Goal: Task Accomplishment & Management: Use online tool/utility

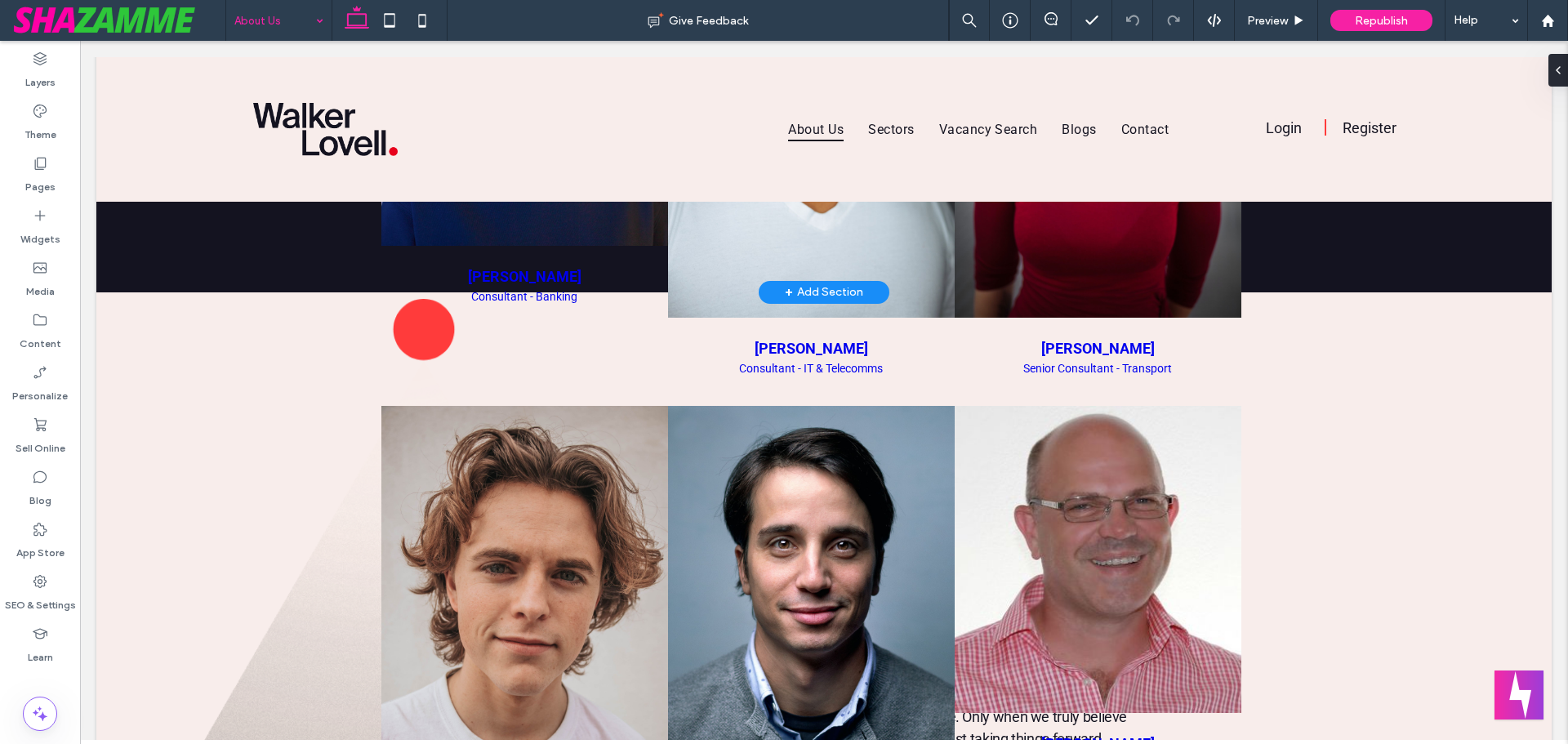
scroll to position [1469, 0]
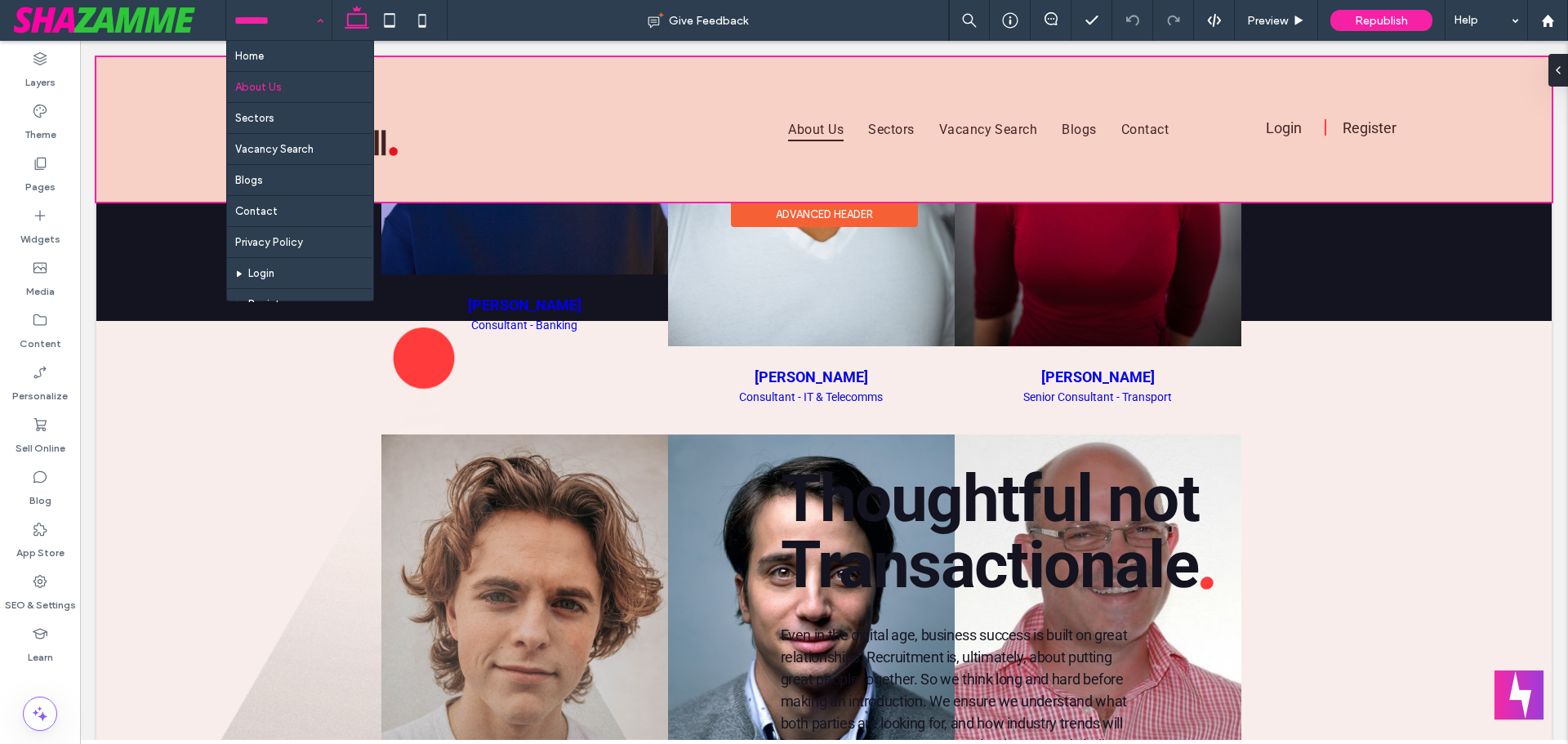
click at [1267, 124] on div at bounding box center [824, 130] width 1456 height 145
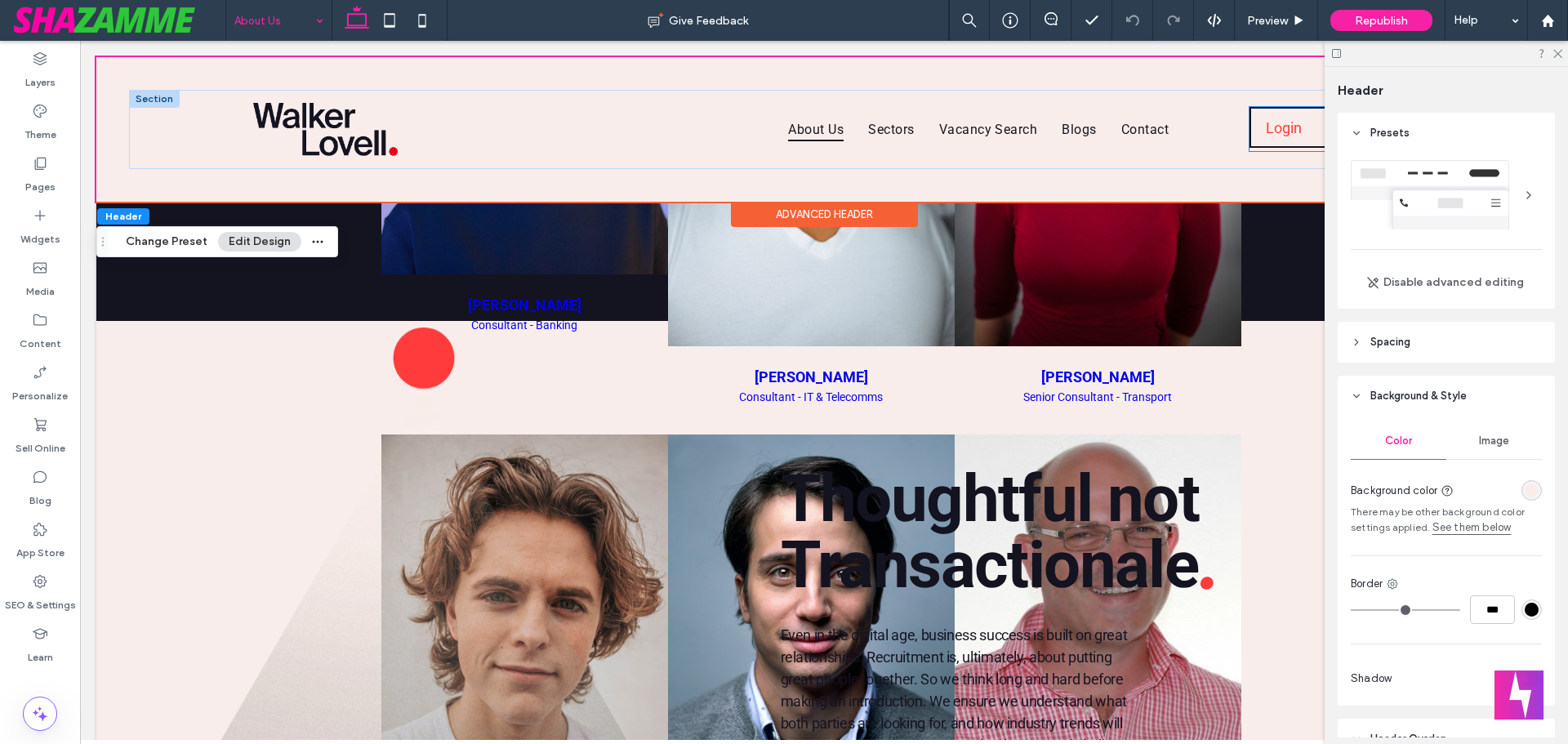
click at [1260, 139] on link "Login" at bounding box center [1284, 127] width 65 height 38
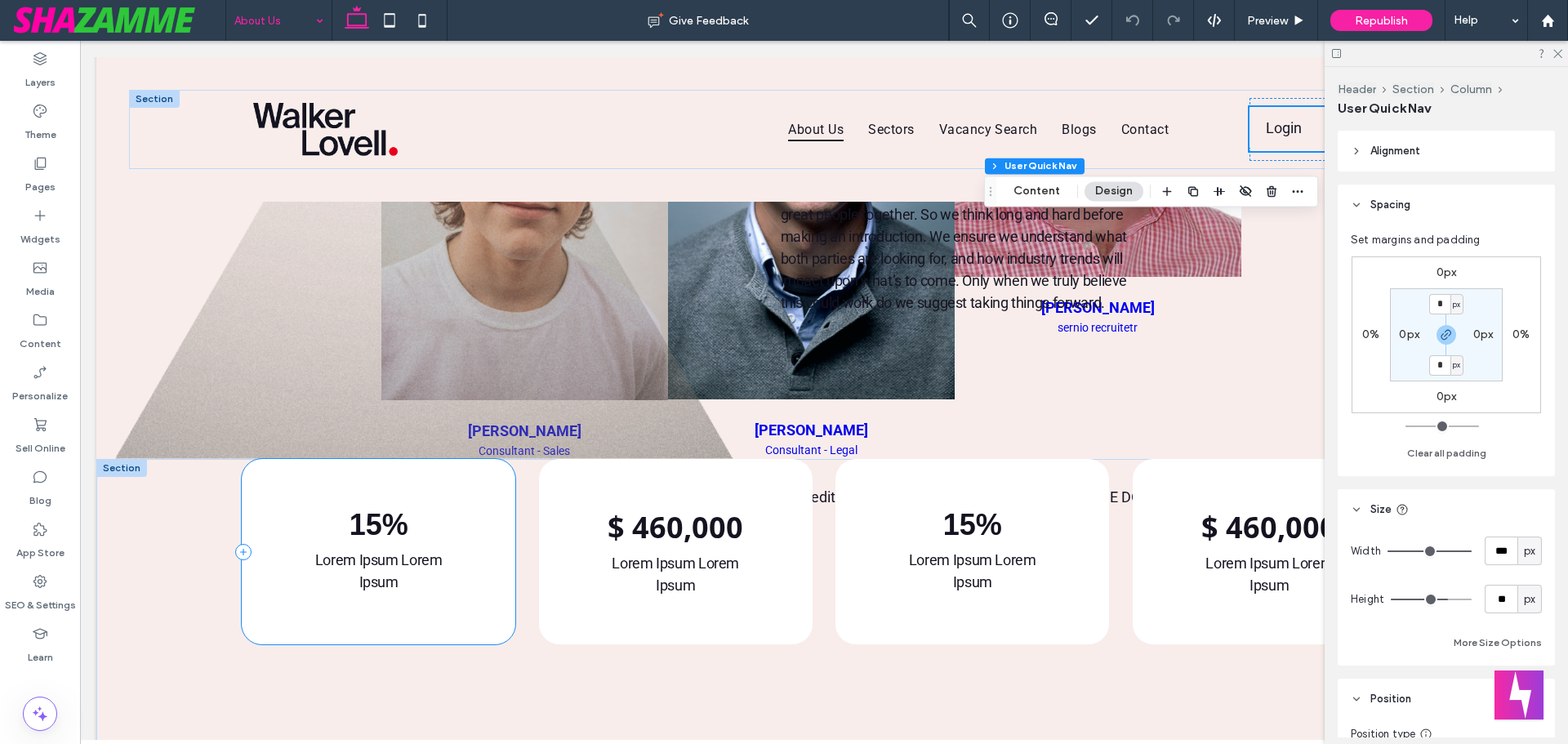
scroll to position [1960, 0]
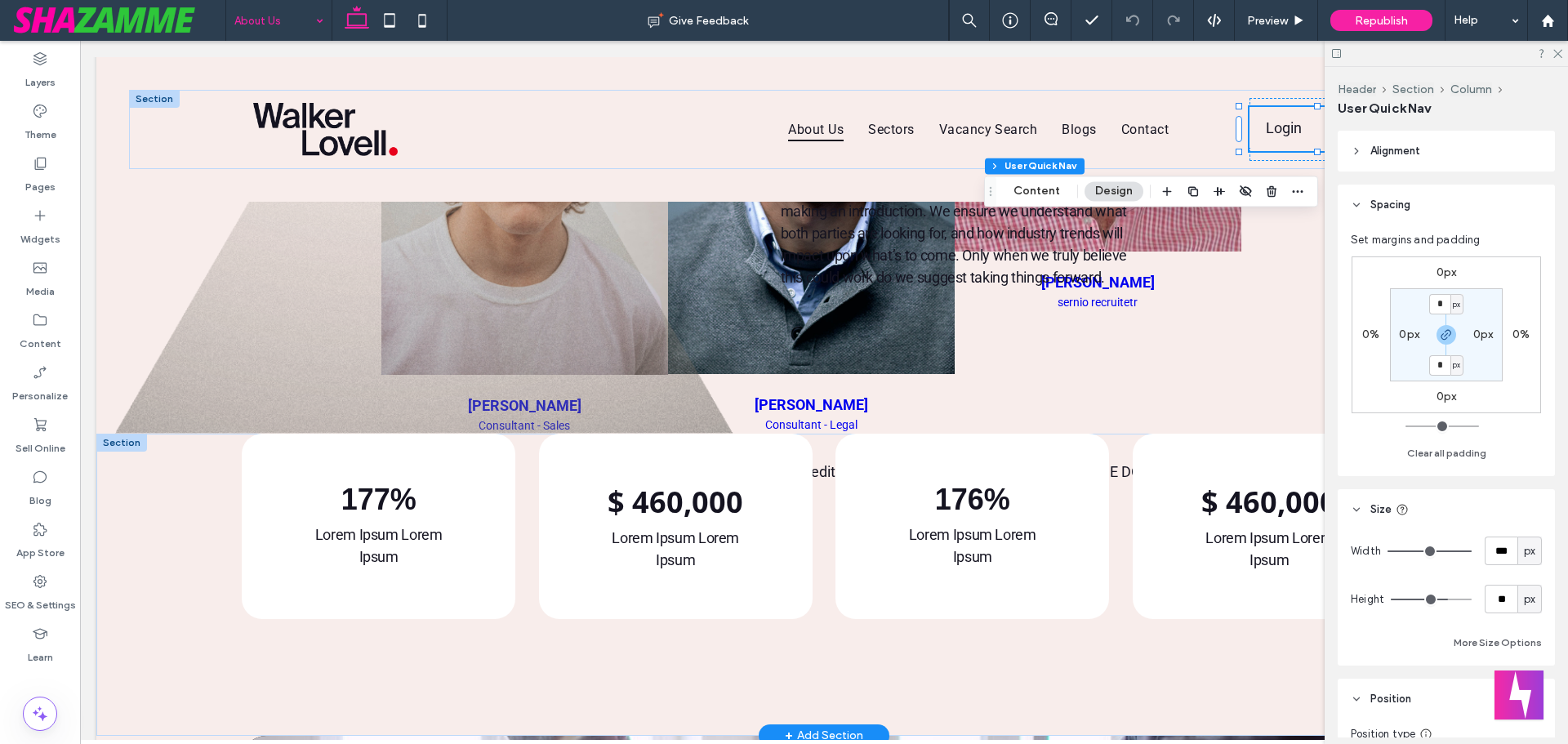
click at [122, 437] on div at bounding box center [121, 443] width 50 height 18
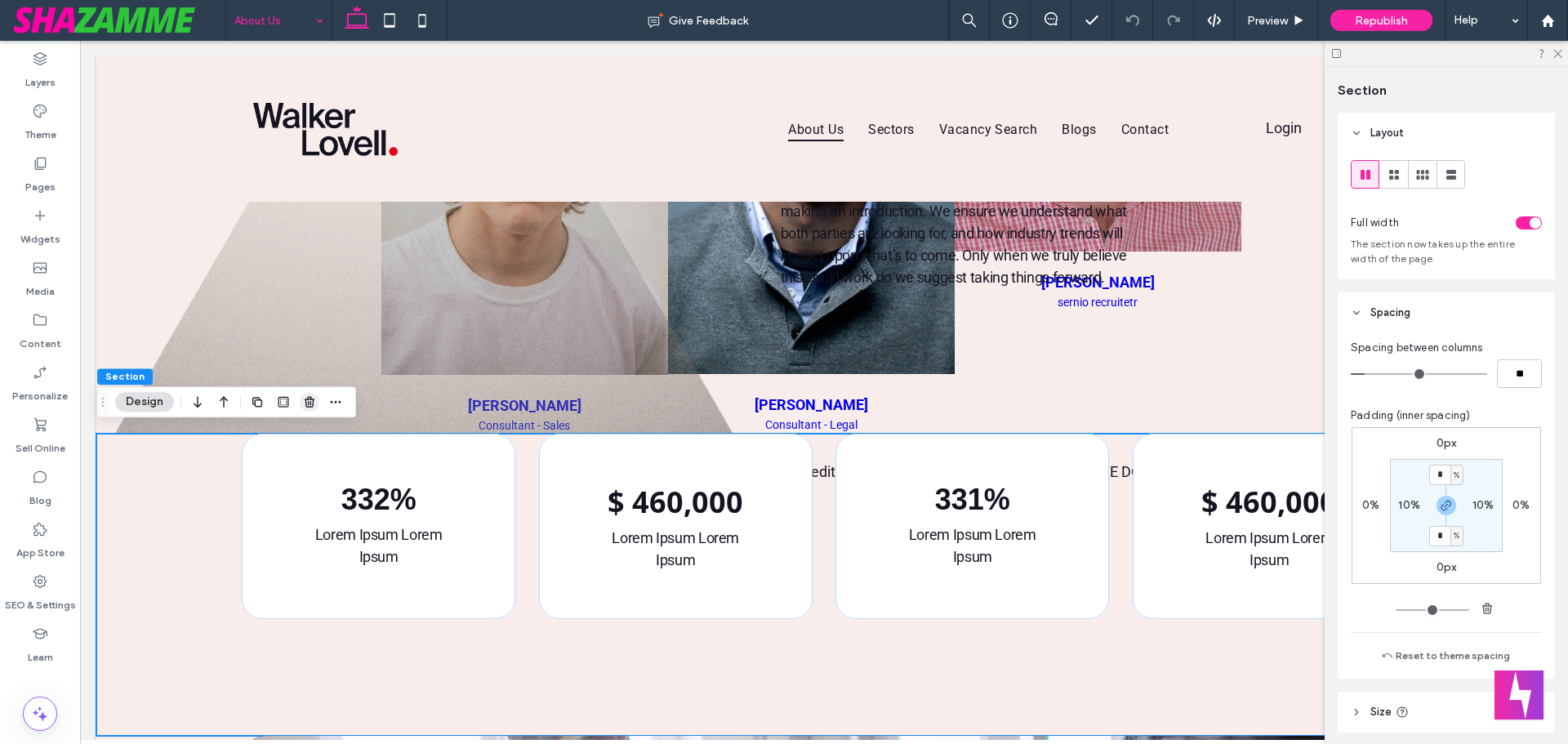
click at [310, 403] on use "button" at bounding box center [309, 402] width 10 height 11
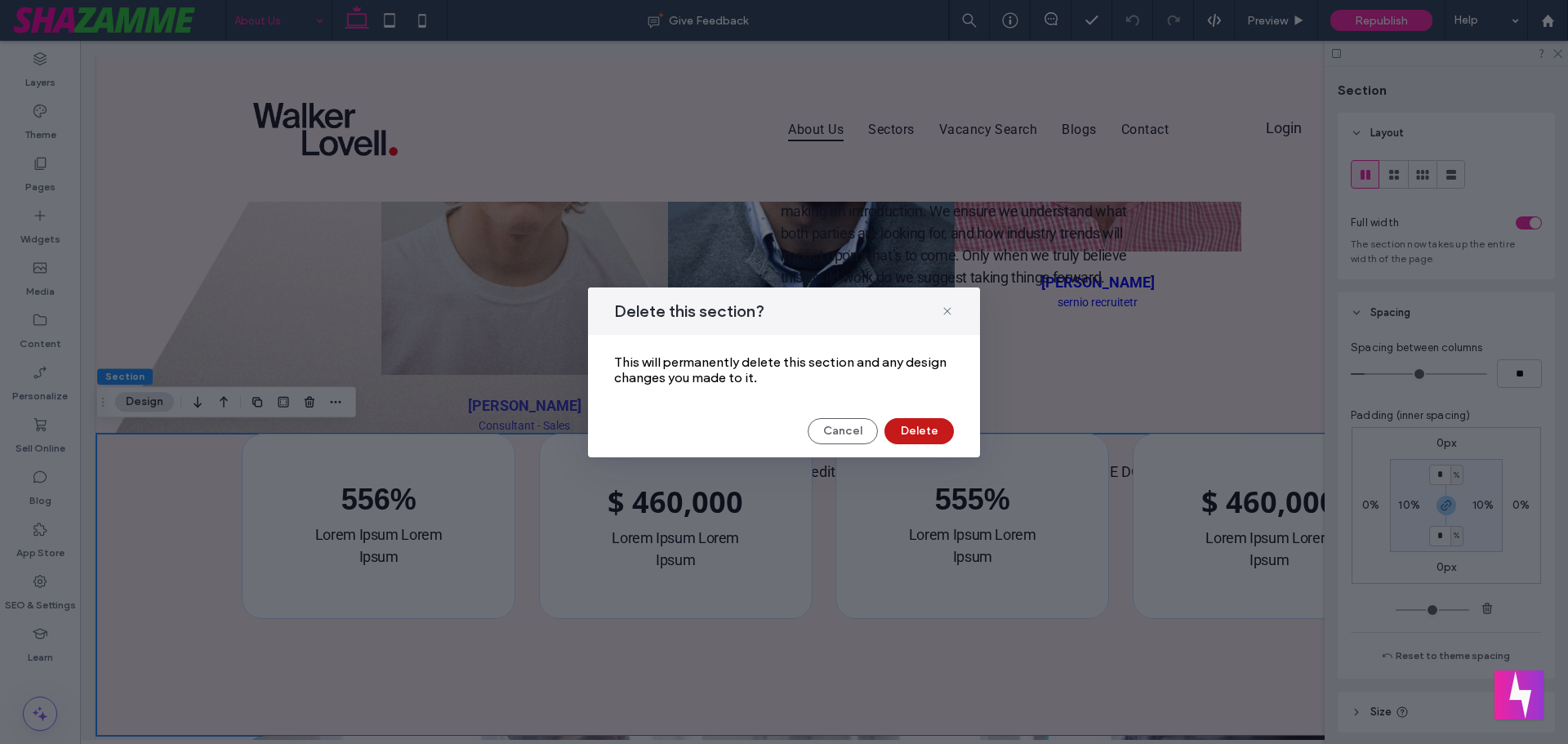
click at [922, 425] on button "Delete" at bounding box center [919, 431] width 70 height 27
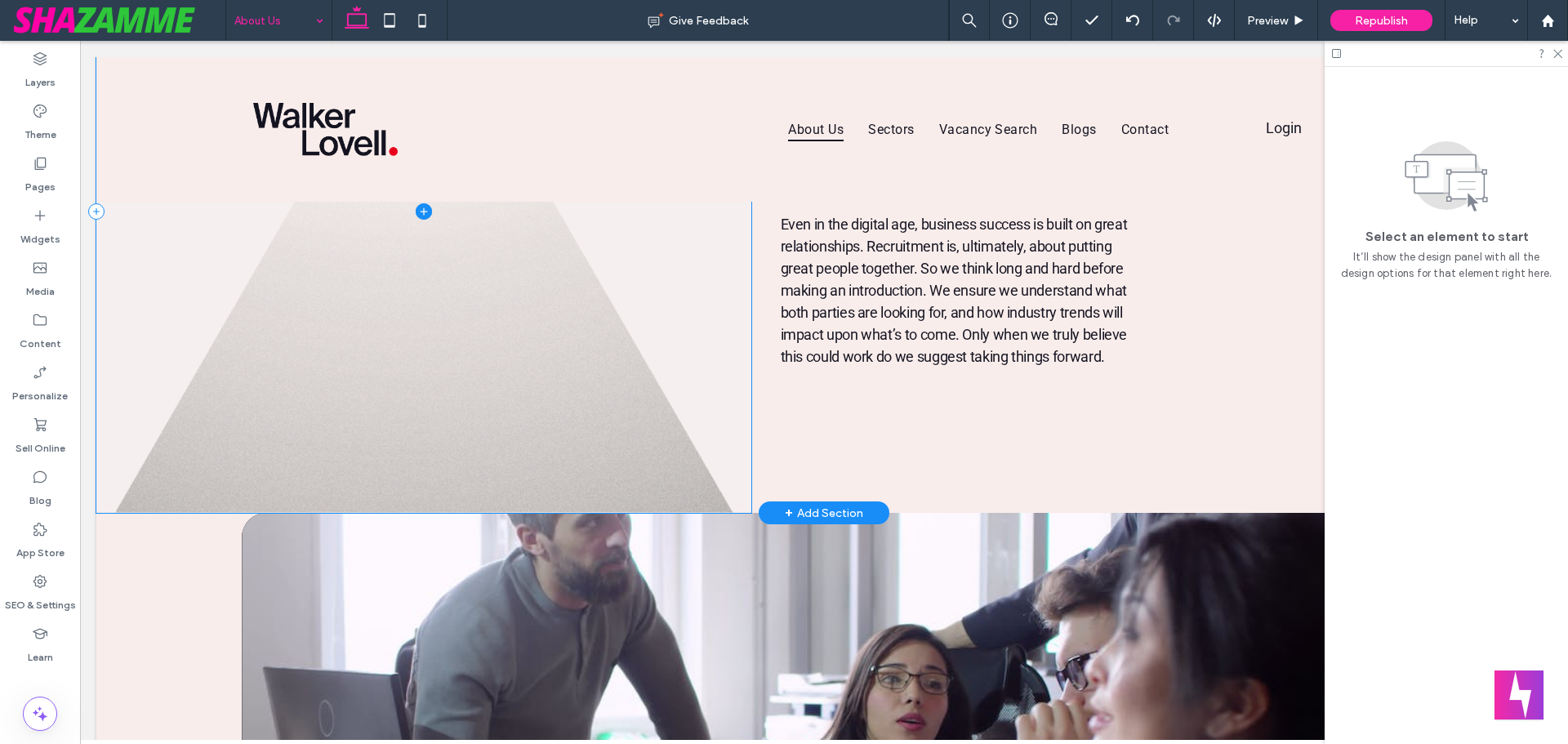
scroll to position [1878, 0]
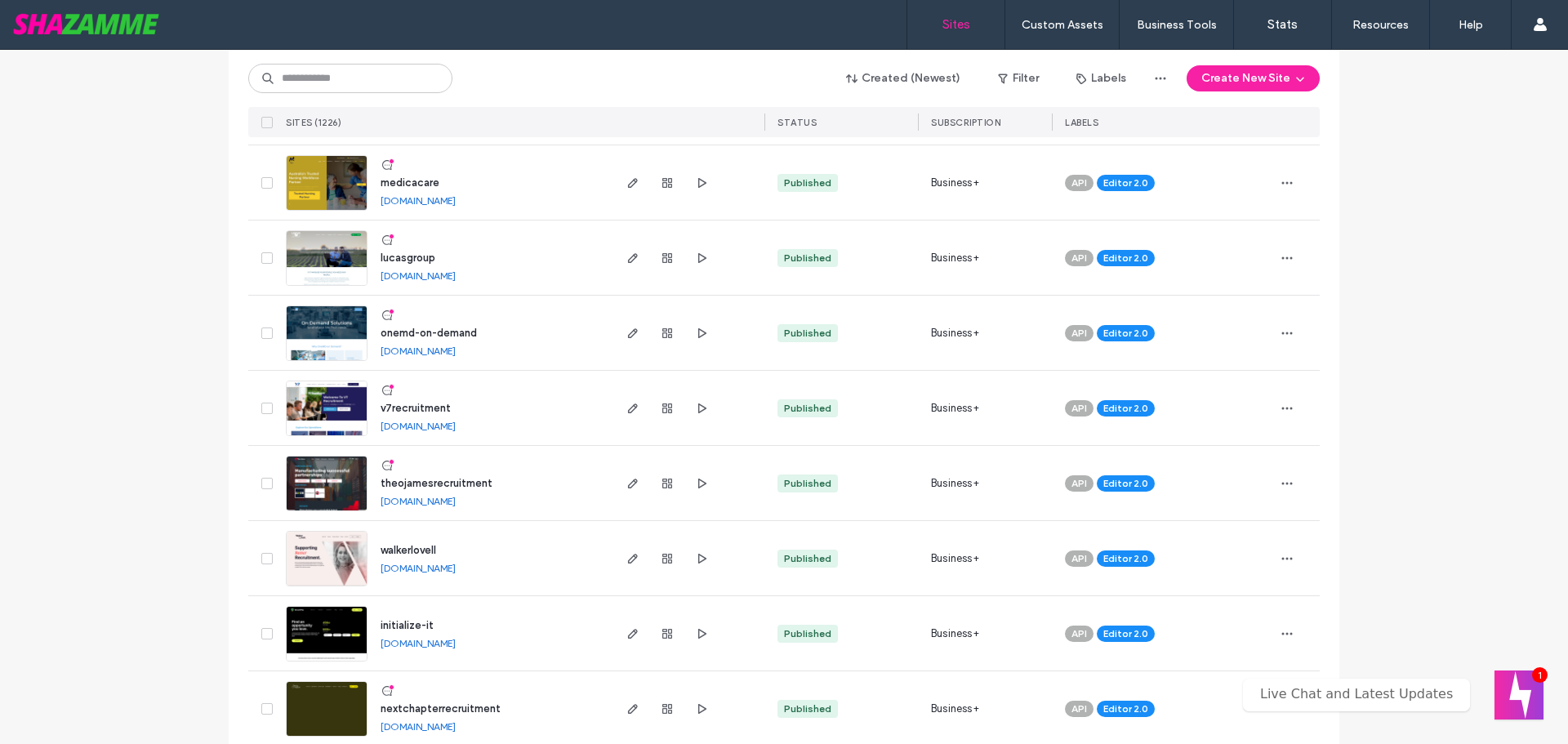
scroll to position [408, 0]
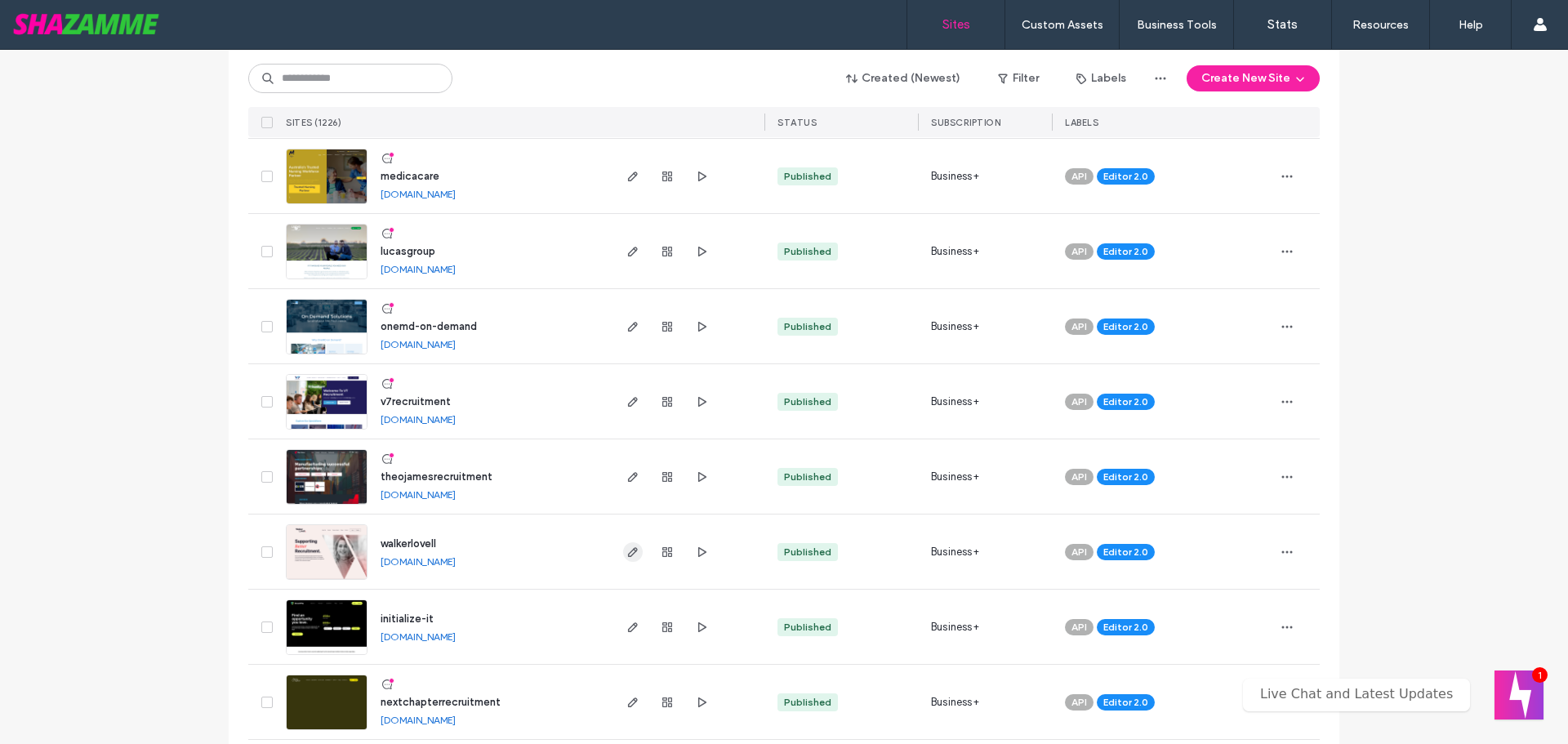
click at [627, 558] on icon "button" at bounding box center [633, 551] width 13 height 13
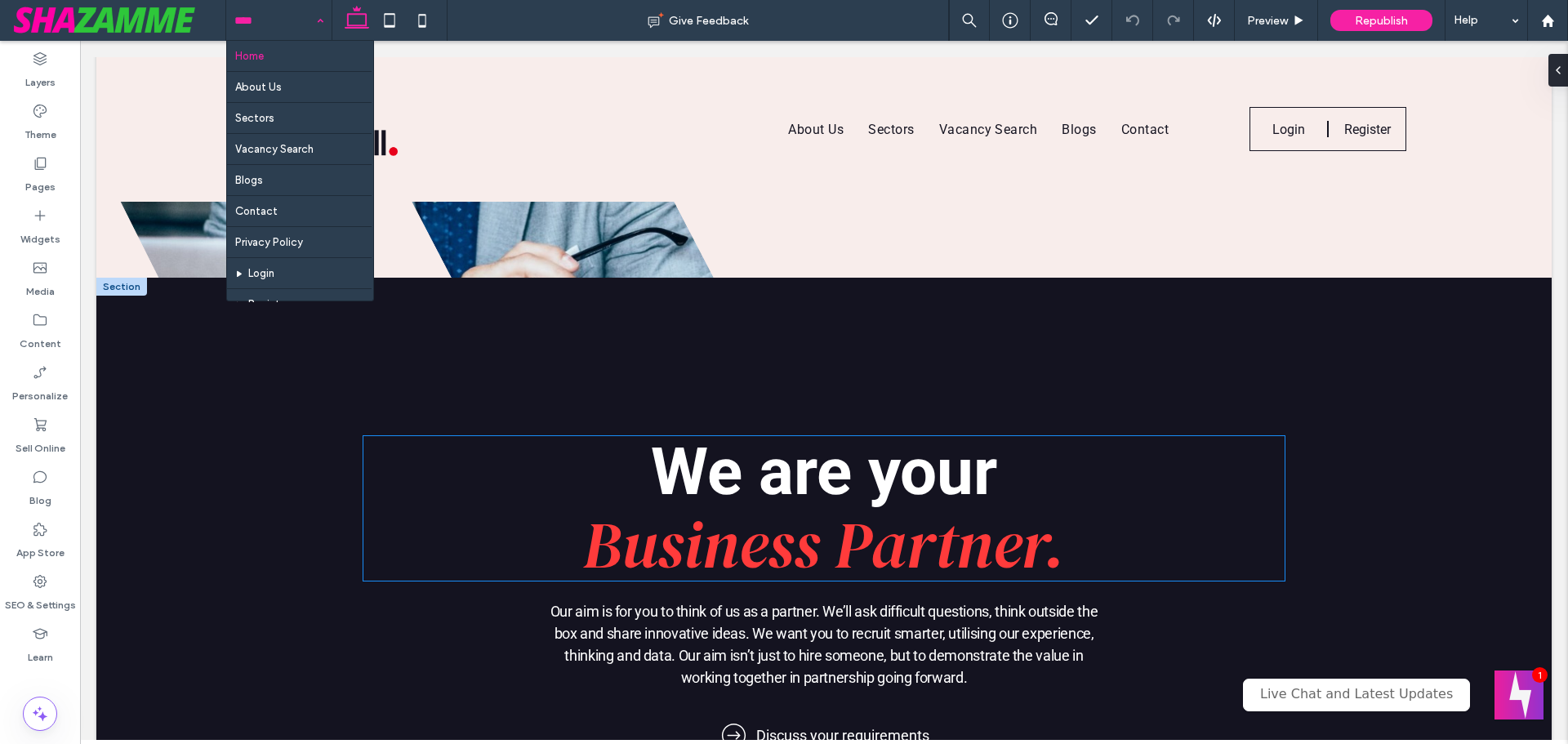
scroll to position [1878, 0]
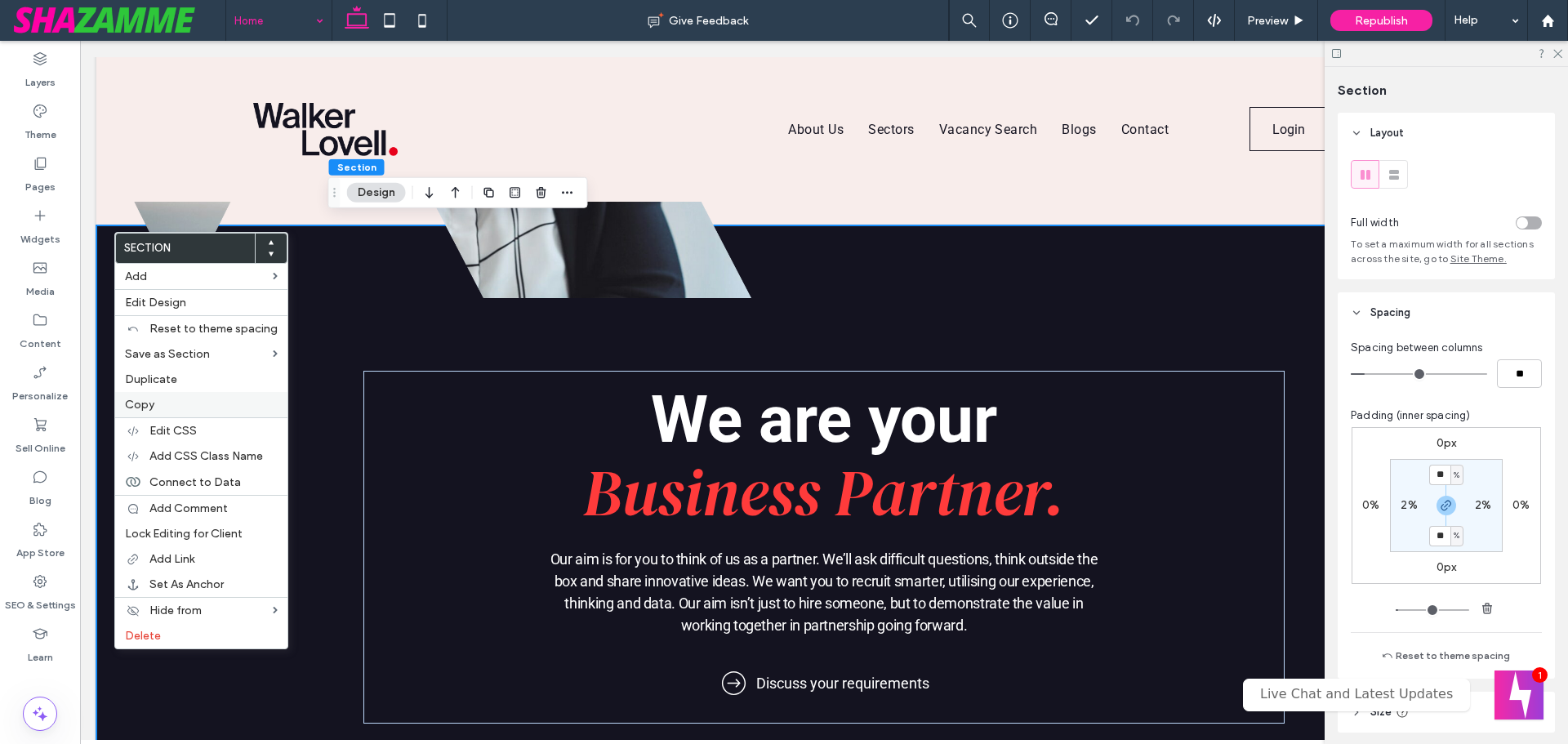
click at [156, 403] on label "Copy" at bounding box center [201, 405] width 153 height 14
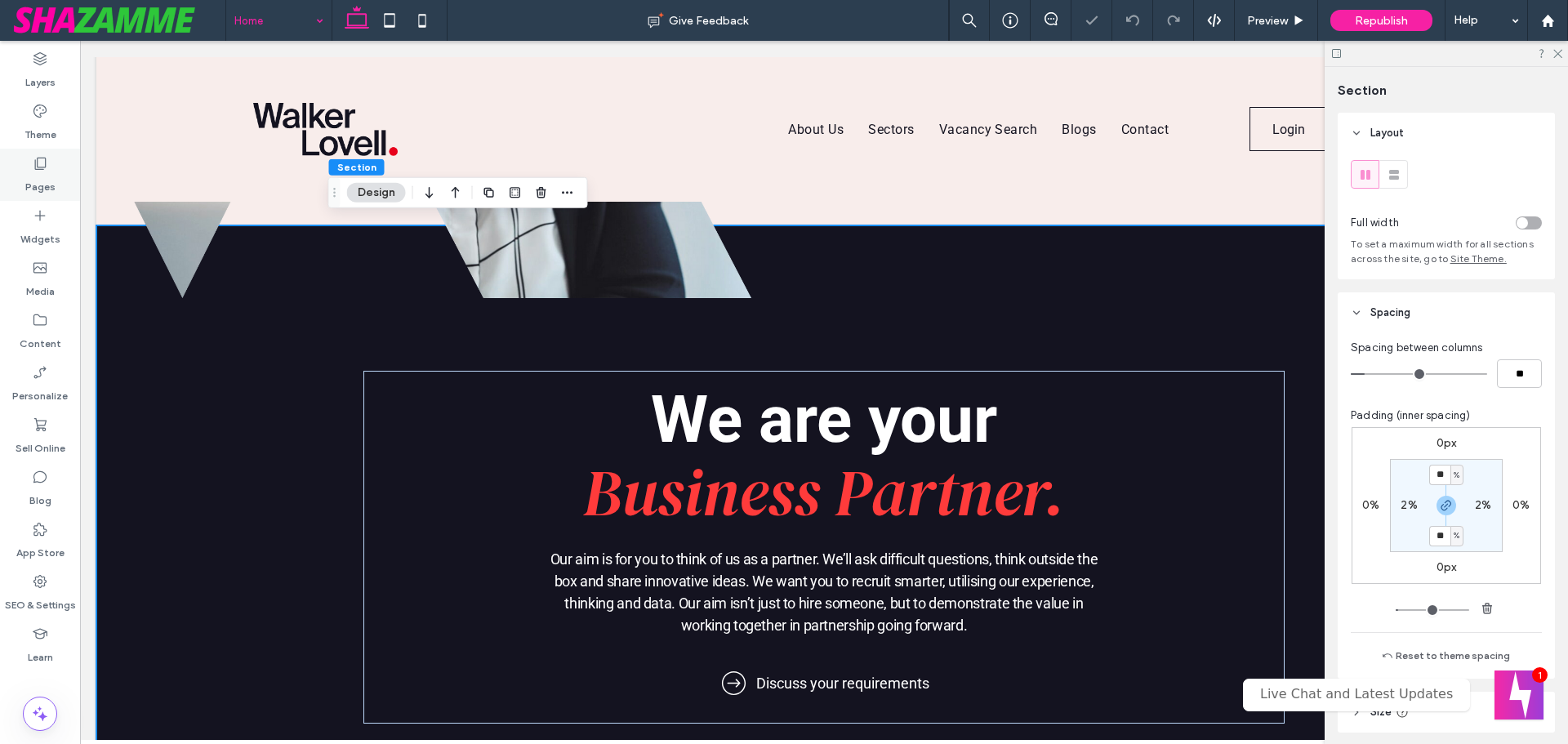
click at [42, 177] on label "Pages" at bounding box center [41, 183] width 30 height 23
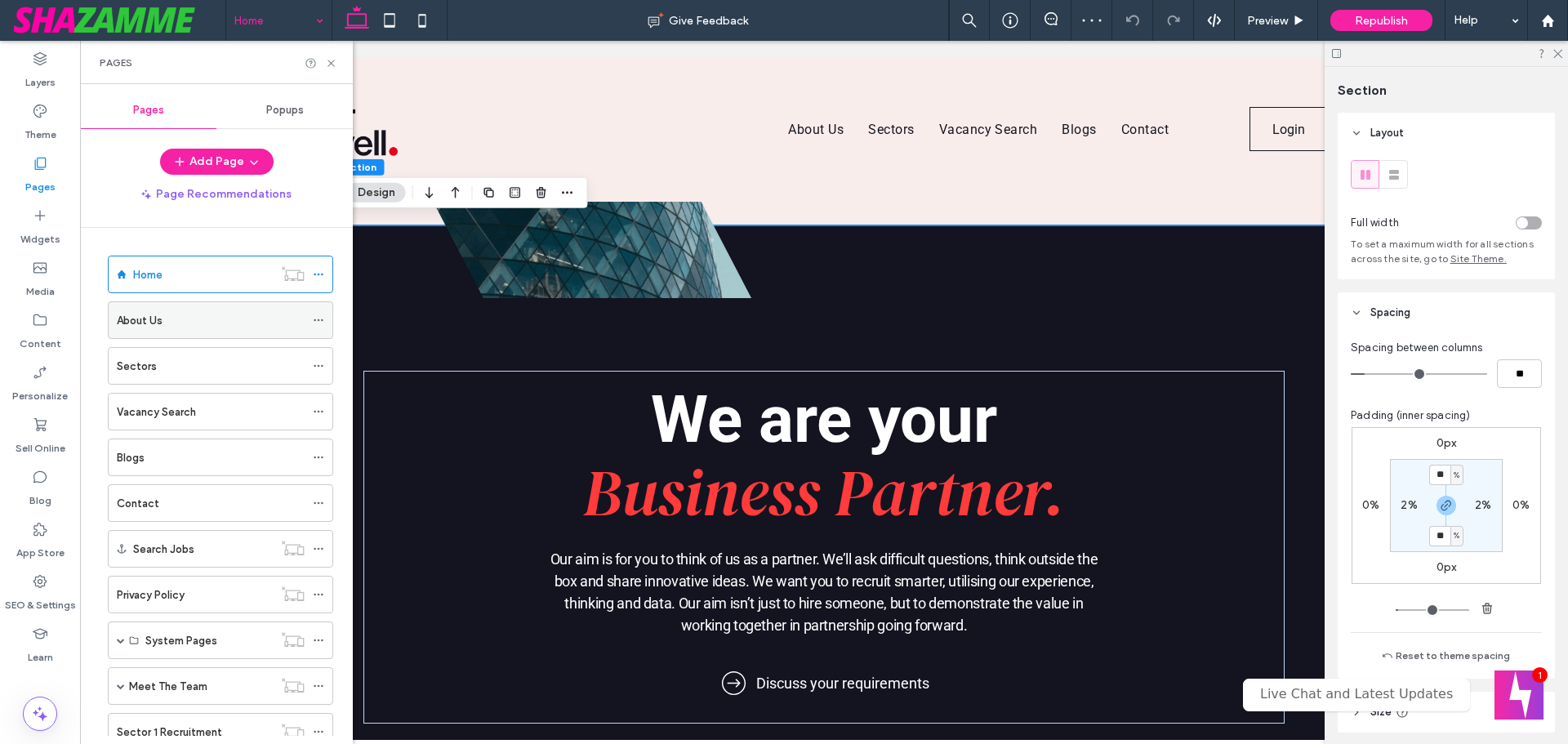
click at [167, 333] on div "About Us" at bounding box center [210, 320] width 188 height 36
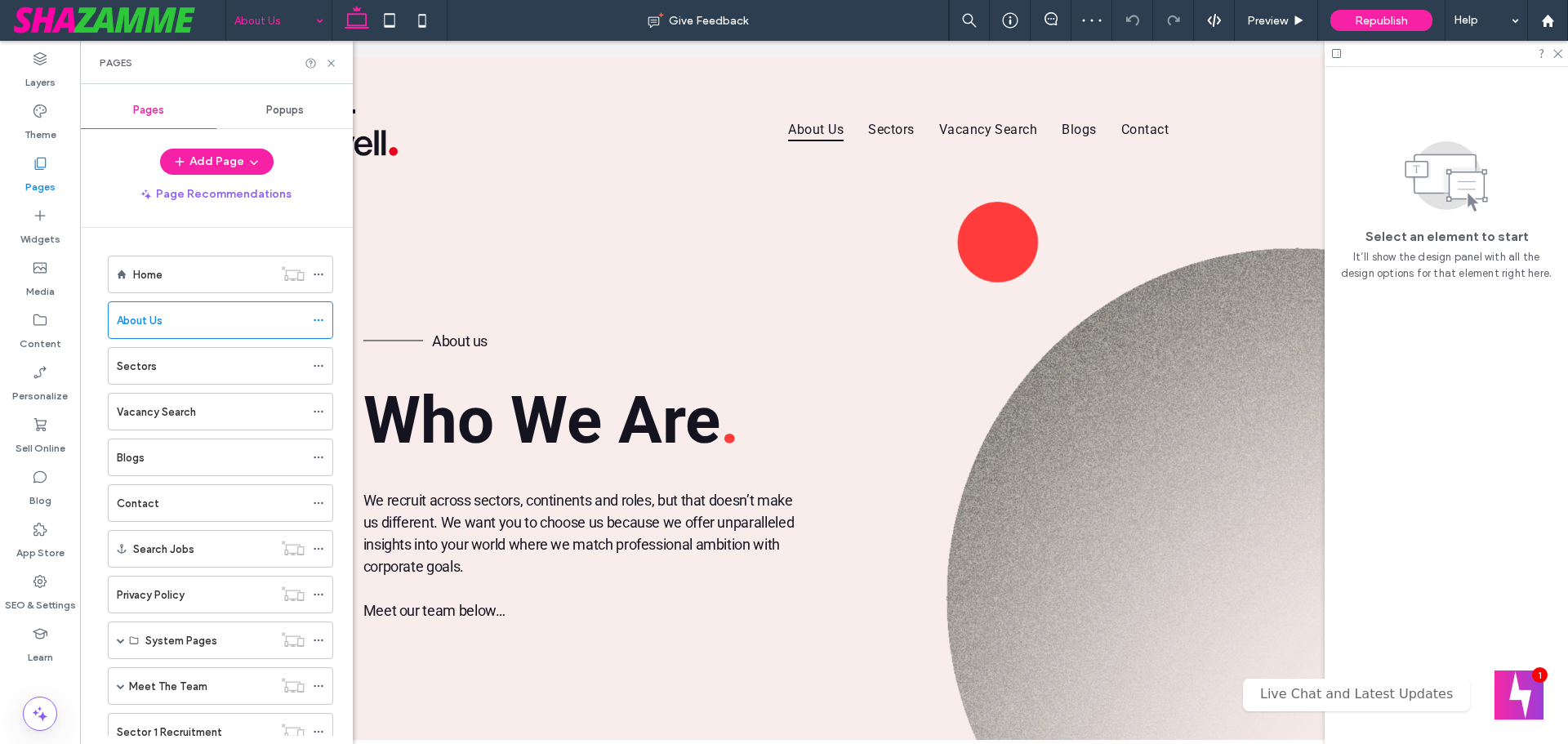
scroll to position [0, 0]
click at [331, 64] on use at bounding box center [331, 62] width 6 height 6
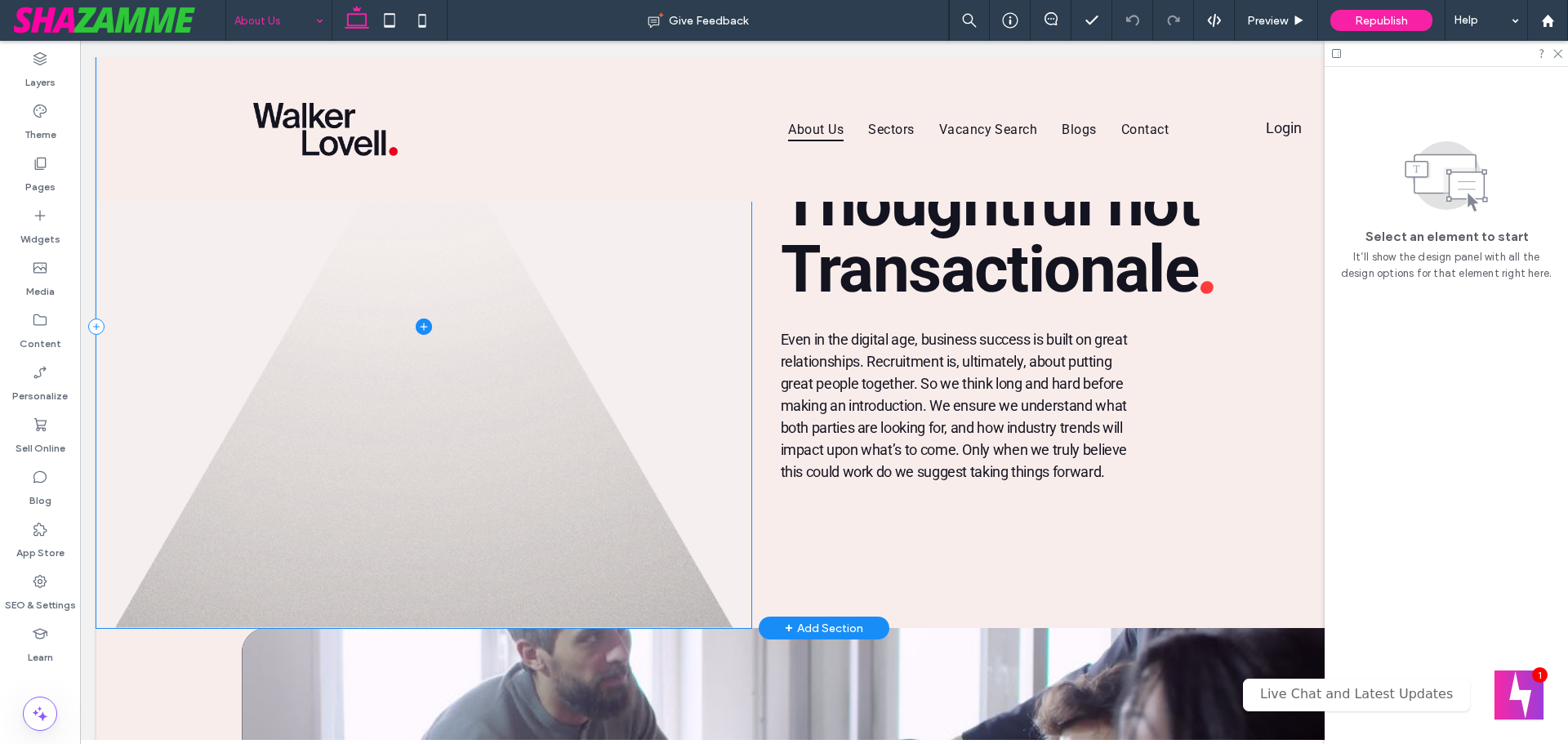
scroll to position [1960, 0]
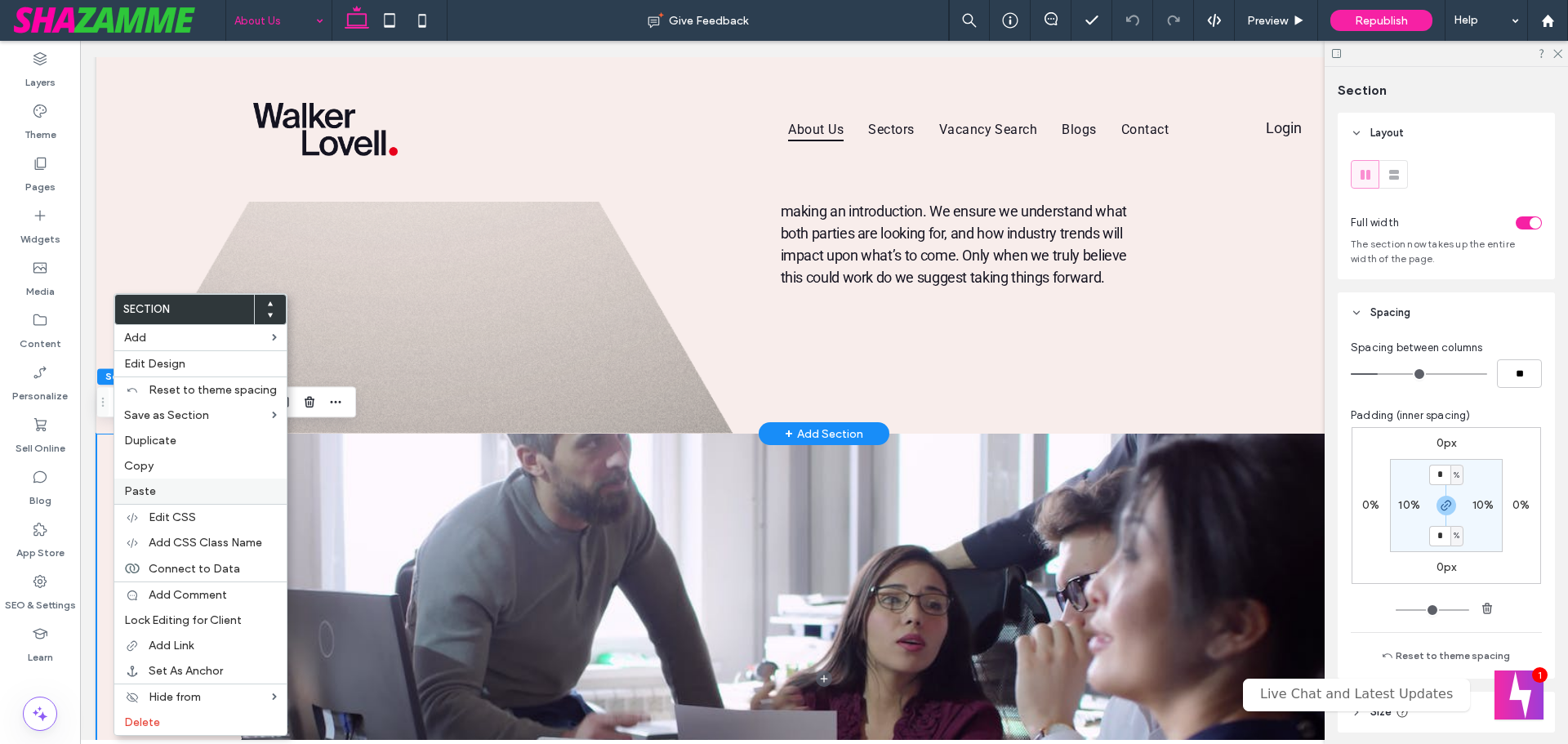
click at [168, 493] on label "Paste" at bounding box center [200, 491] width 153 height 14
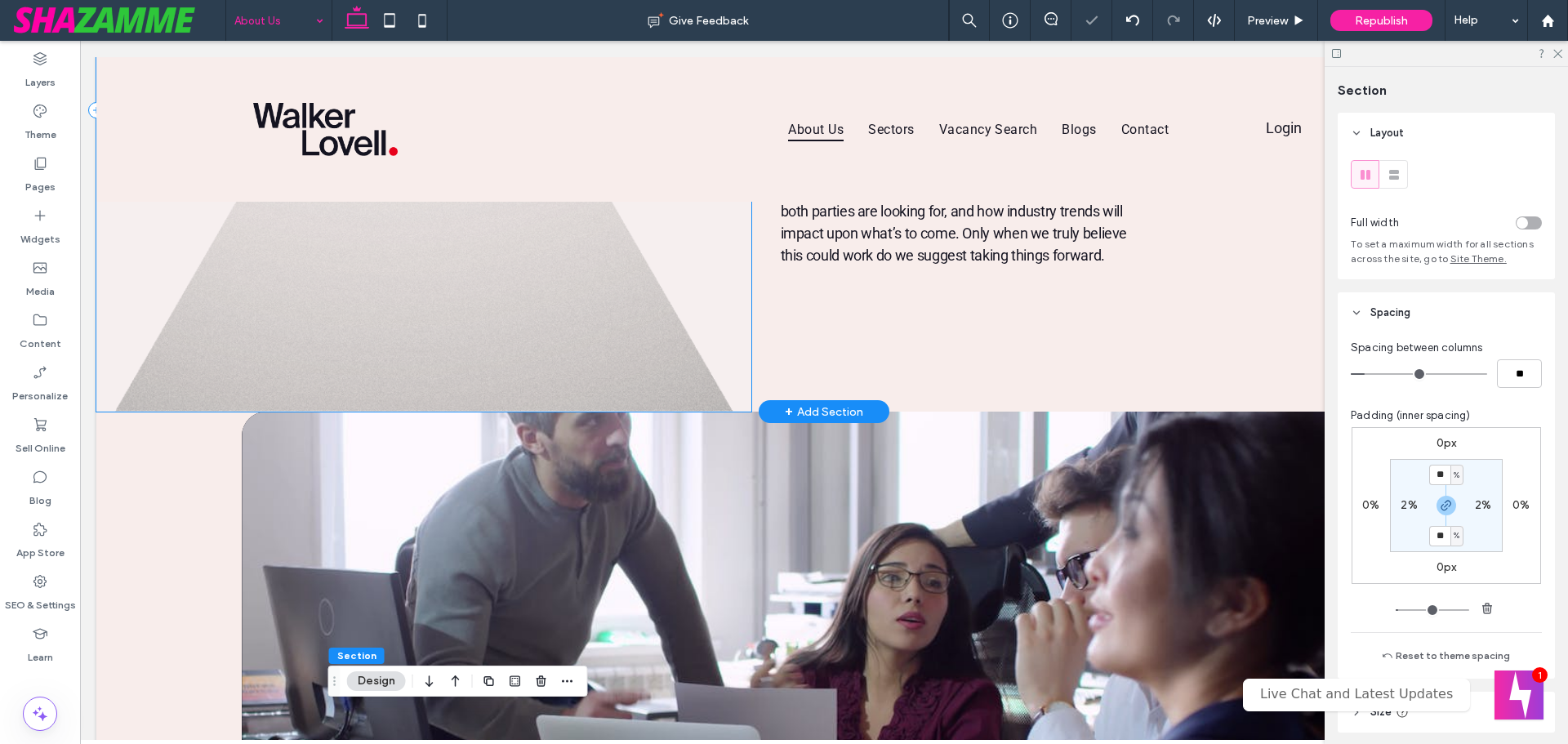
scroll to position [1963, 0]
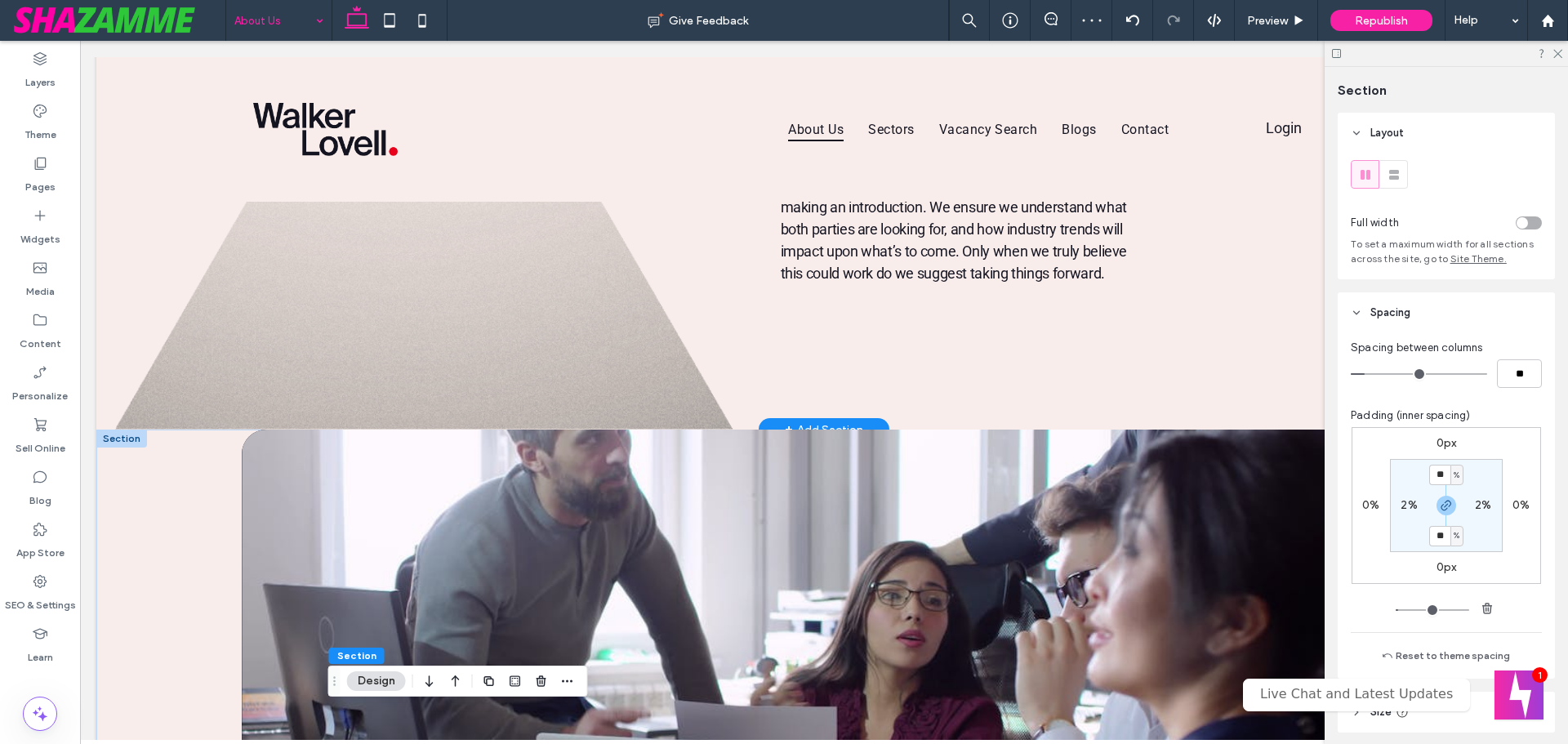
click at [116, 434] on div at bounding box center [121, 438] width 50 height 18
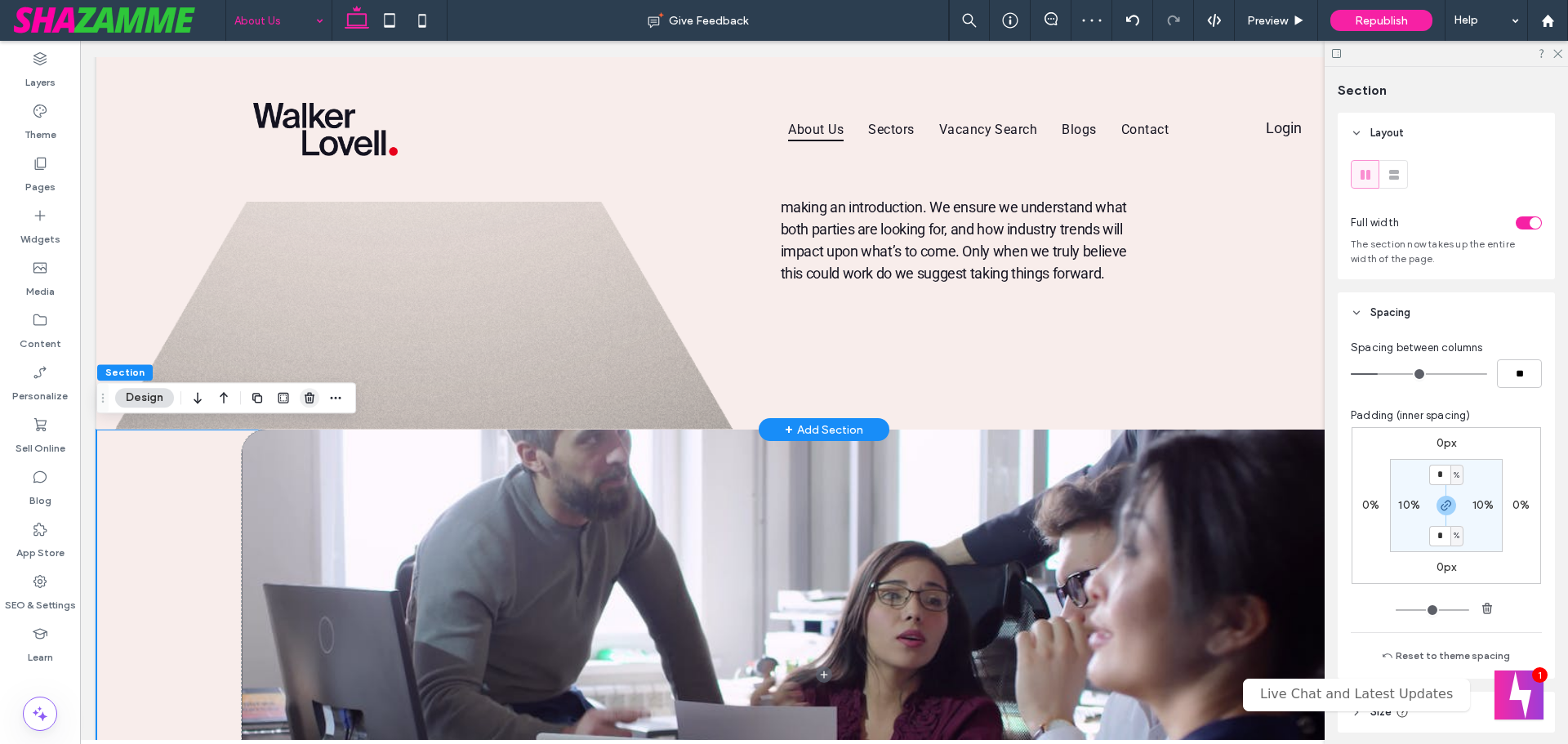
click at [306, 401] on icon "button" at bounding box center [309, 398] width 13 height 13
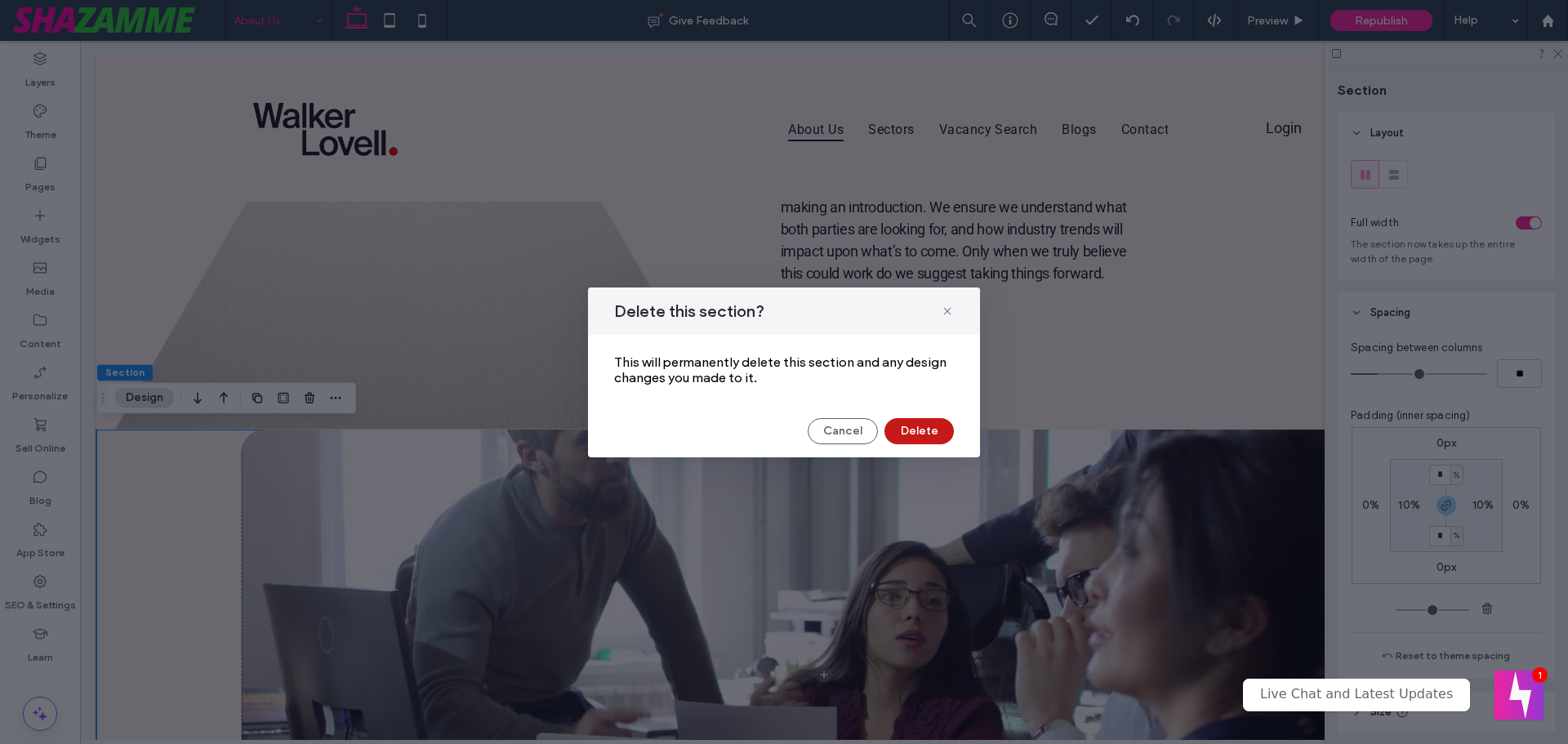
click at [919, 438] on button "Delete" at bounding box center [919, 431] width 70 height 27
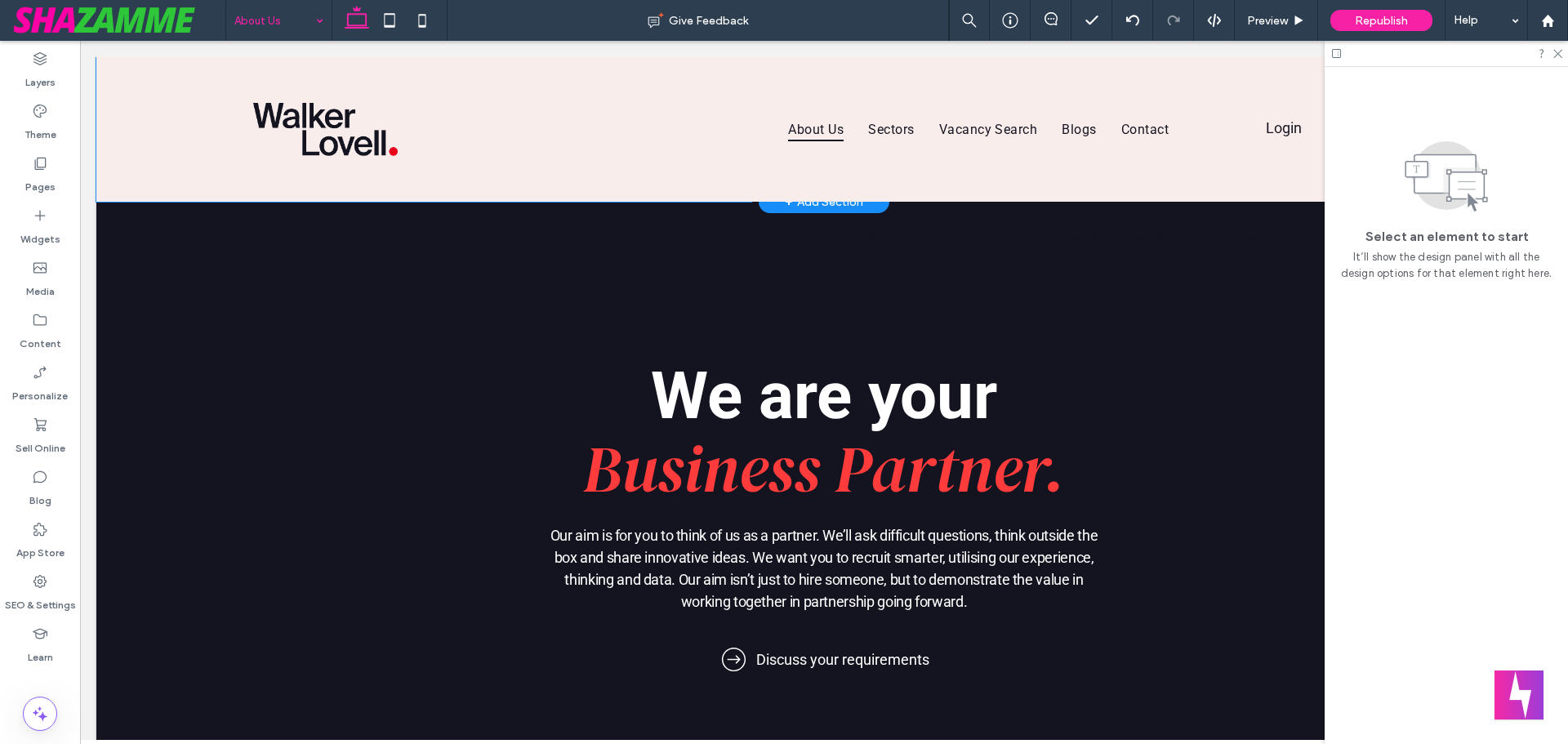
scroll to position [2209, 0]
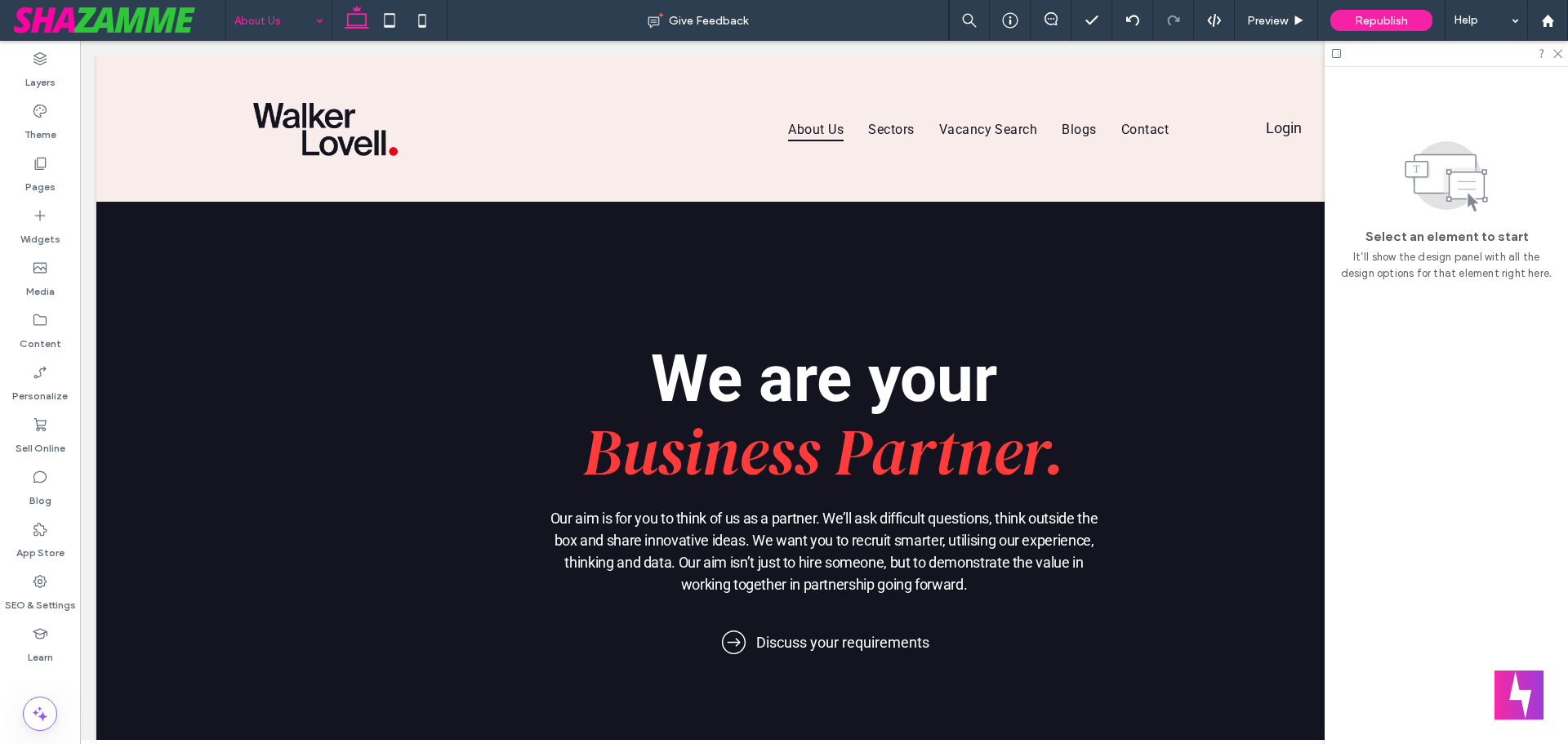
click at [1554, 58] on div at bounding box center [1446, 53] width 243 height 26
click at [1555, 55] on icon at bounding box center [1557, 53] width 11 height 11
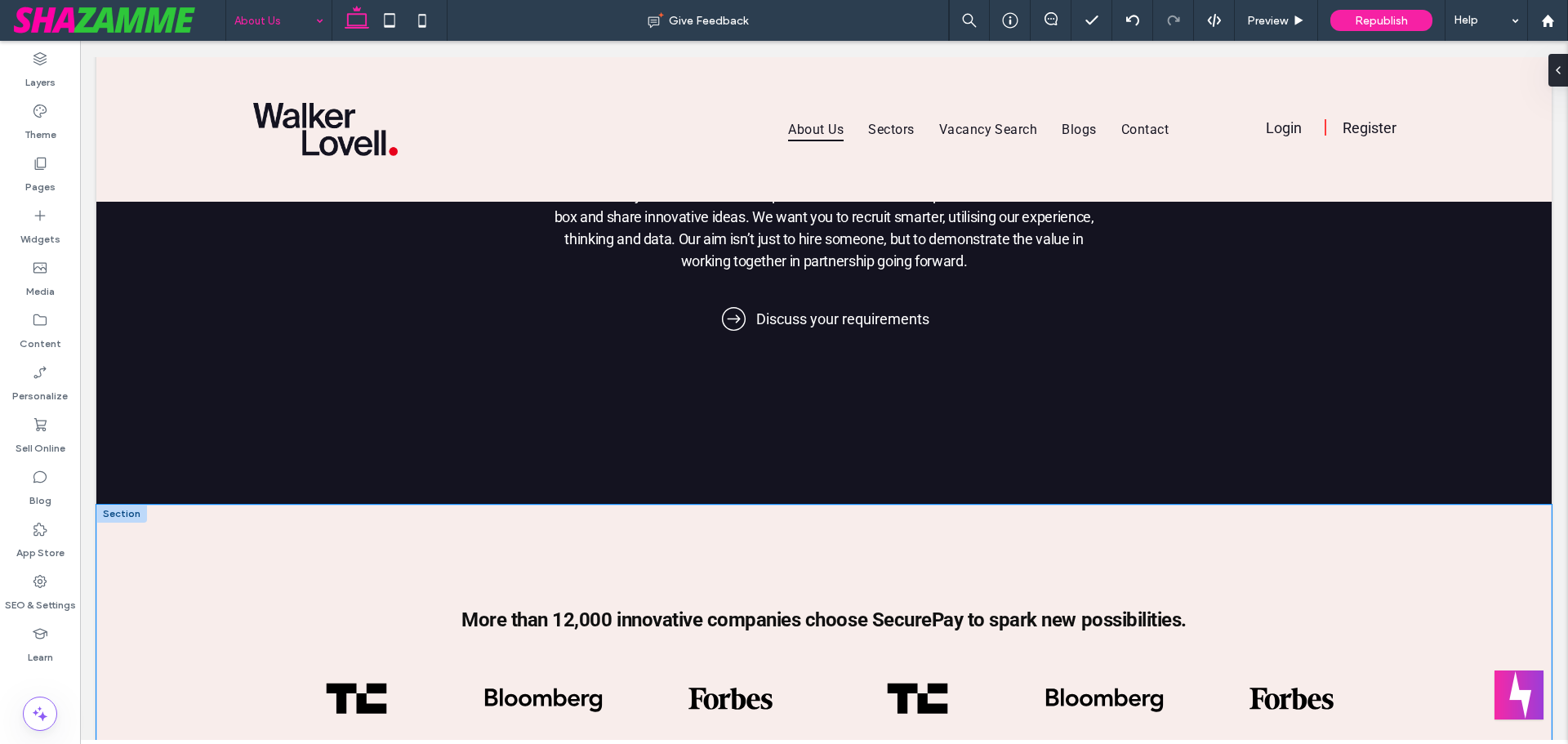
scroll to position [2694, 0]
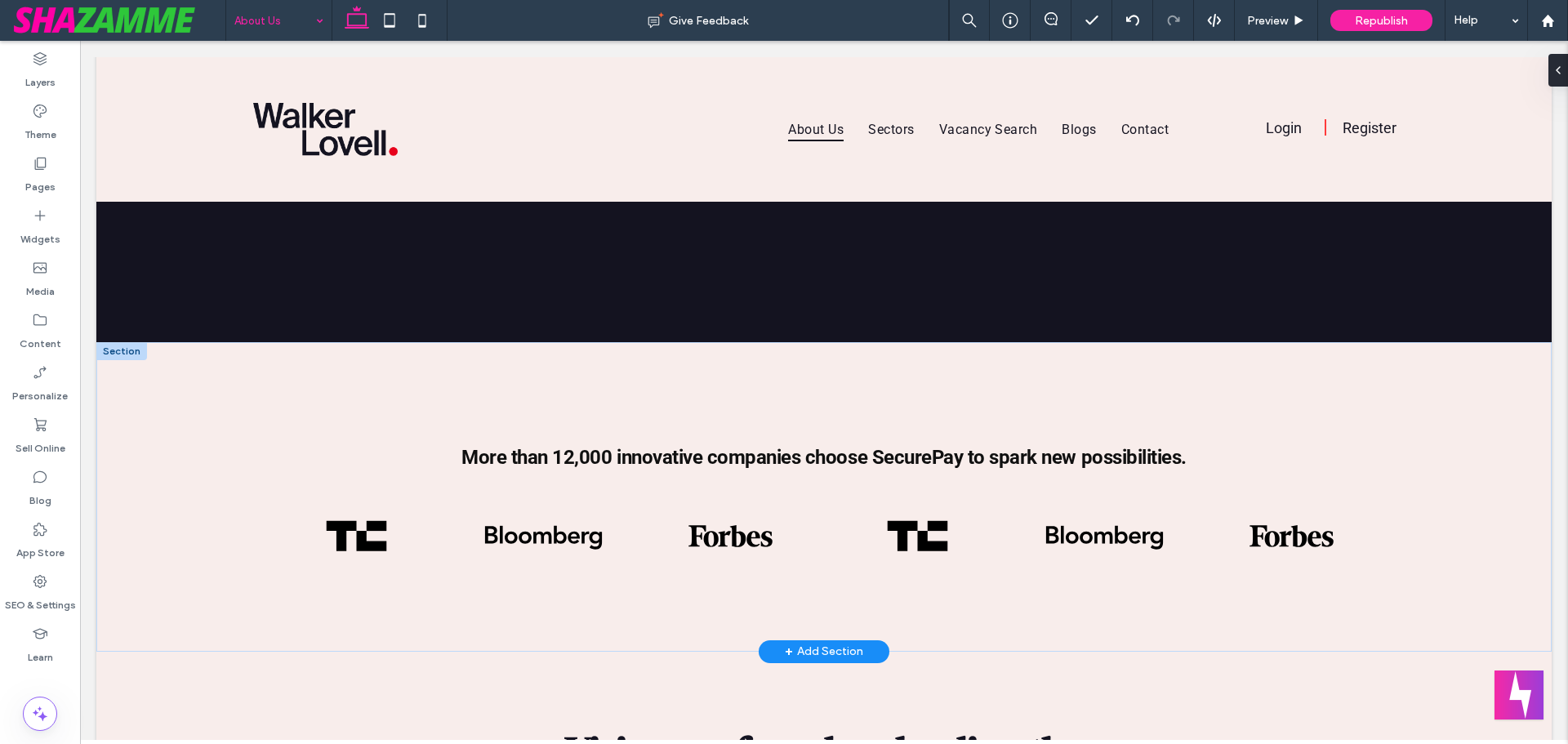
click at [122, 343] on div at bounding box center [121, 351] width 50 height 18
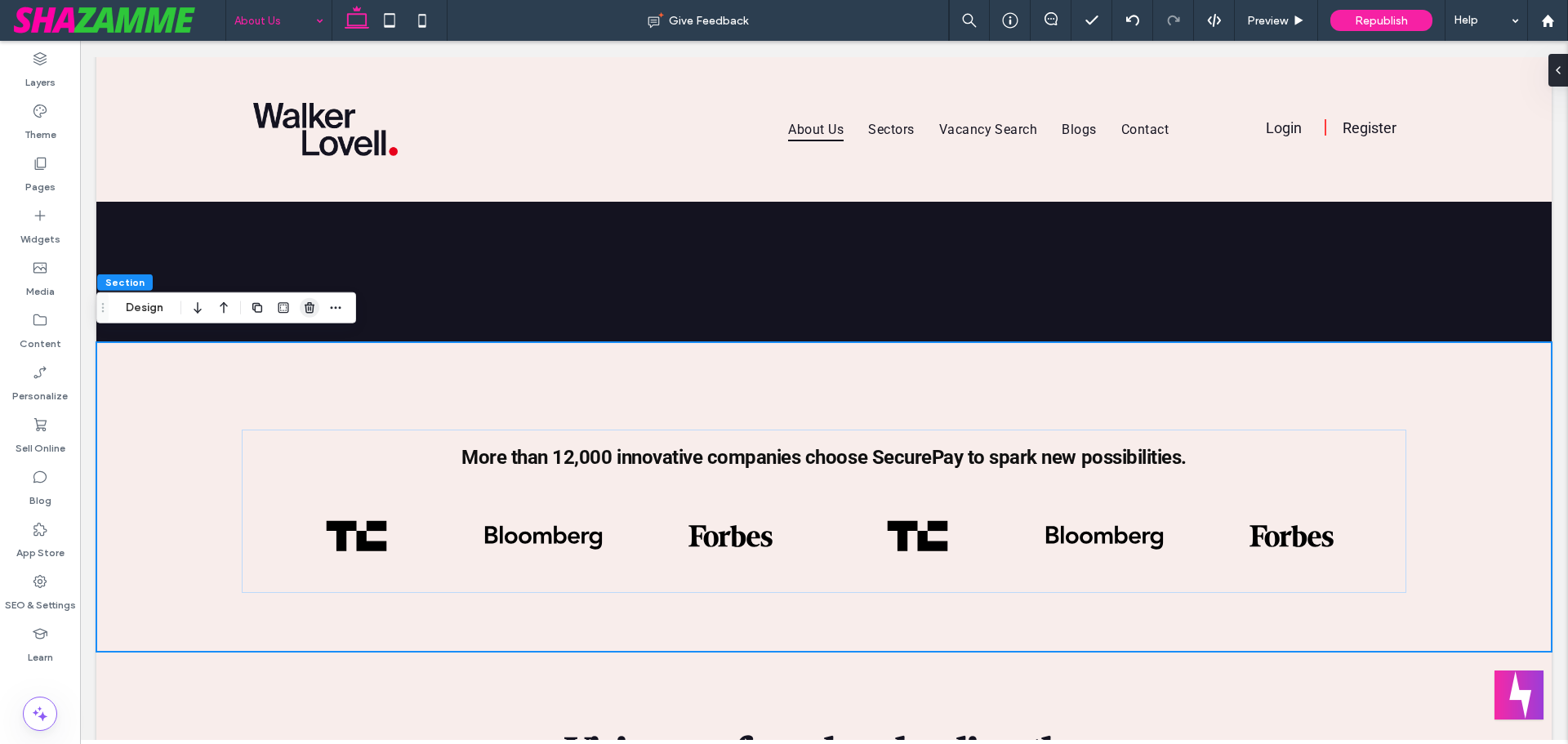
click at [305, 303] on icon "button" at bounding box center [309, 307] width 13 height 13
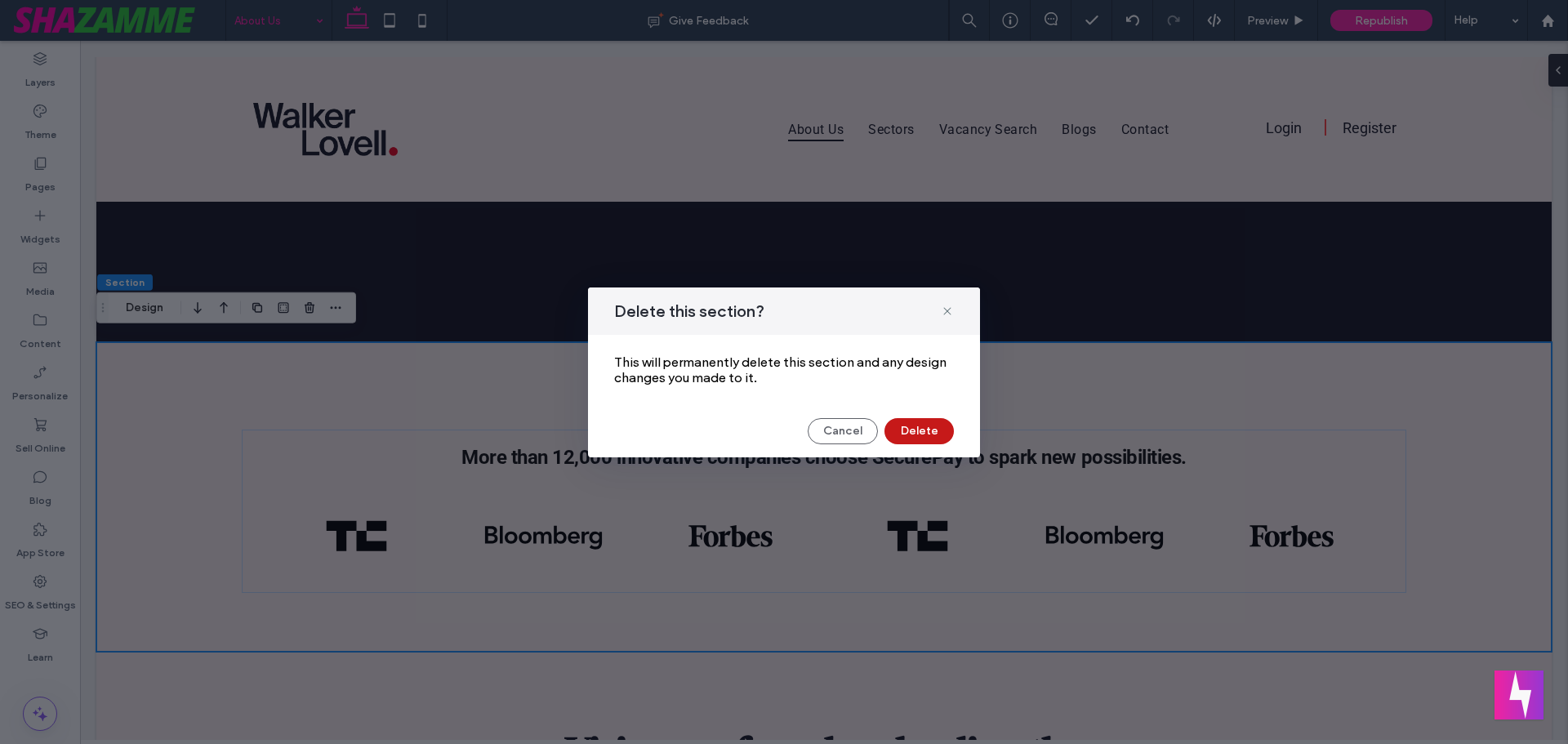
click at [918, 431] on button "Delete" at bounding box center [919, 431] width 70 height 27
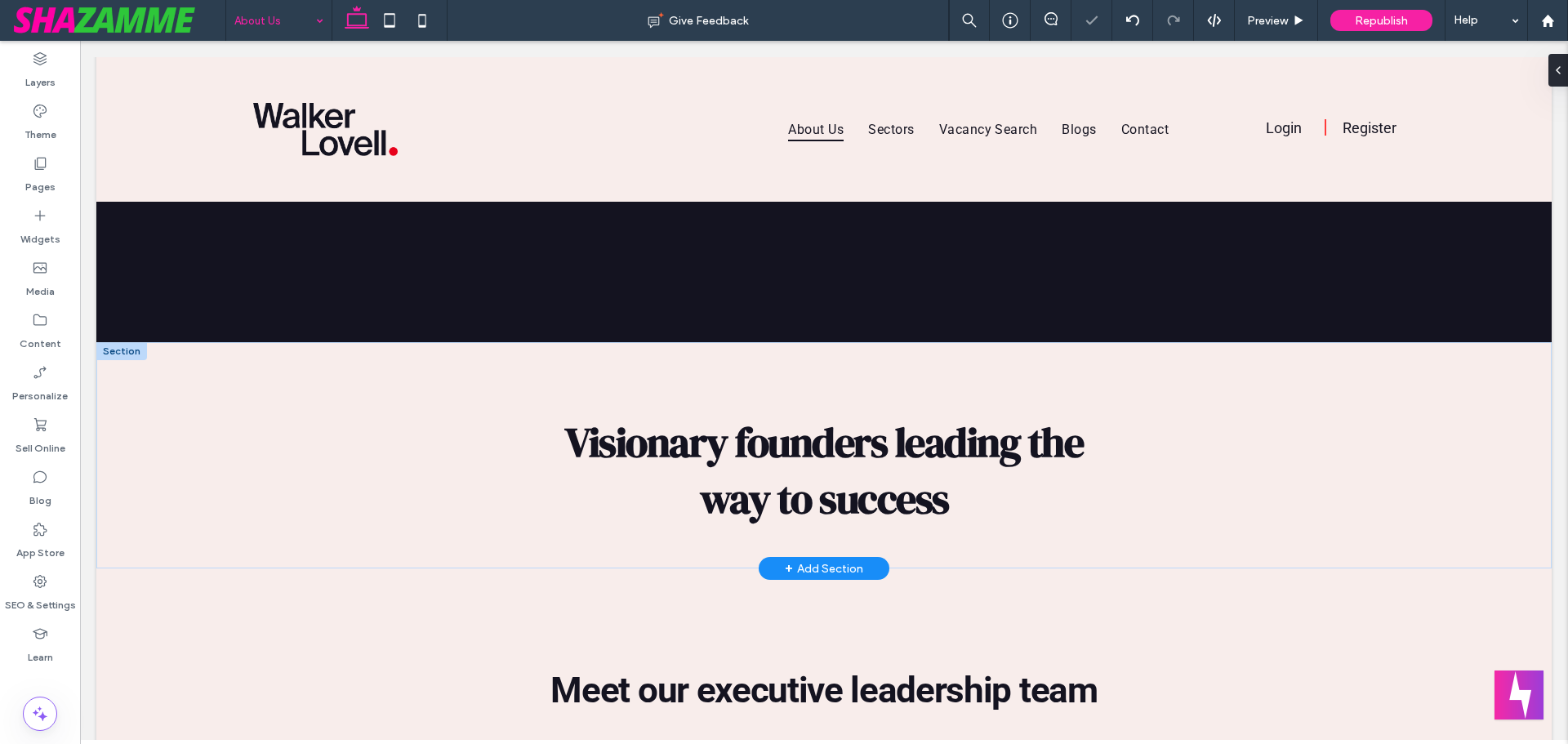
click at [123, 346] on div at bounding box center [121, 351] width 50 height 18
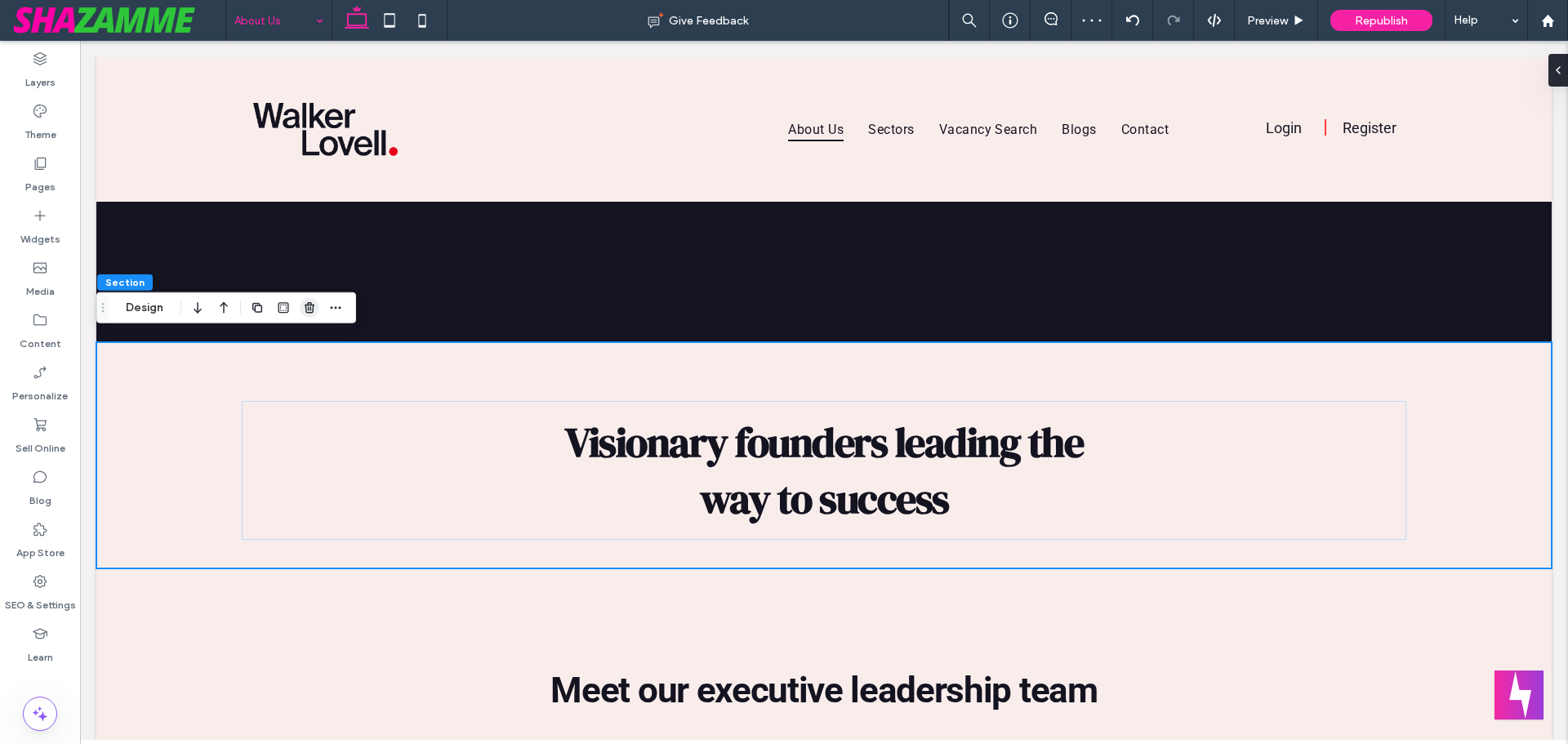
click at [301, 306] on span "button" at bounding box center [309, 307] width 19 height 19
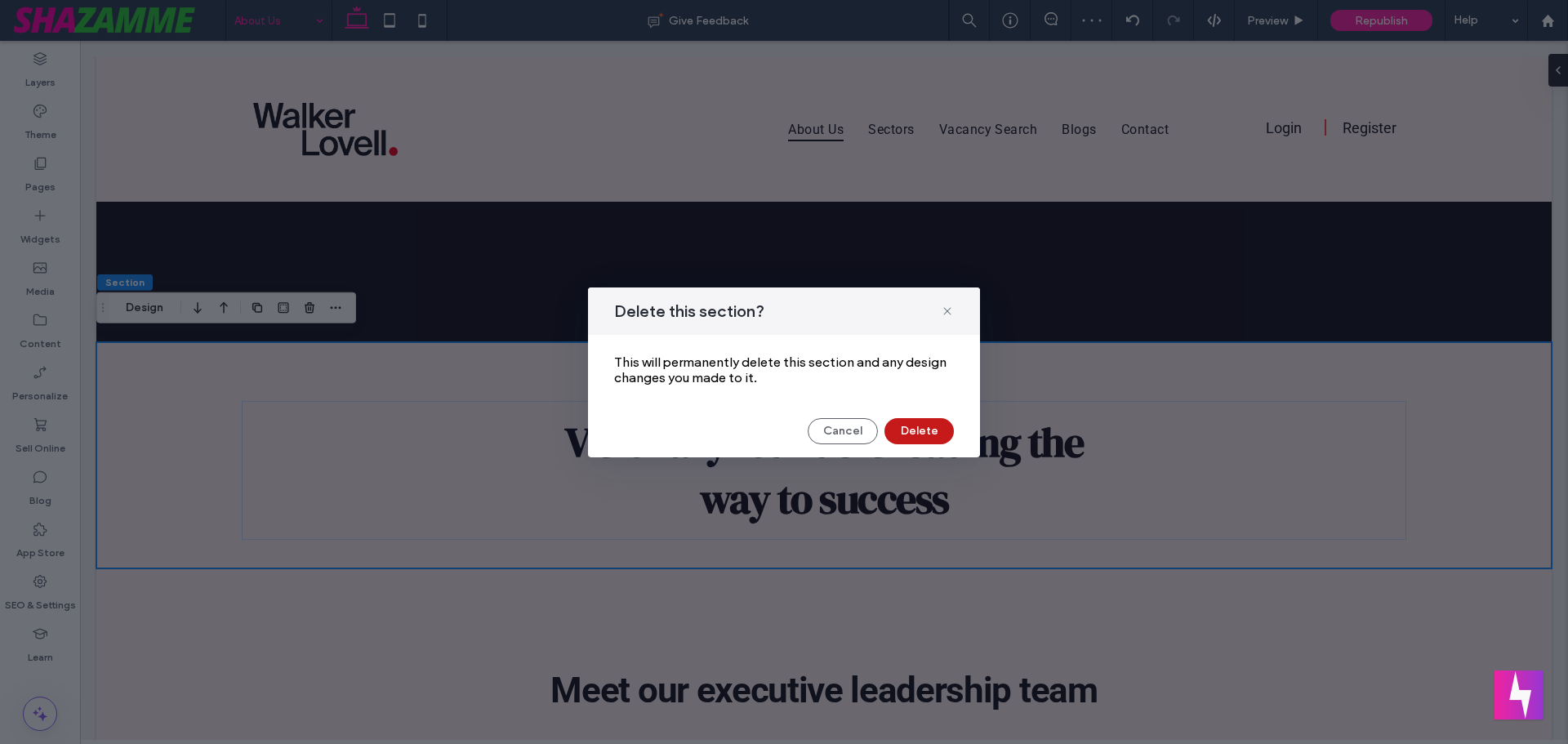
click at [899, 426] on button "Delete" at bounding box center [919, 431] width 70 height 27
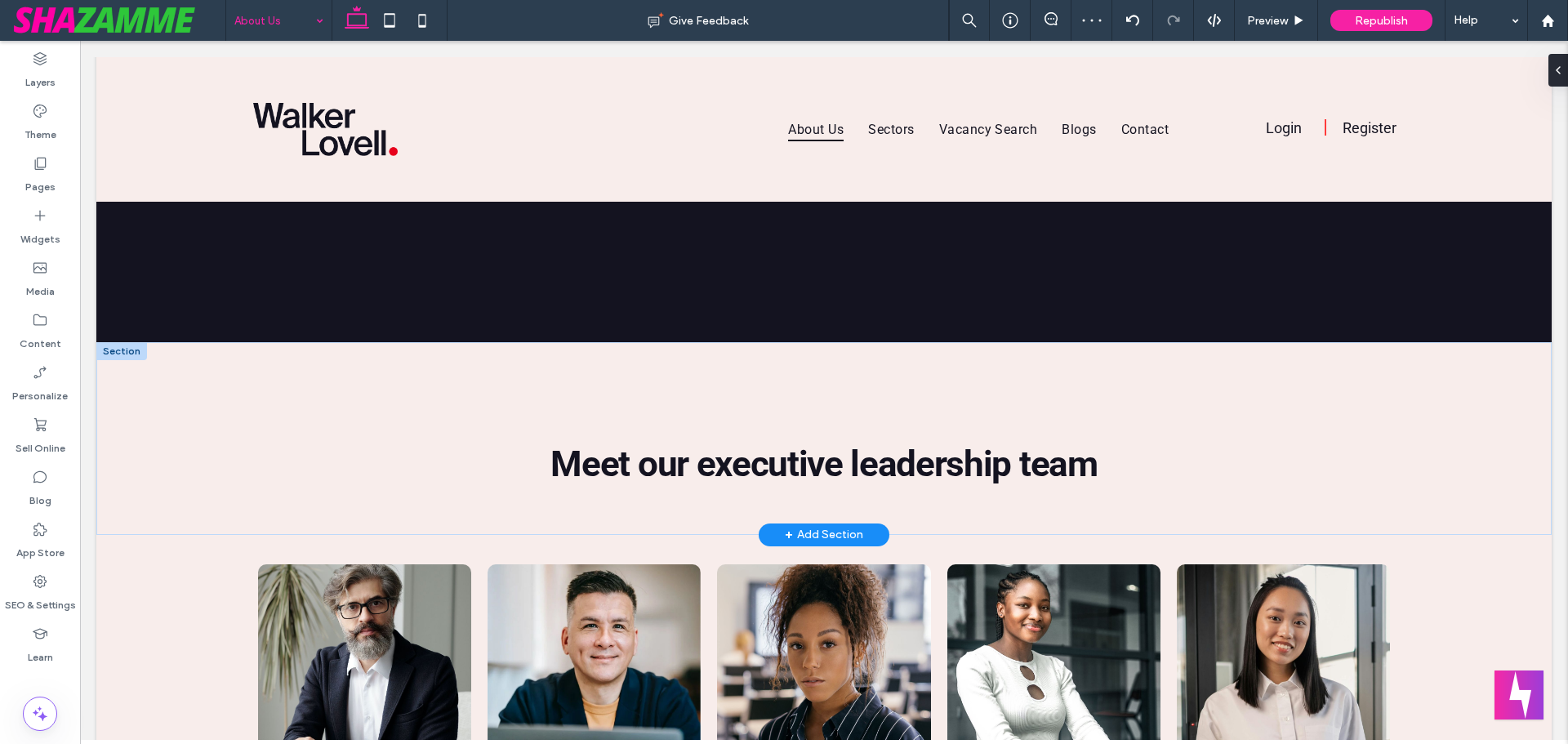
click at [112, 345] on div at bounding box center [121, 351] width 50 height 18
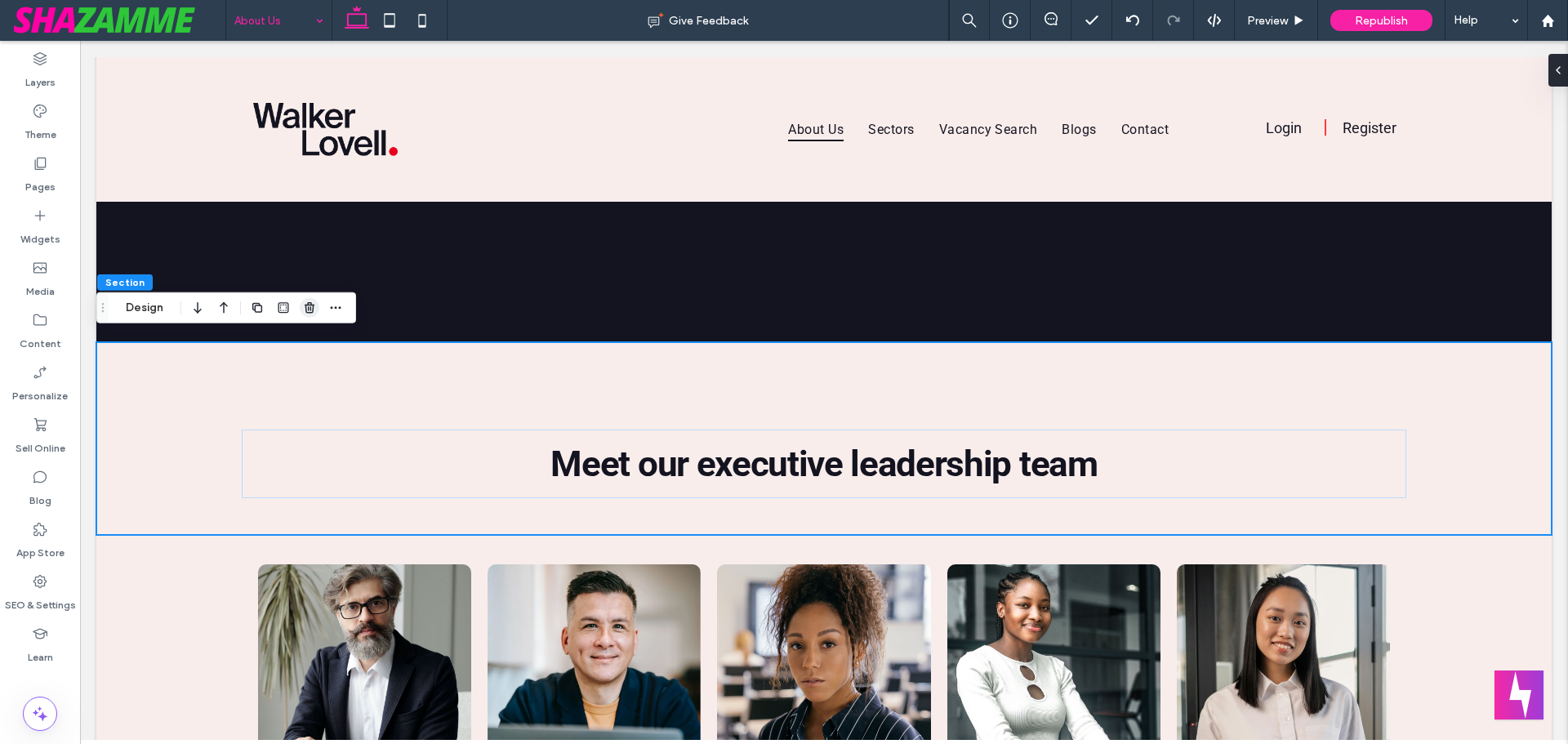
click at [311, 315] on span "button" at bounding box center [309, 307] width 19 height 19
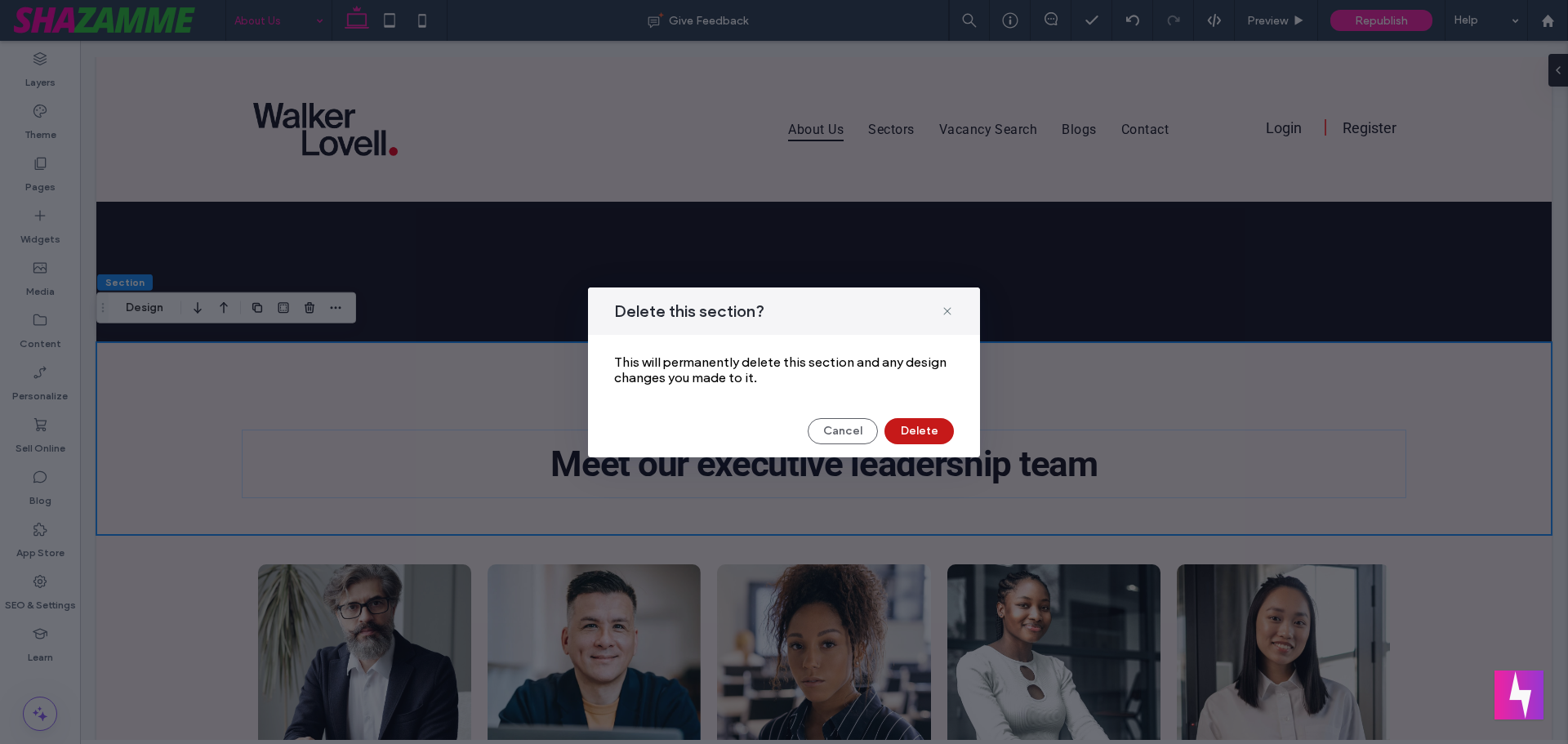
click at [925, 434] on button "Delete" at bounding box center [919, 431] width 70 height 27
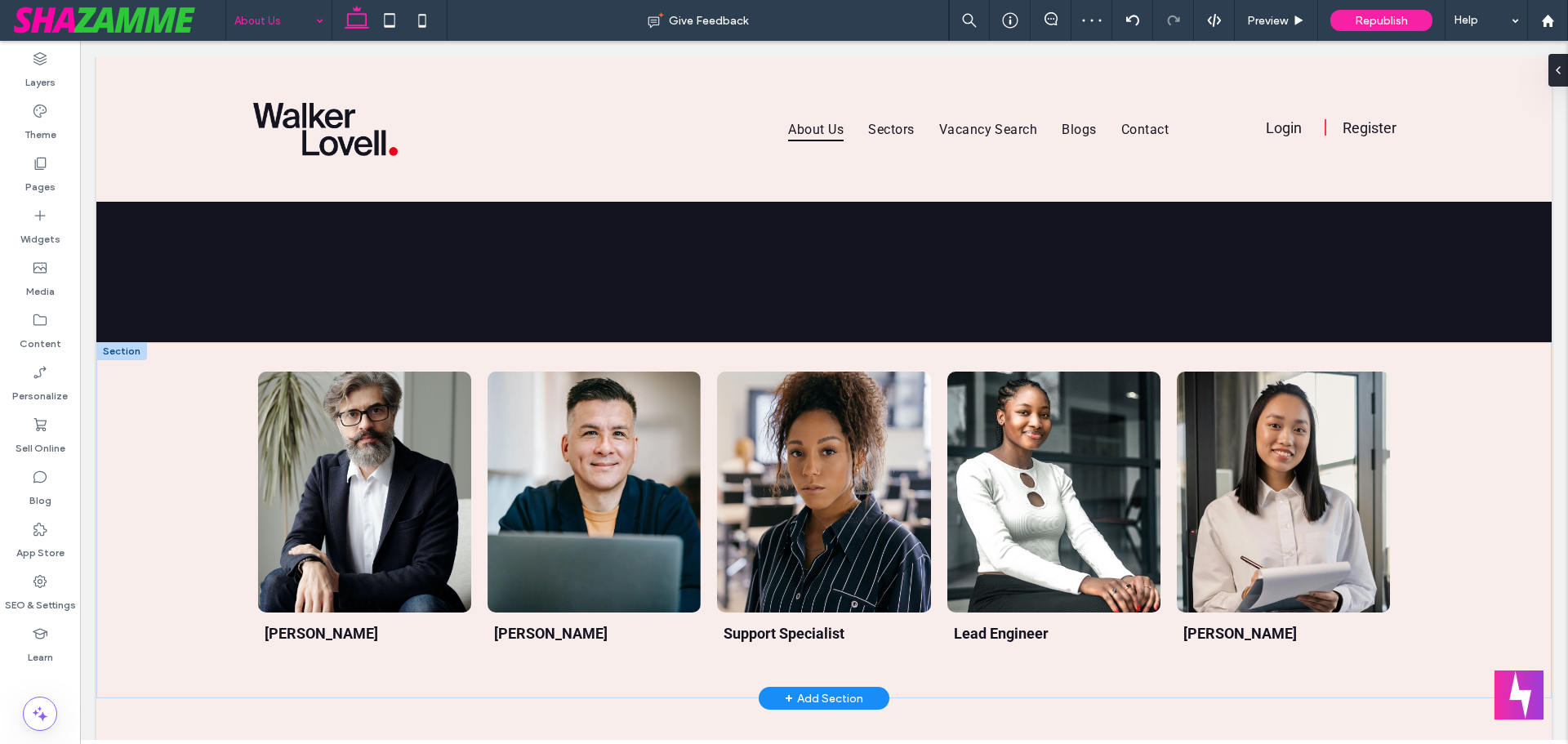
click at [106, 343] on div at bounding box center [121, 351] width 50 height 18
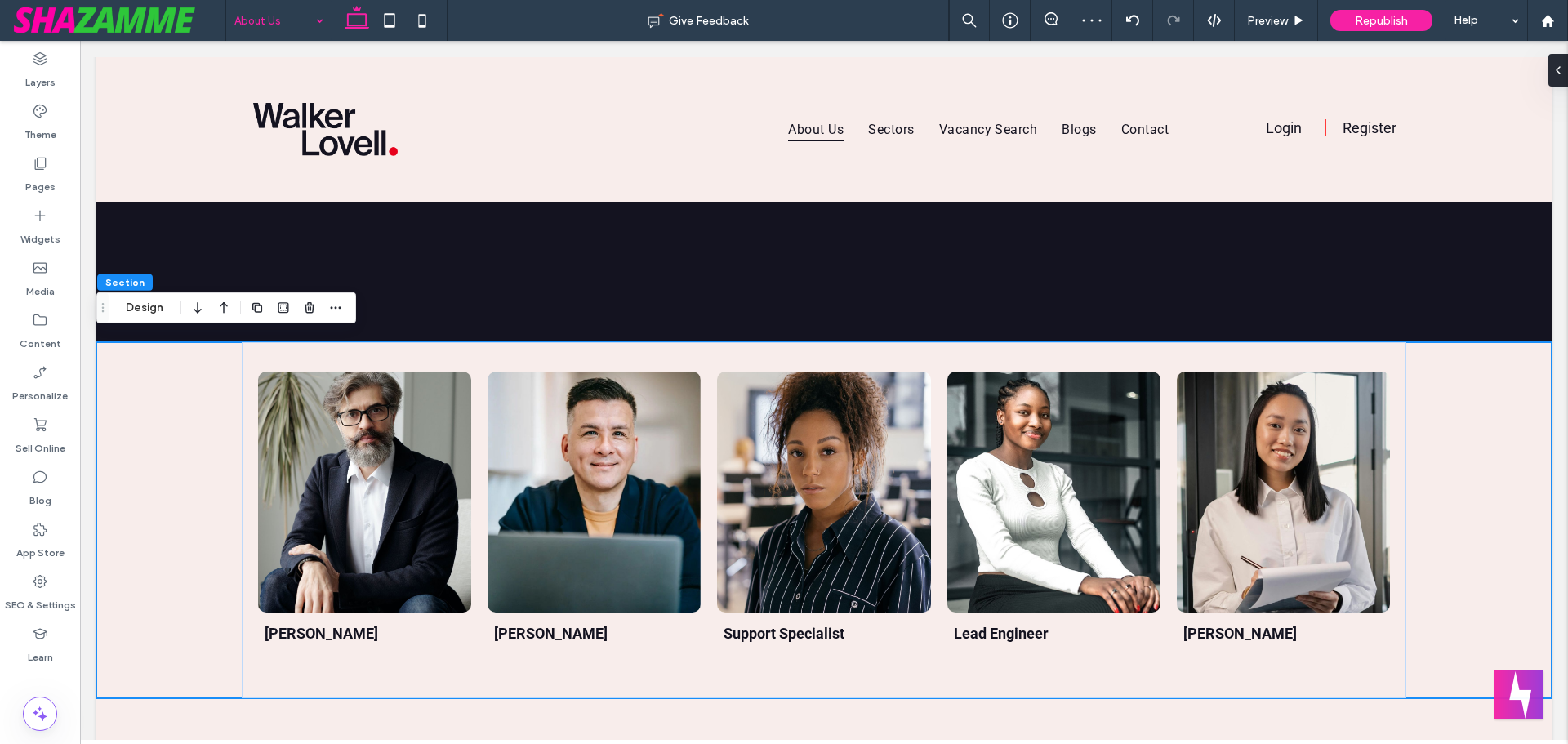
click at [295, 299] on div at bounding box center [296, 307] width 98 height 29
click at [302, 302] on span "button" at bounding box center [309, 307] width 19 height 19
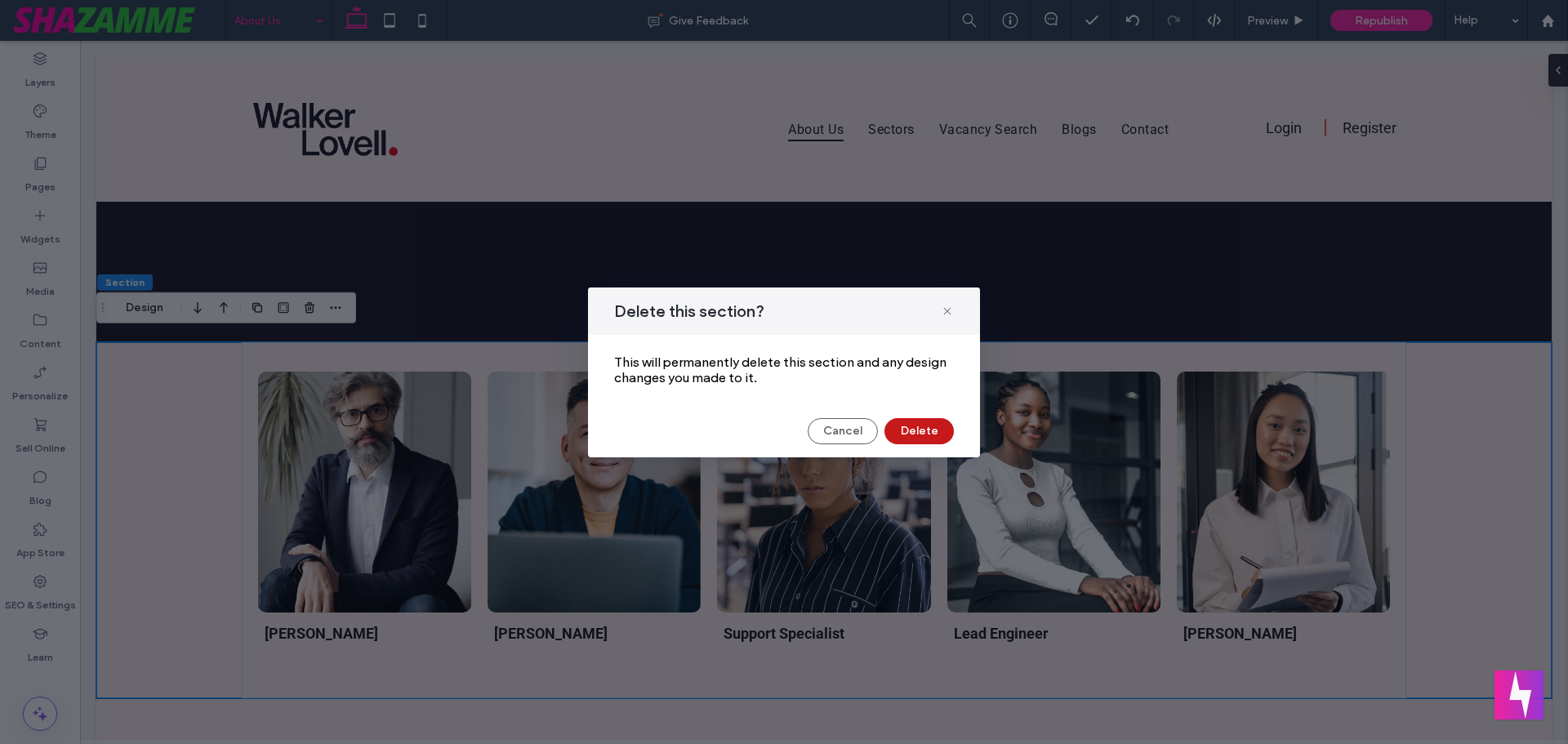
drag, startPoint x: 935, startPoint y: 421, endPoint x: 835, endPoint y: 376, distance: 109.7
click at [935, 421] on button "Delete" at bounding box center [919, 431] width 70 height 27
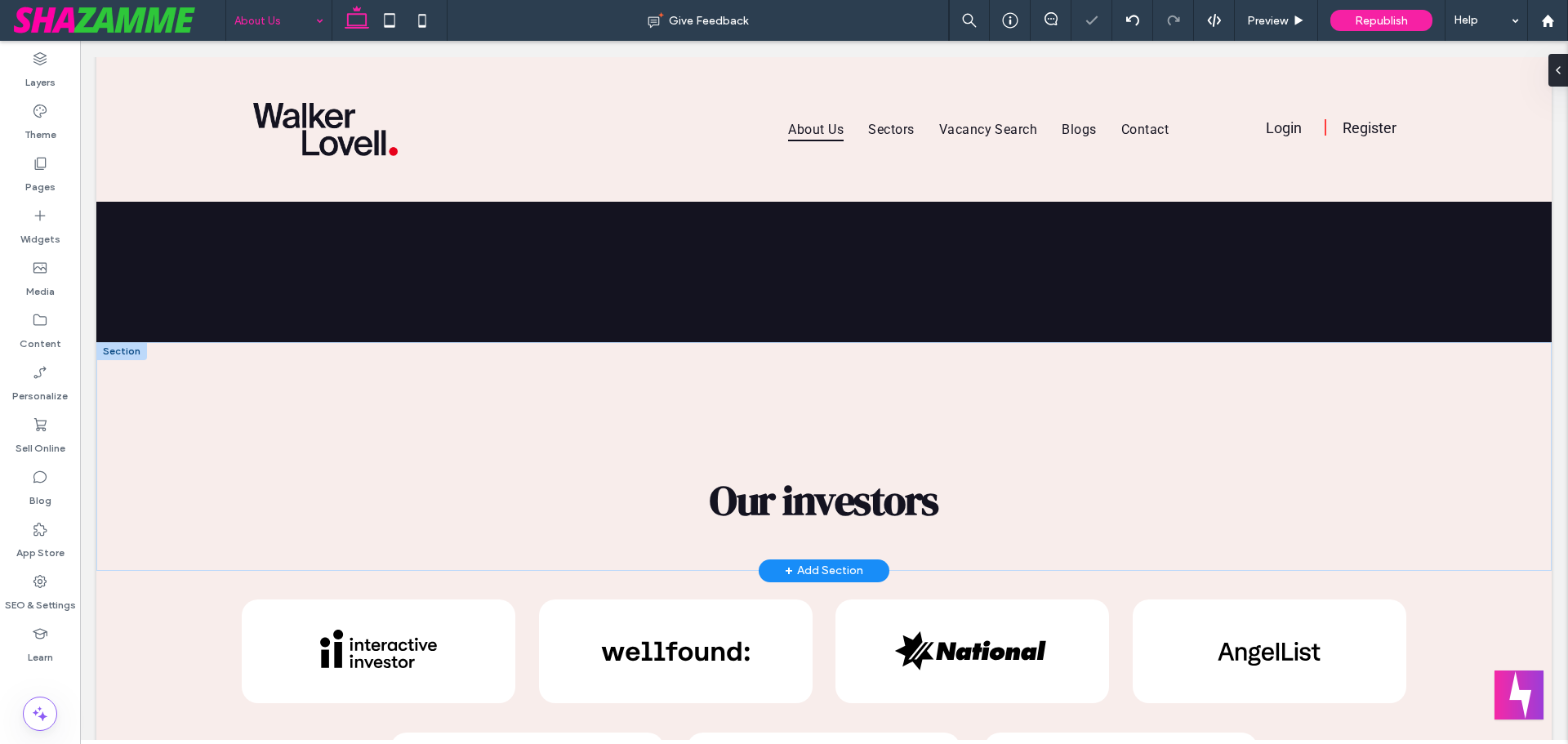
click at [113, 342] on div at bounding box center [121, 351] width 50 height 18
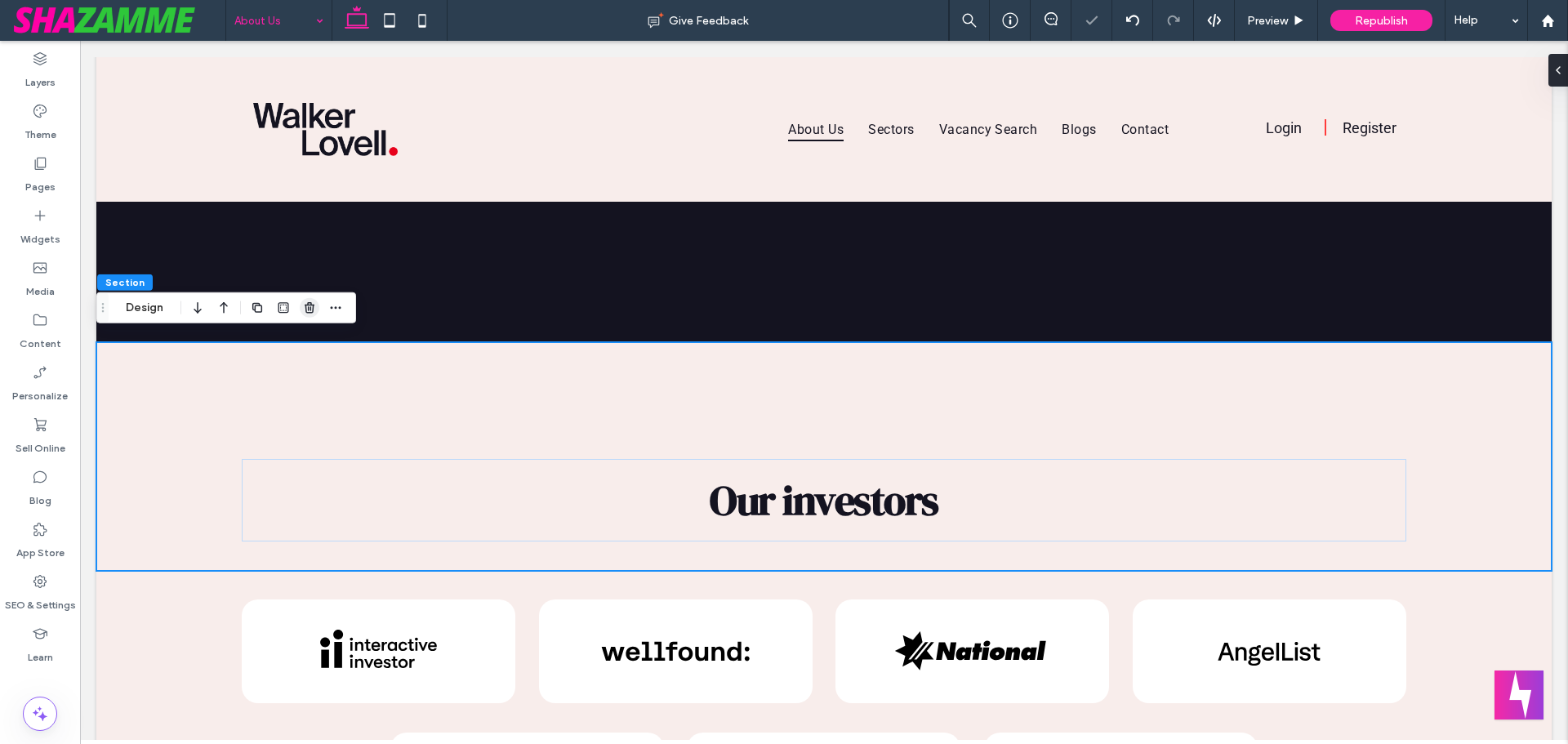
click at [312, 311] on icon "button" at bounding box center [309, 307] width 13 height 13
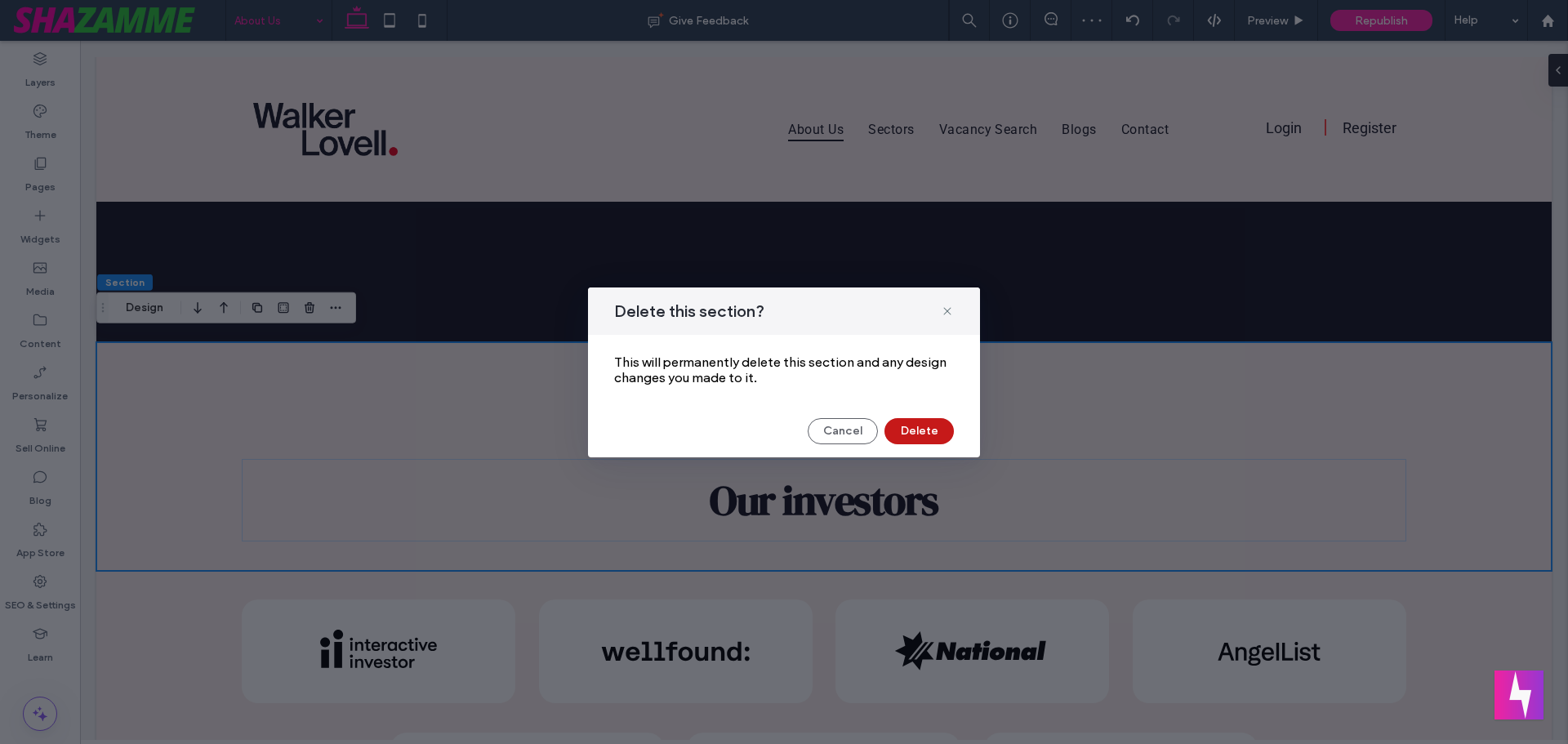
click at [920, 428] on button "Delete" at bounding box center [919, 431] width 70 height 27
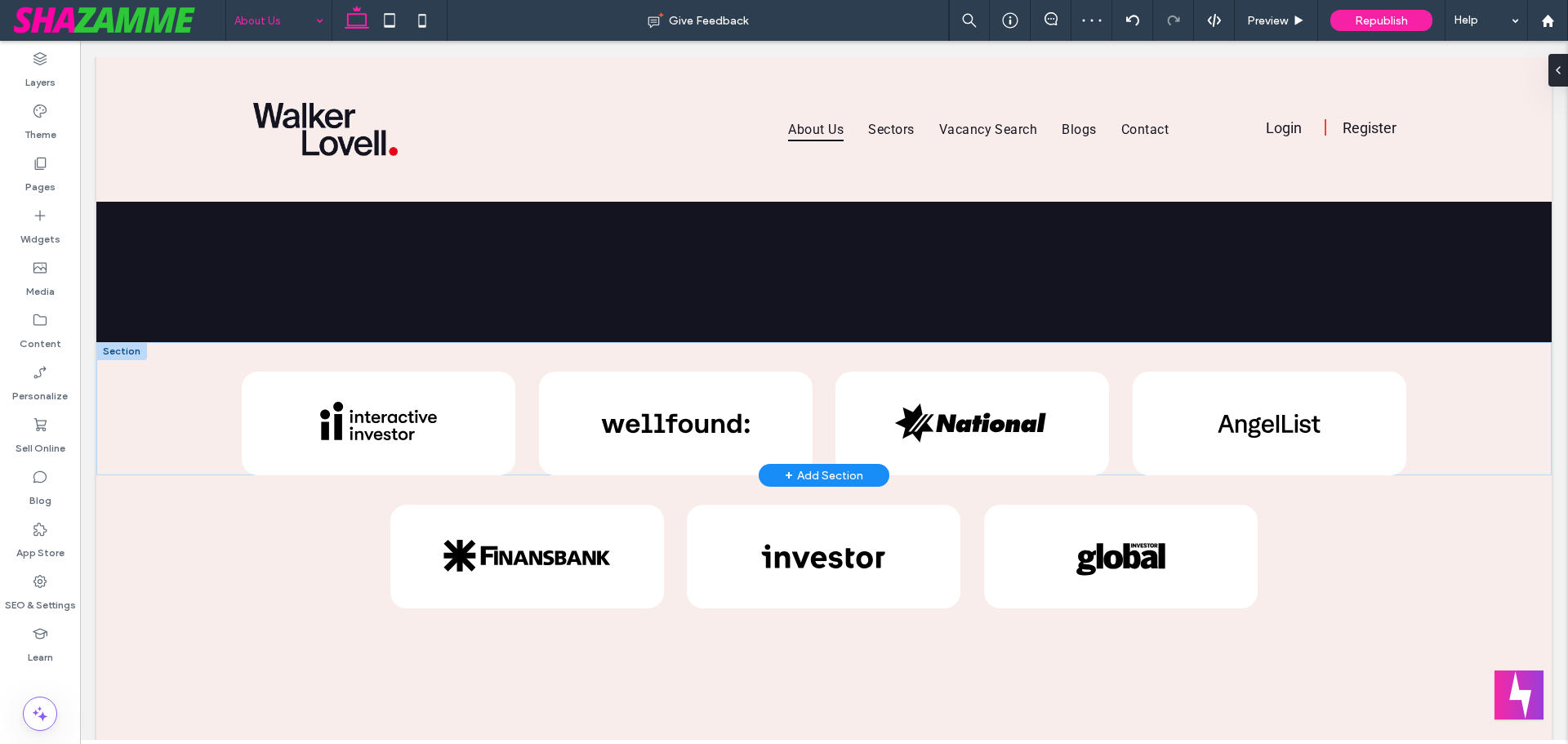
click at [103, 348] on div at bounding box center [121, 351] width 50 height 18
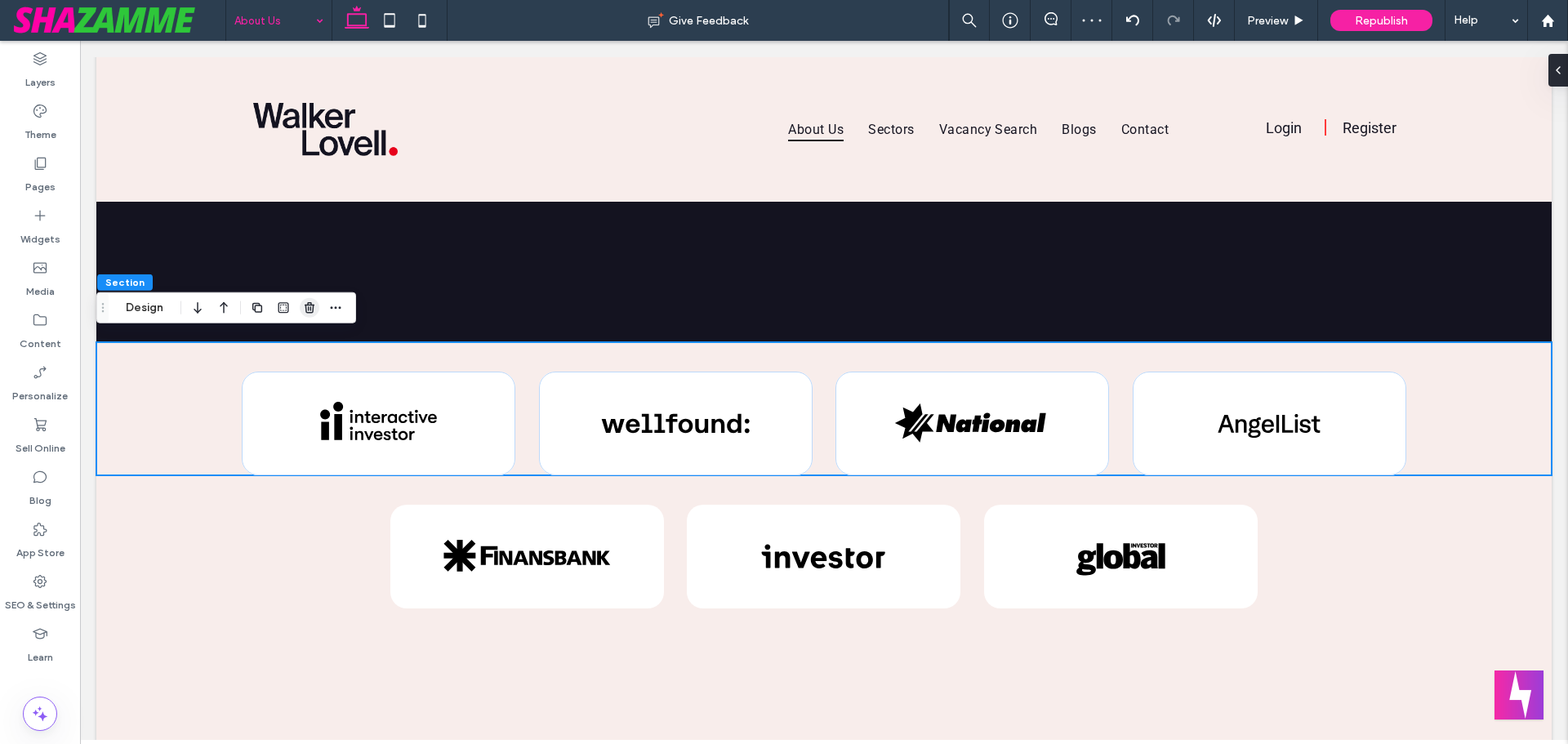
click at [311, 315] on span "button" at bounding box center [309, 307] width 19 height 19
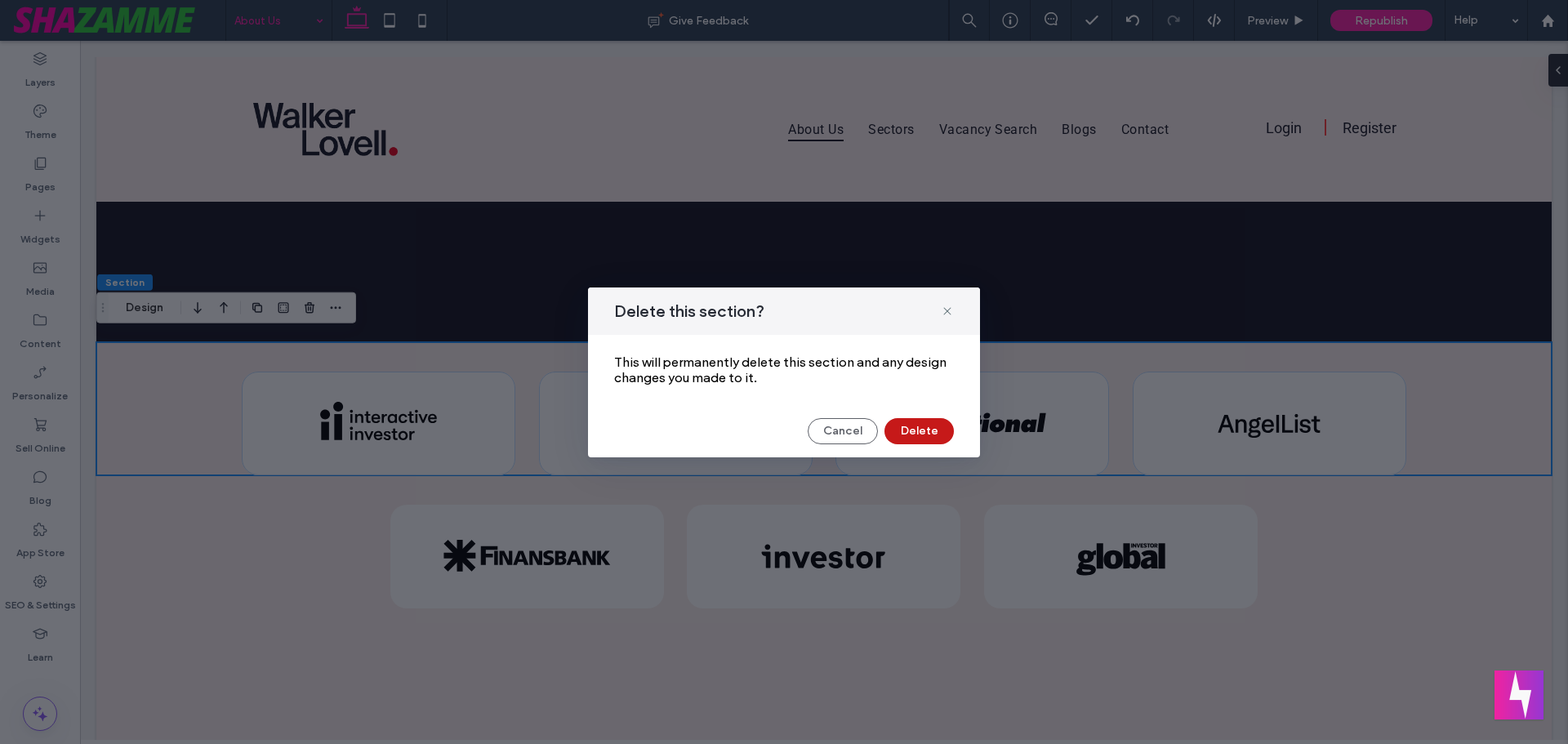
click at [909, 428] on button "Delete" at bounding box center [919, 431] width 70 height 27
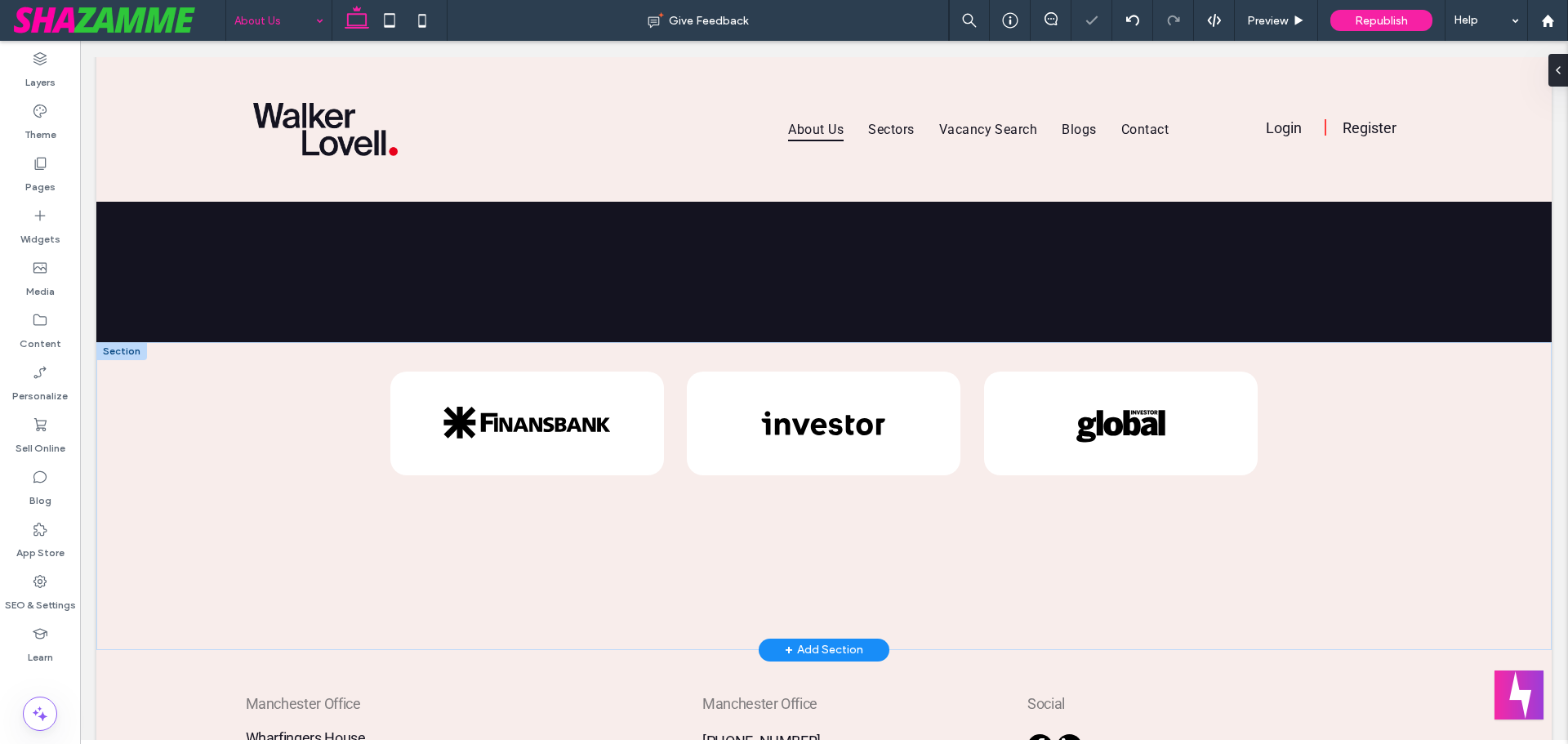
click at [116, 348] on div at bounding box center [121, 351] width 50 height 18
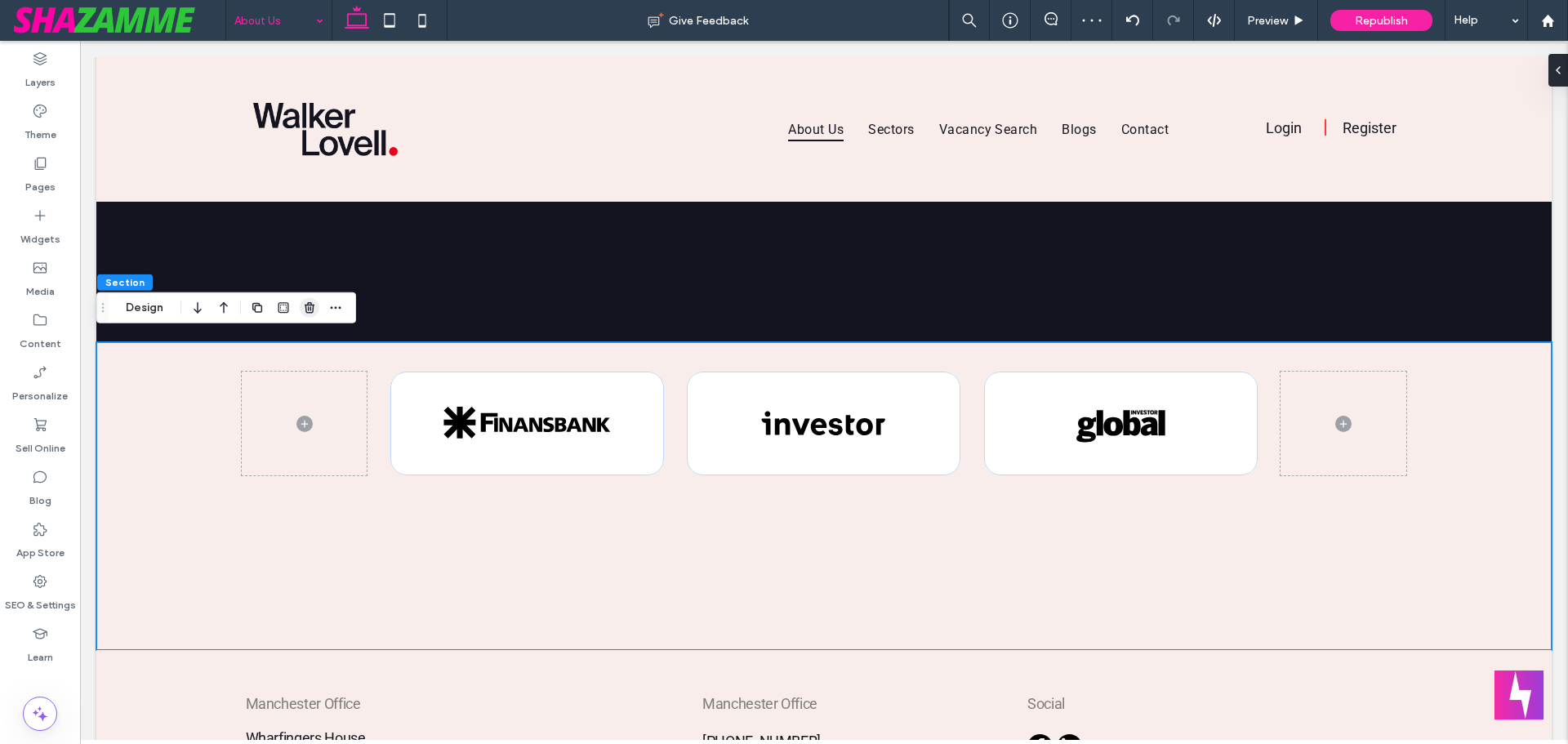
click at [313, 307] on use "button" at bounding box center [309, 307] width 10 height 11
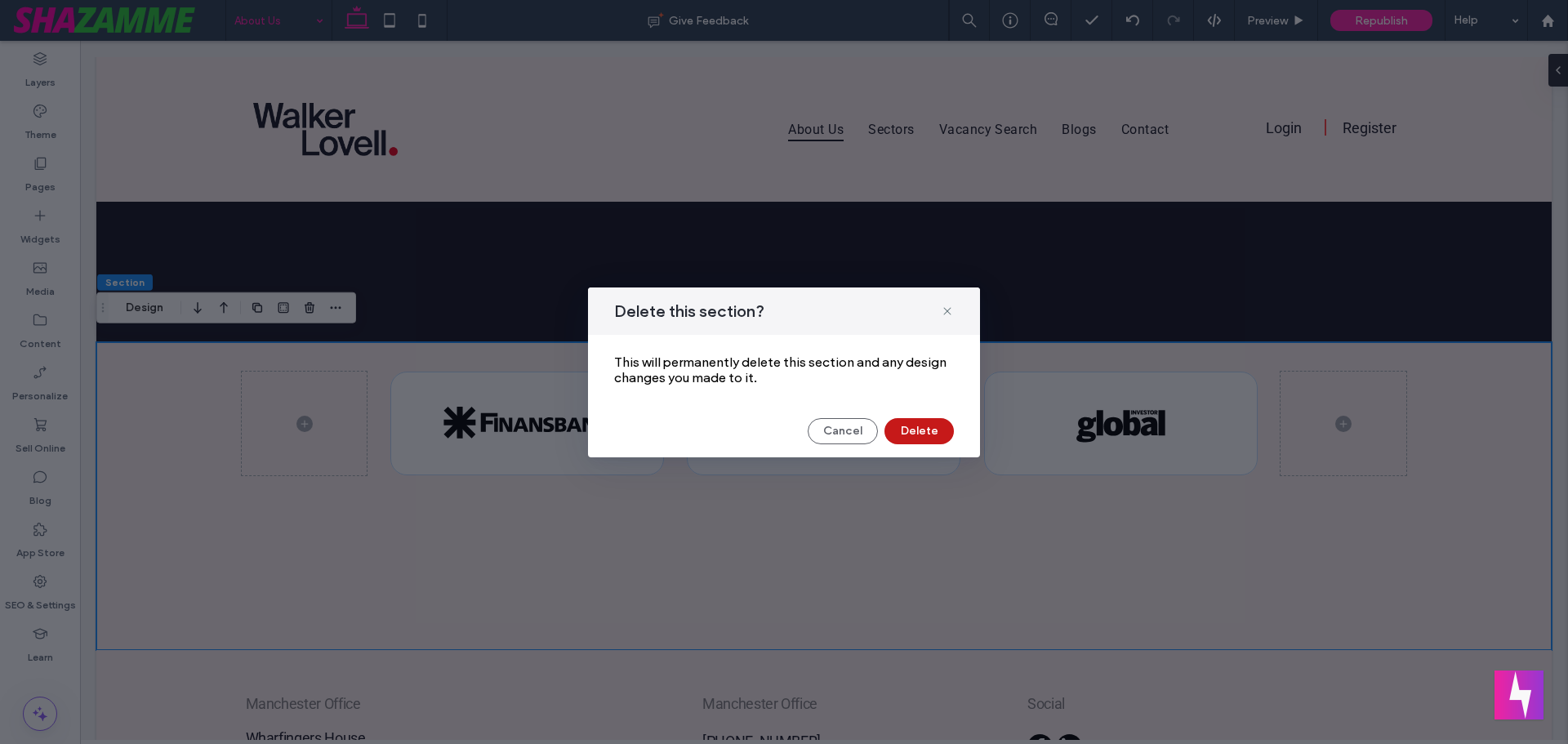
click at [927, 431] on button "Delete" at bounding box center [919, 431] width 70 height 27
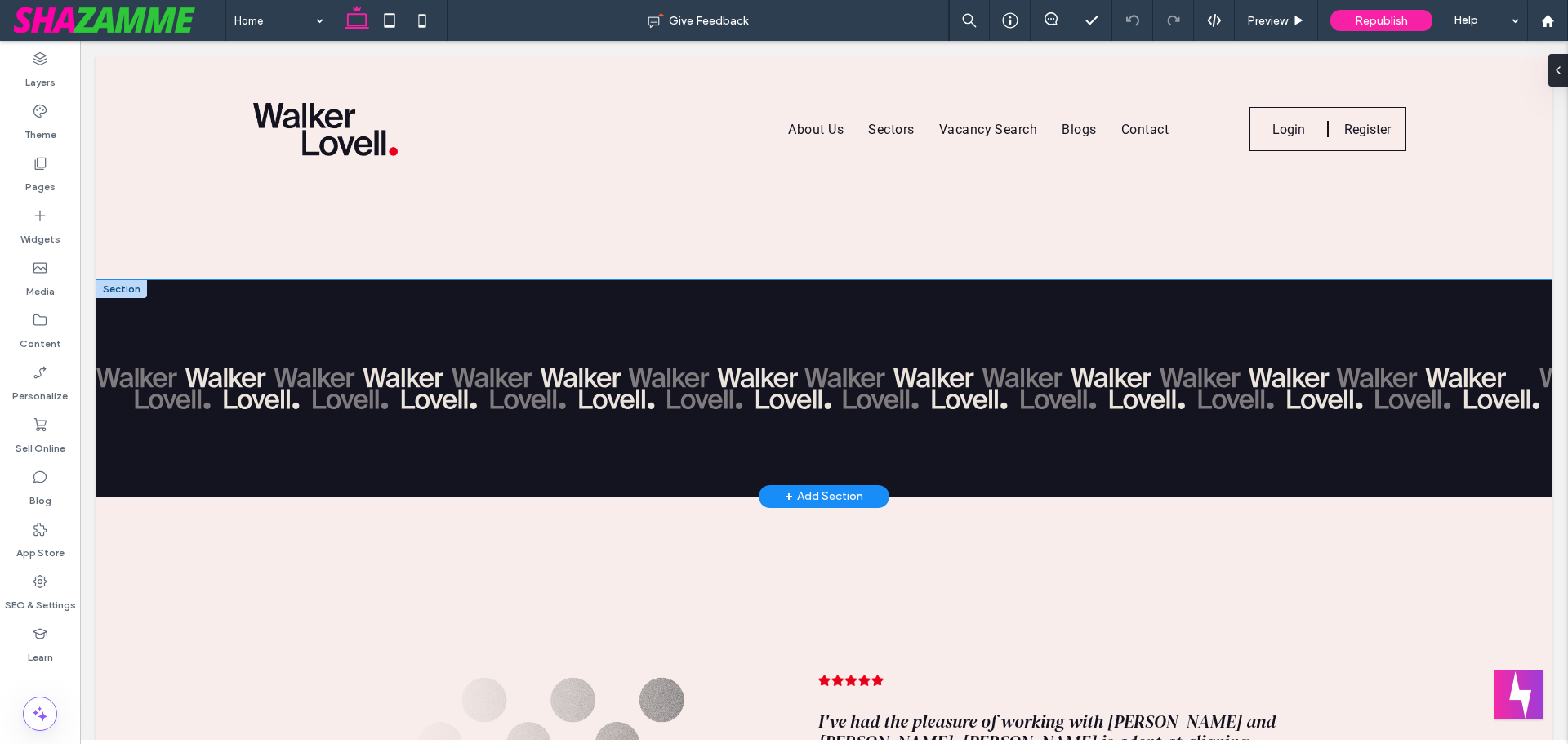
scroll to position [3348, 0]
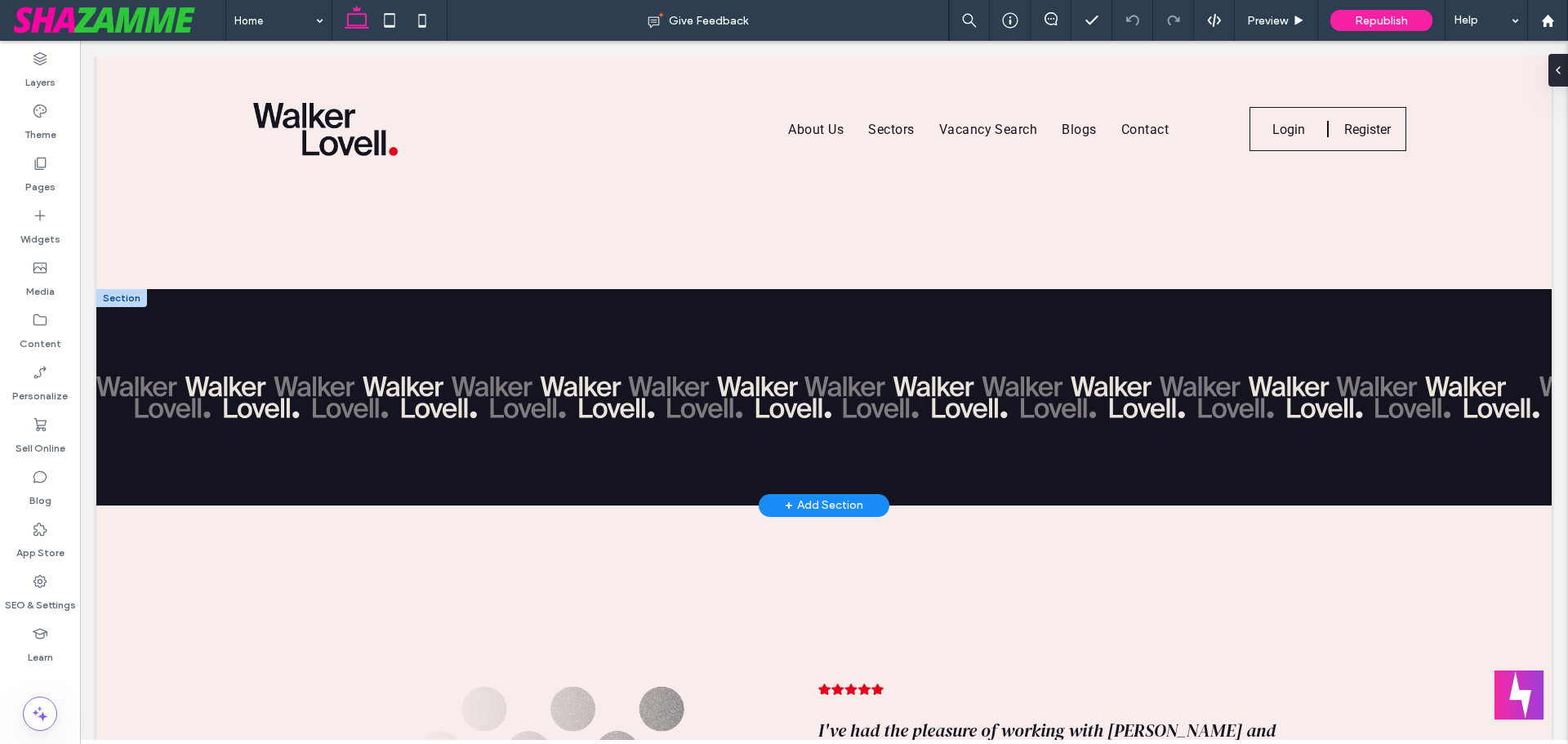
click at [125, 289] on div at bounding box center [121, 298] width 50 height 18
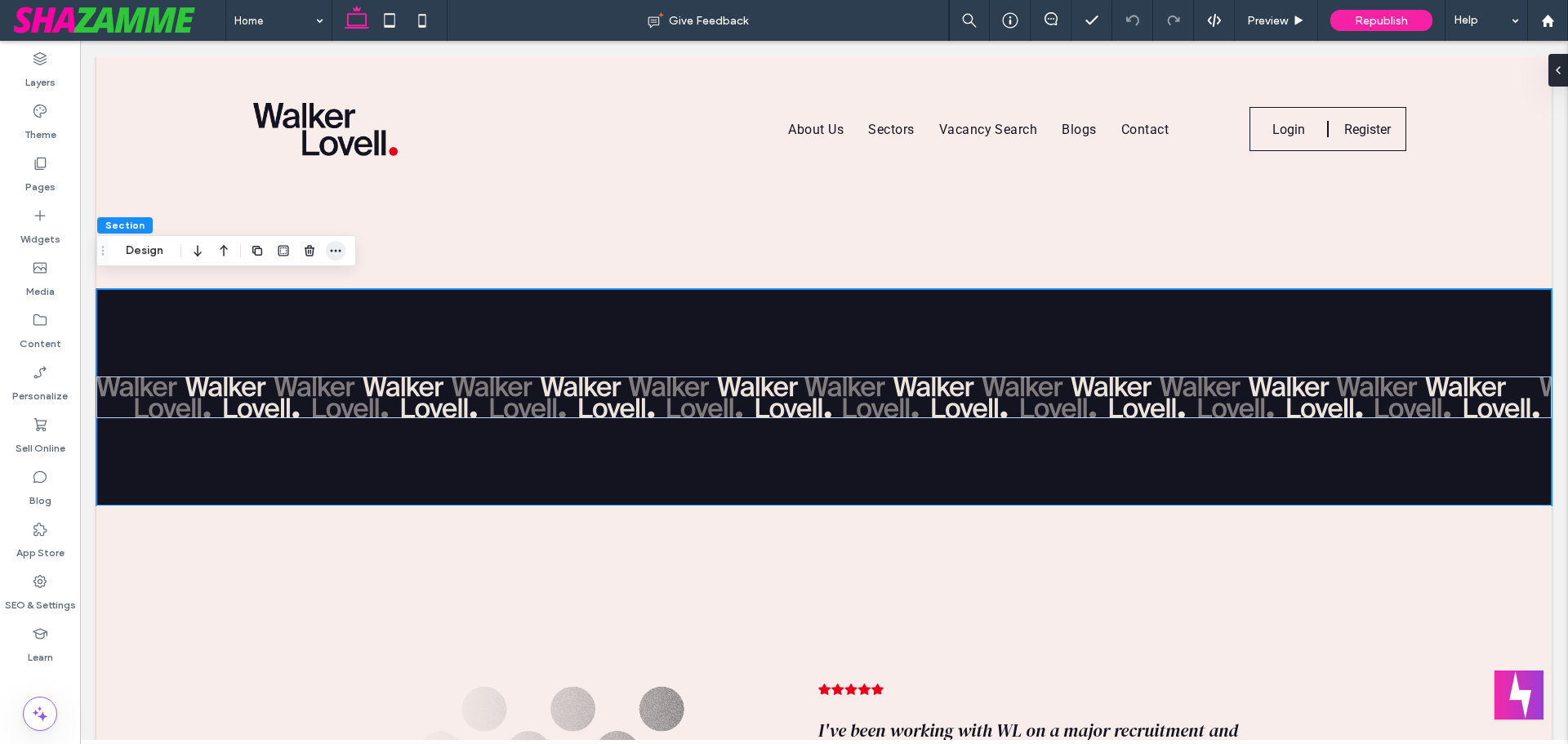
click at [326, 253] on span "button" at bounding box center [336, 251] width 19 height 19
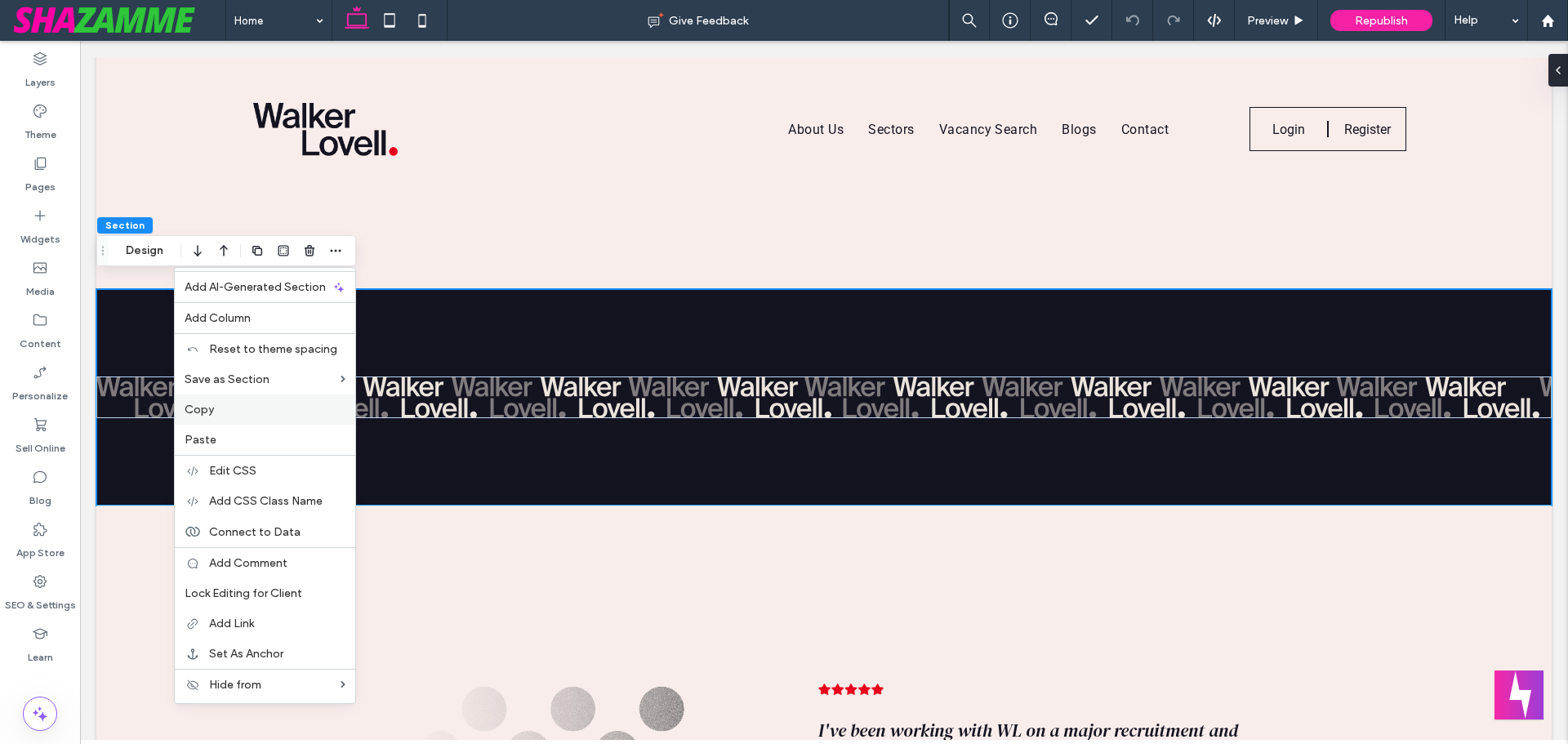
click at [219, 414] on label "Copy" at bounding box center [265, 410] width 161 height 14
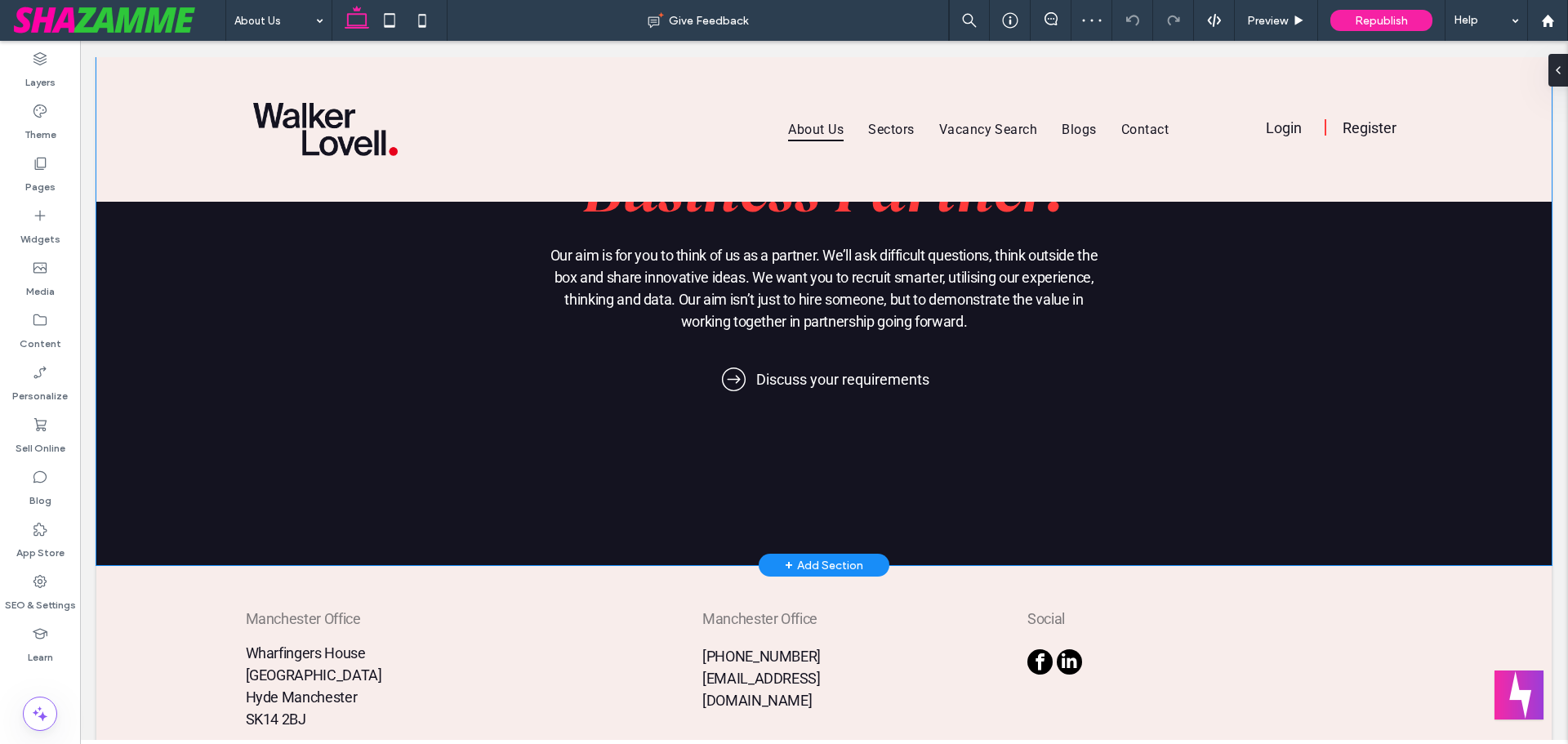
scroll to position [2694, 0]
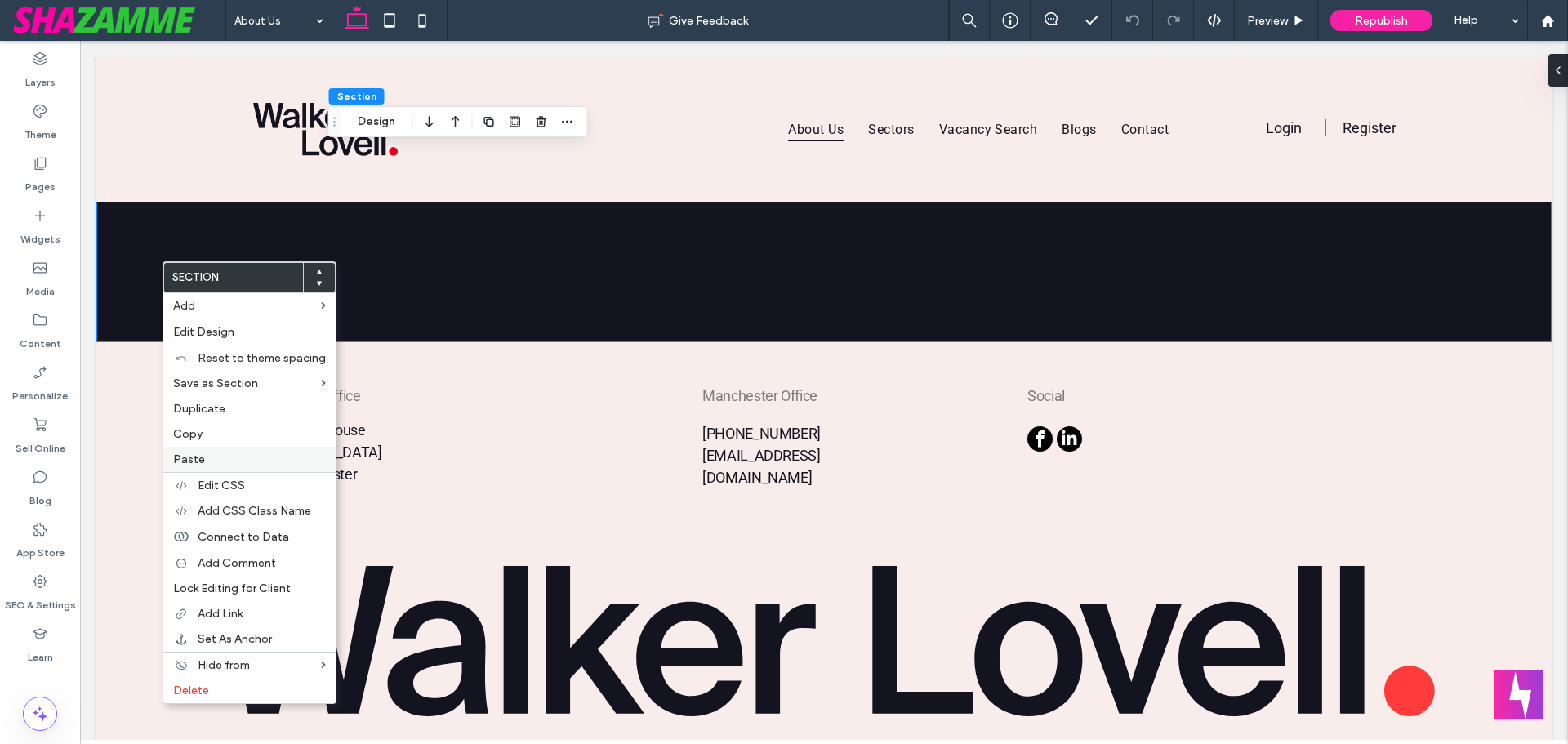
click at [209, 461] on label "Paste" at bounding box center [249, 459] width 153 height 14
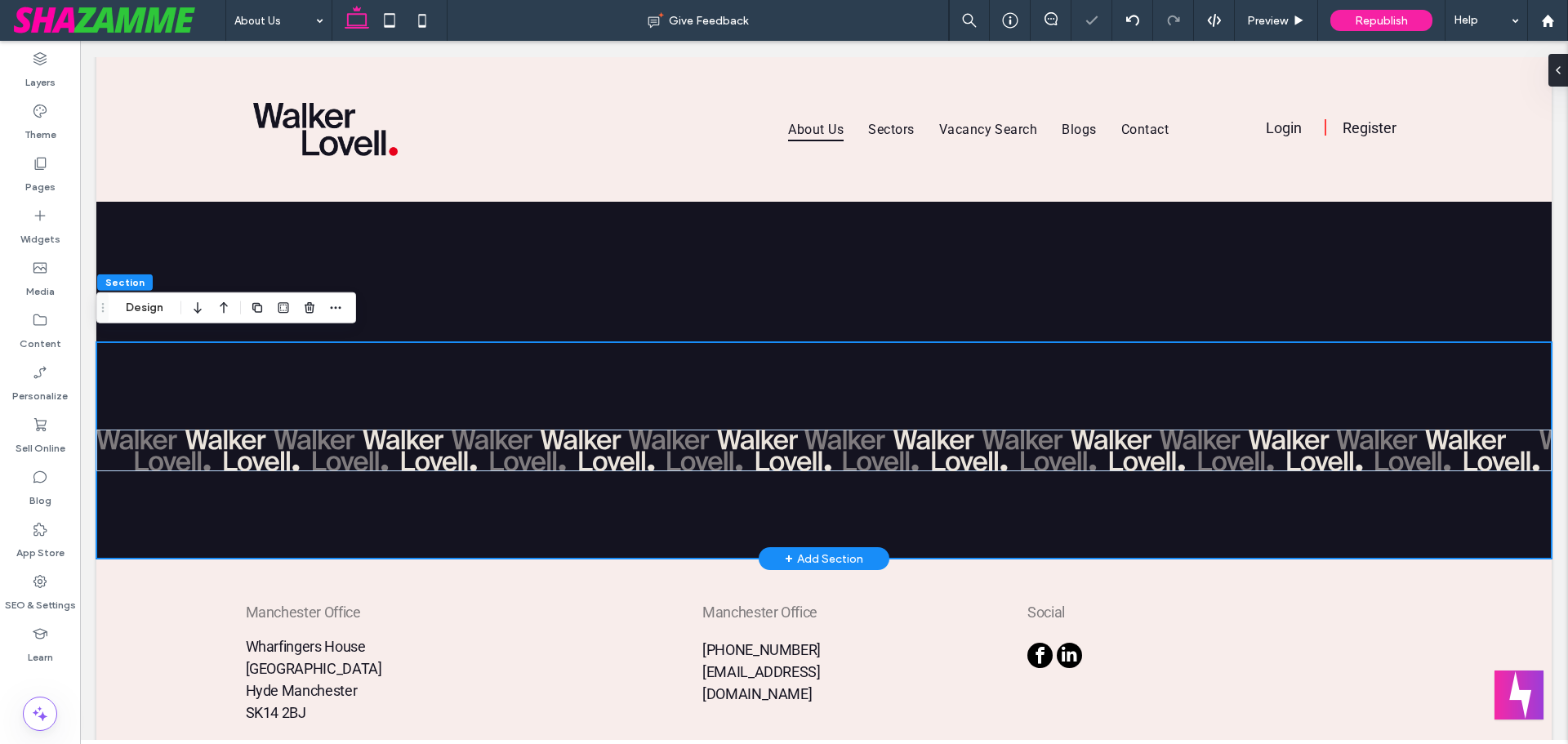
click at [552, 385] on div "Previous Next" at bounding box center [824, 450] width 1456 height 216
click at [142, 311] on button "Design" at bounding box center [144, 307] width 59 height 19
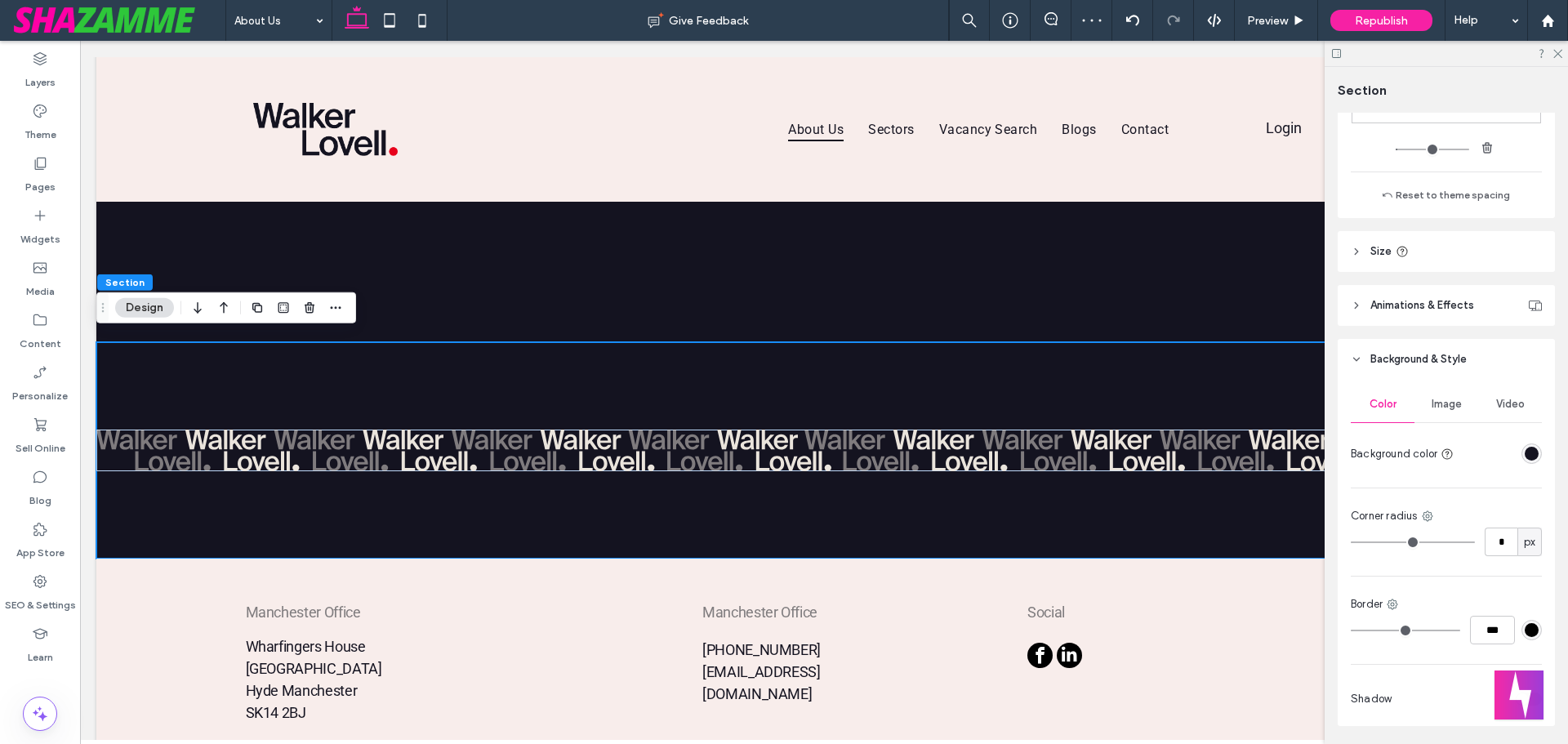
scroll to position [514, 0]
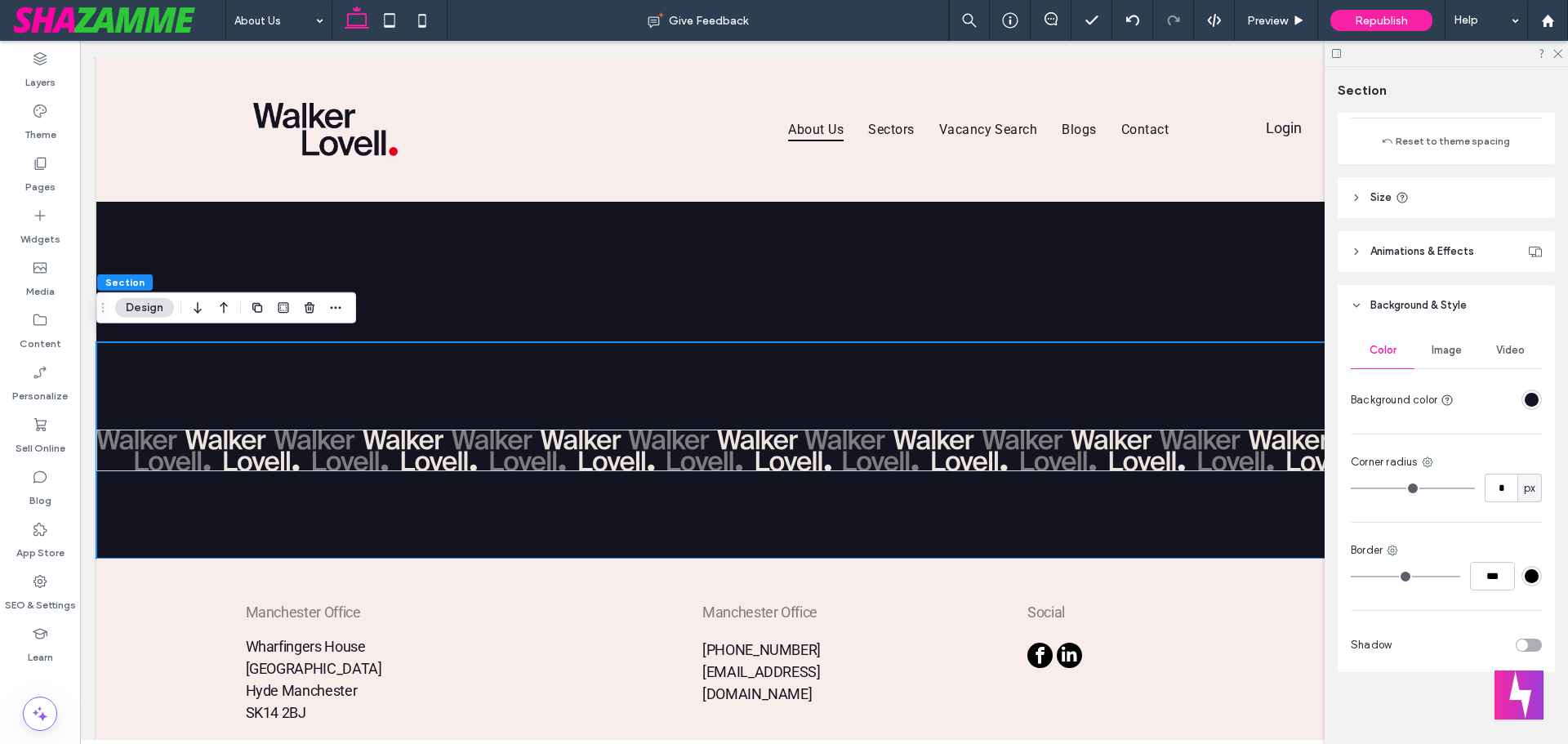
click at [1525, 399] on div "rgba(20, 19, 32, 1)" at bounding box center [1532, 399] width 14 height 14
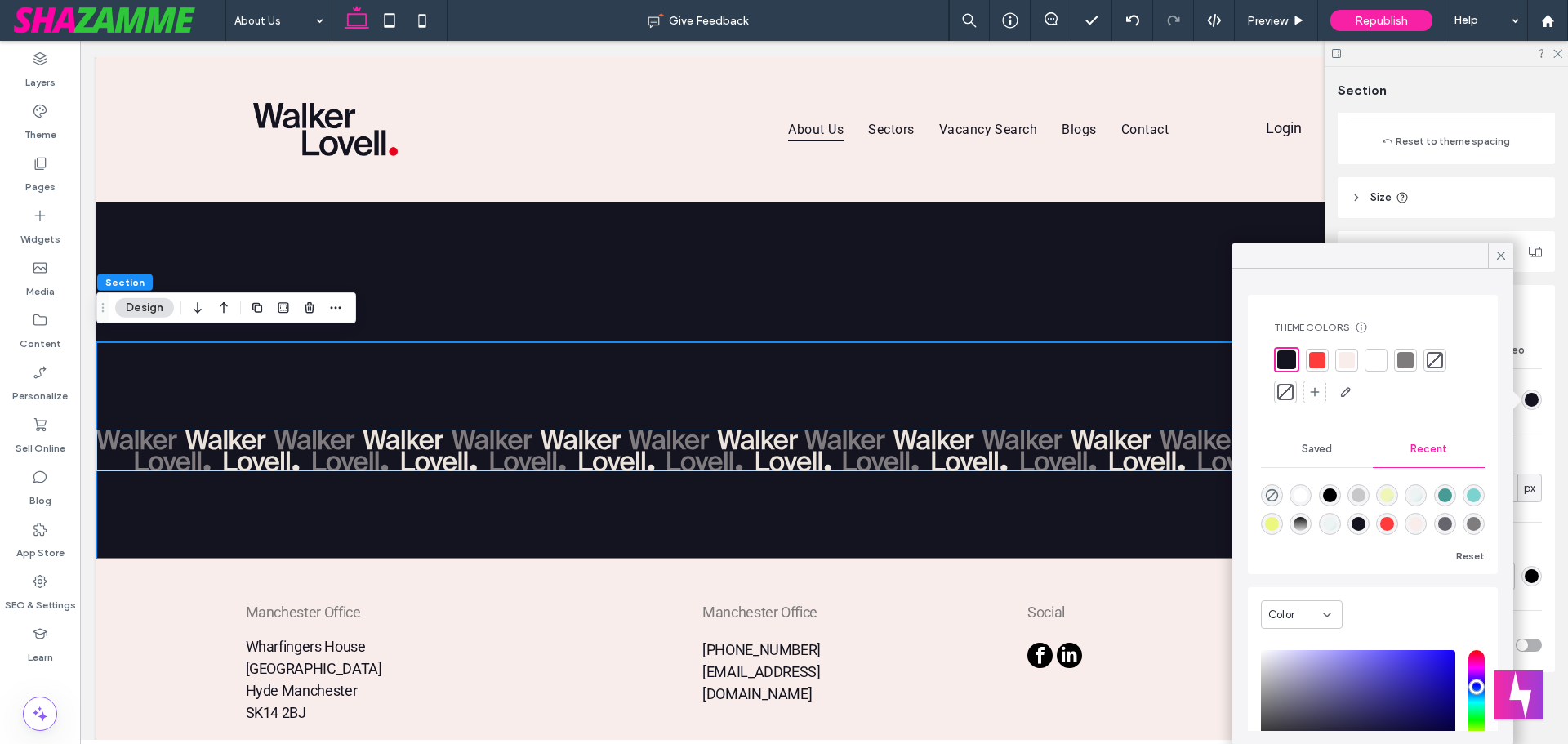
click at [1346, 360] on div at bounding box center [1347, 360] width 16 height 16
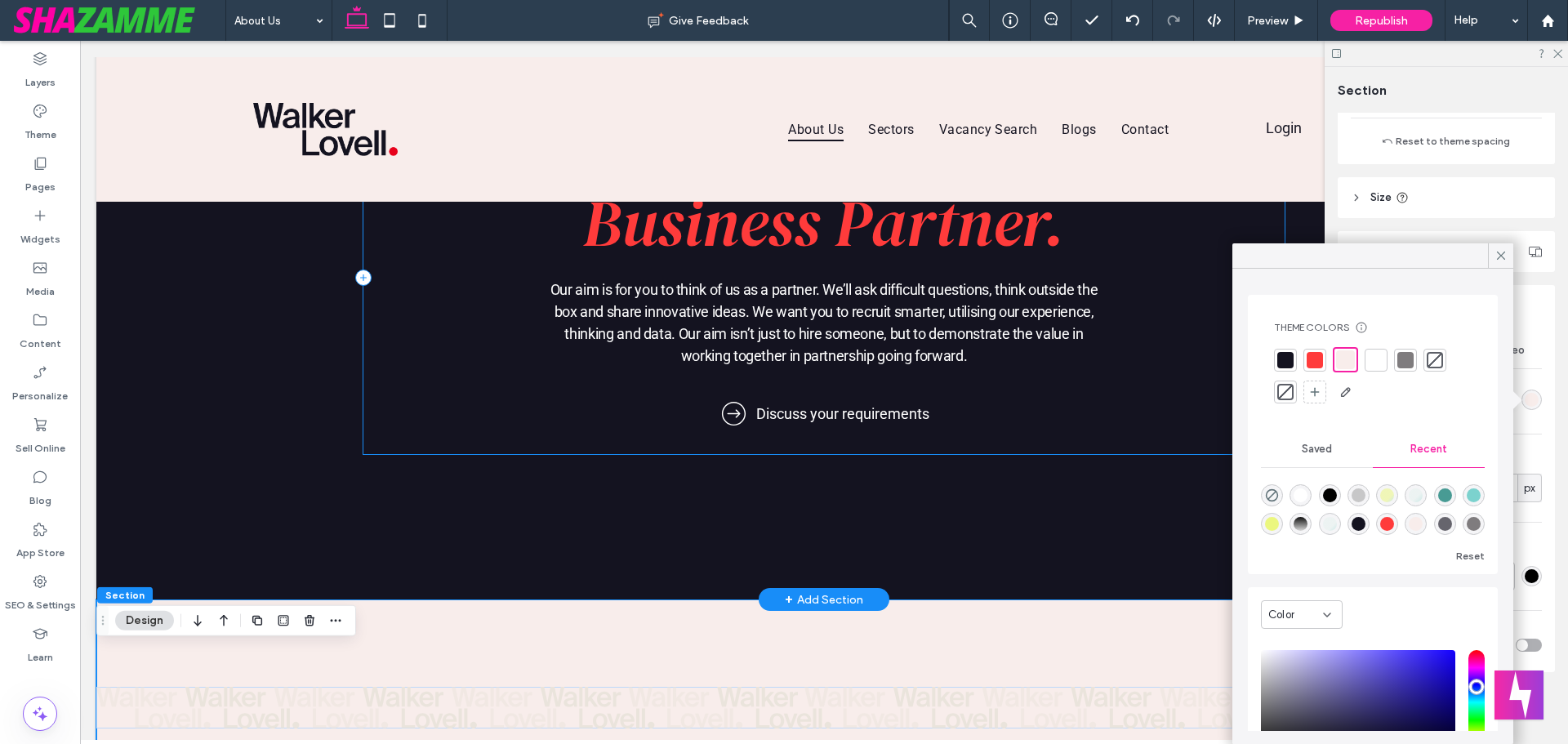
scroll to position [2532, 0]
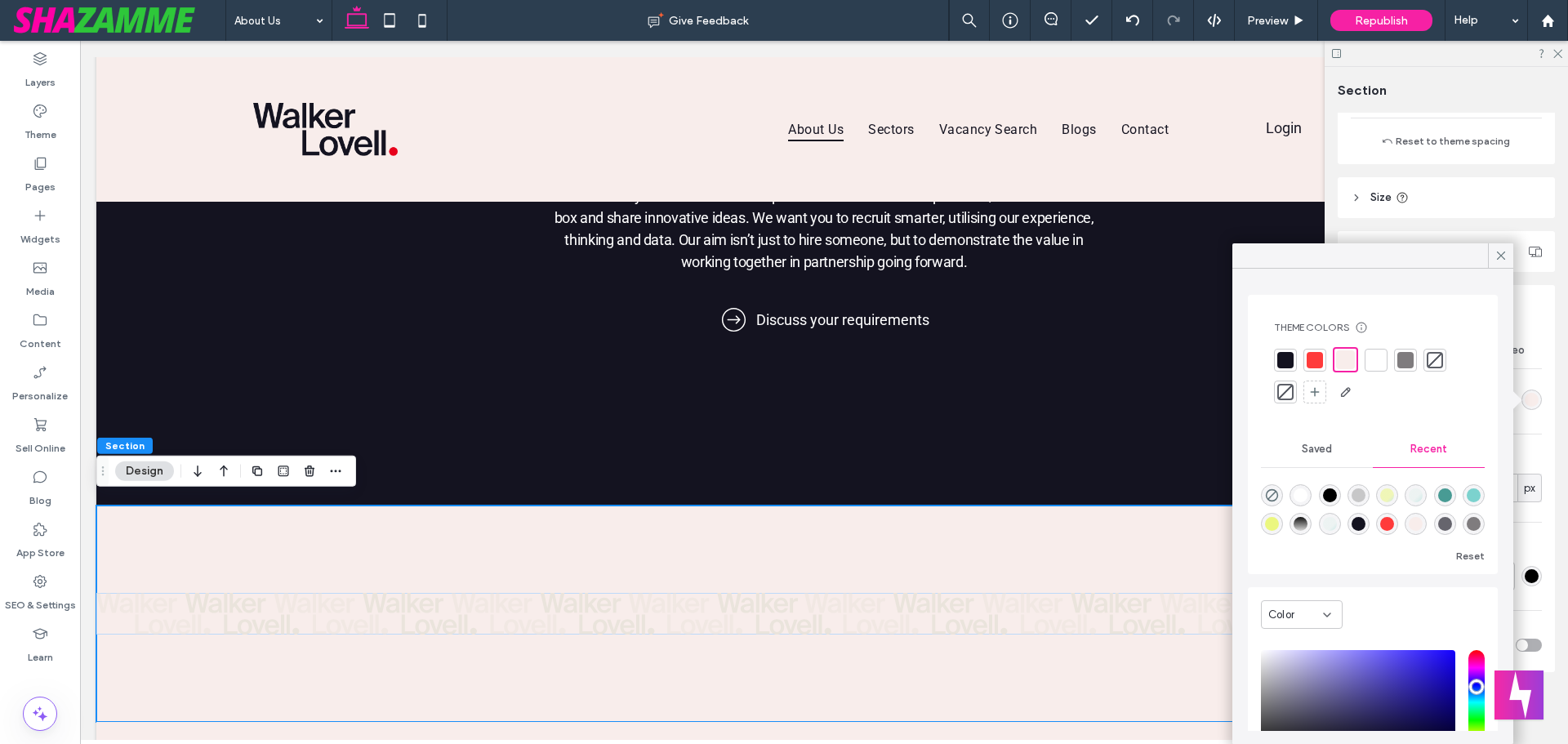
click at [1275, 357] on div at bounding box center [1286, 361] width 23 height 23
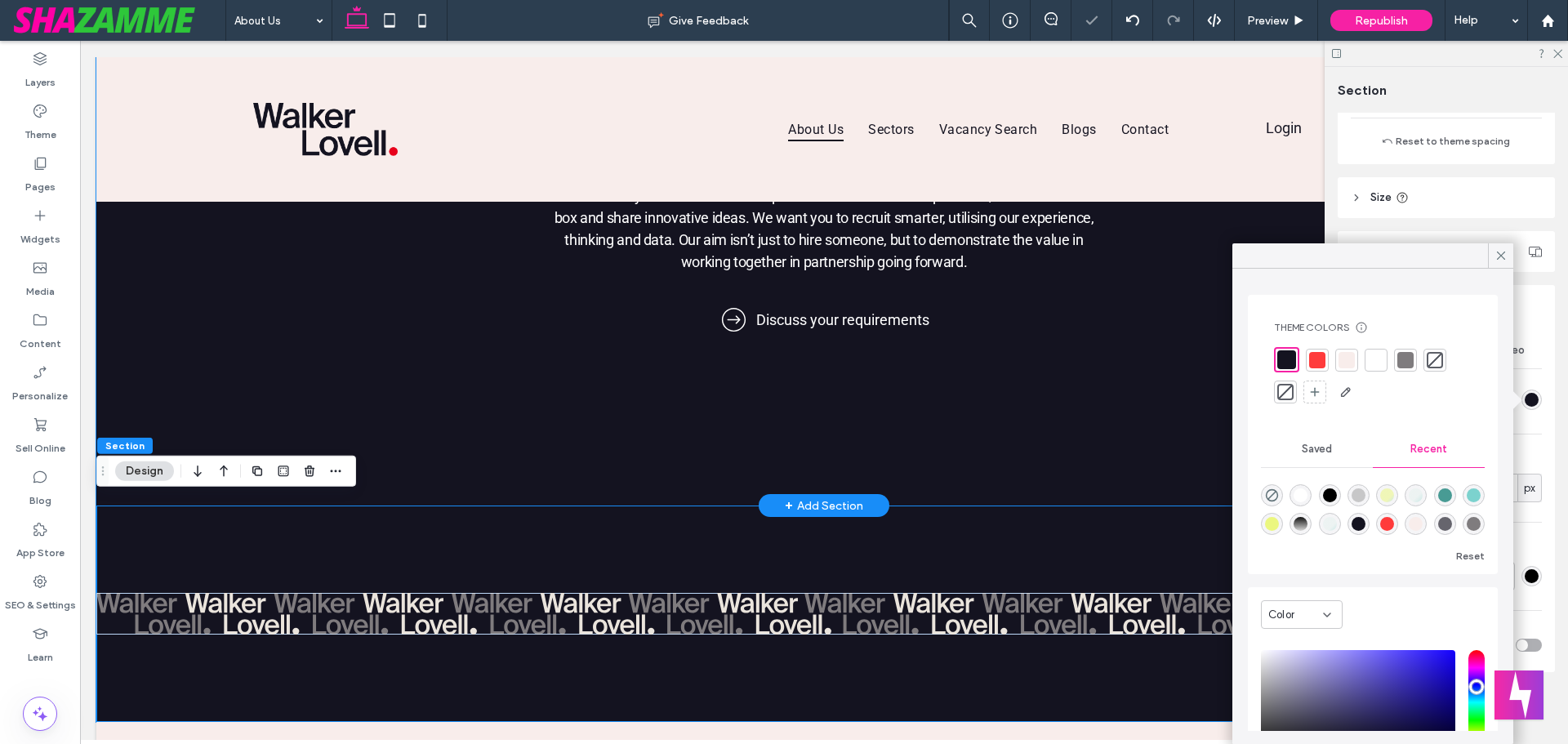
click at [390, 412] on div "We are your Business Partner. Our aim is for you to think of us as a partner. W…" at bounding box center [824, 184] width 980 height 643
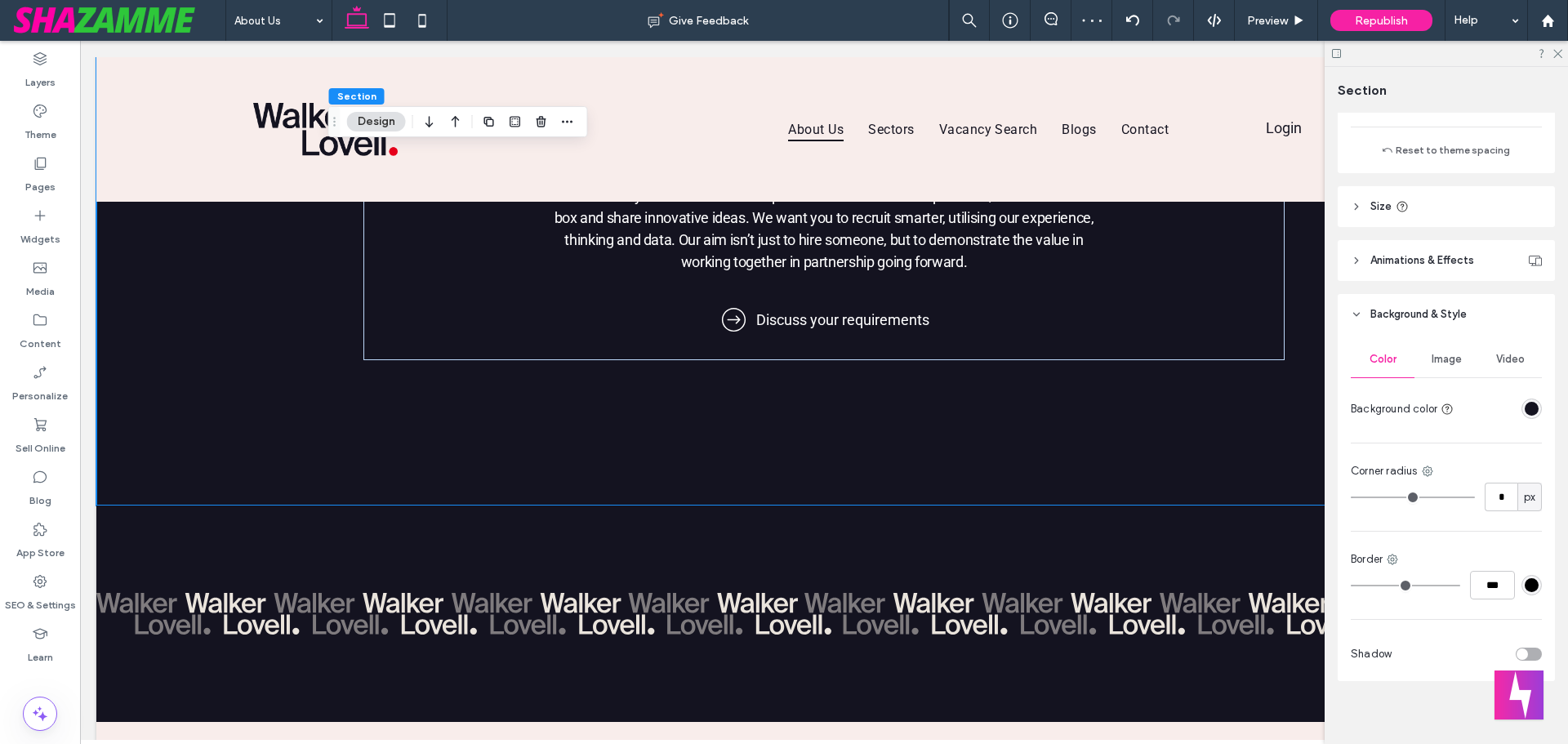
scroll to position [514, 0]
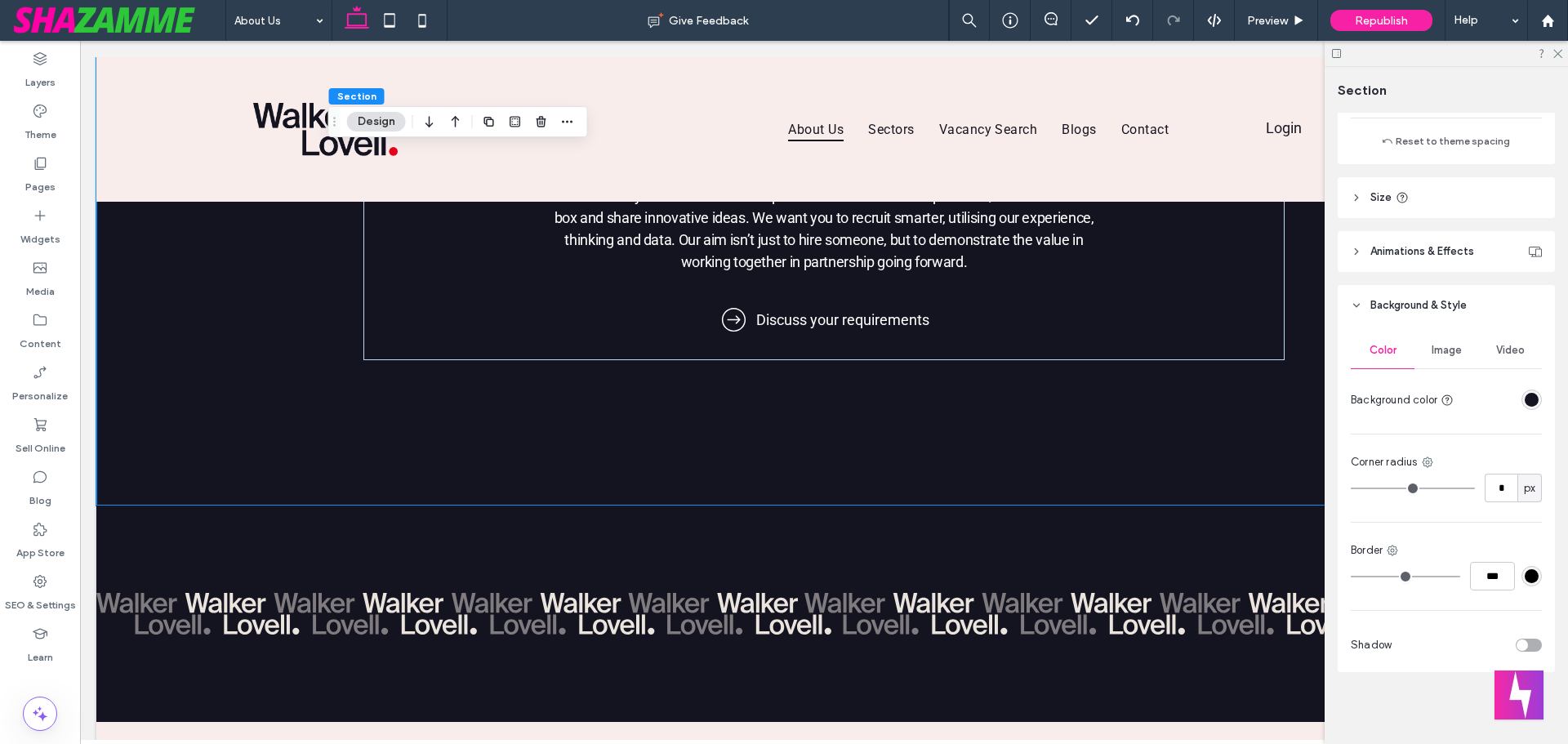
click at [1525, 396] on div "rgba(20, 19, 32, 1)" at bounding box center [1532, 399] width 14 height 14
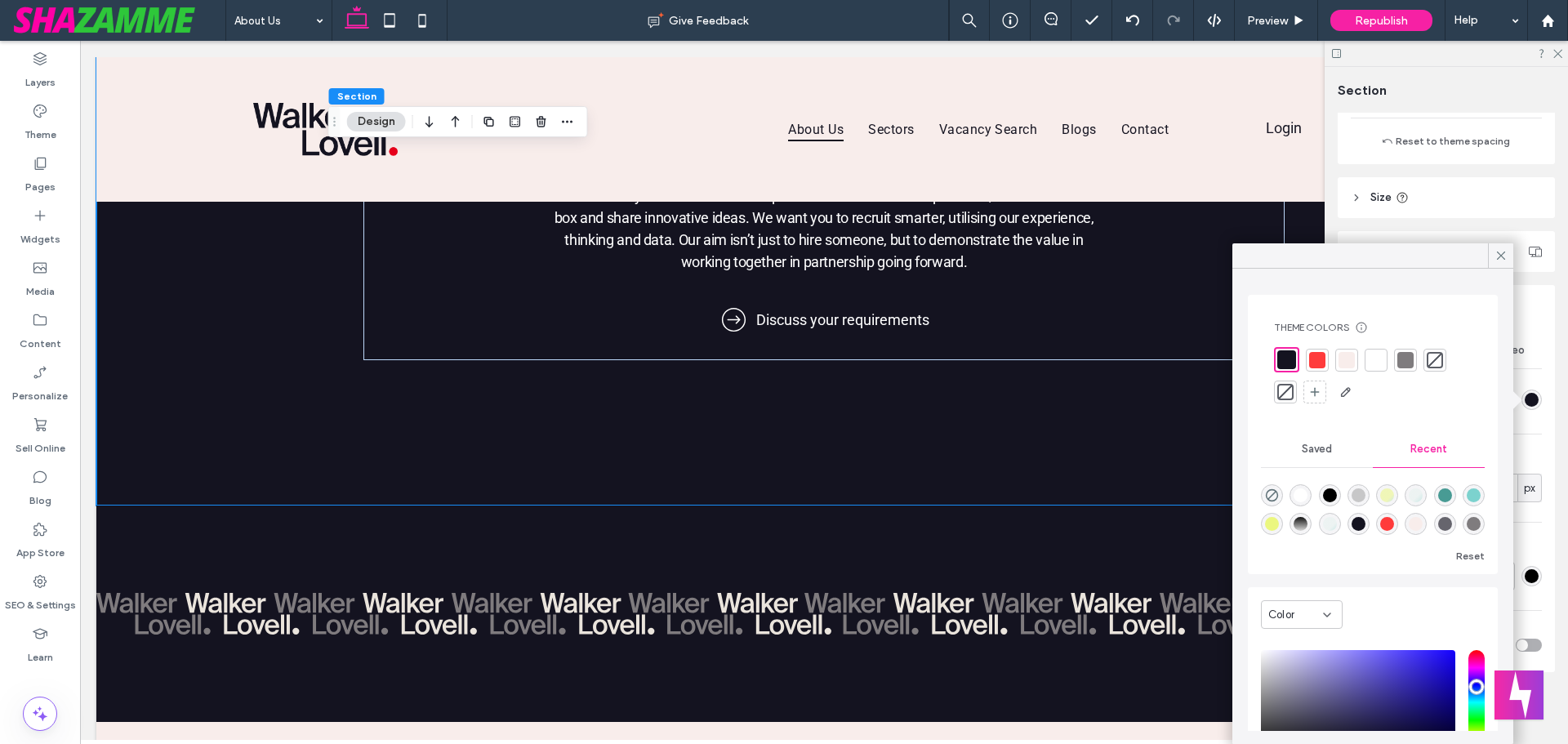
click at [1344, 365] on div at bounding box center [1347, 360] width 16 height 16
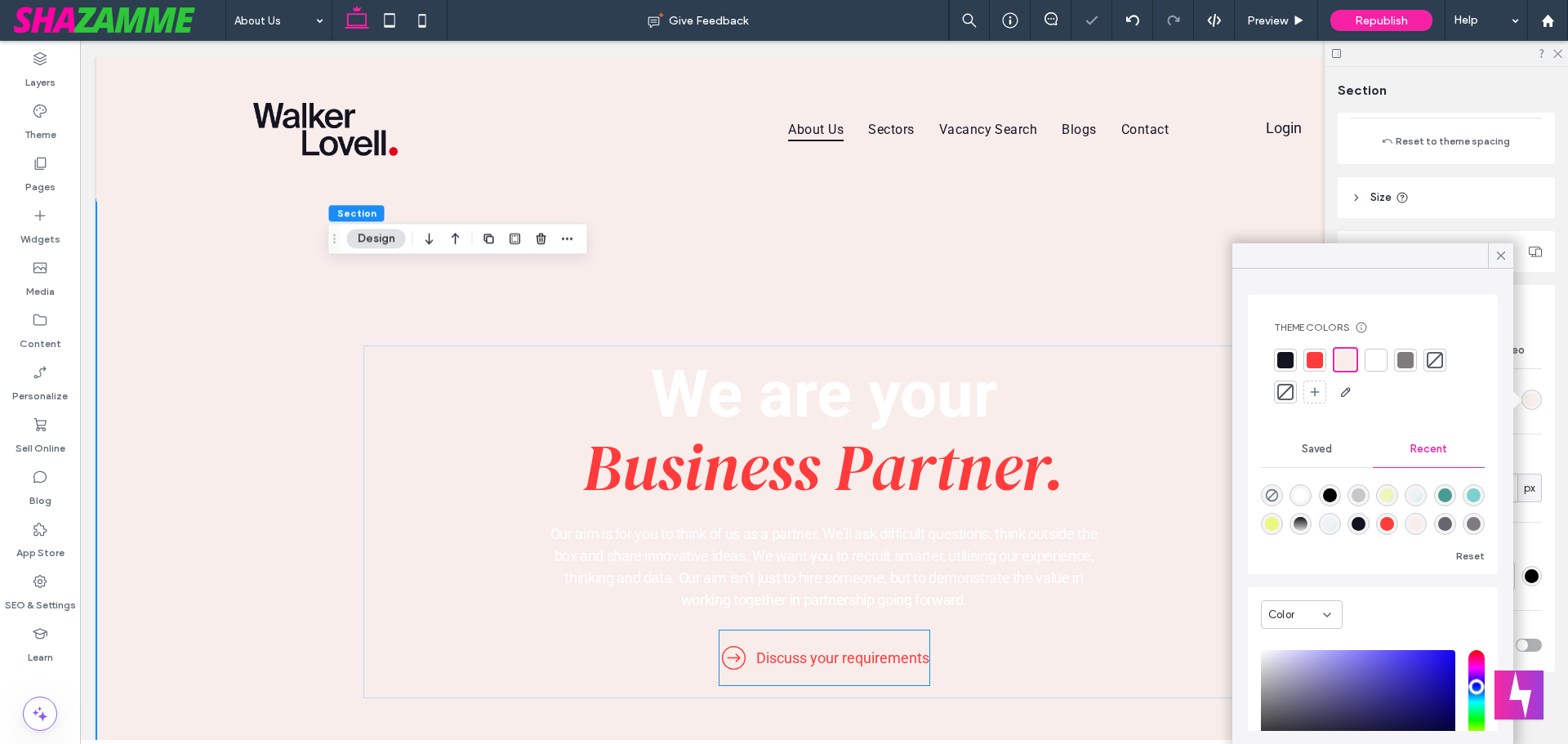
scroll to position [2123, 0]
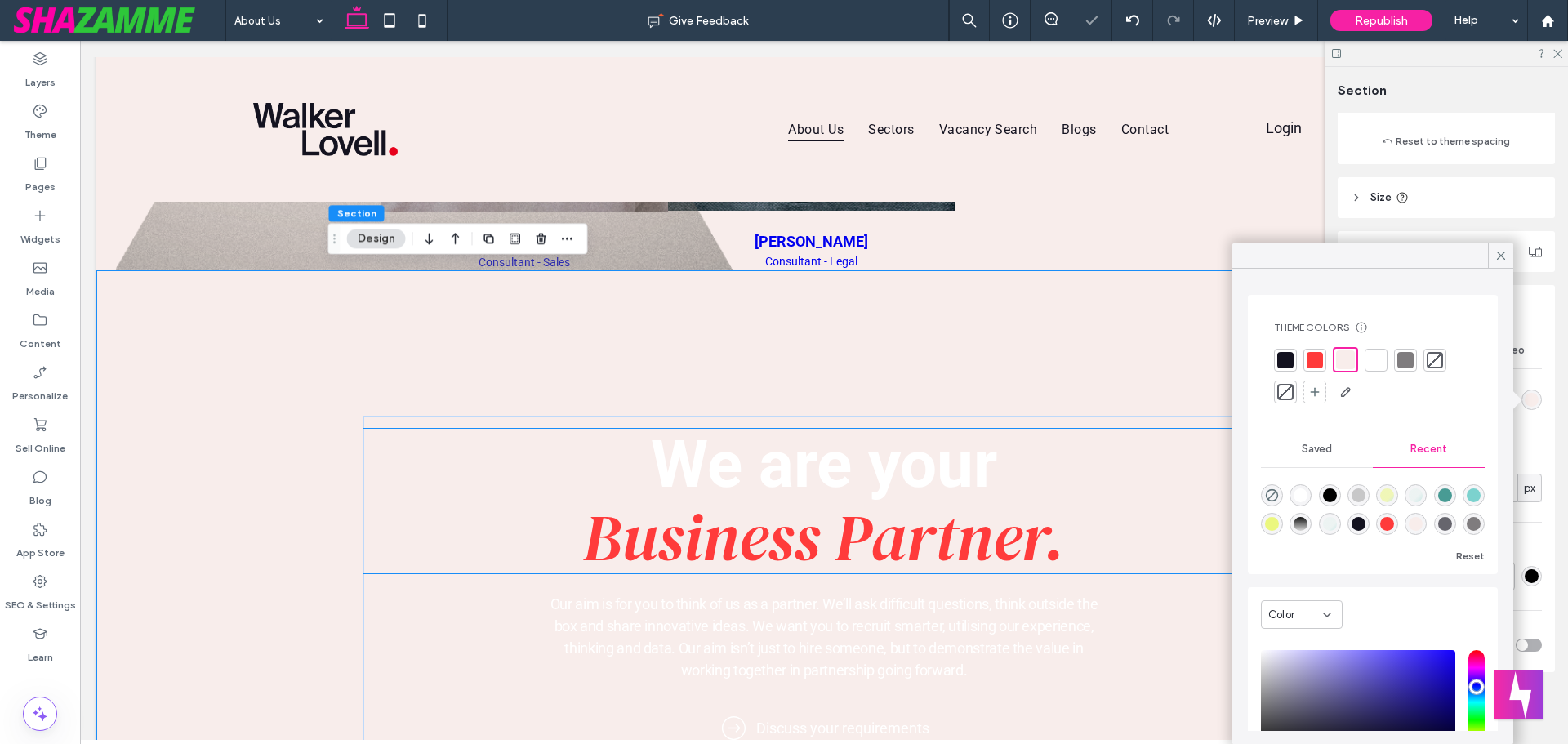
click at [753, 460] on span "We are your" at bounding box center [824, 464] width 346 height 77
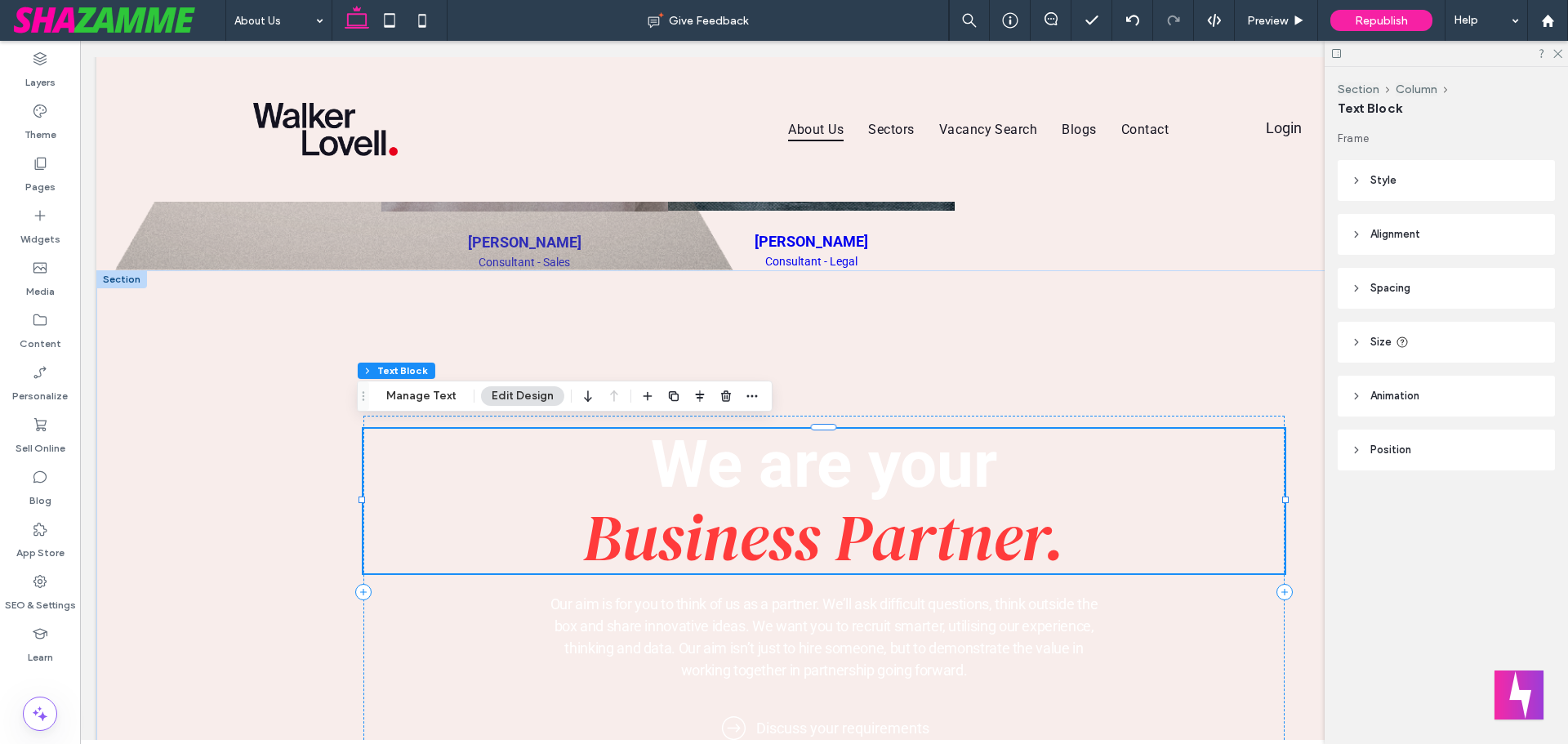
click at [952, 452] on span "We are your" at bounding box center [824, 464] width 346 height 77
click at [953, 452] on span "We are your" at bounding box center [824, 464] width 346 height 77
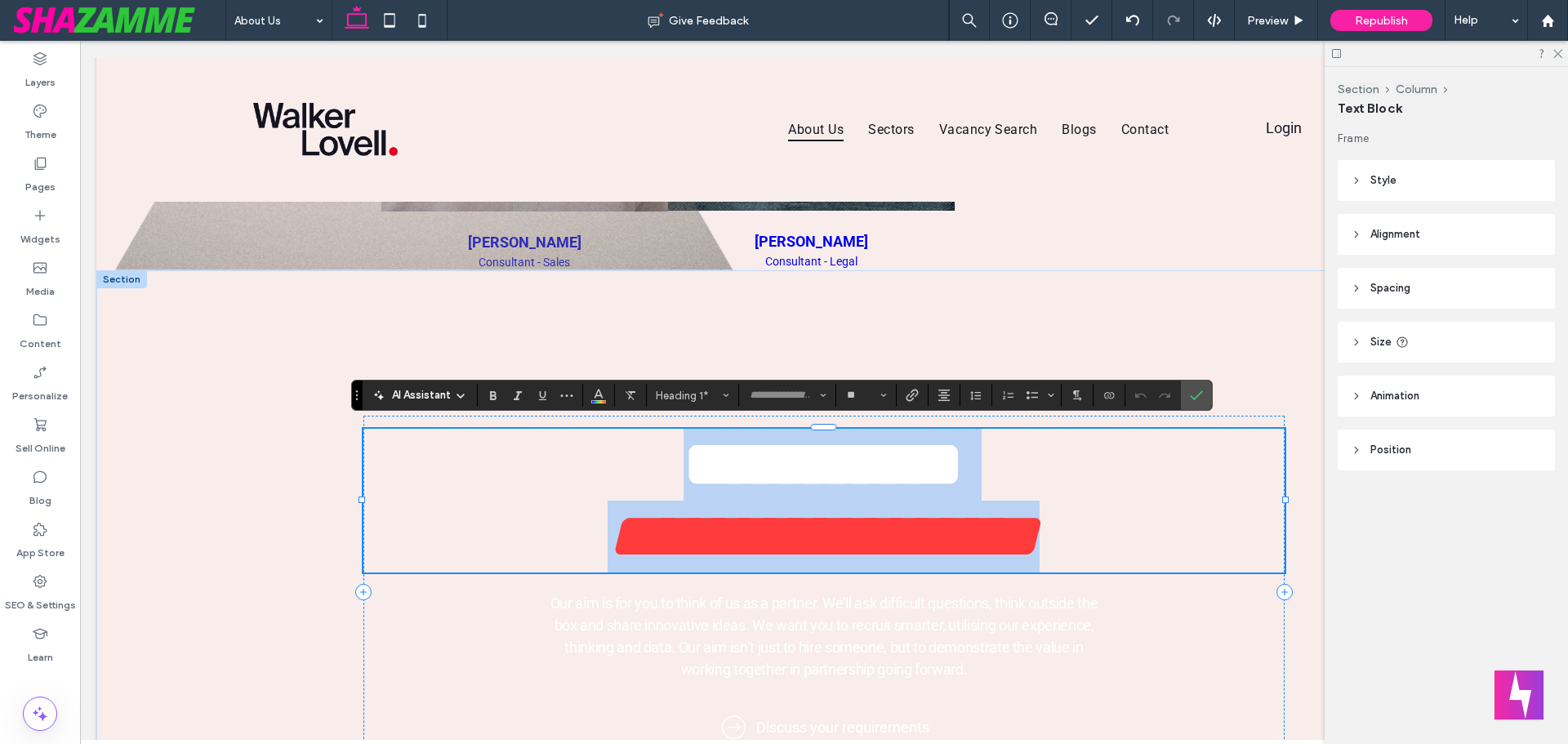
click at [766, 504] on span "**********" at bounding box center [824, 535] width 432 height 65
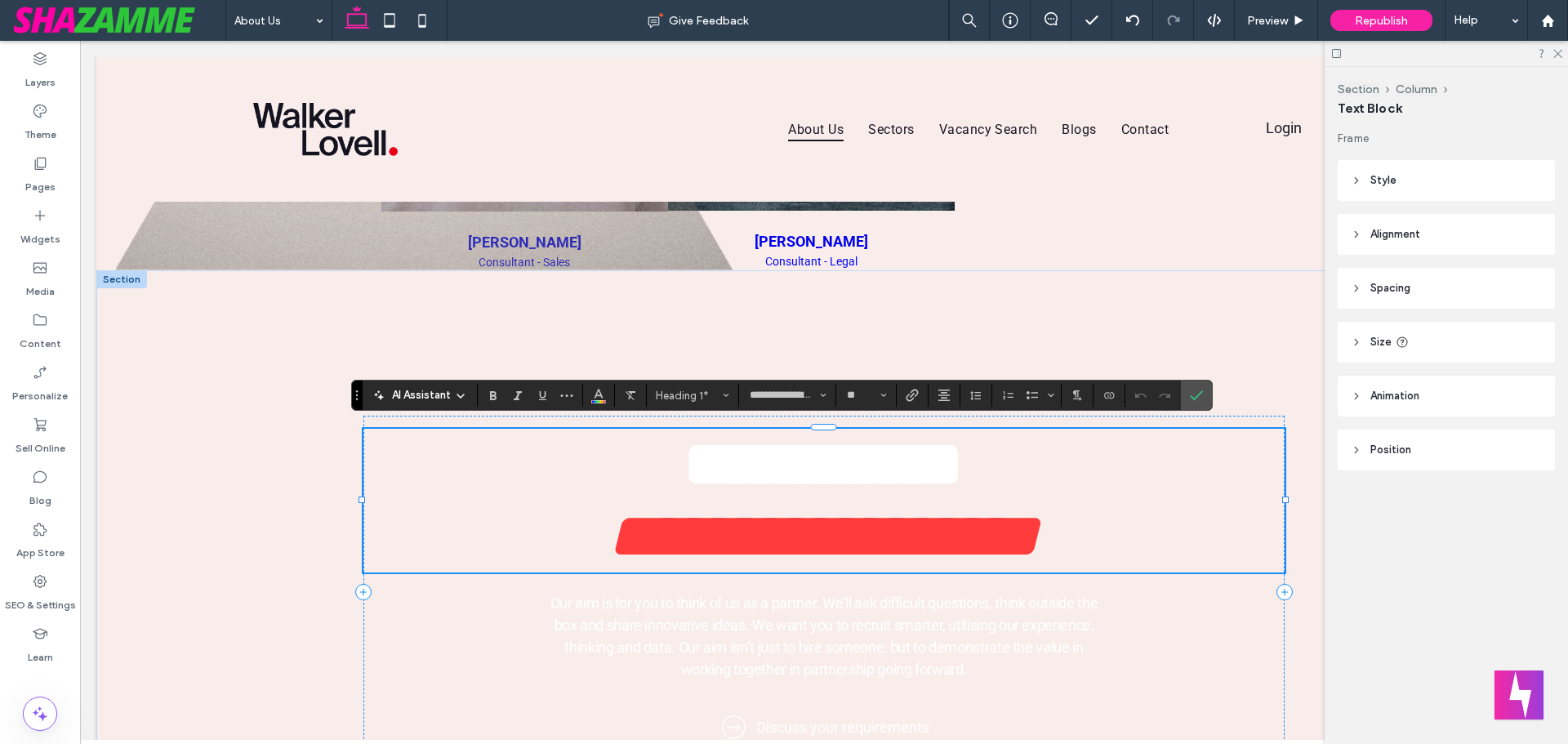
scroll to position [9, 0]
type input "******"
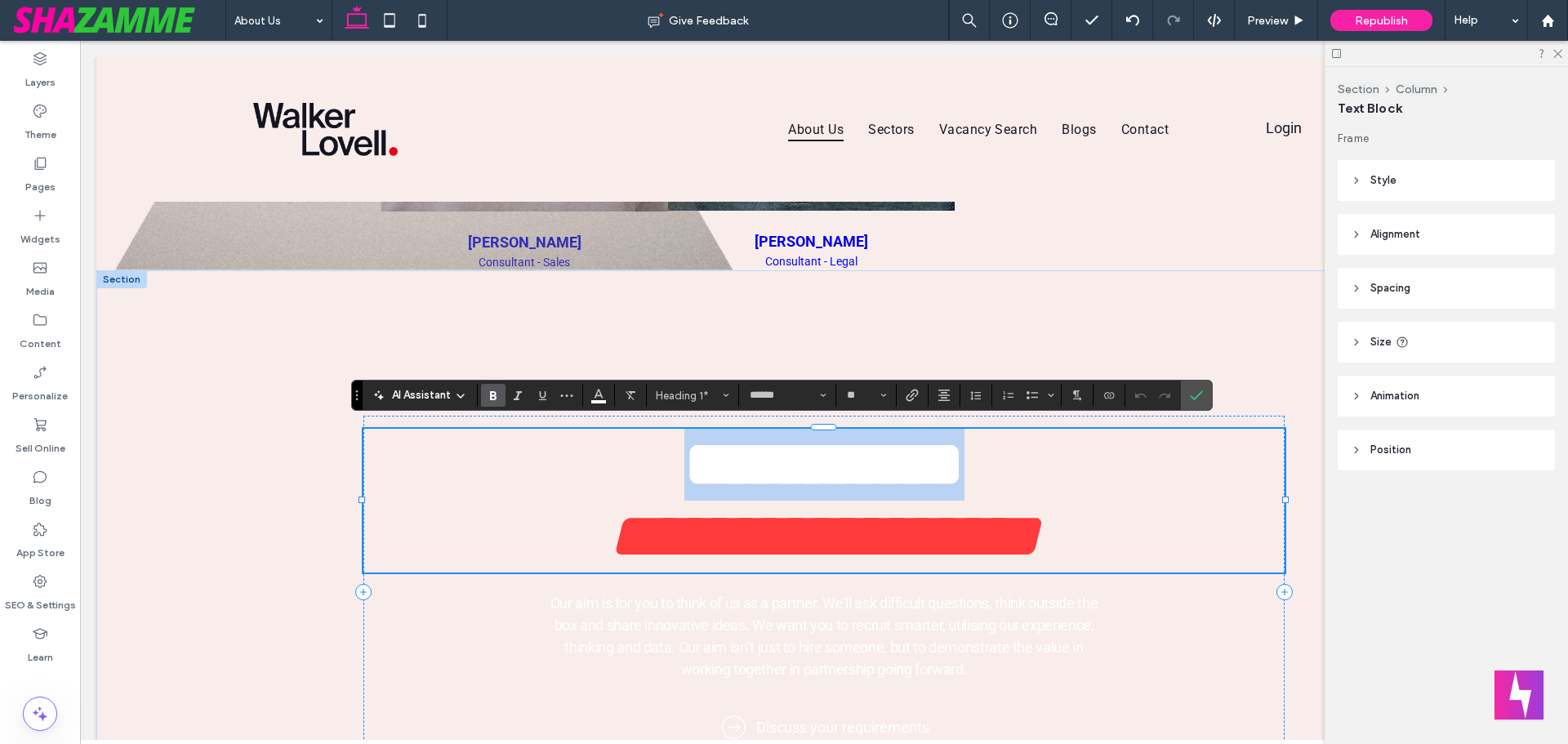
drag, startPoint x: 984, startPoint y: 446, endPoint x: 651, endPoint y: 457, distance: 333.2
click at [684, 457] on span "**********" at bounding box center [824, 464] width 280 height 65
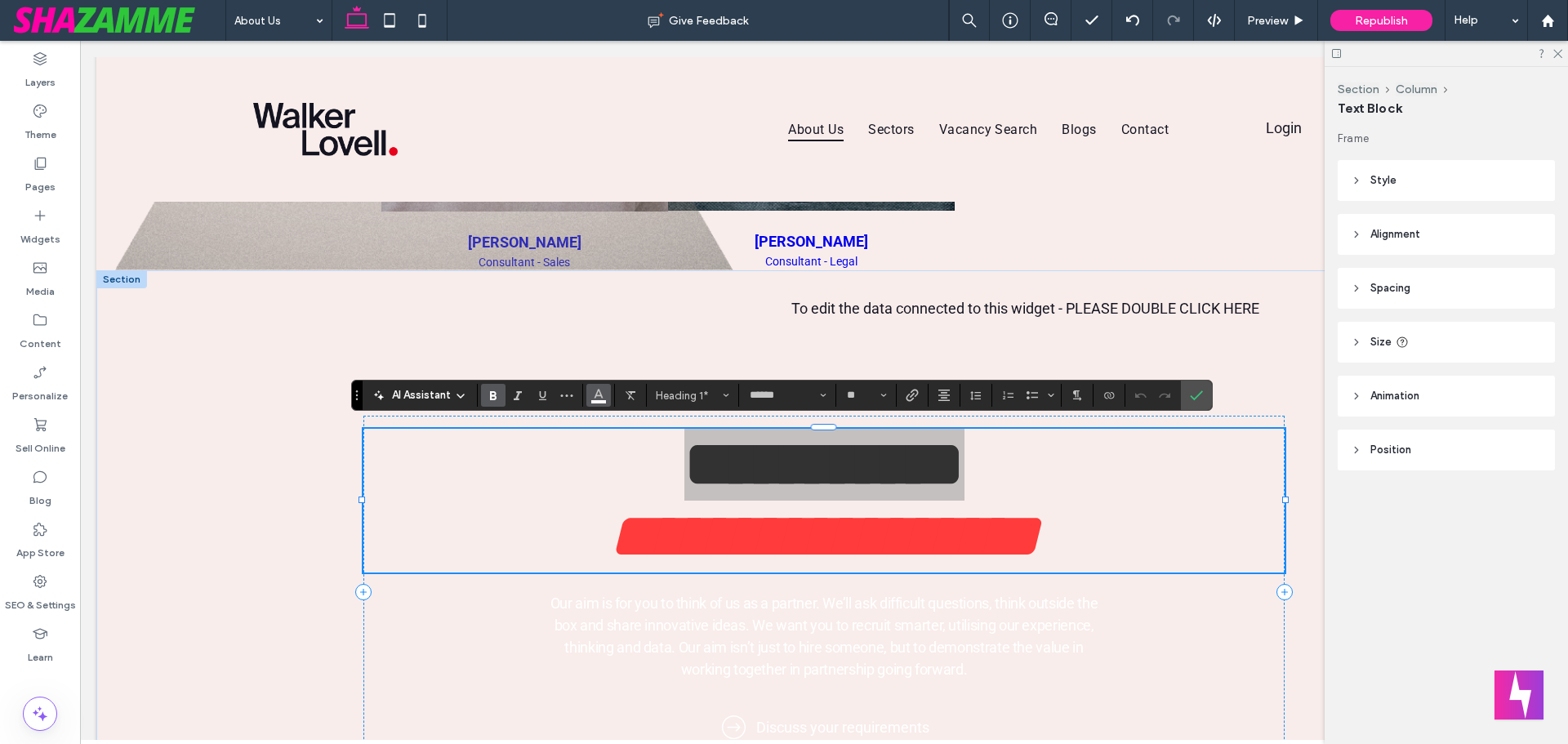
click at [595, 387] on icon "Color" at bounding box center [598, 393] width 13 height 13
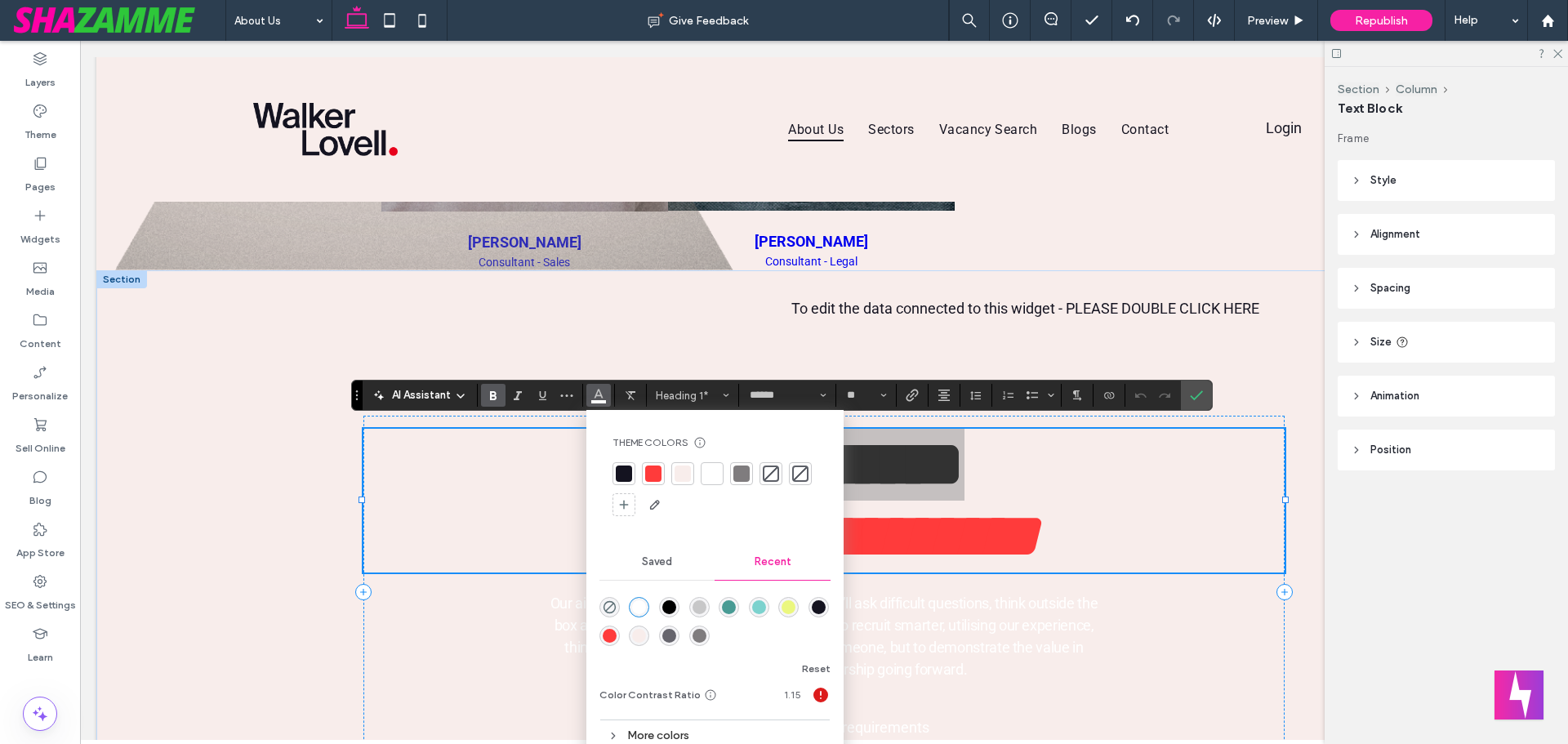
click at [618, 475] on div at bounding box center [624, 474] width 16 height 16
click at [1195, 388] on span "Confirm" at bounding box center [1193, 395] width 7 height 29
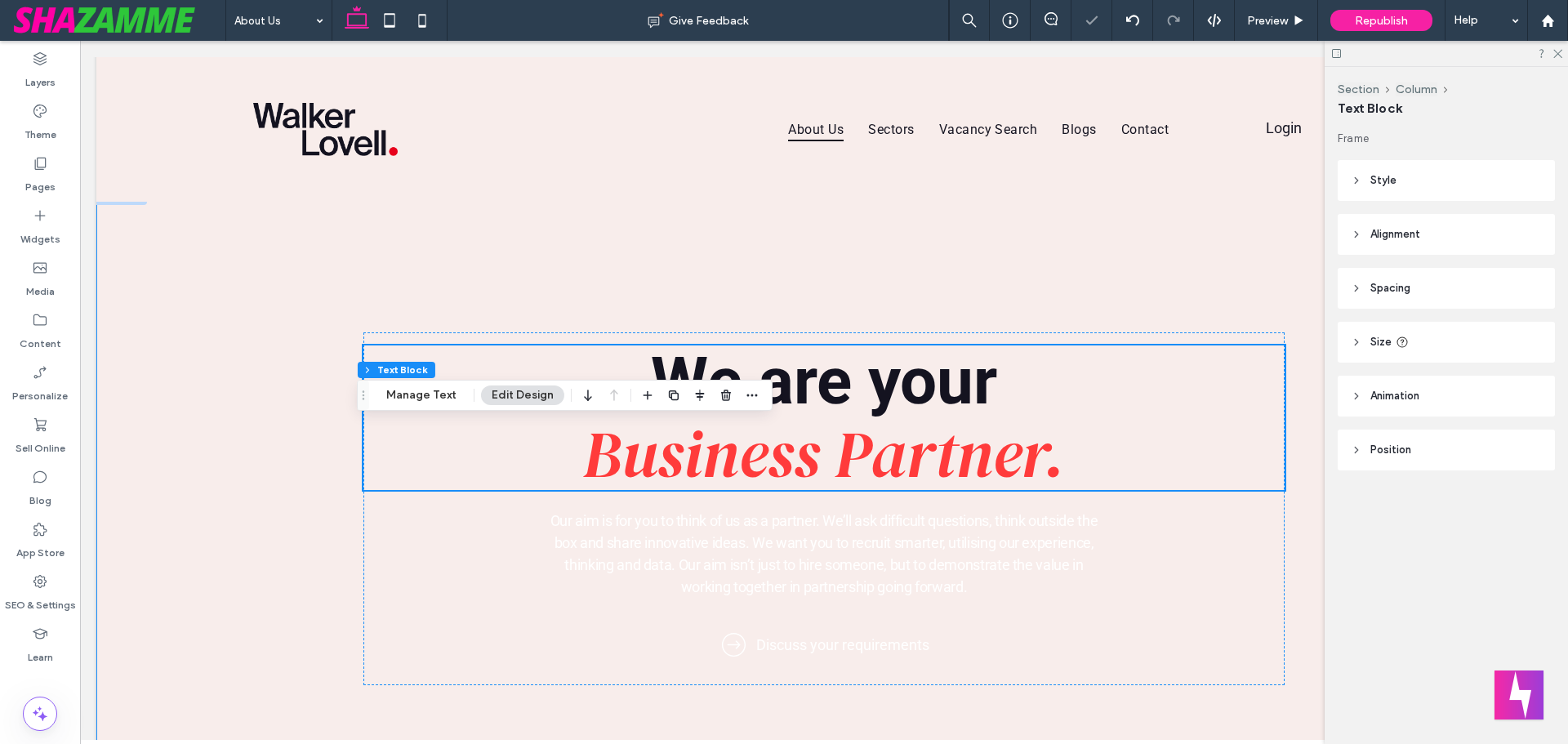
scroll to position [2532, 0]
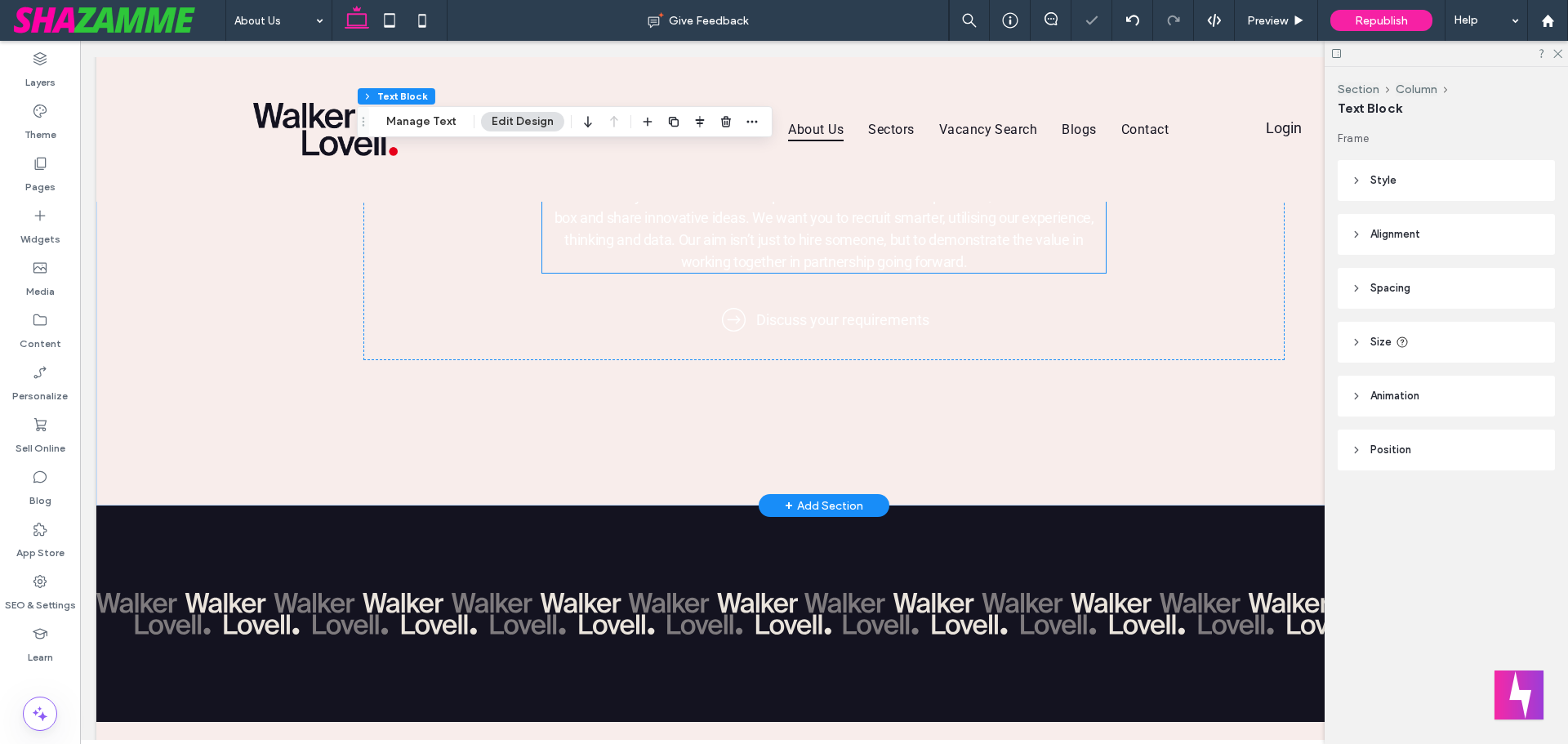
click at [620, 223] on p "Our aim is for you to think of us as a partner. We’ll ask difficult questions, …" at bounding box center [825, 229] width 564 height 88
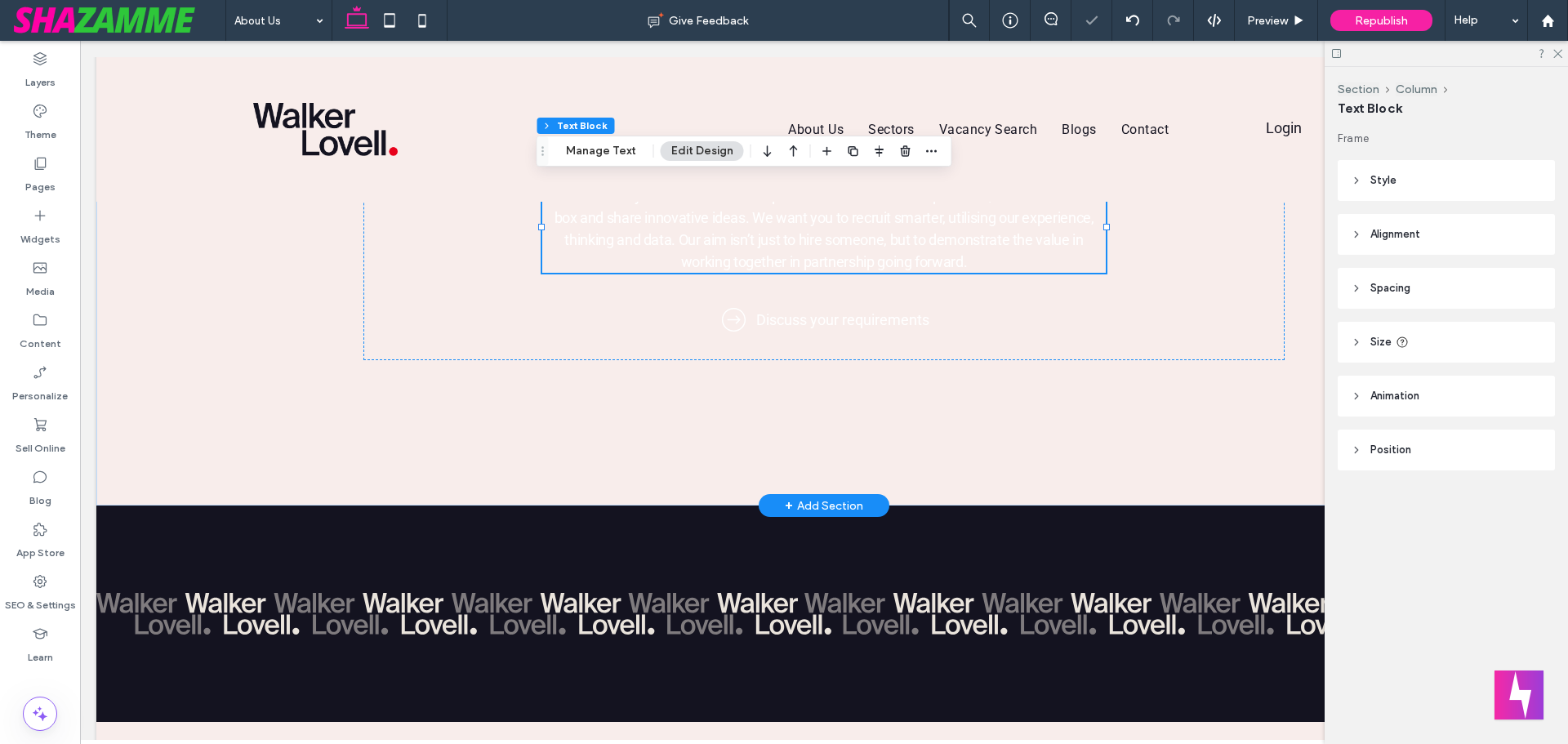
click at [620, 223] on p "Our aim is for you to think of us as a partner. We’ll ask difficult questions, …" at bounding box center [825, 229] width 564 height 88
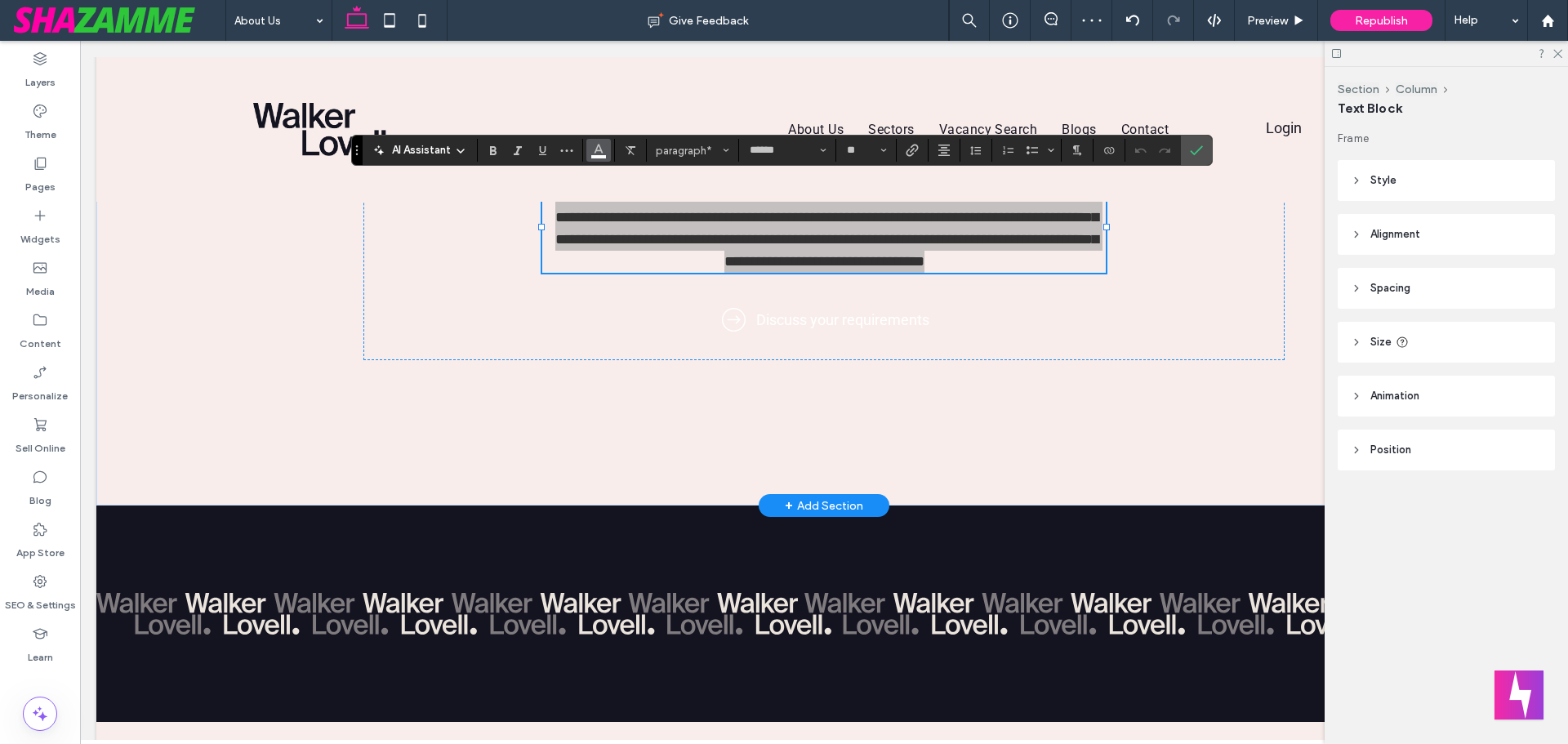
click at [603, 148] on icon "Color" at bounding box center [598, 148] width 13 height 13
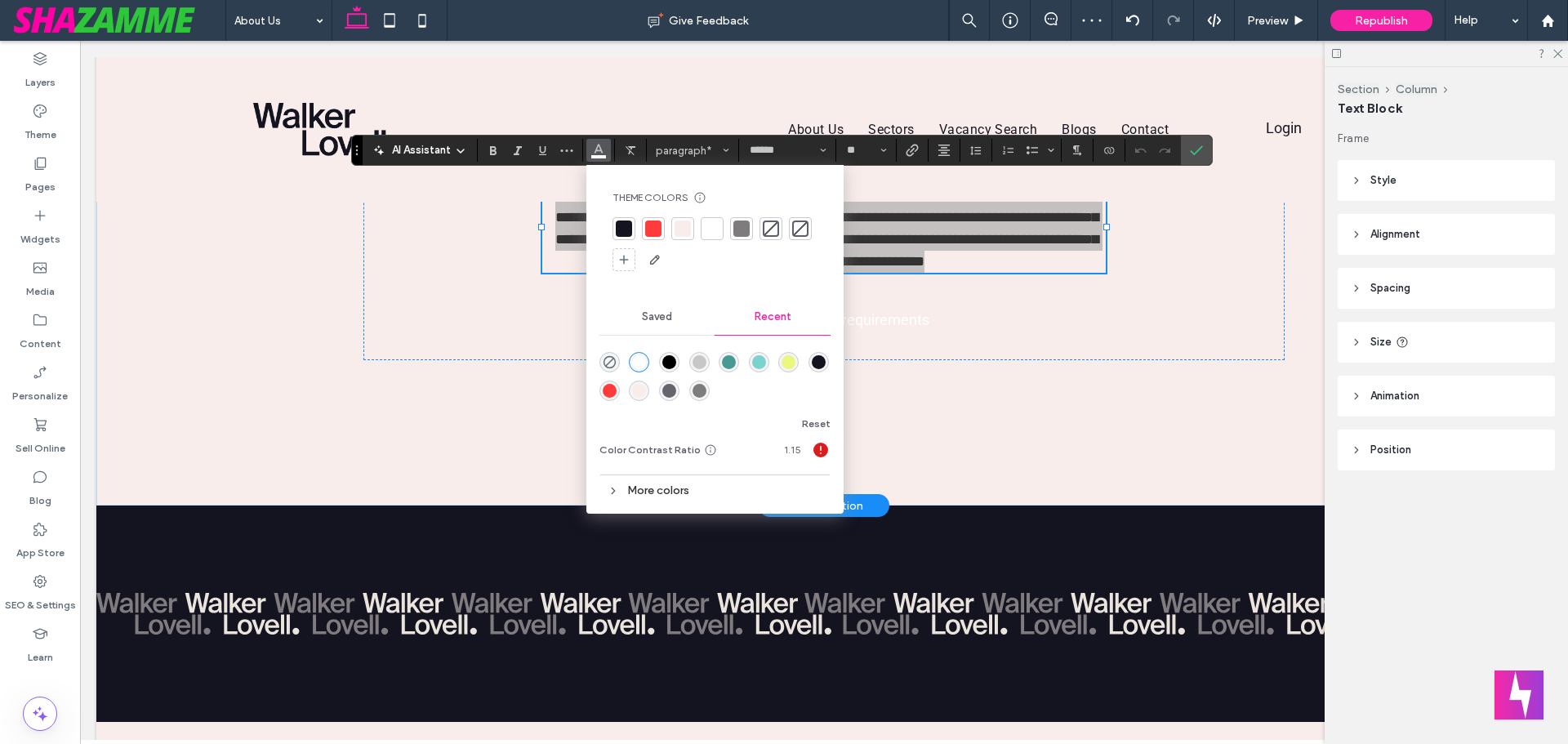
click at [616, 233] on div at bounding box center [624, 228] width 16 height 16
click at [1193, 145] on icon "Confirm" at bounding box center [1196, 150] width 13 height 13
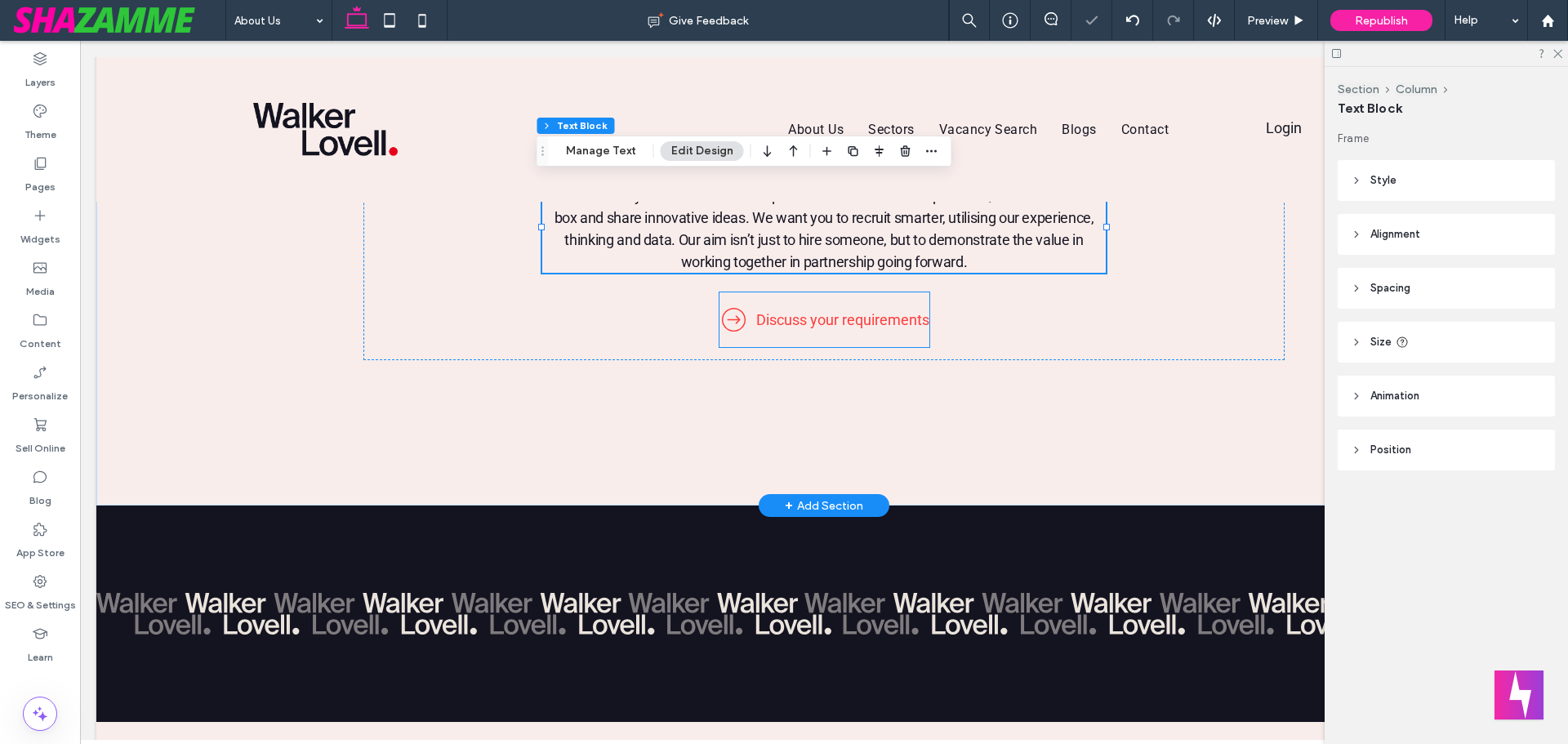
click at [856, 311] on span "Discuss your requirements" at bounding box center [843, 319] width 173 height 17
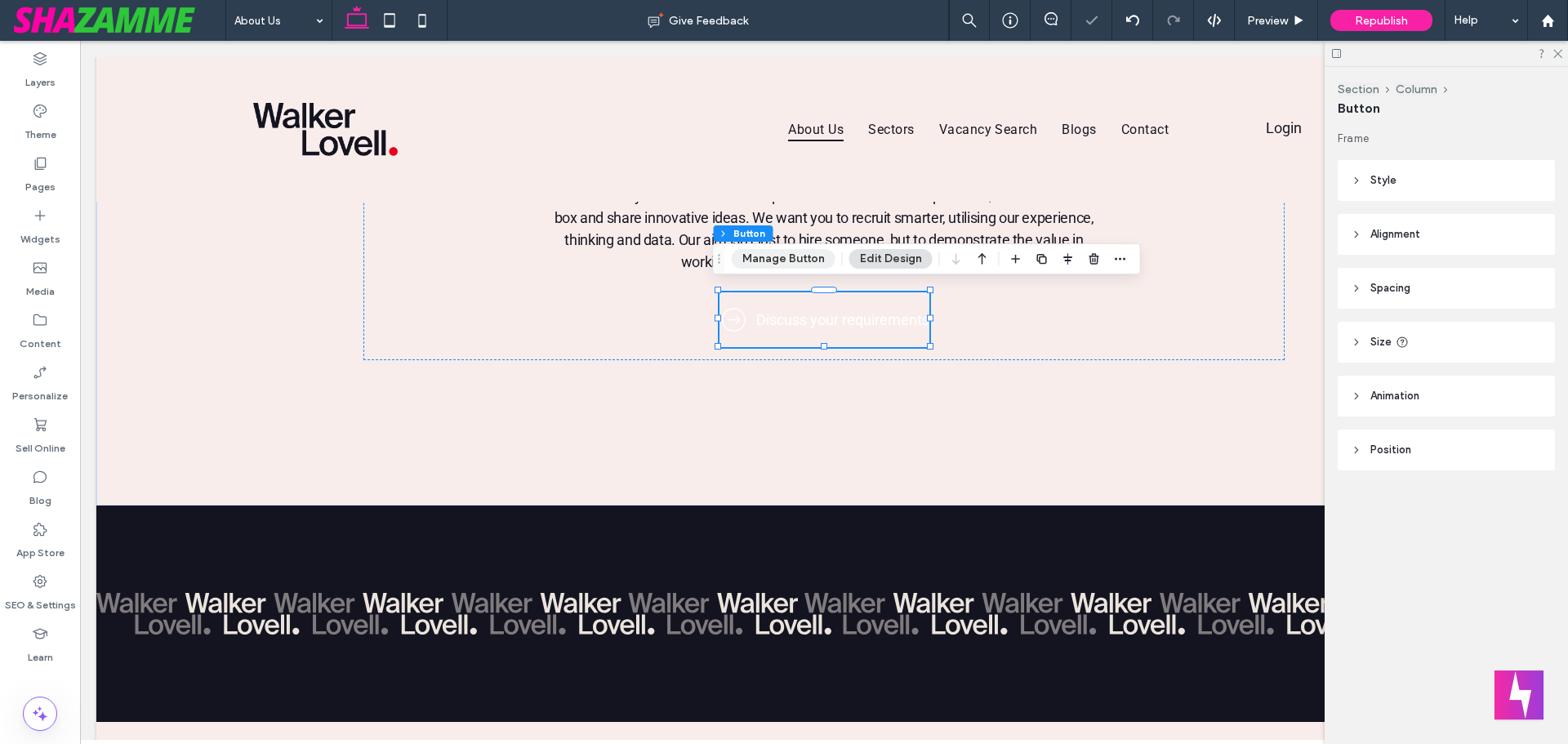
click at [774, 259] on button "Manage Button" at bounding box center [783, 259] width 103 height 19
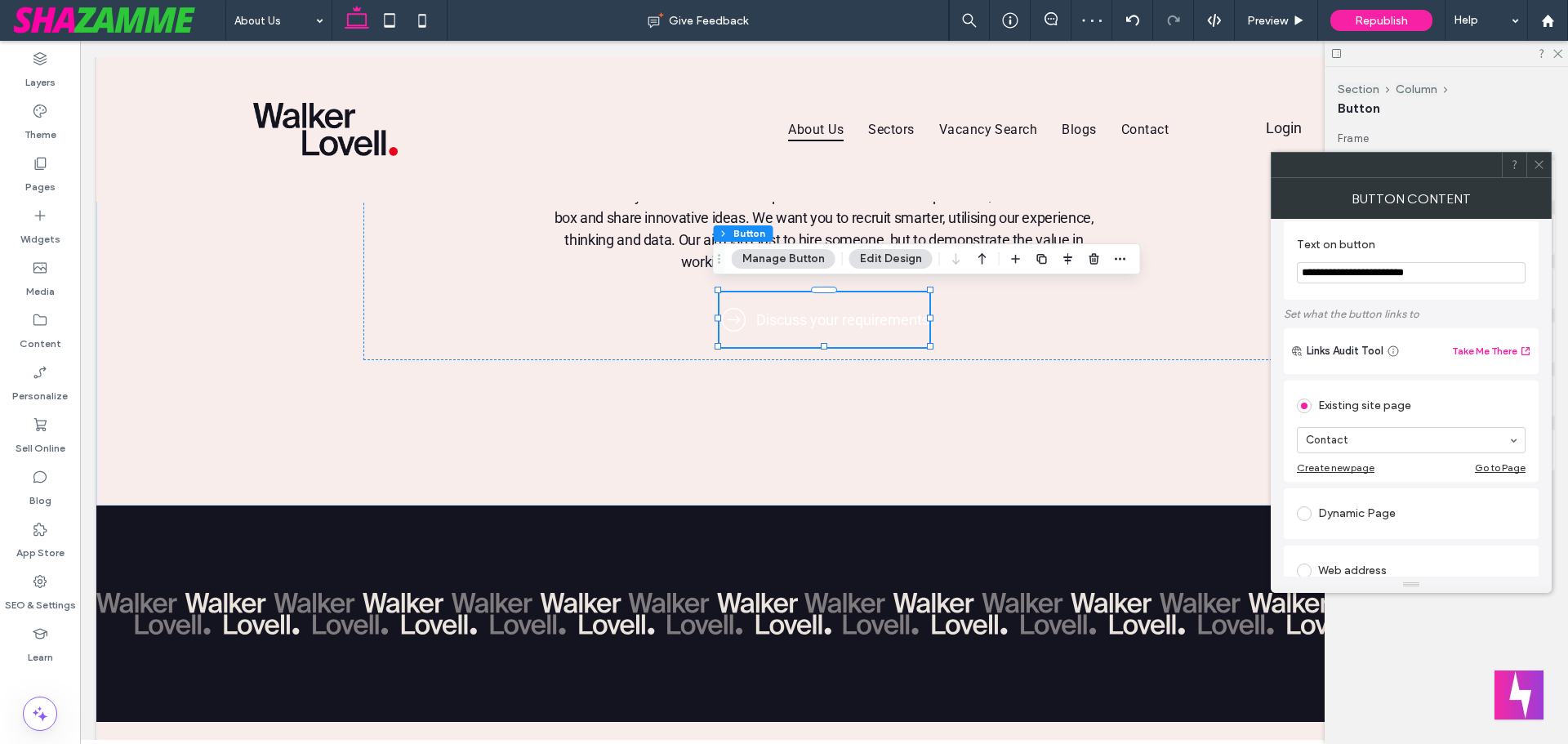
scroll to position [0, 0]
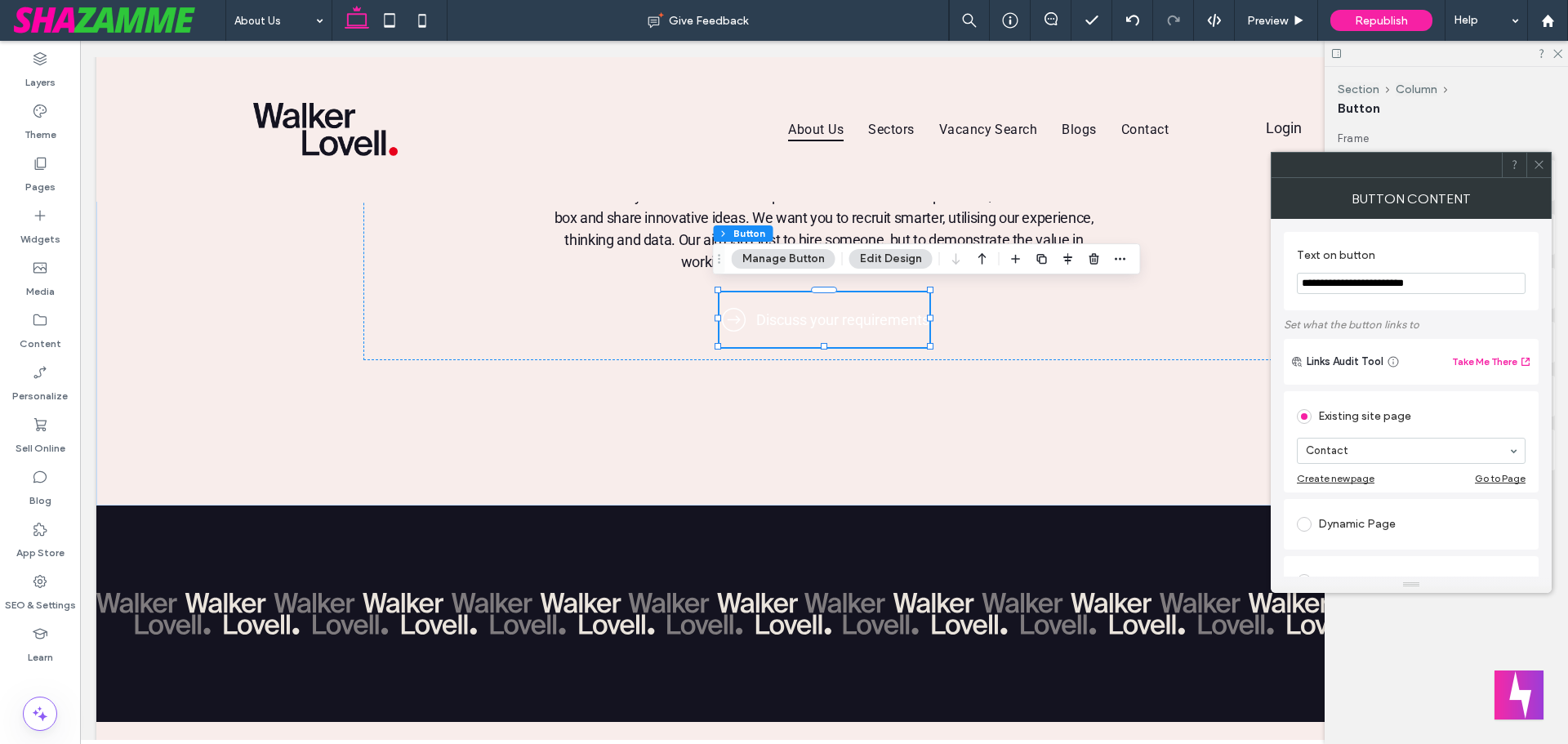
click at [907, 257] on button "Edit Design" at bounding box center [891, 259] width 83 height 19
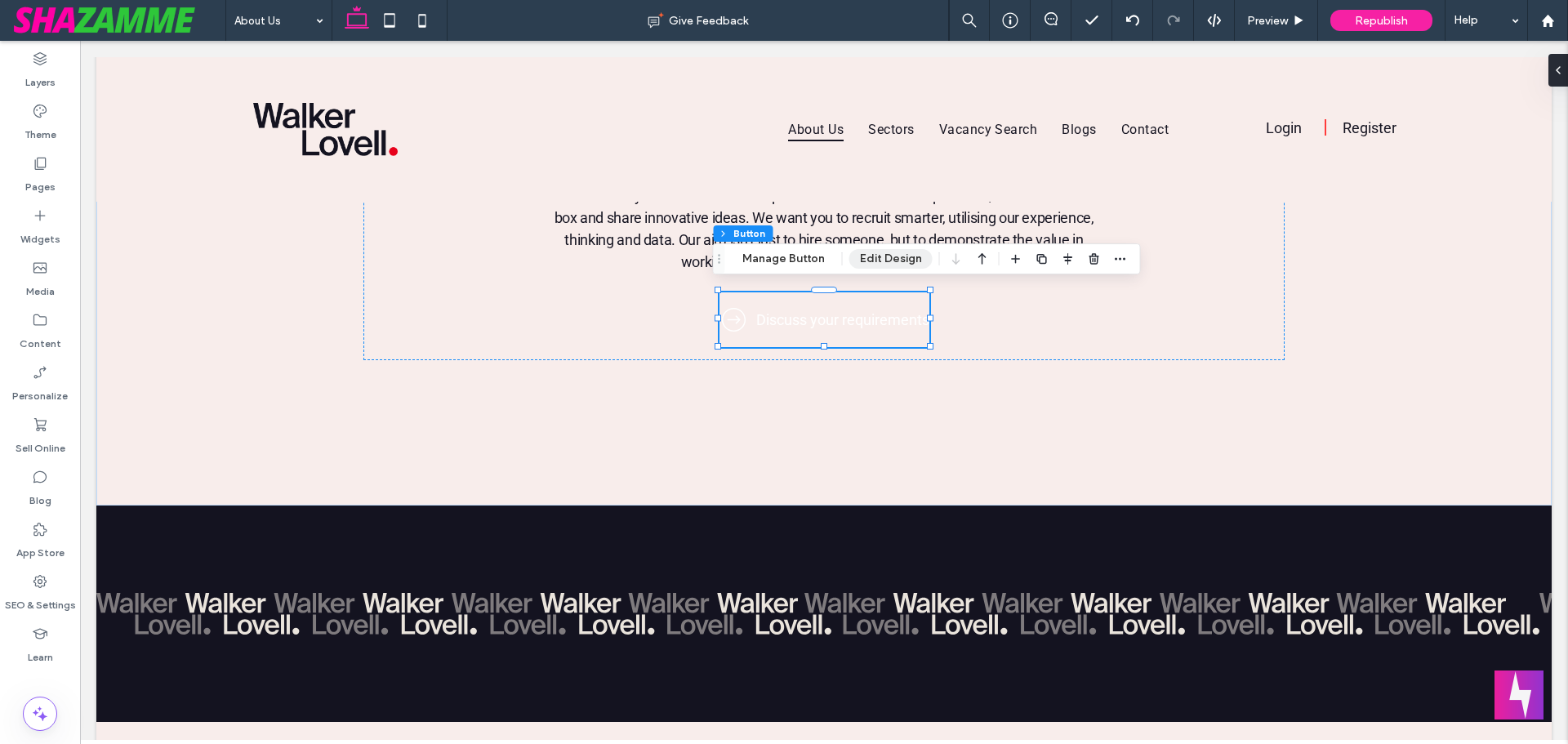
click at [906, 257] on button "Edit Design" at bounding box center [891, 259] width 83 height 19
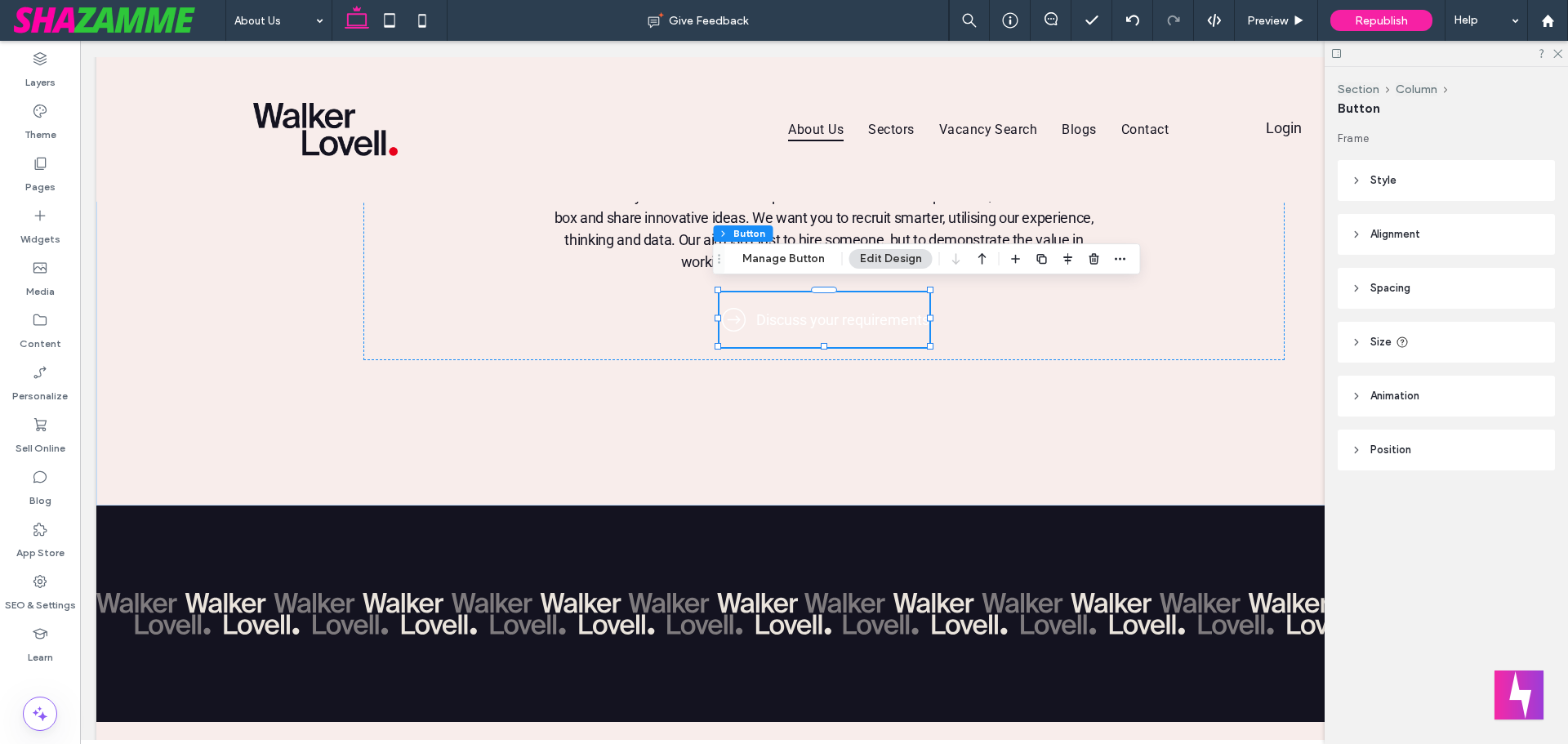
click at [1374, 180] on span "Style" at bounding box center [1384, 180] width 27 height 16
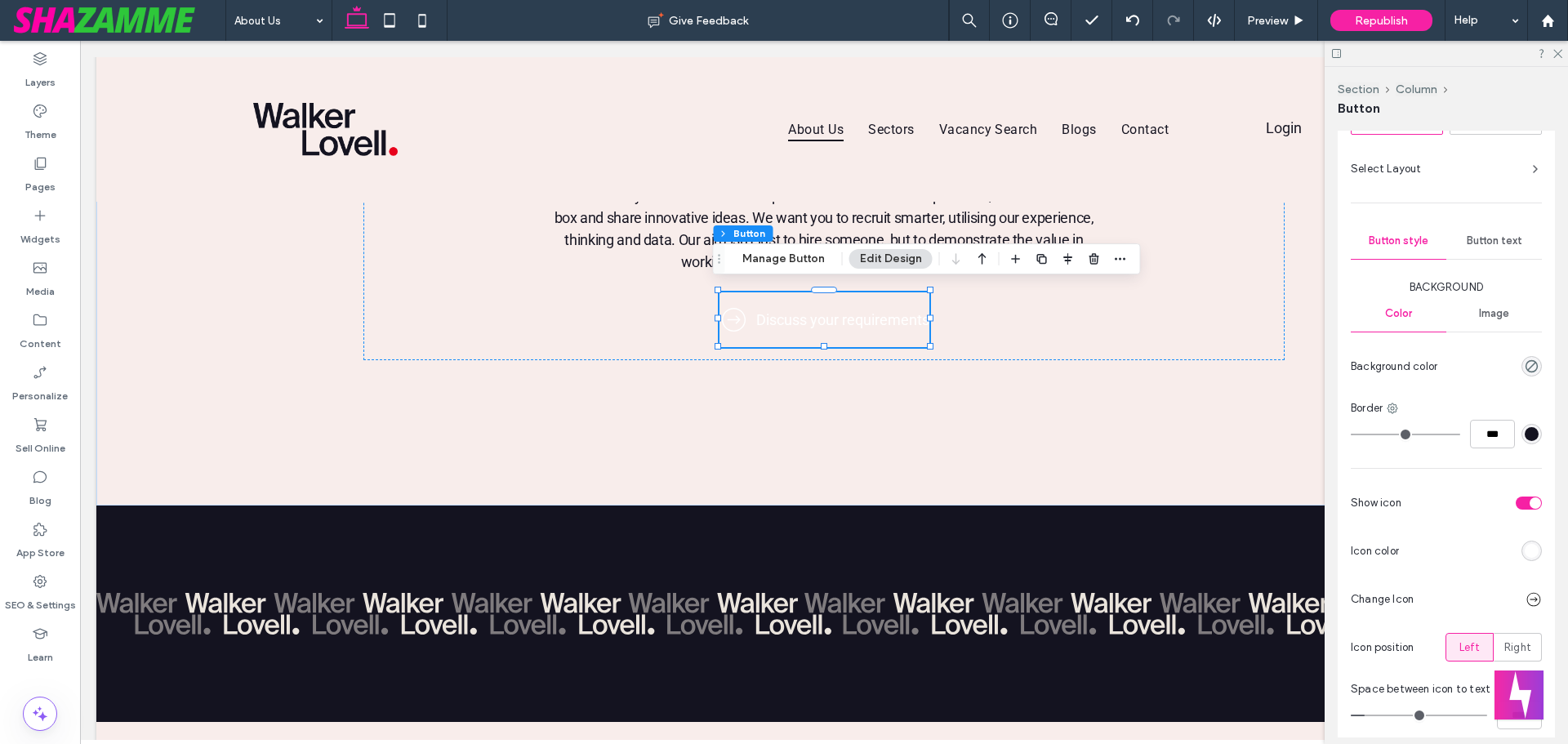
scroll to position [81, 0]
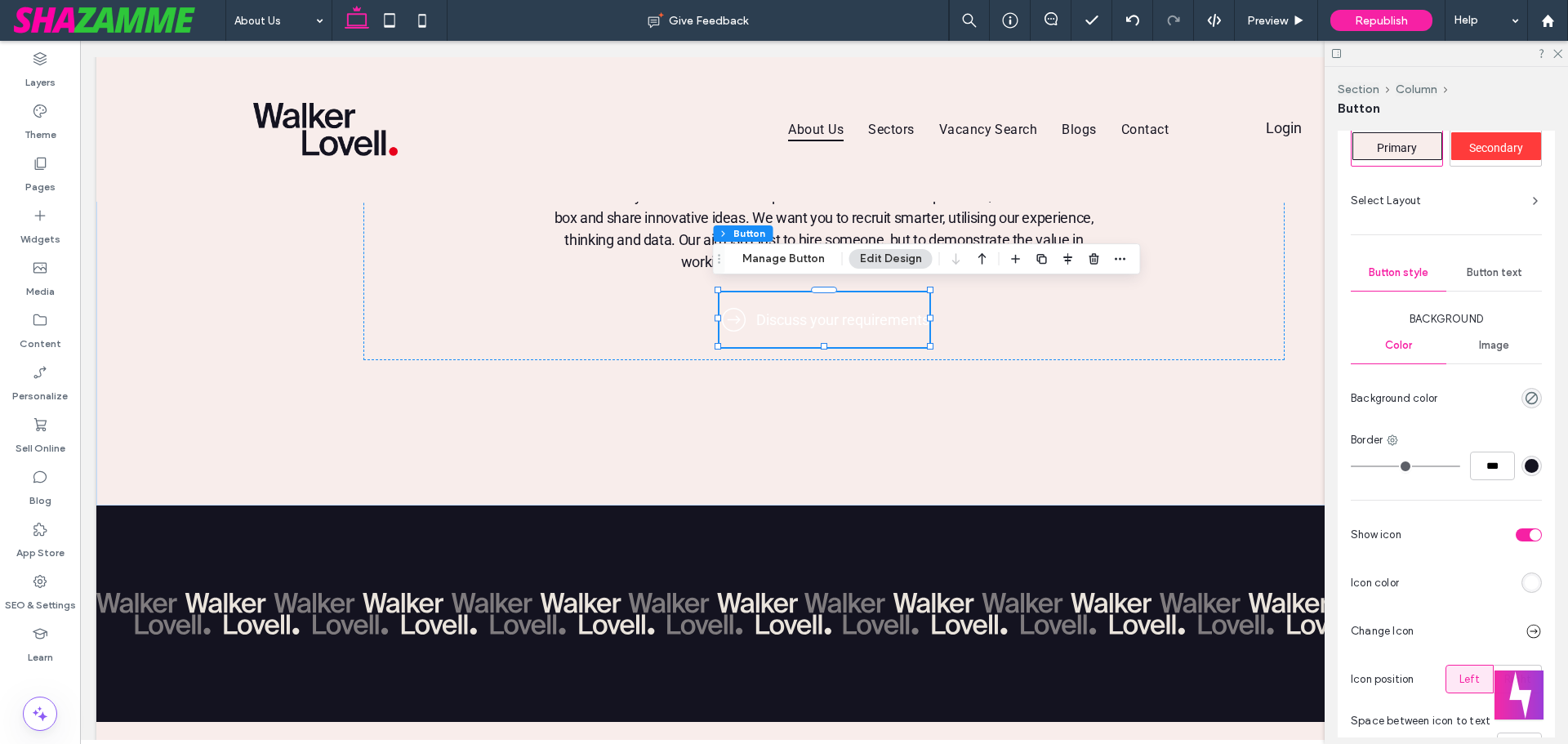
click at [1496, 268] on span "Button text" at bounding box center [1495, 272] width 56 height 13
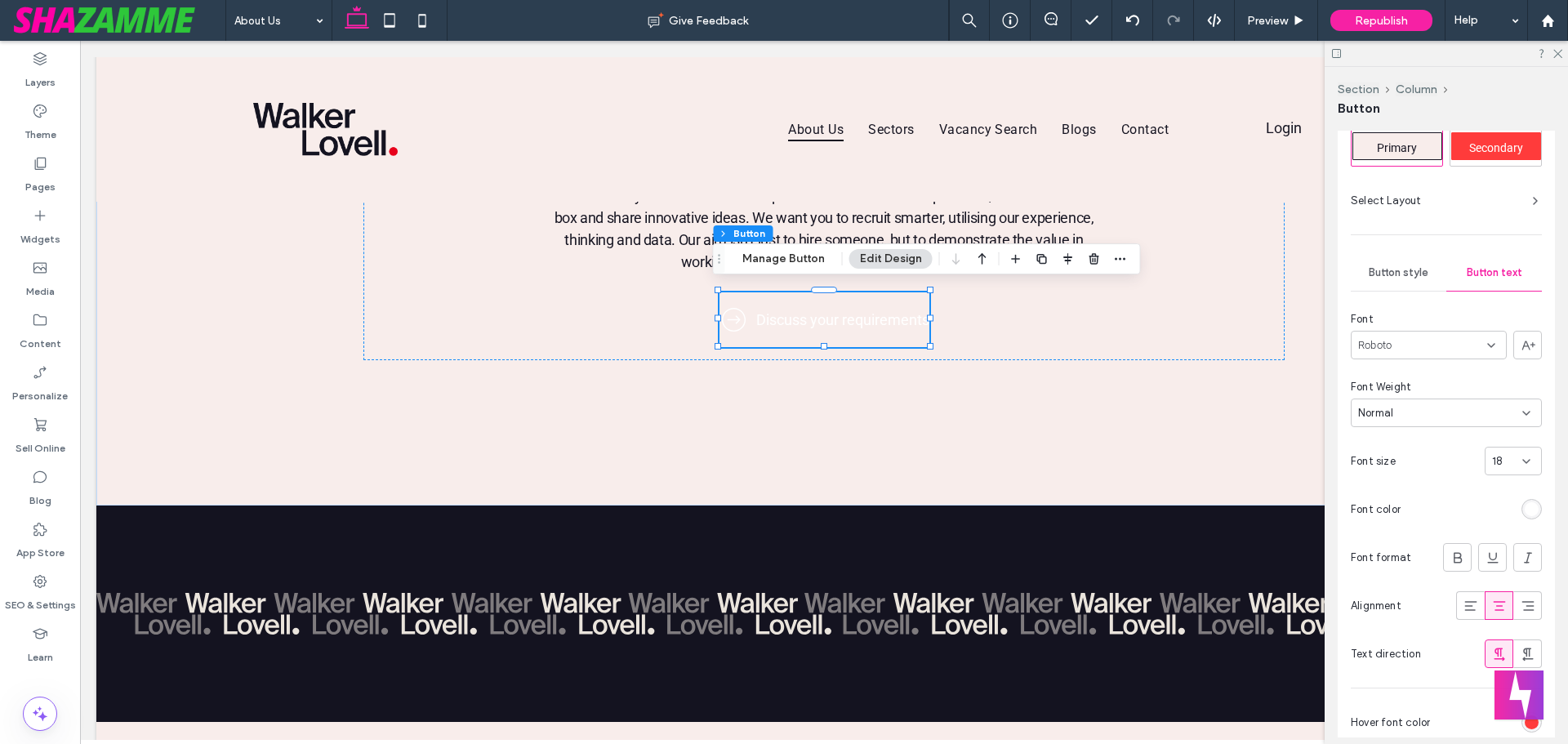
click at [1525, 512] on div "rgb(255, 255, 255)" at bounding box center [1532, 509] width 14 height 14
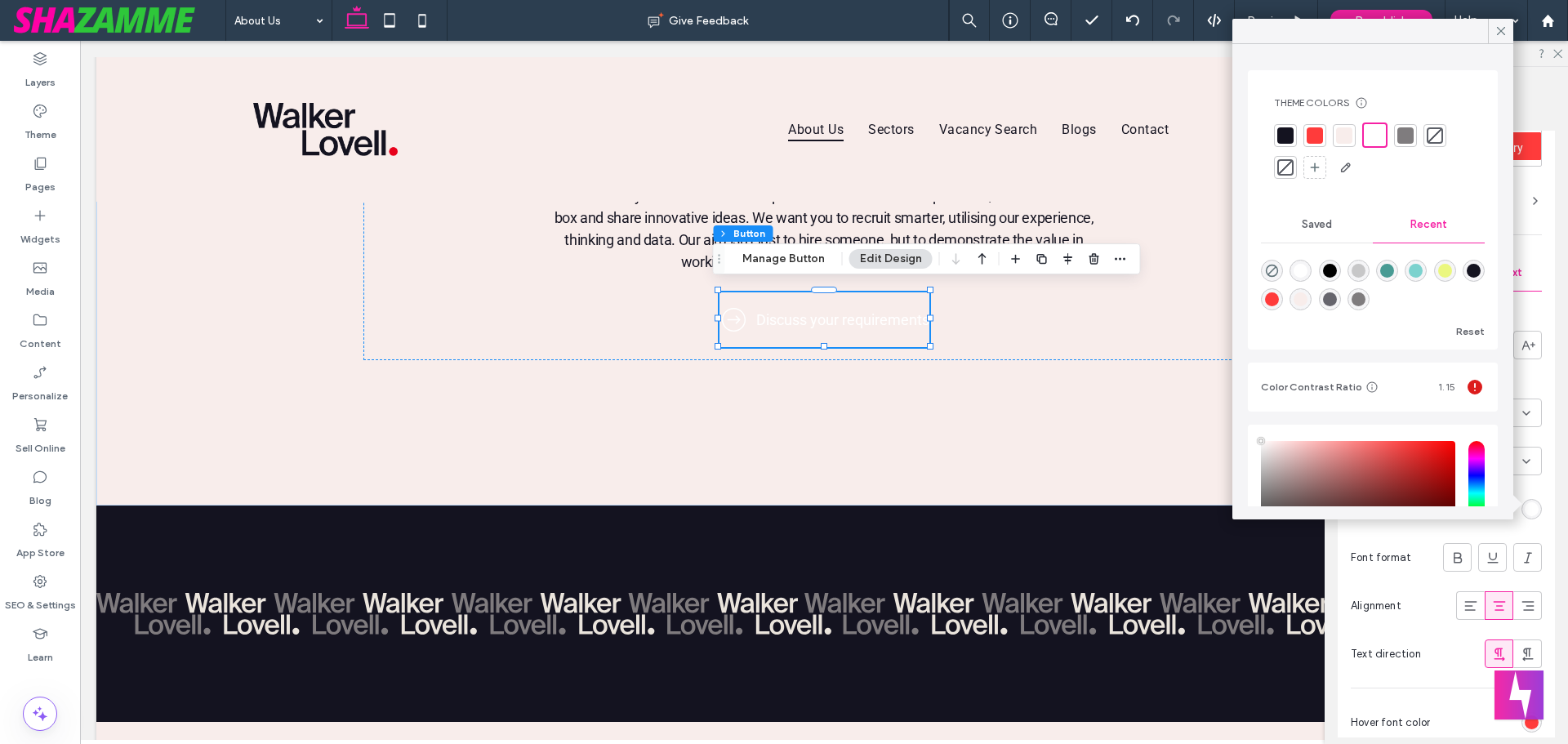
click at [1283, 134] on div at bounding box center [1285, 135] width 16 height 16
click at [1495, 33] on icon at bounding box center [1501, 31] width 15 height 15
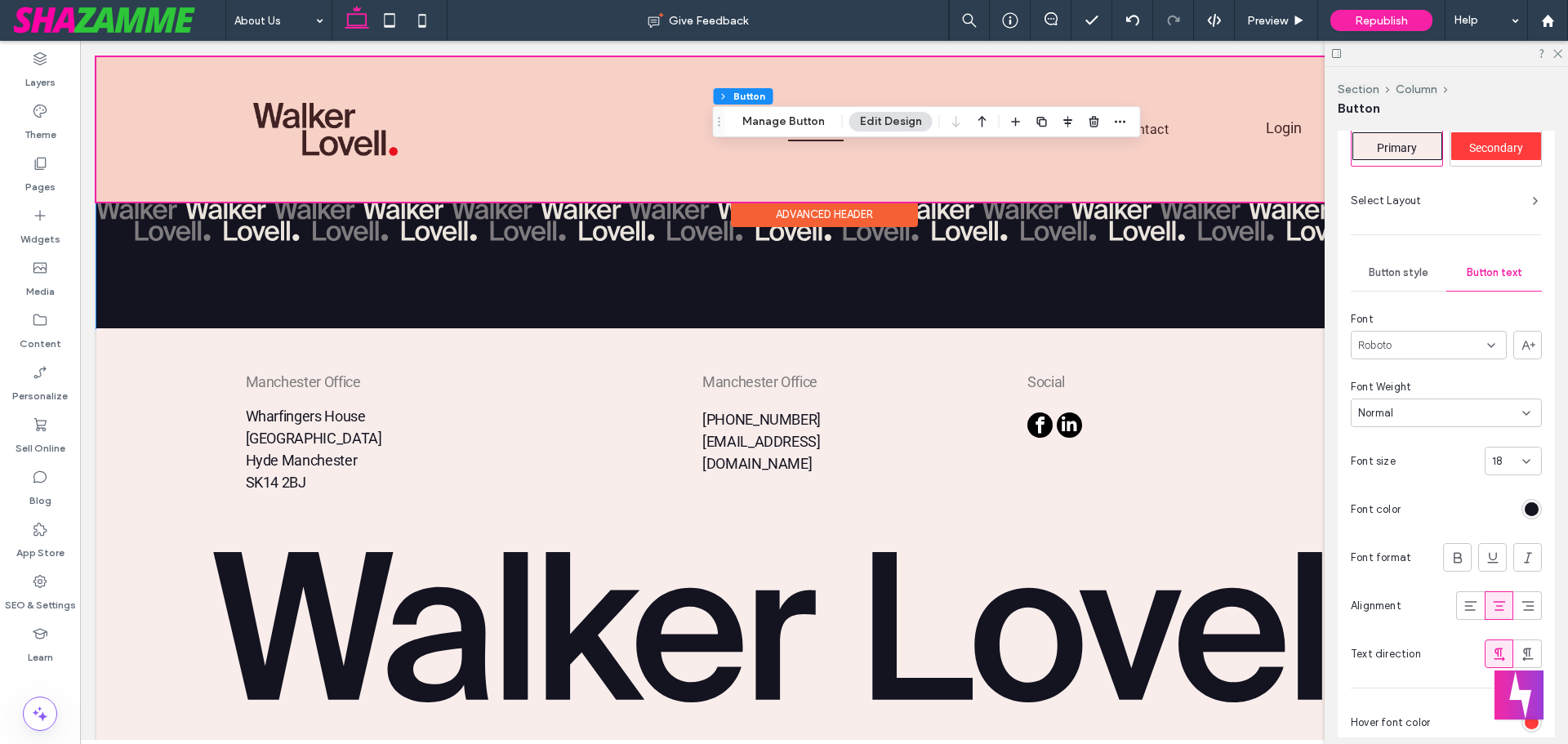
scroll to position [2742, 0]
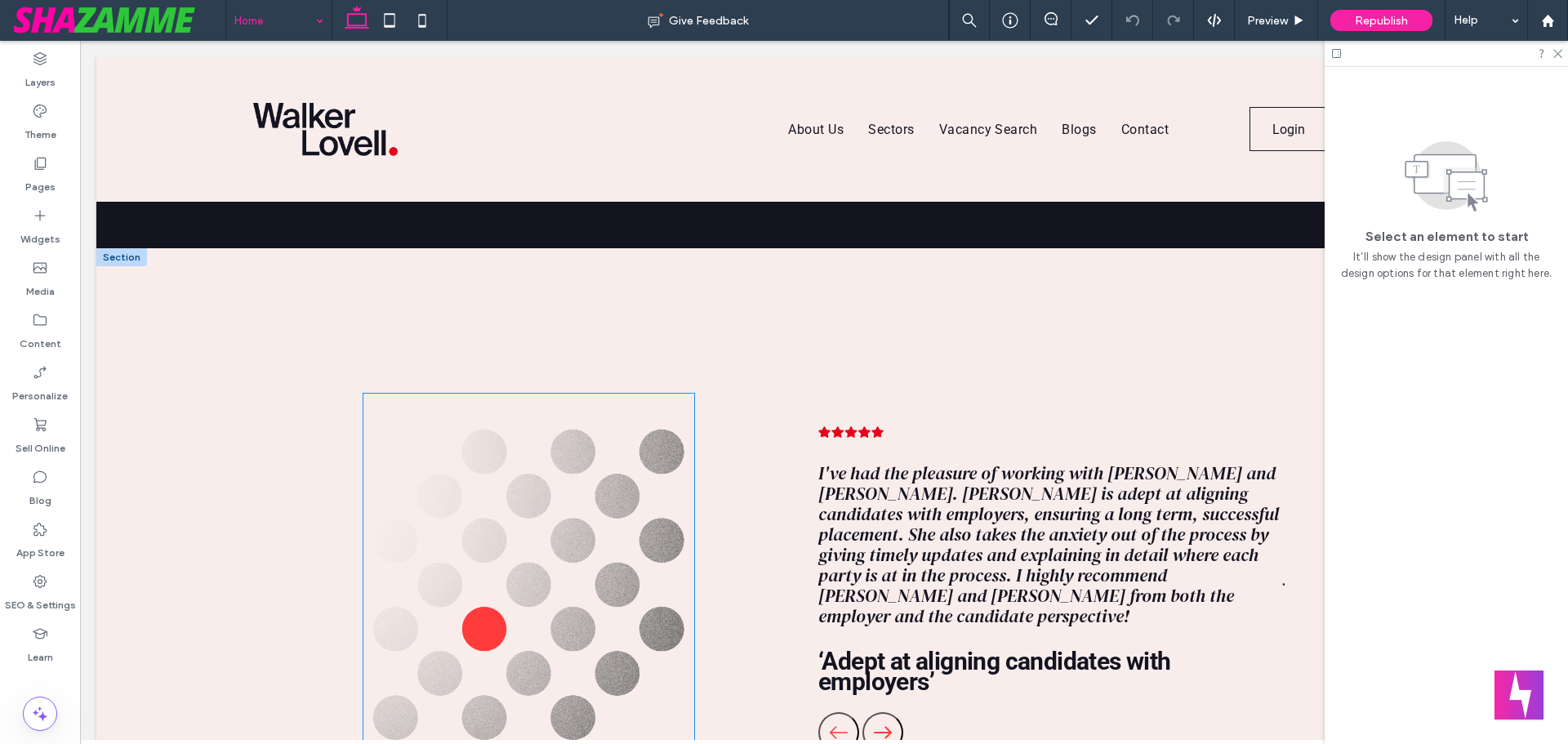
scroll to position [3429, 0]
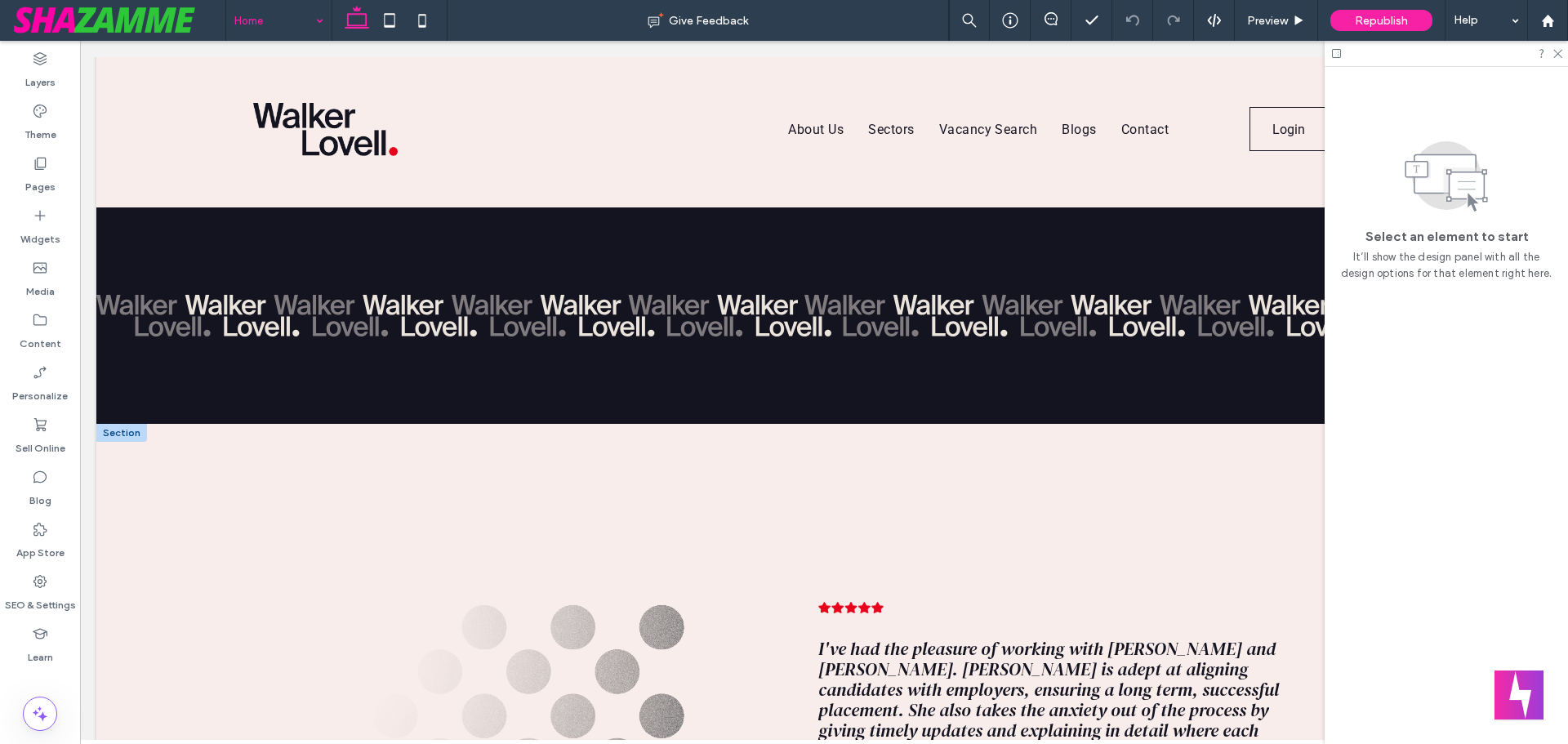
click at [125, 424] on div at bounding box center [121, 433] width 50 height 18
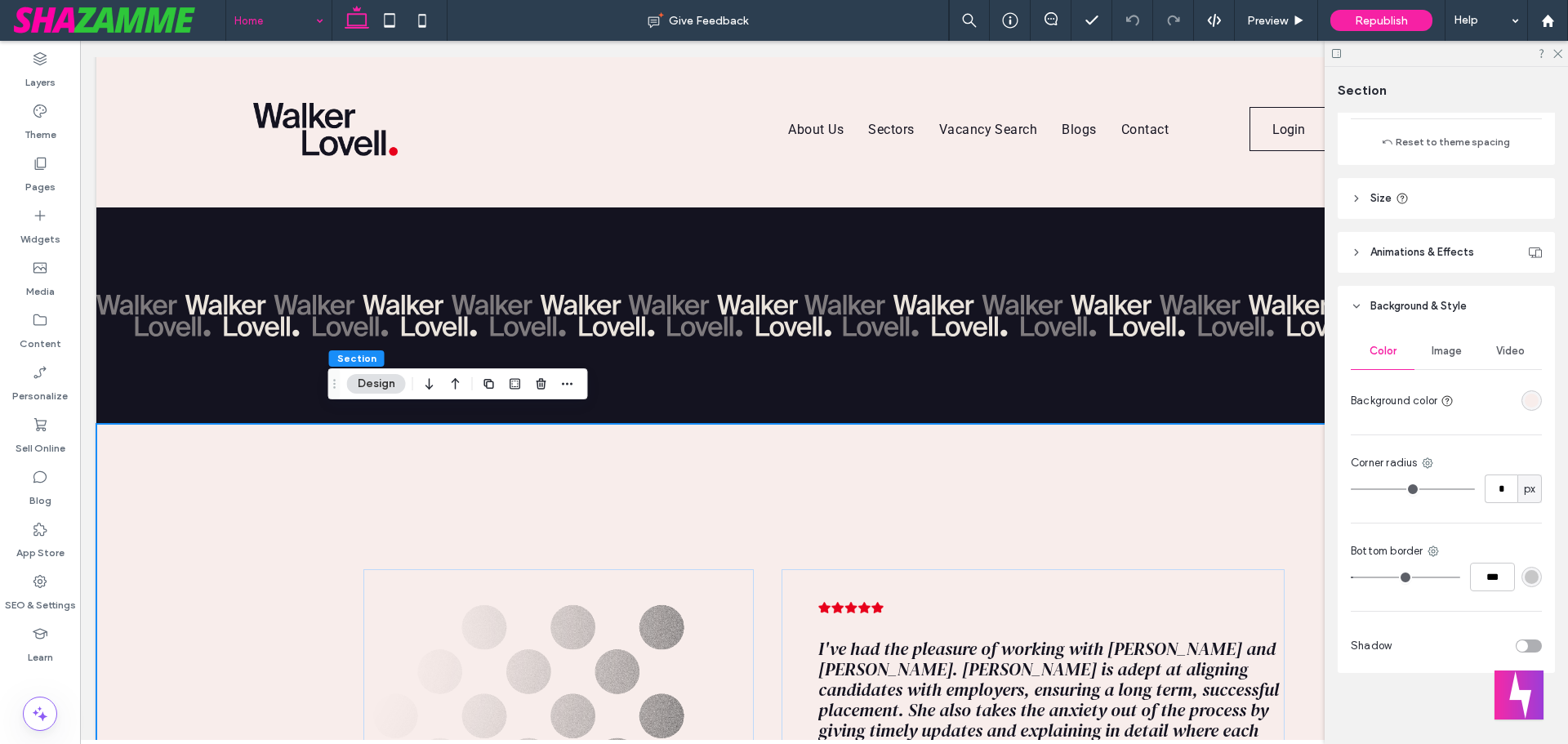
scroll to position [514, 0]
click at [1427, 247] on span "Animations & Effects" at bounding box center [1422, 251] width 103 height 16
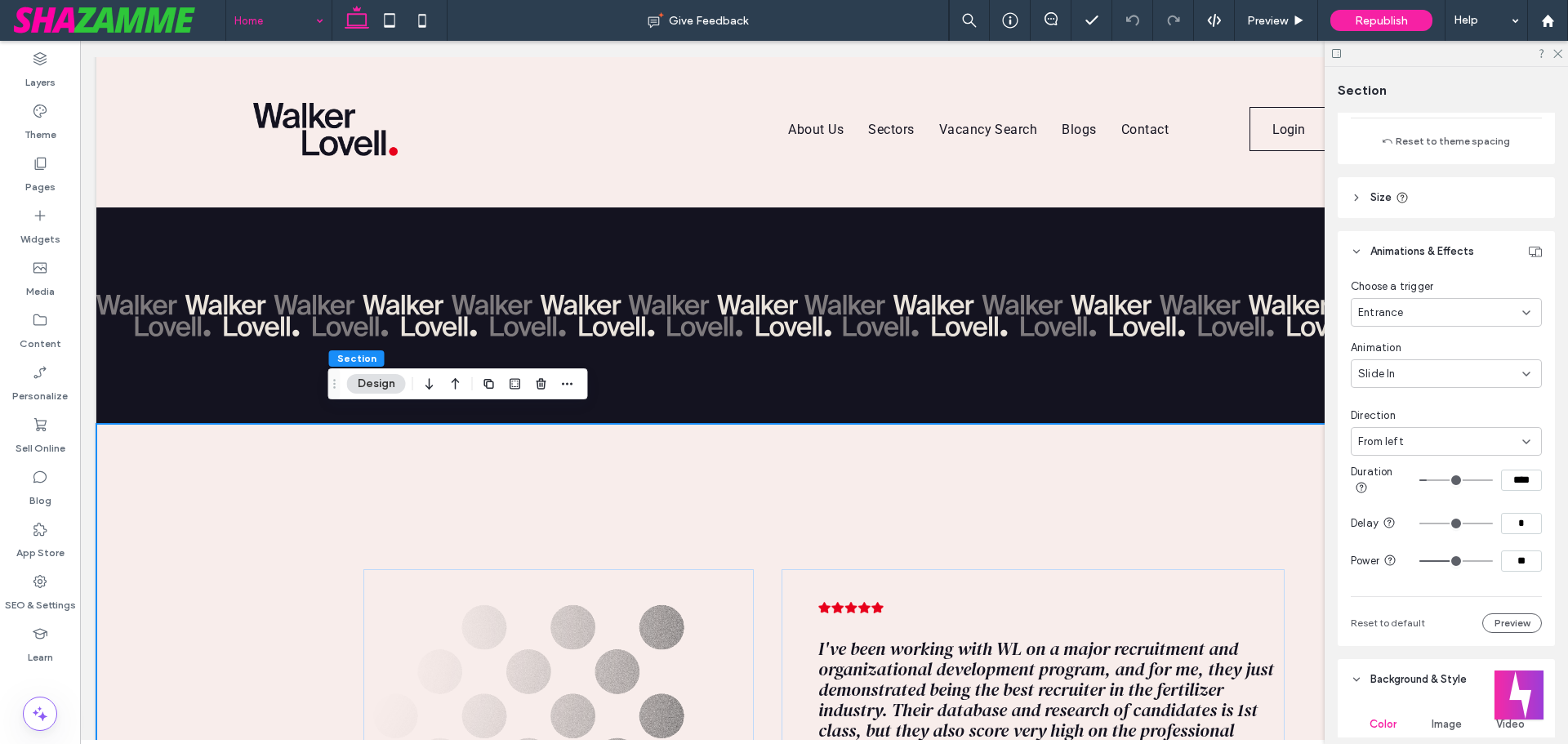
click at [1419, 301] on div "Entrance" at bounding box center [1446, 312] width 191 height 28
click at [1406, 329] on div "None" at bounding box center [1442, 341] width 181 height 28
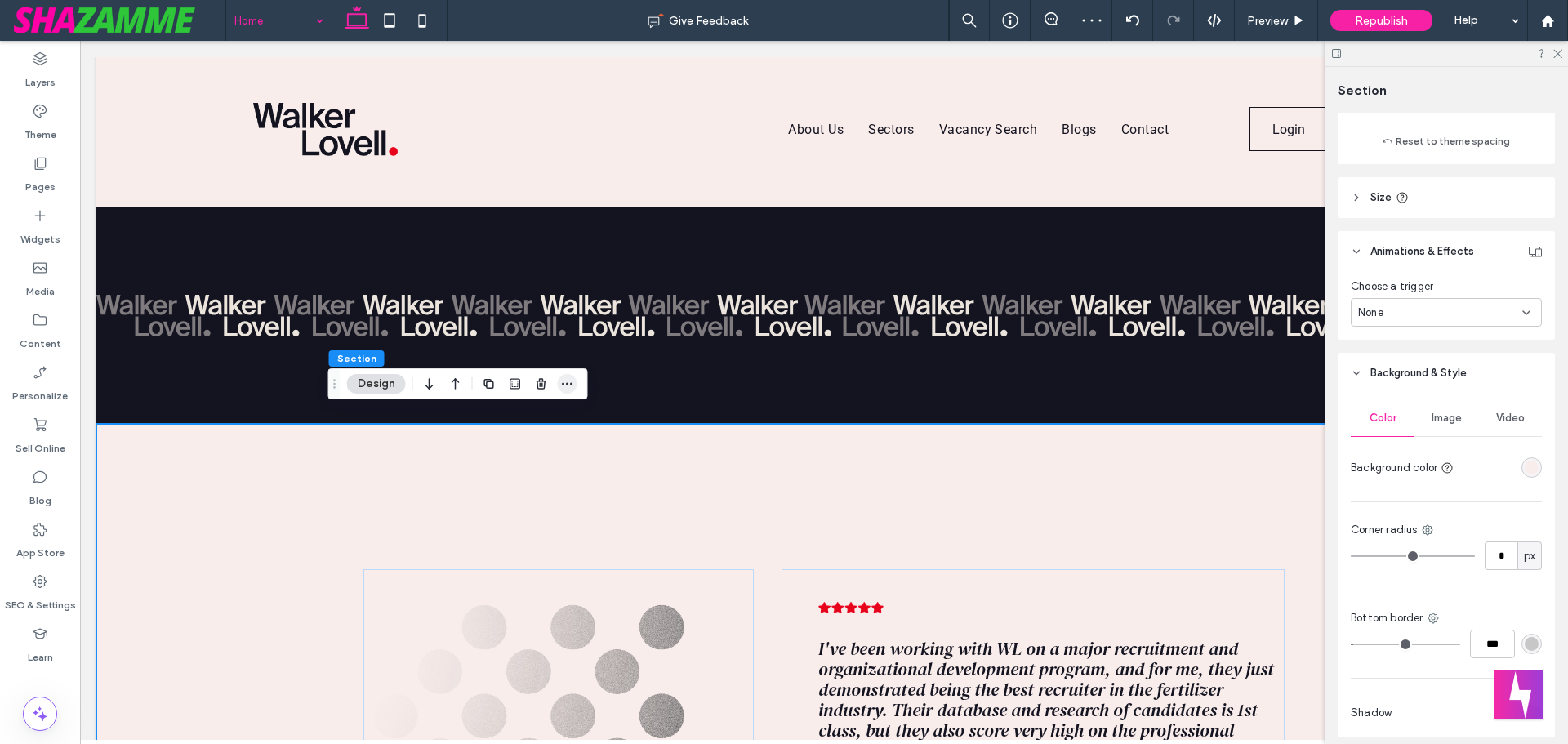
click at [566, 383] on icon "button" at bounding box center [567, 383] width 13 height 13
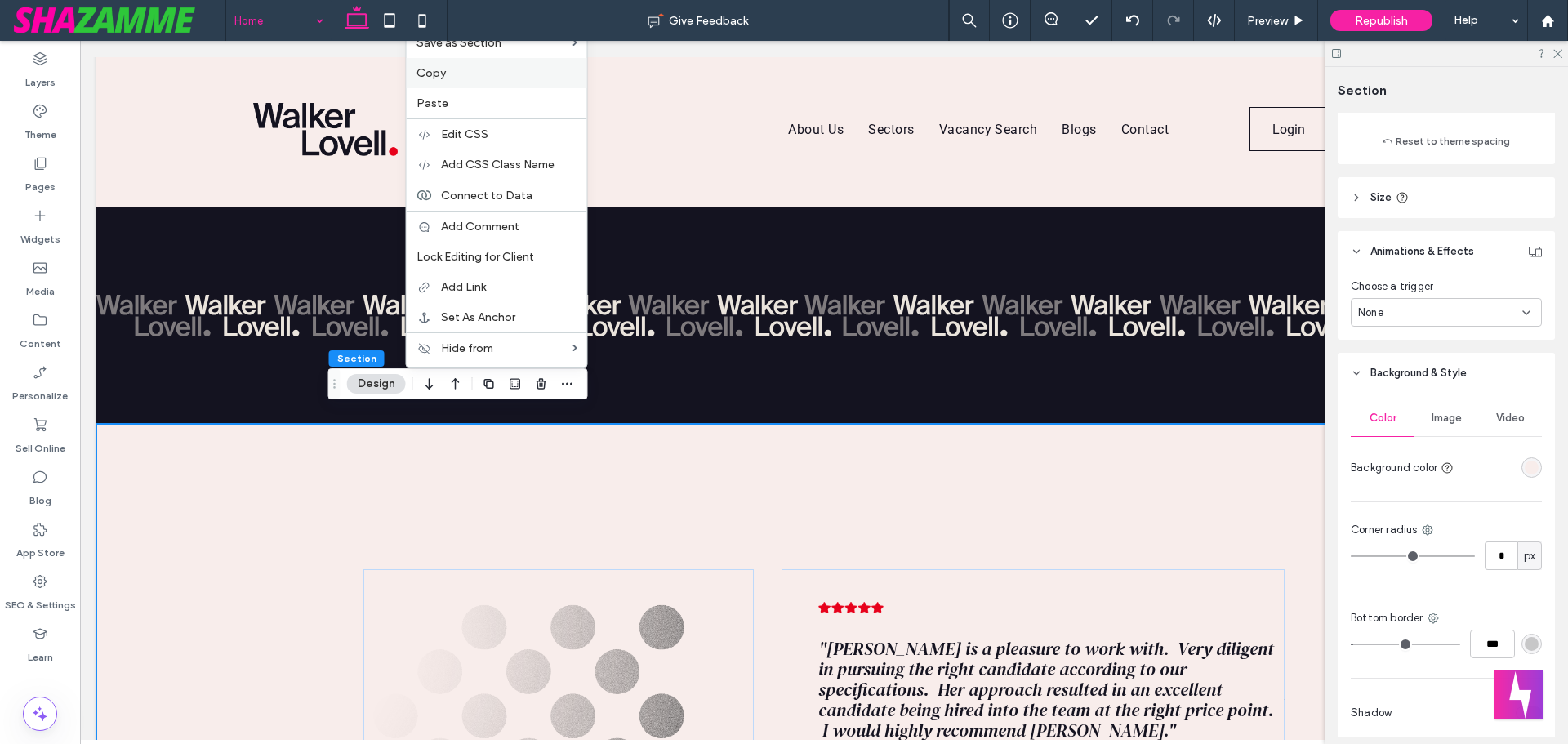
click at [434, 78] on span "Copy" at bounding box center [430, 73] width 29 height 14
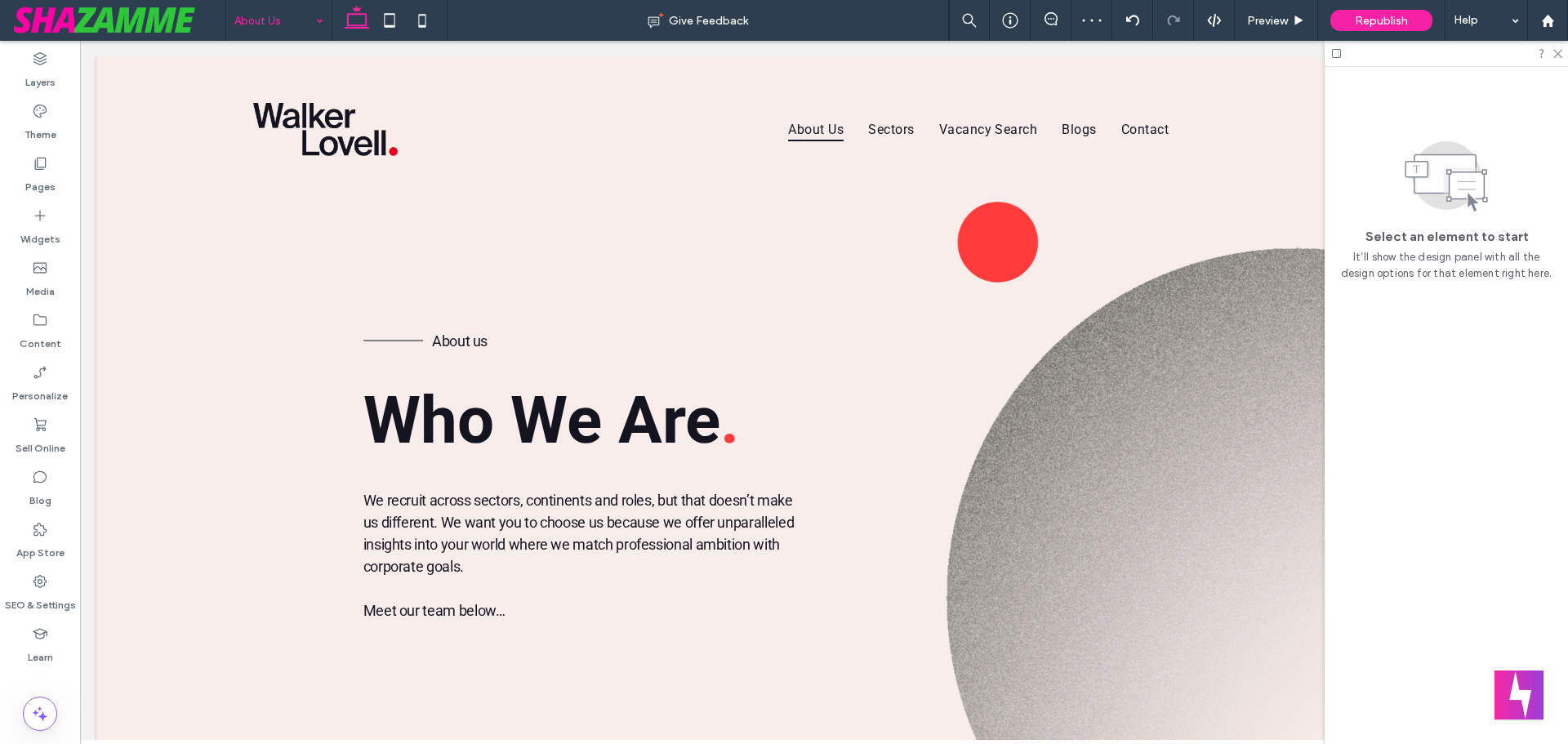
scroll to position [0, 0]
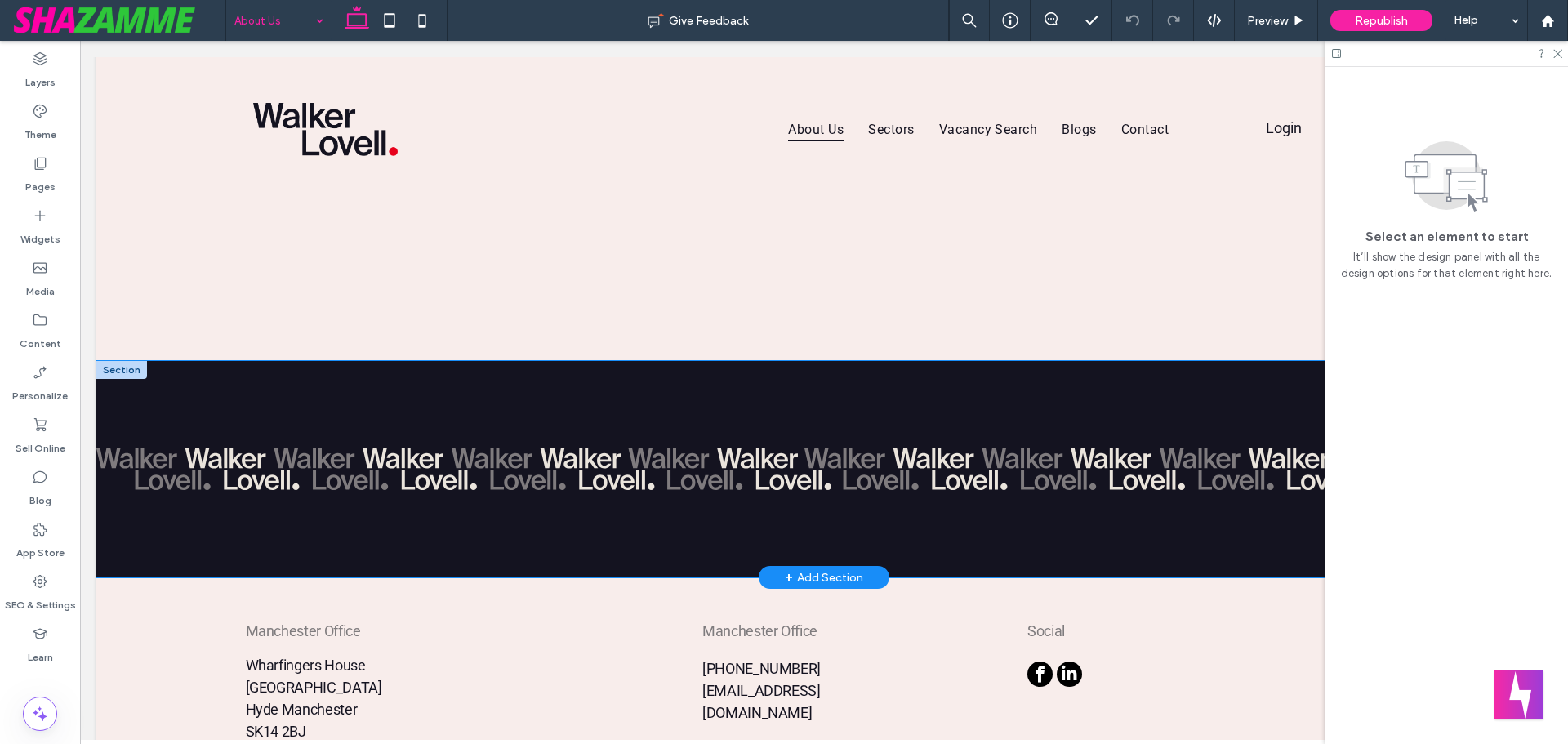
scroll to position [2776, 0]
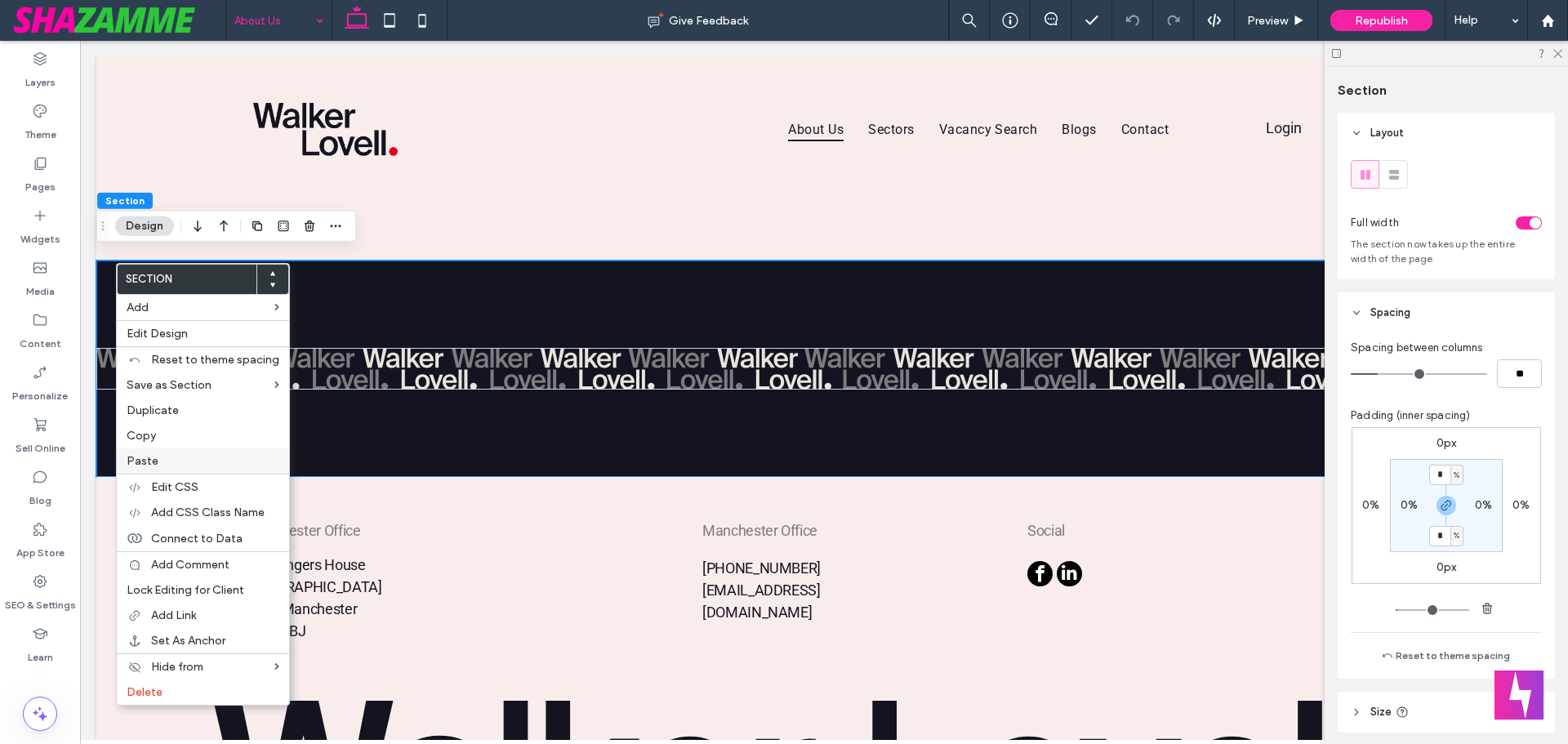
click at [176, 455] on label "Paste" at bounding box center [202, 461] width 153 height 14
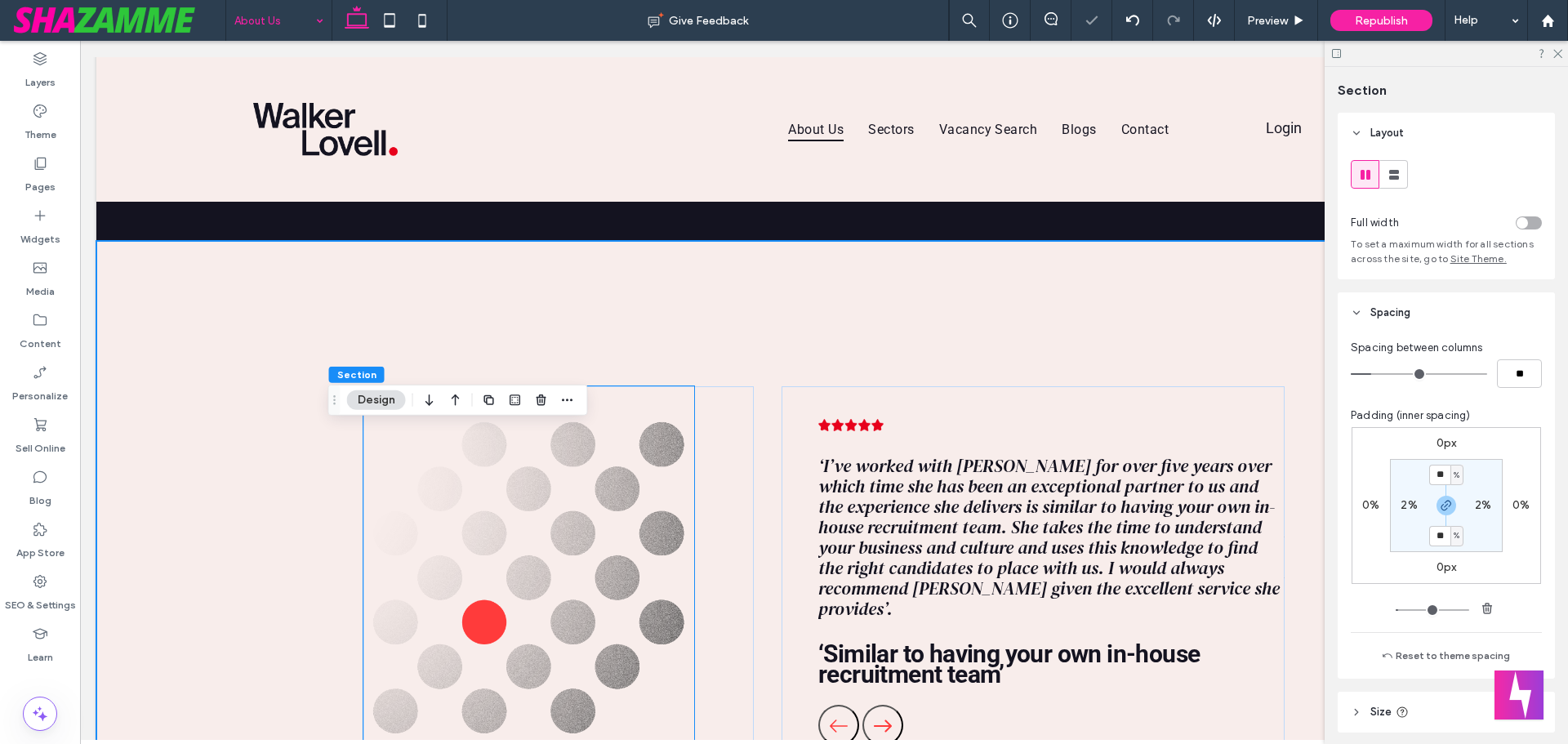
scroll to position [3021, 0]
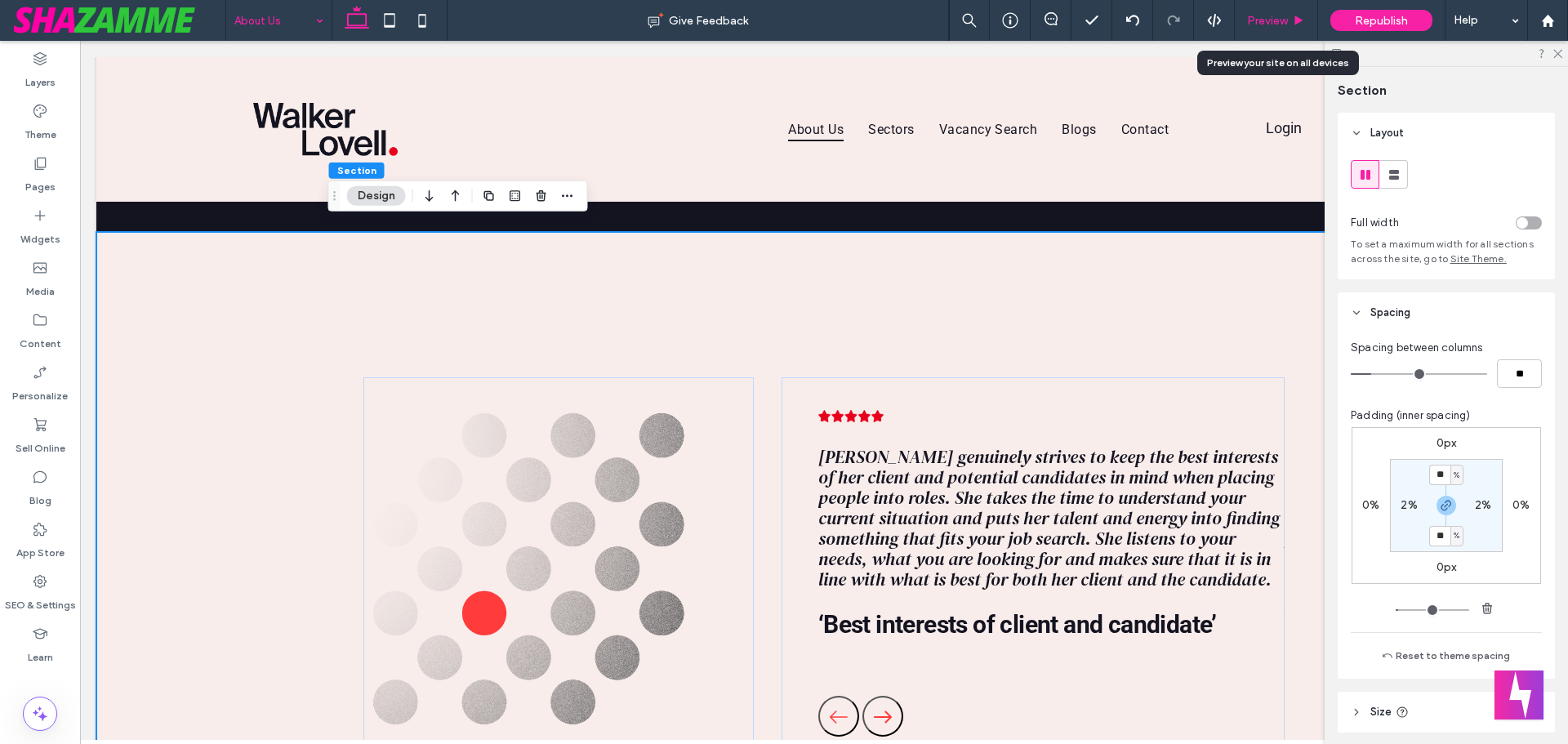
click at [1283, 11] on div "Preview" at bounding box center [1276, 20] width 83 height 41
click at [1280, 12] on div "Preview" at bounding box center [1276, 20] width 83 height 41
click at [1273, 17] on span "Preview" at bounding box center [1267, 21] width 41 height 14
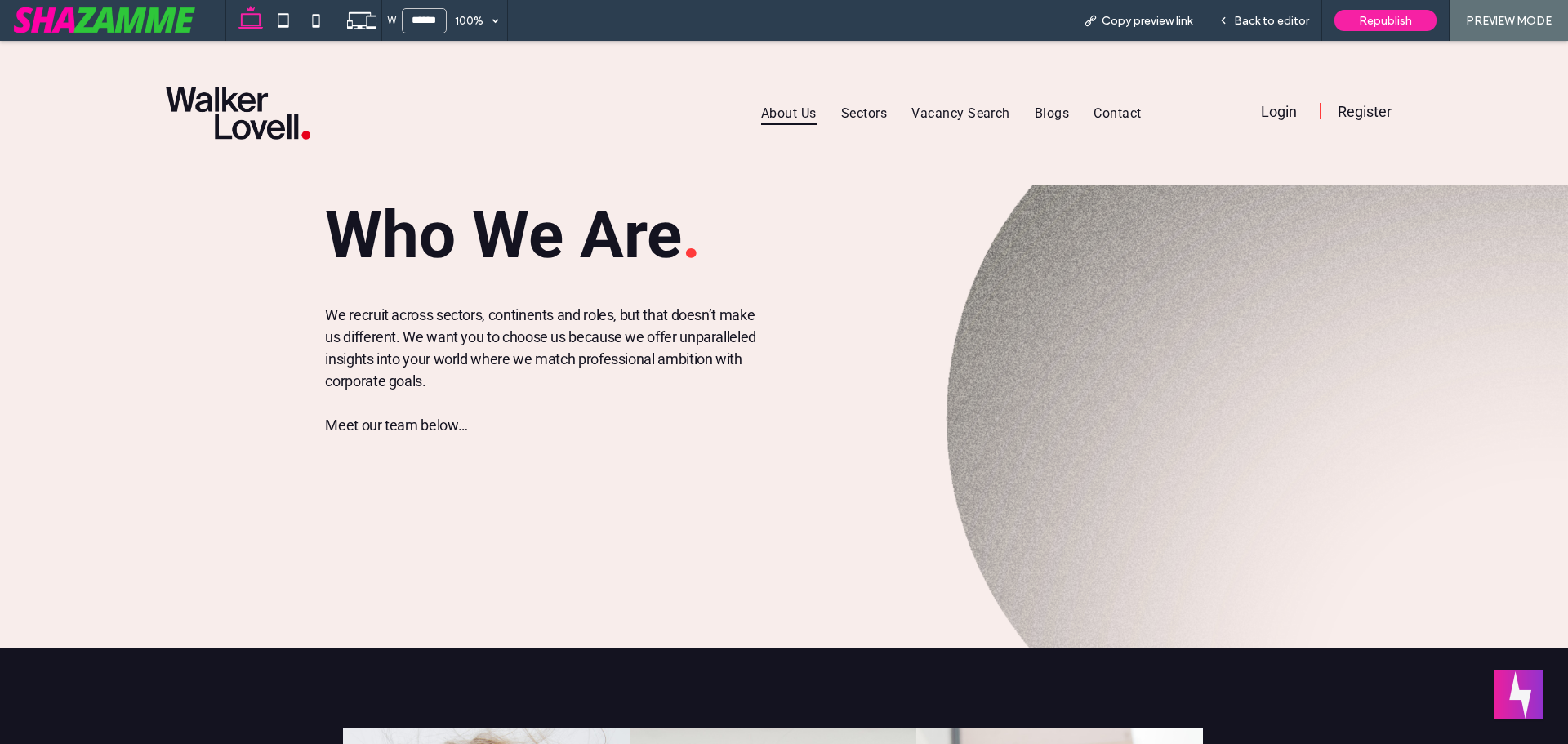
scroll to position [131, 0]
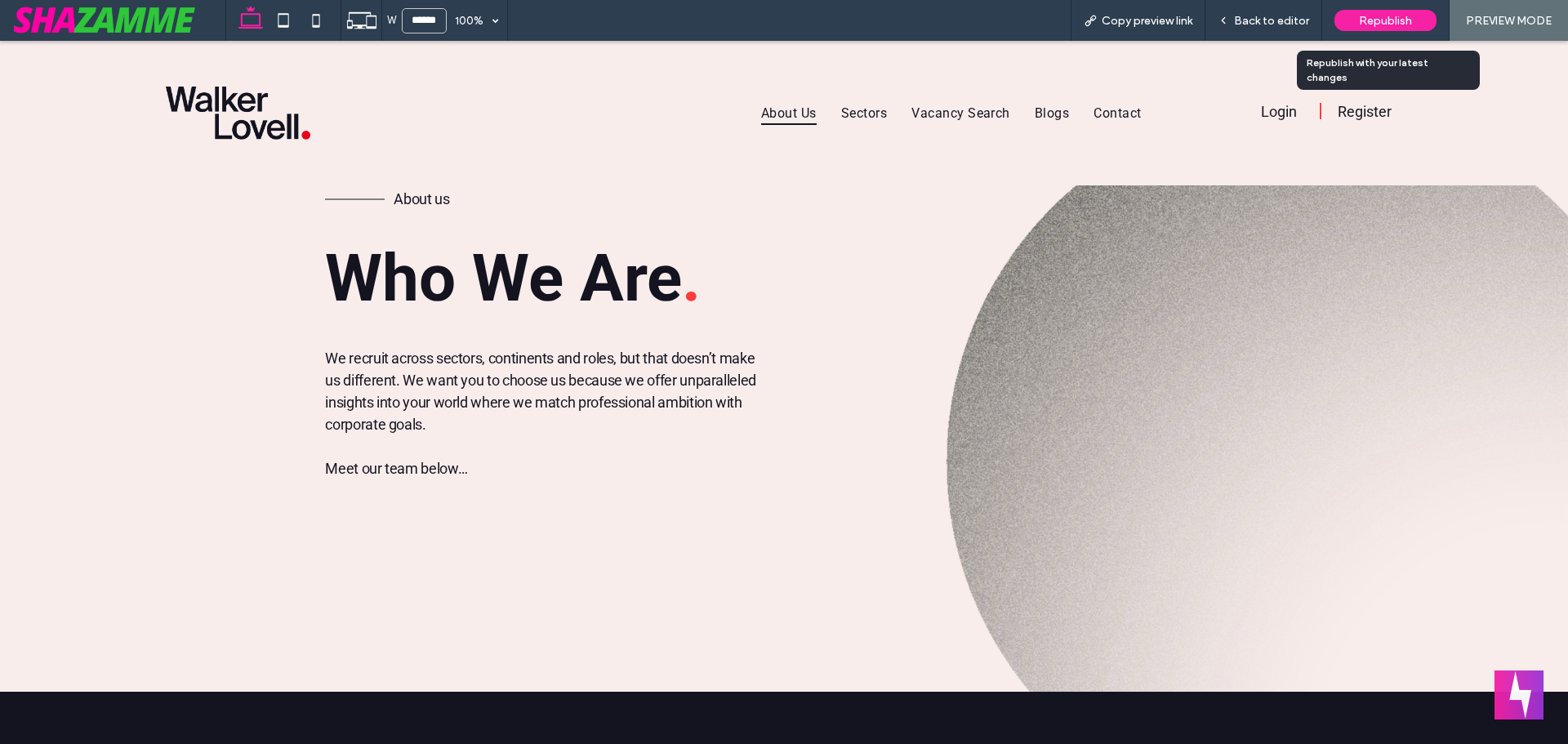
click at [1397, 25] on span "Republish" at bounding box center [1386, 21] width 53 height 14
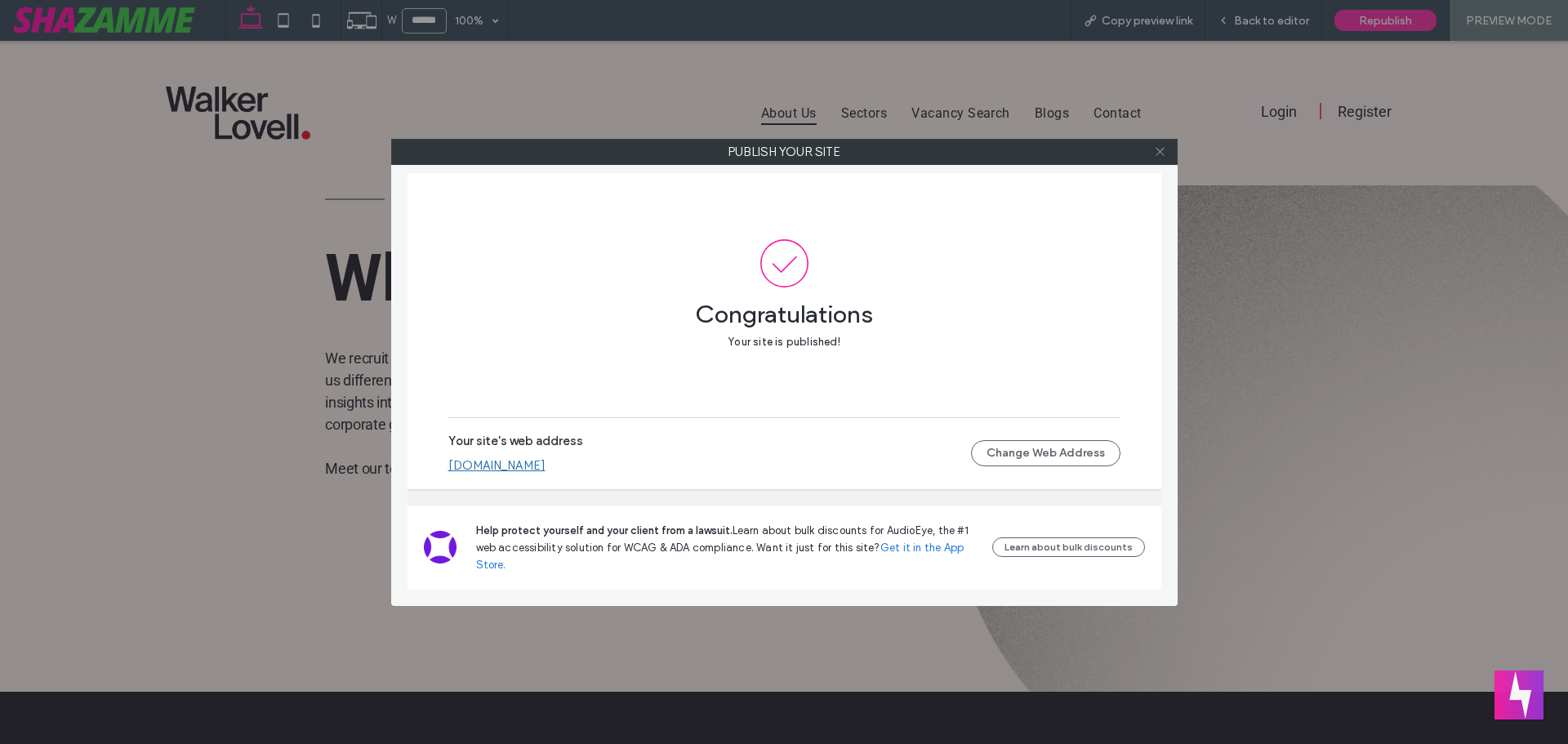
click at [1160, 150] on icon at bounding box center [1161, 151] width 12 height 12
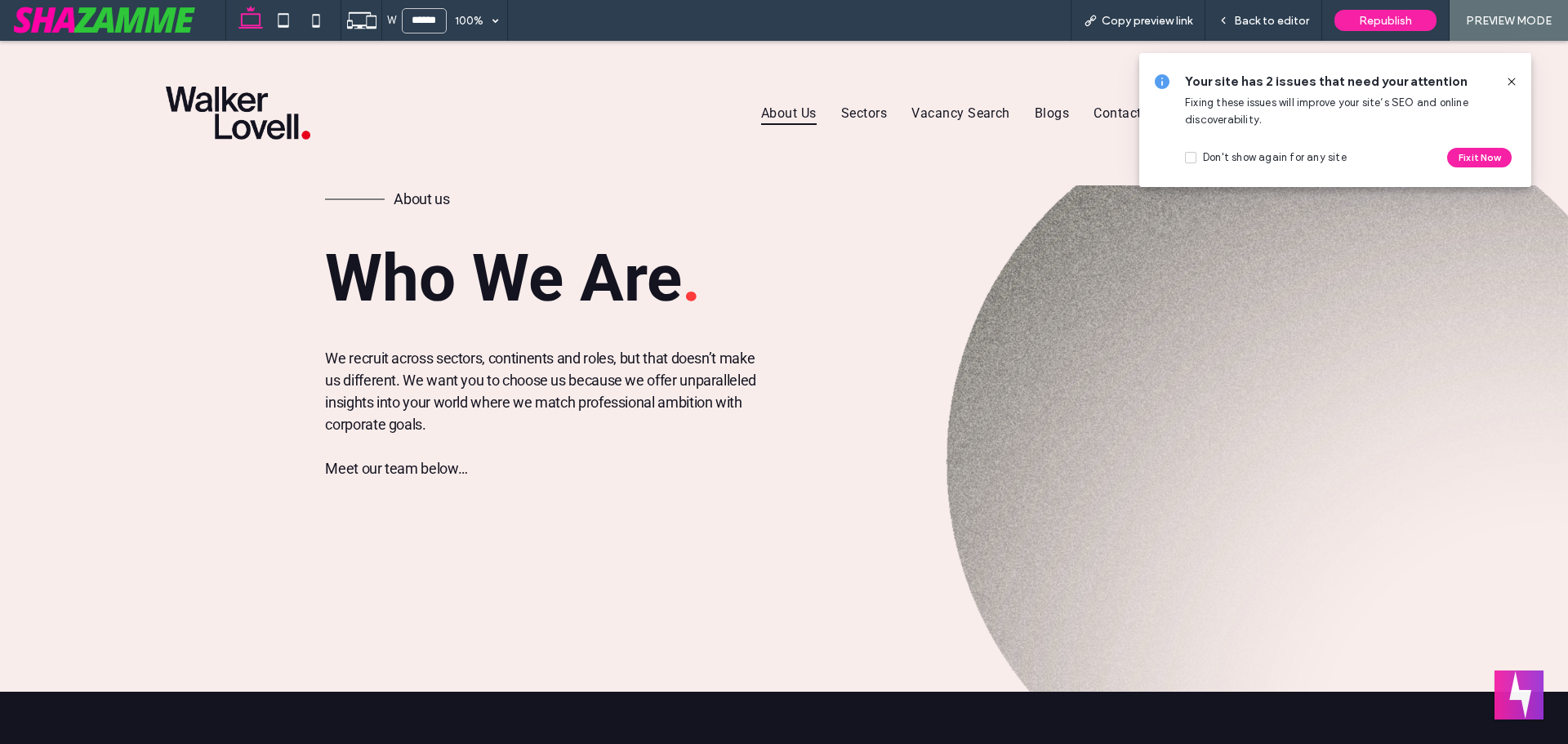
click at [1515, 82] on icon at bounding box center [1511, 81] width 13 height 13
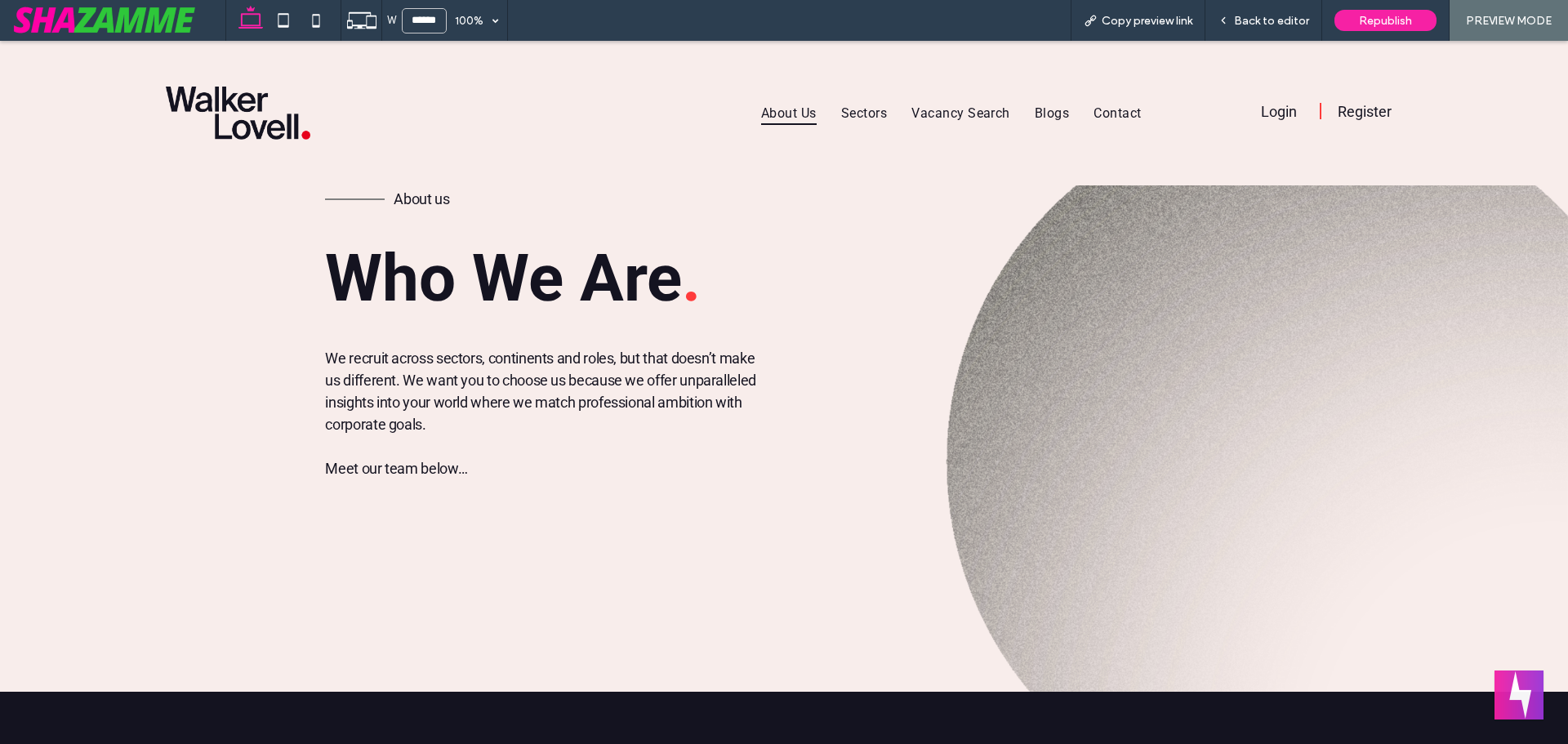
click at [253, 124] on img at bounding box center [239, 113] width 145 height 53
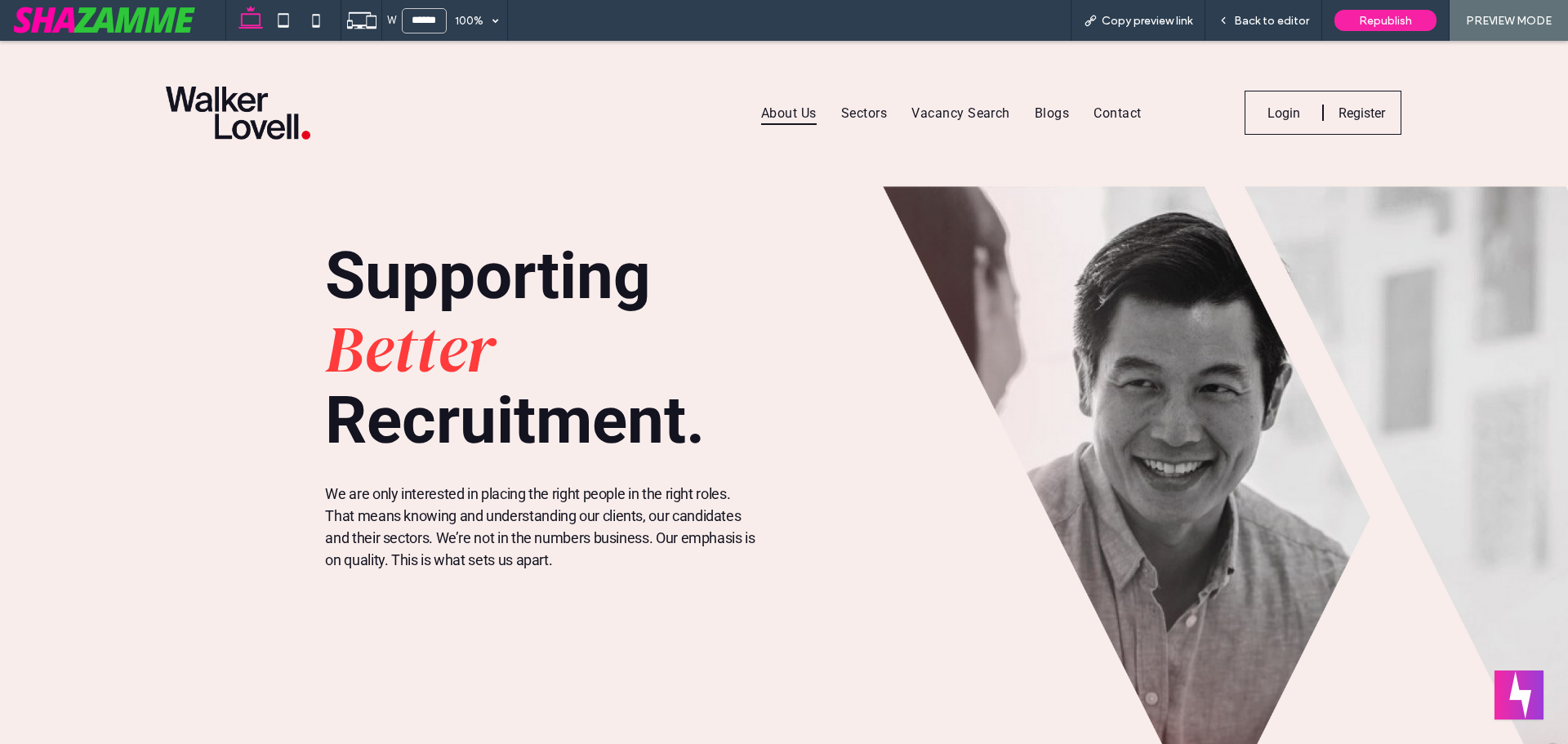
click at [769, 118] on span "About Us" at bounding box center [788, 113] width 56 height 24
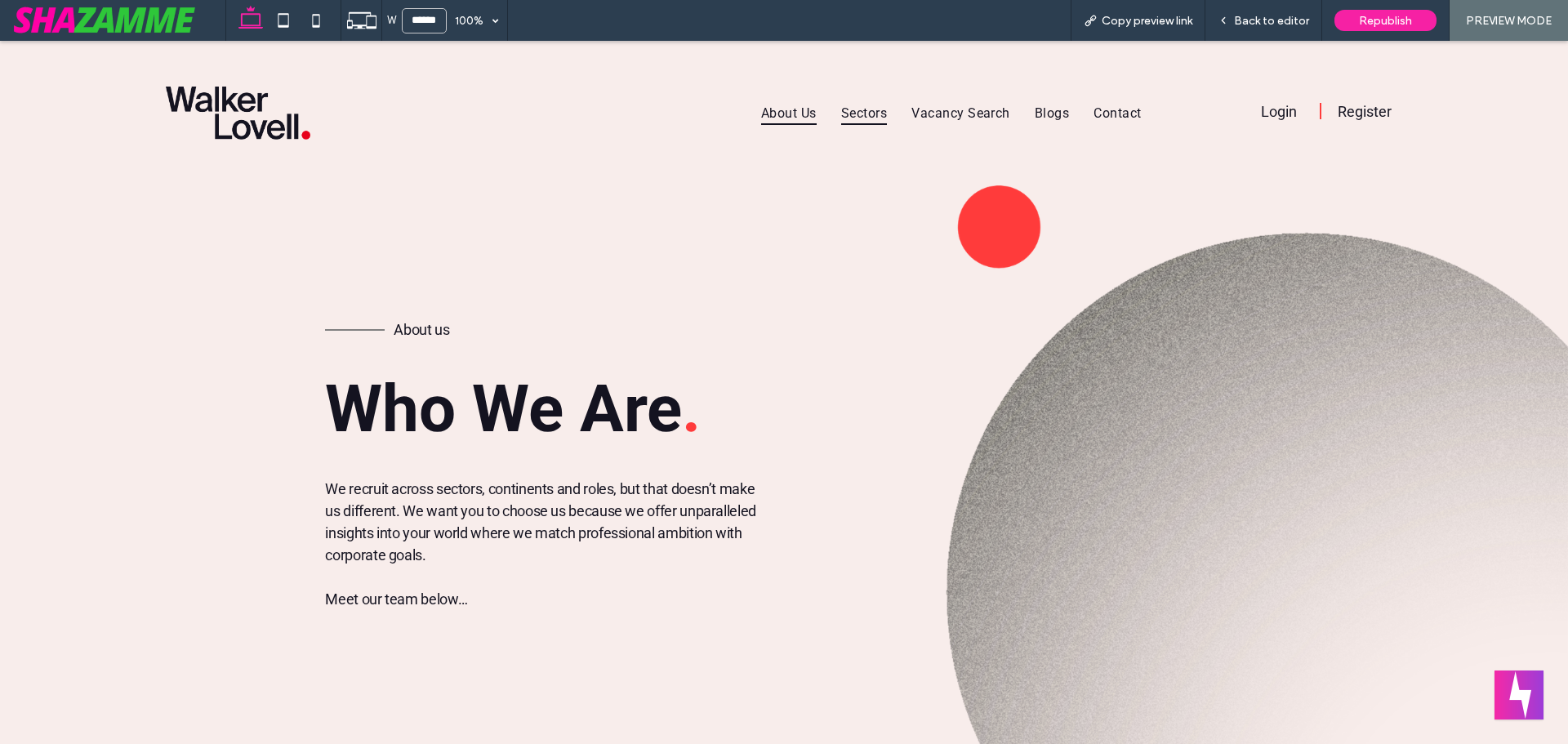
click at [843, 121] on span "Sectors" at bounding box center [864, 113] width 46 height 24
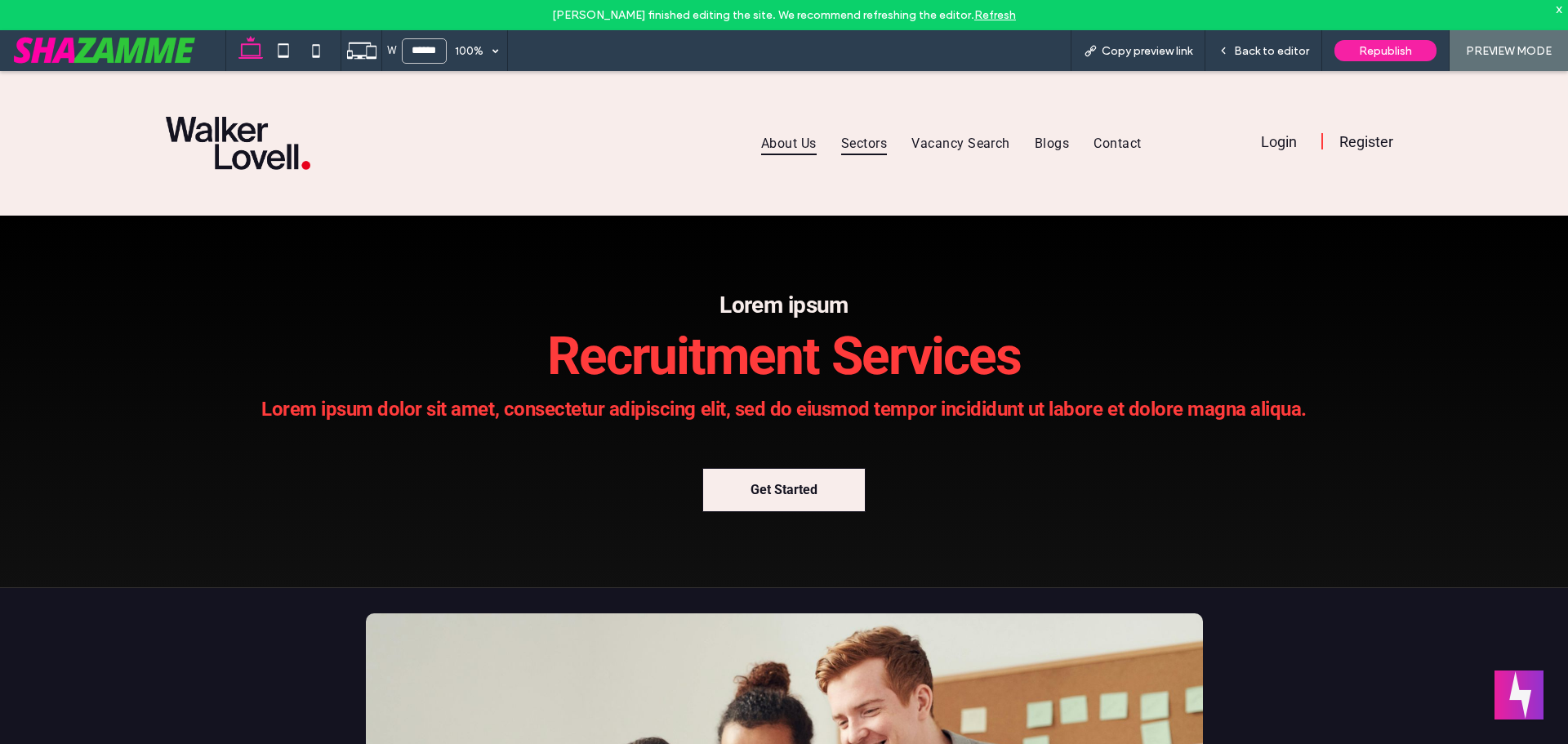
click at [795, 145] on span "About Us" at bounding box center [788, 143] width 56 height 24
click at [1269, 52] on span "Back to editor" at bounding box center [1271, 51] width 75 height 14
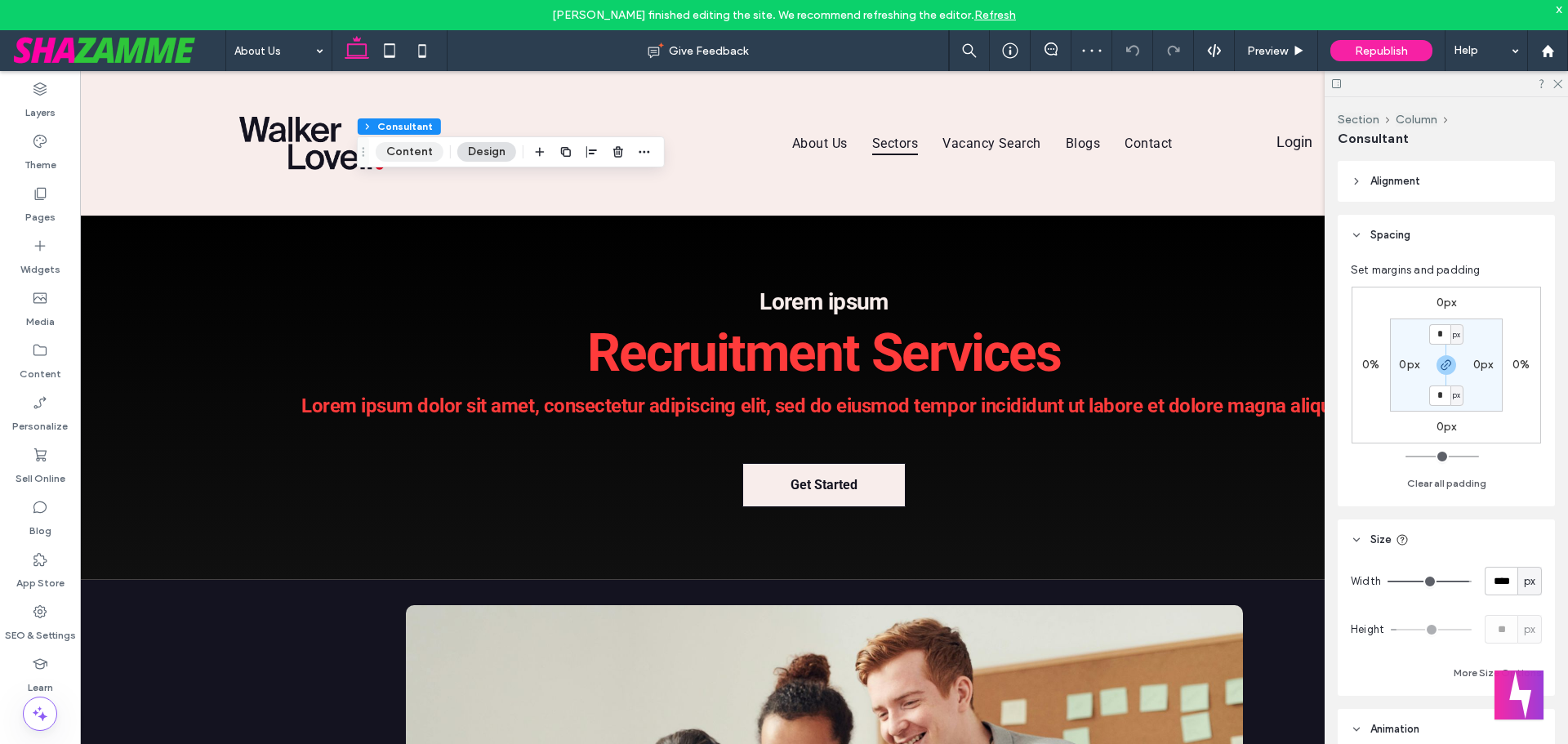
click at [398, 152] on button "Content" at bounding box center [409, 152] width 68 height 19
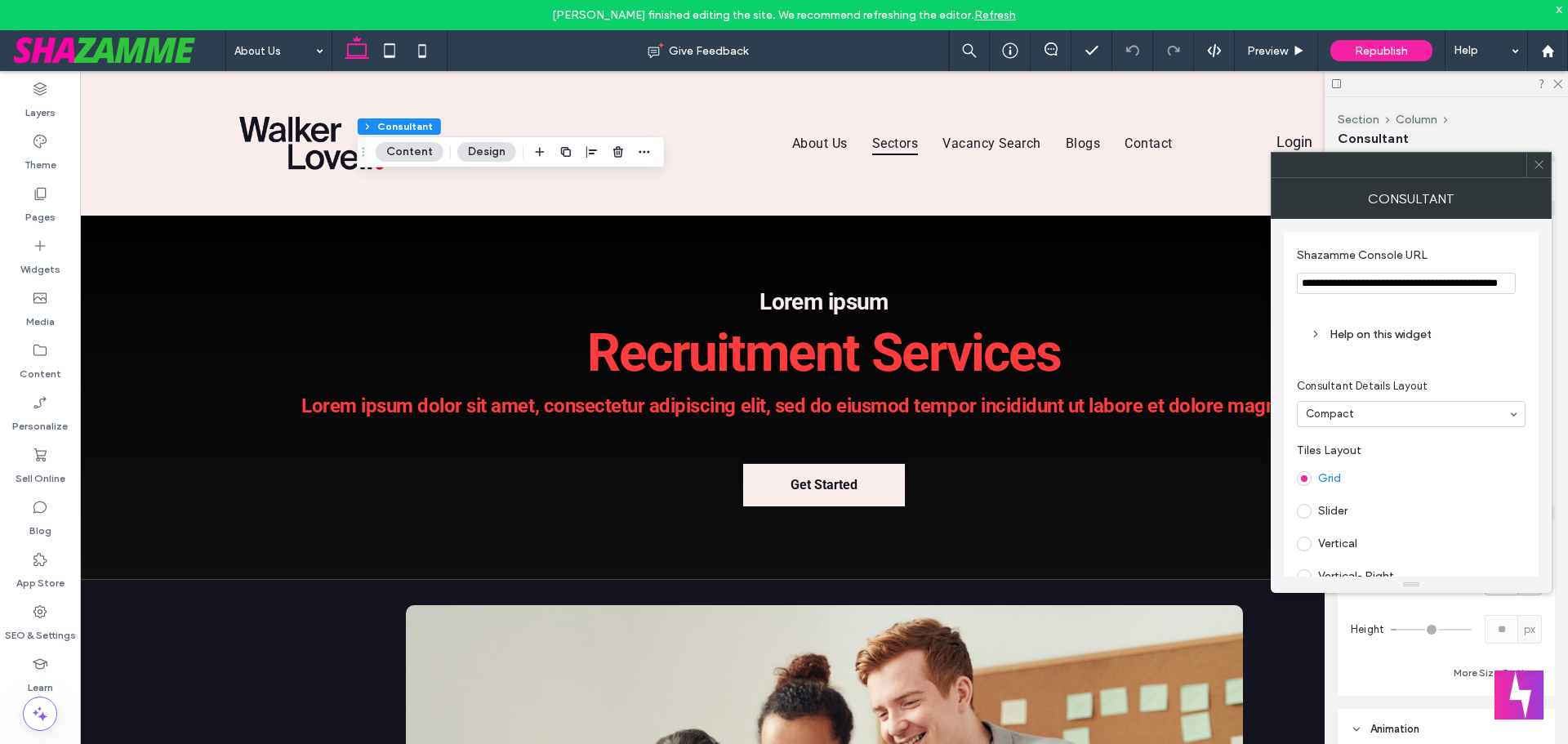
click at [475, 155] on button "Design" at bounding box center [486, 152] width 59 height 19
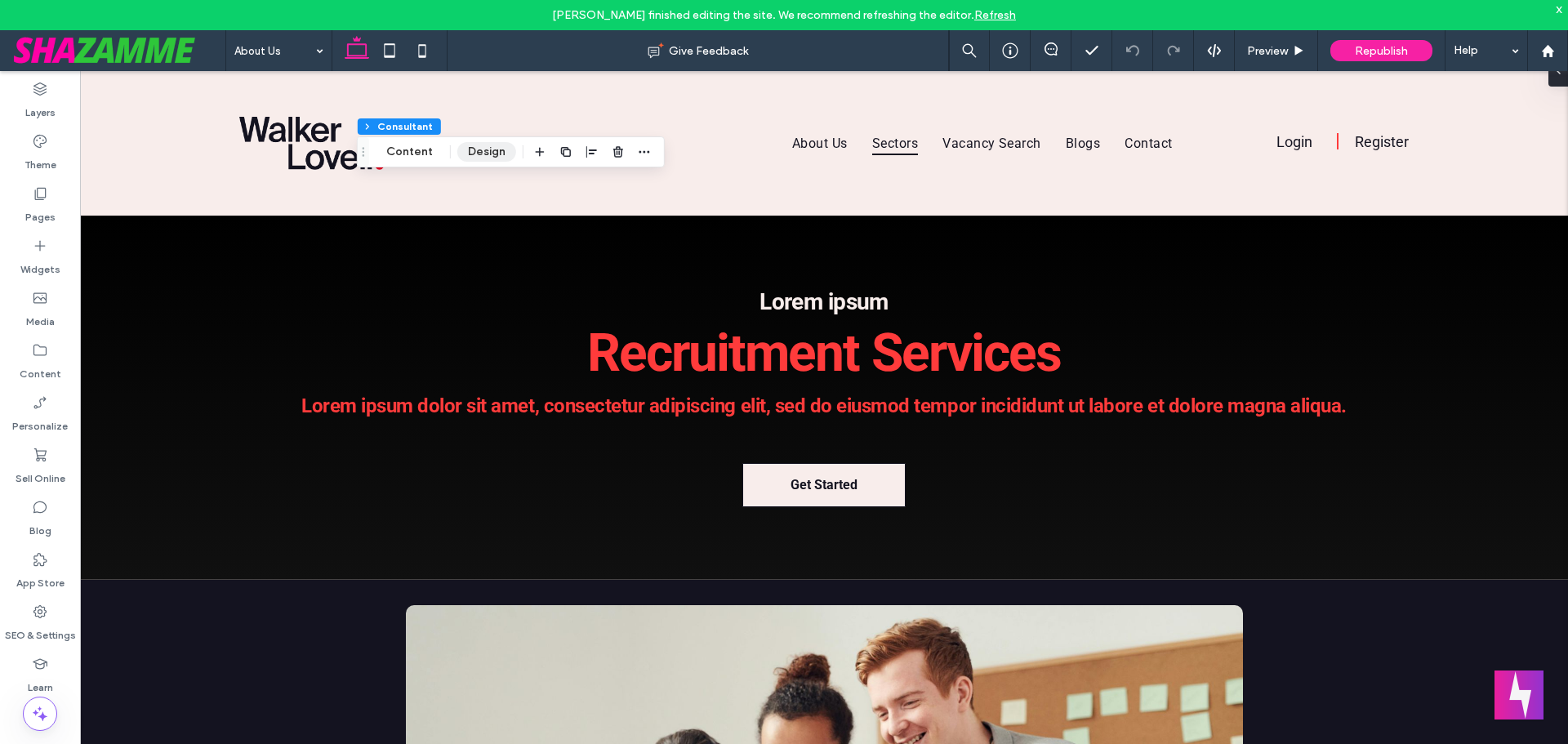
click at [483, 152] on button "Design" at bounding box center [486, 152] width 59 height 19
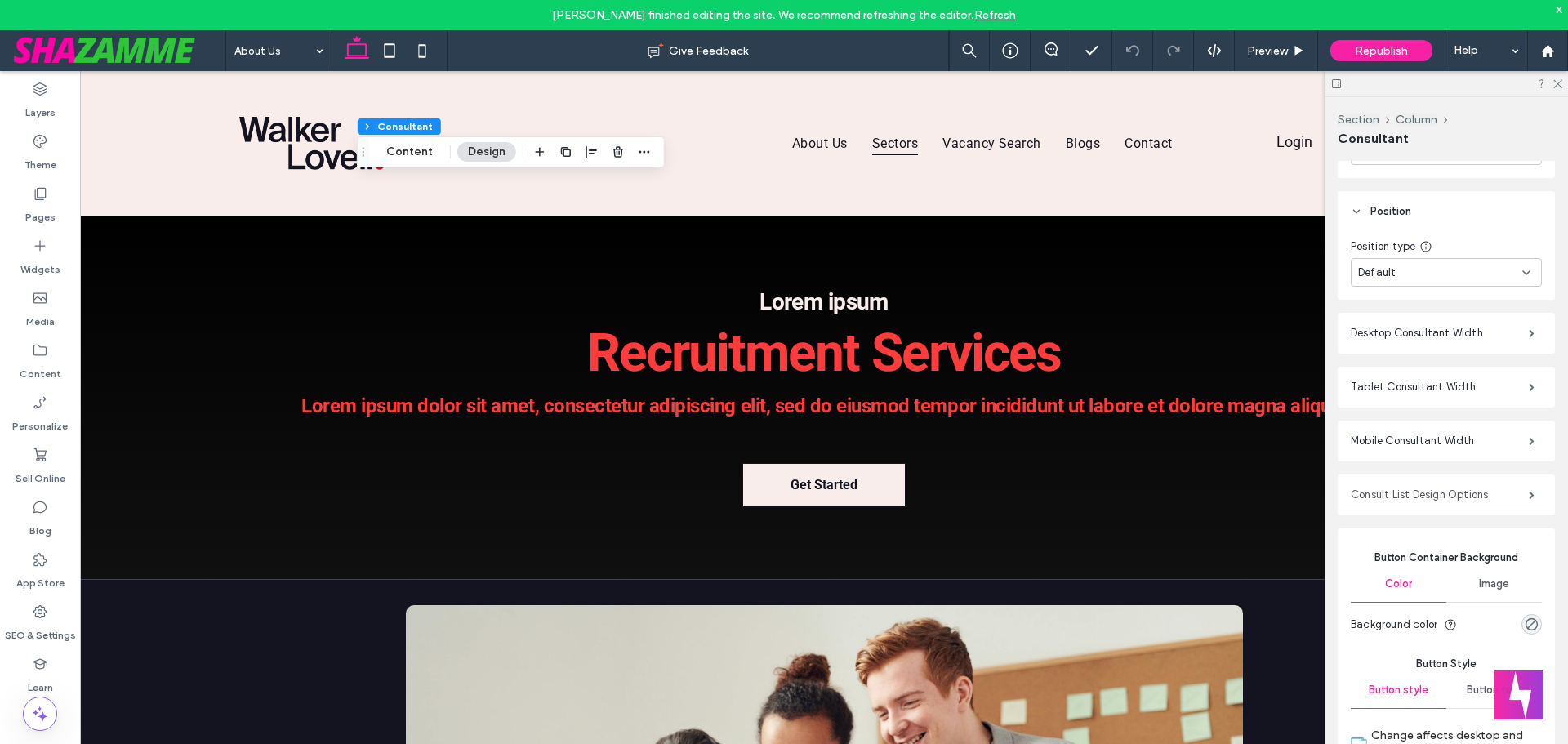
scroll to position [653, 0]
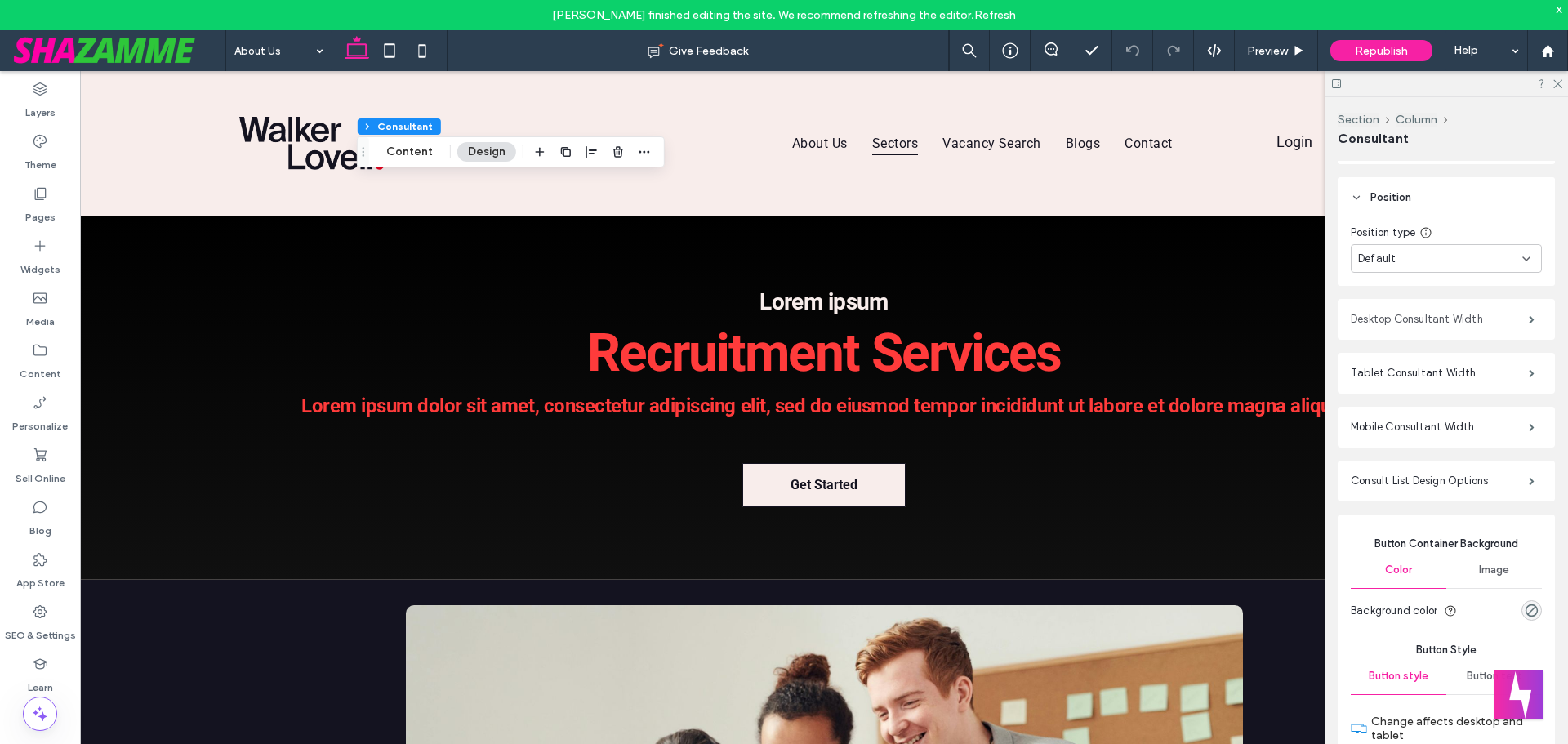
click at [1437, 325] on label "Desktop Consultant Width" at bounding box center [1439, 319] width 178 height 33
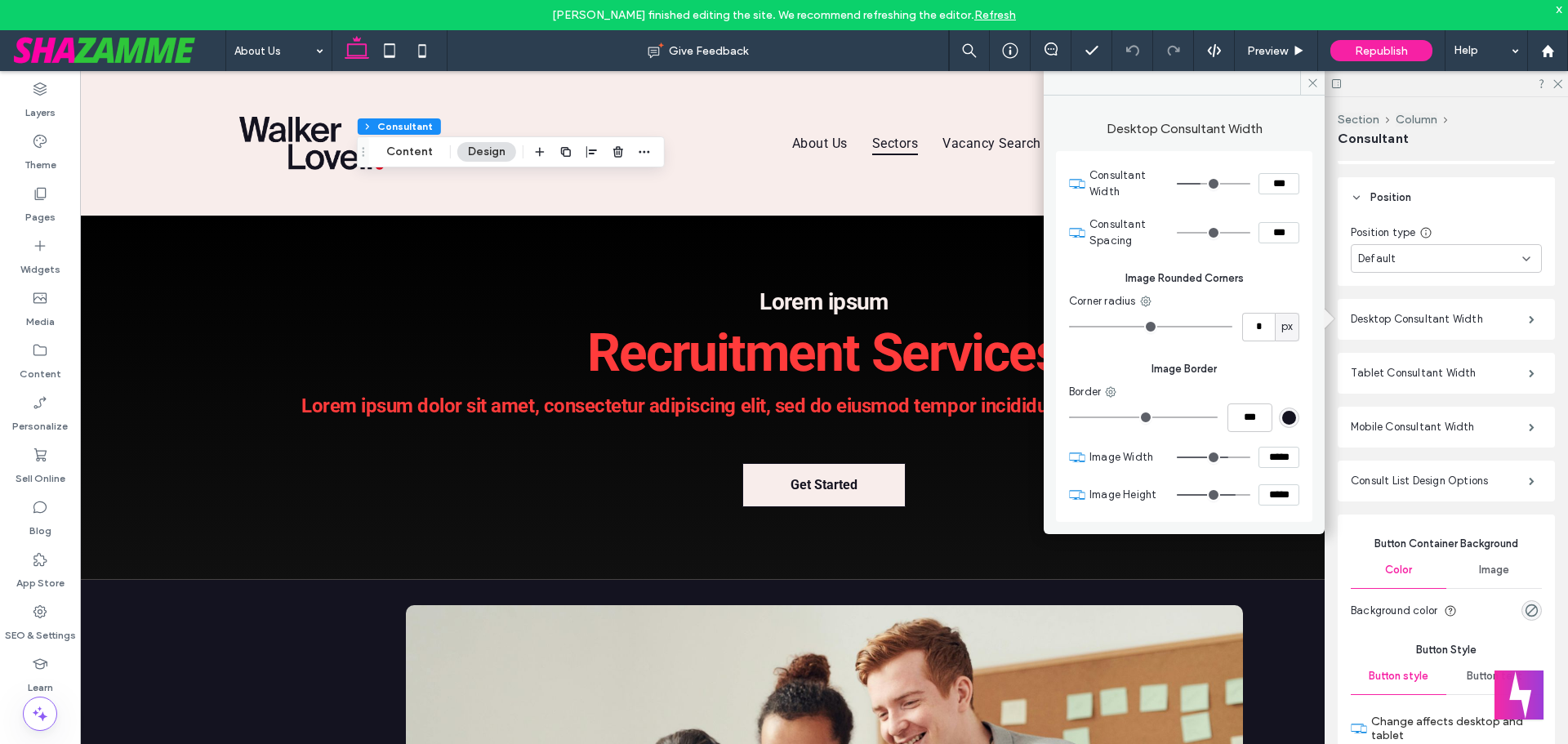
click at [1270, 452] on input "*****" at bounding box center [1279, 457] width 41 height 21
type input "*****"
type input "***"
drag, startPoint x: 1260, startPoint y: 500, endPoint x: 1209, endPoint y: 495, distance: 51.2
click at [1225, 503] on div "*****" at bounding box center [1238, 495] width 123 height 21
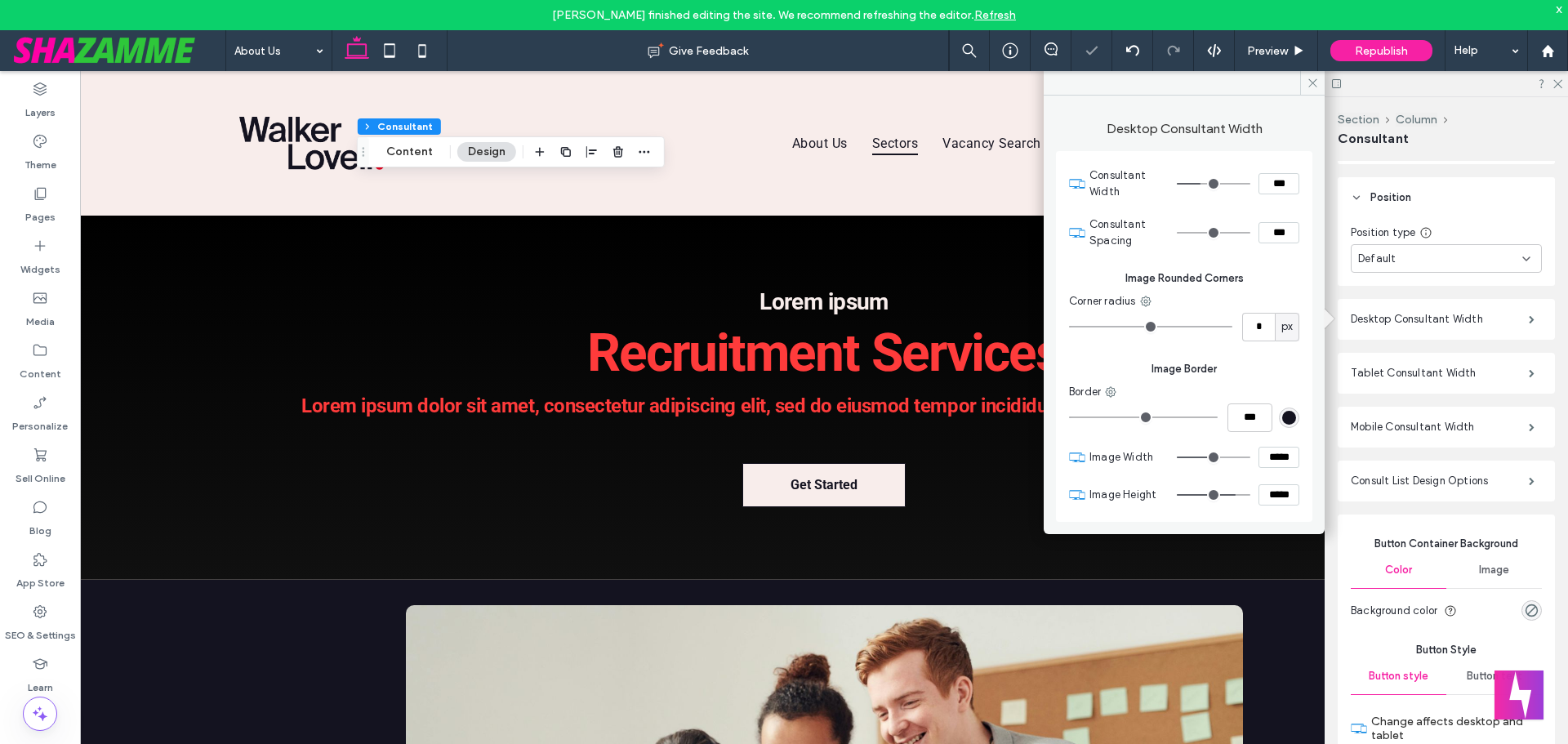
type input "*****"
type input "***"
drag, startPoint x: 1269, startPoint y: 500, endPoint x: 1257, endPoint y: 500, distance: 12.0
click at [1257, 500] on div "*****" at bounding box center [1238, 495] width 123 height 21
type input "*****"
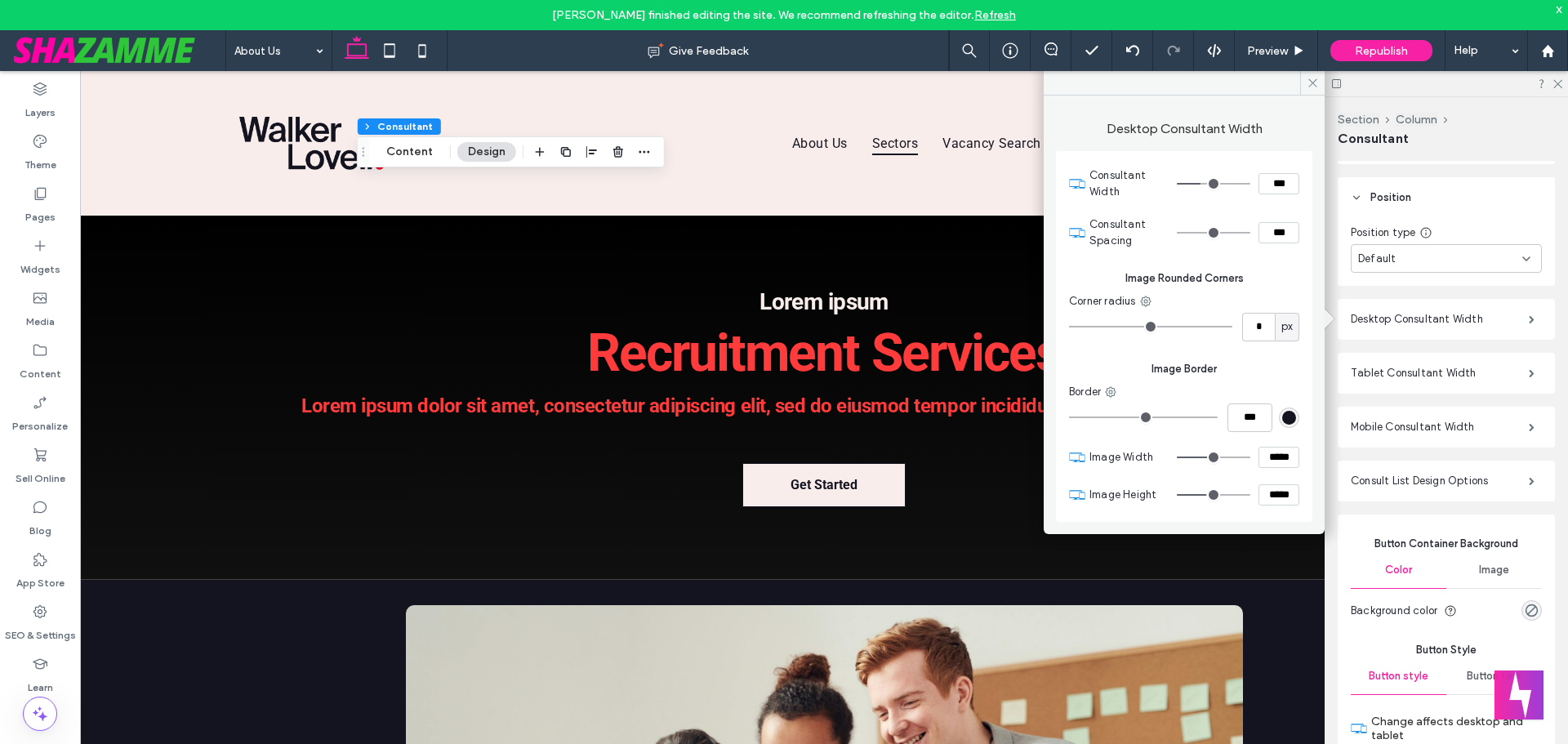
type input "***"
drag, startPoint x: 1284, startPoint y: 494, endPoint x: 1221, endPoint y: 493, distance: 63.0
click at [1221, 493] on div "*****" at bounding box center [1238, 495] width 123 height 21
type input "*****"
type input "***"
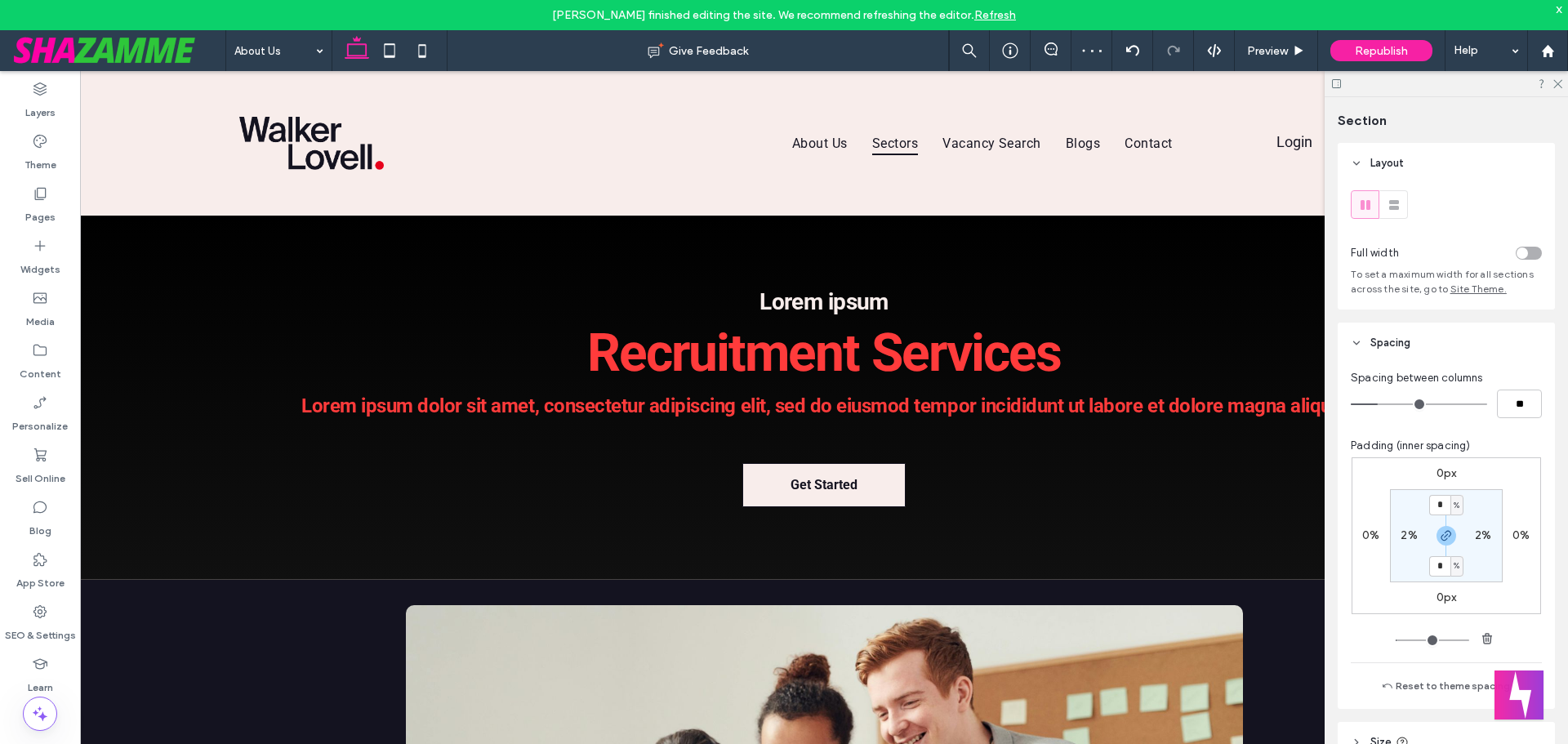
type input "****"
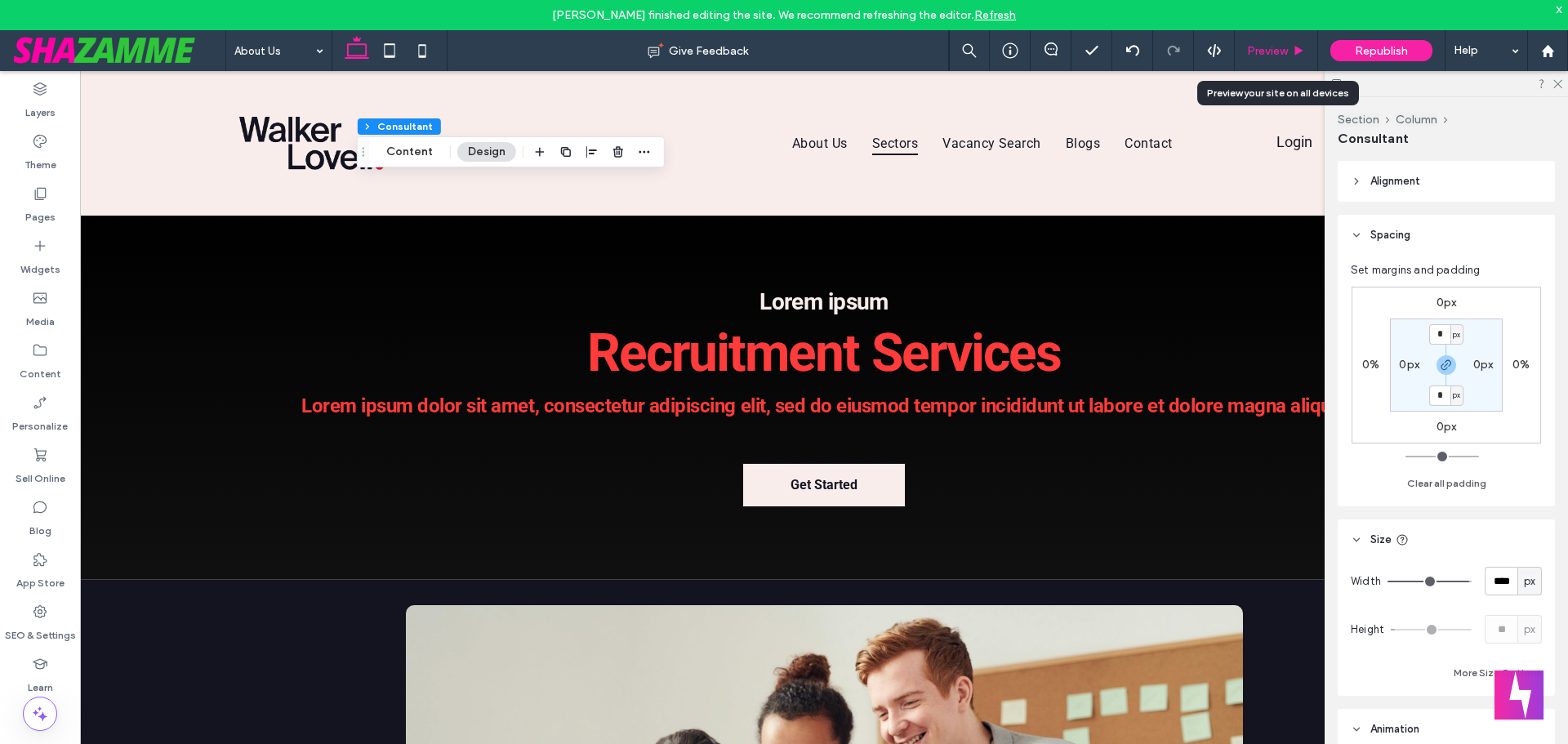
click at [1281, 41] on div "Preview" at bounding box center [1276, 50] width 83 height 41
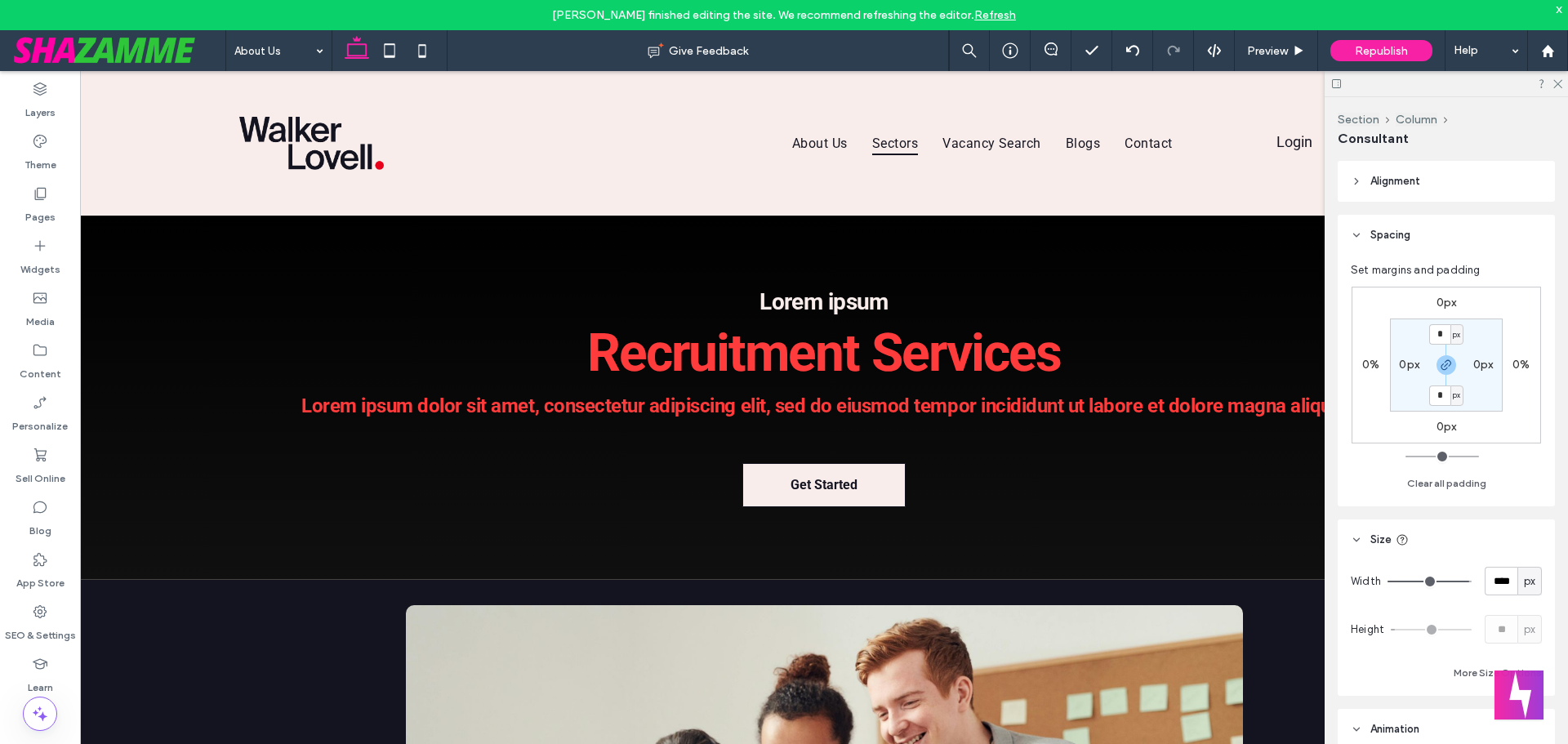
type input "****"
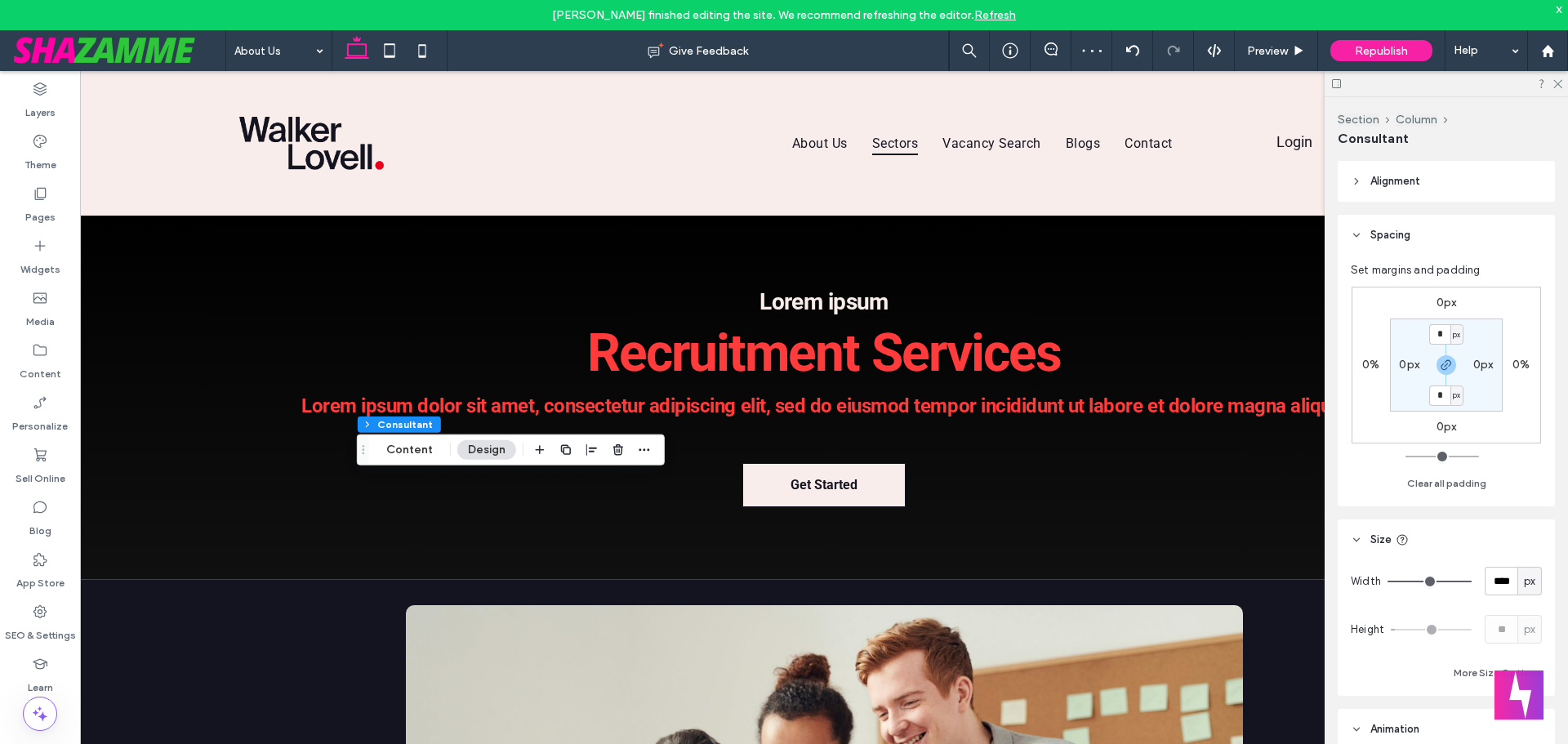
click at [1487, 628] on div "Height ** px" at bounding box center [1446, 629] width 191 height 28
click at [1476, 628] on div "Height ** px" at bounding box center [1446, 629] width 191 height 28
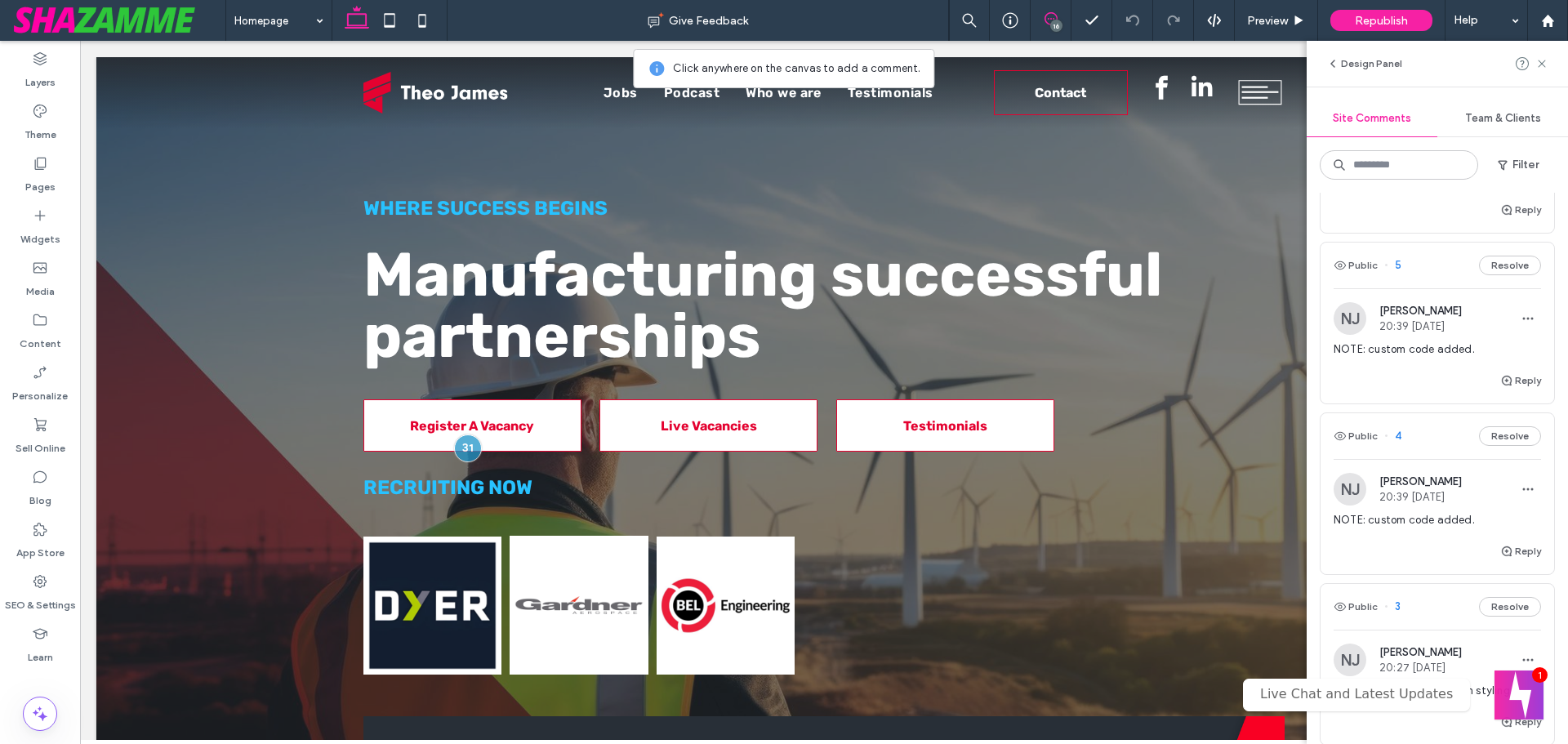
scroll to position [3674, 0]
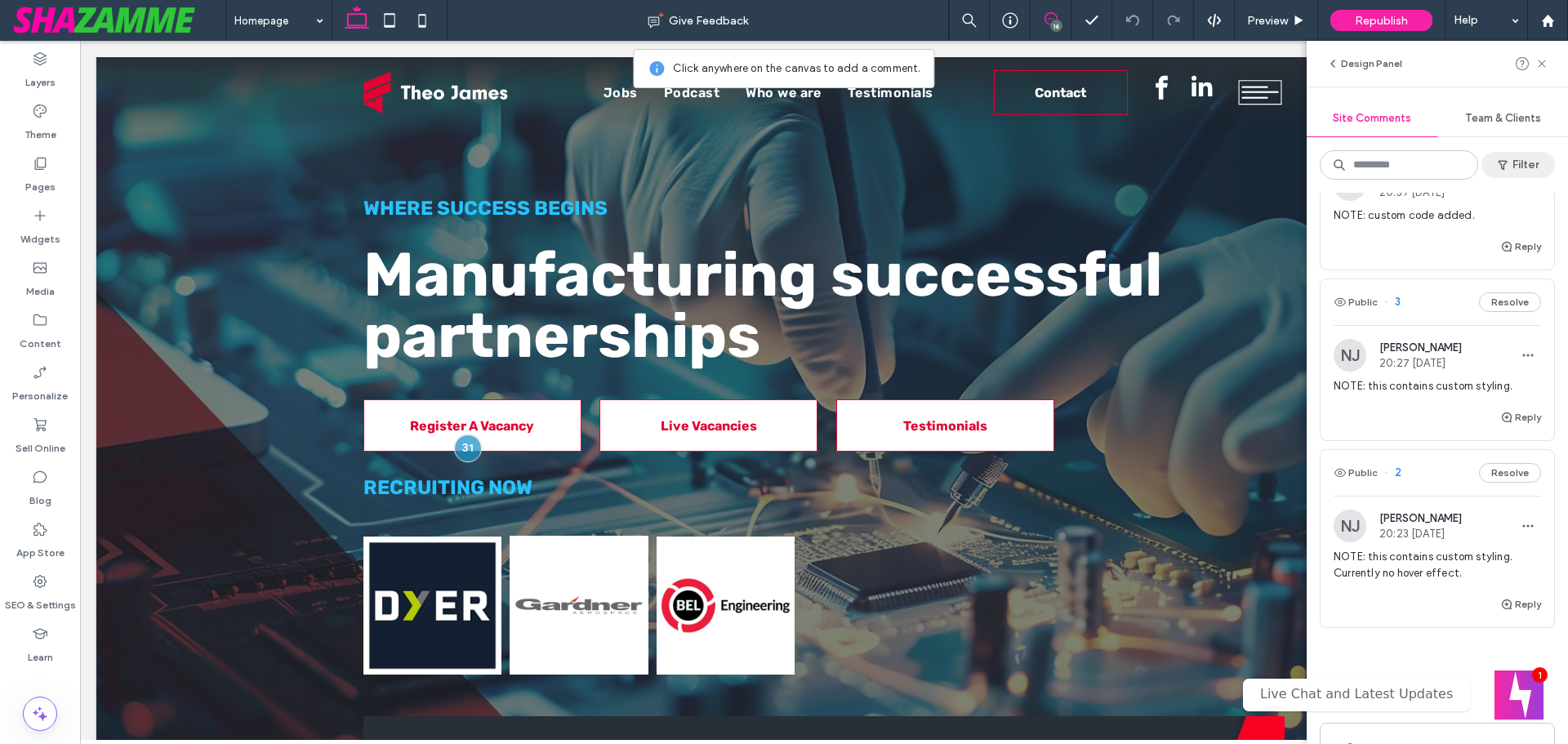
click at [1518, 173] on button "Filter" at bounding box center [1518, 165] width 73 height 27
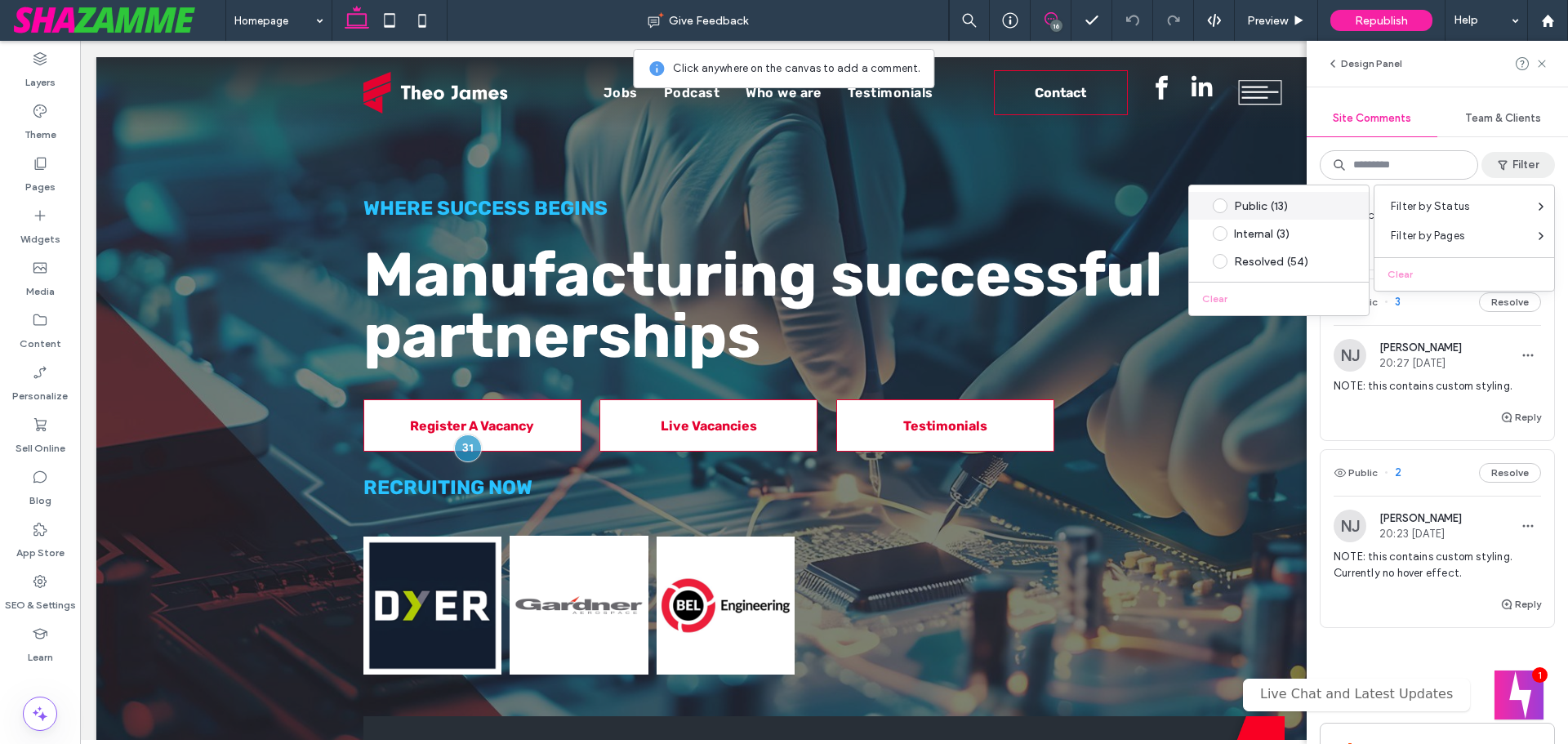
click at [1294, 208] on div "Public (13)" at bounding box center [1291, 206] width 115 height 14
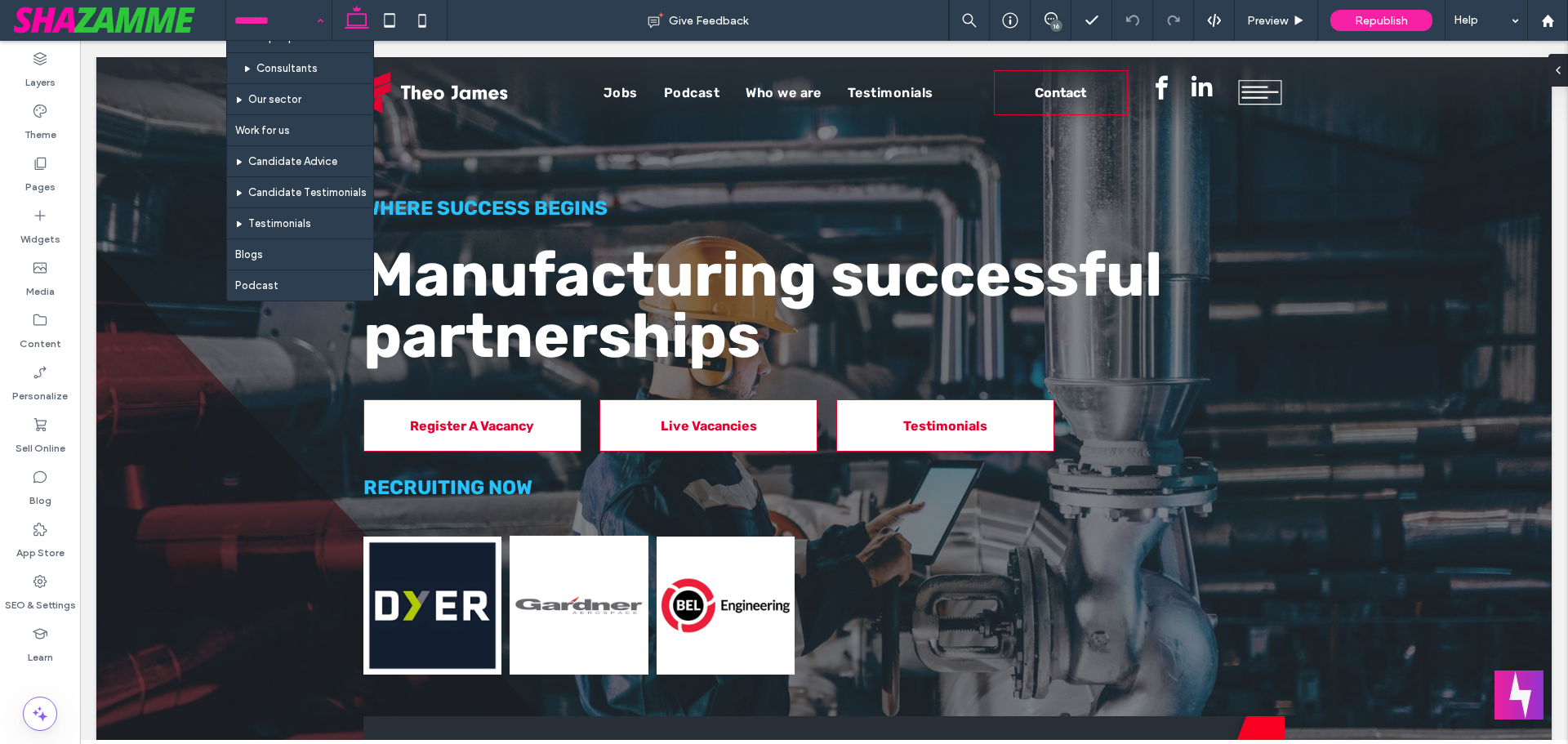
scroll to position [245, 0]
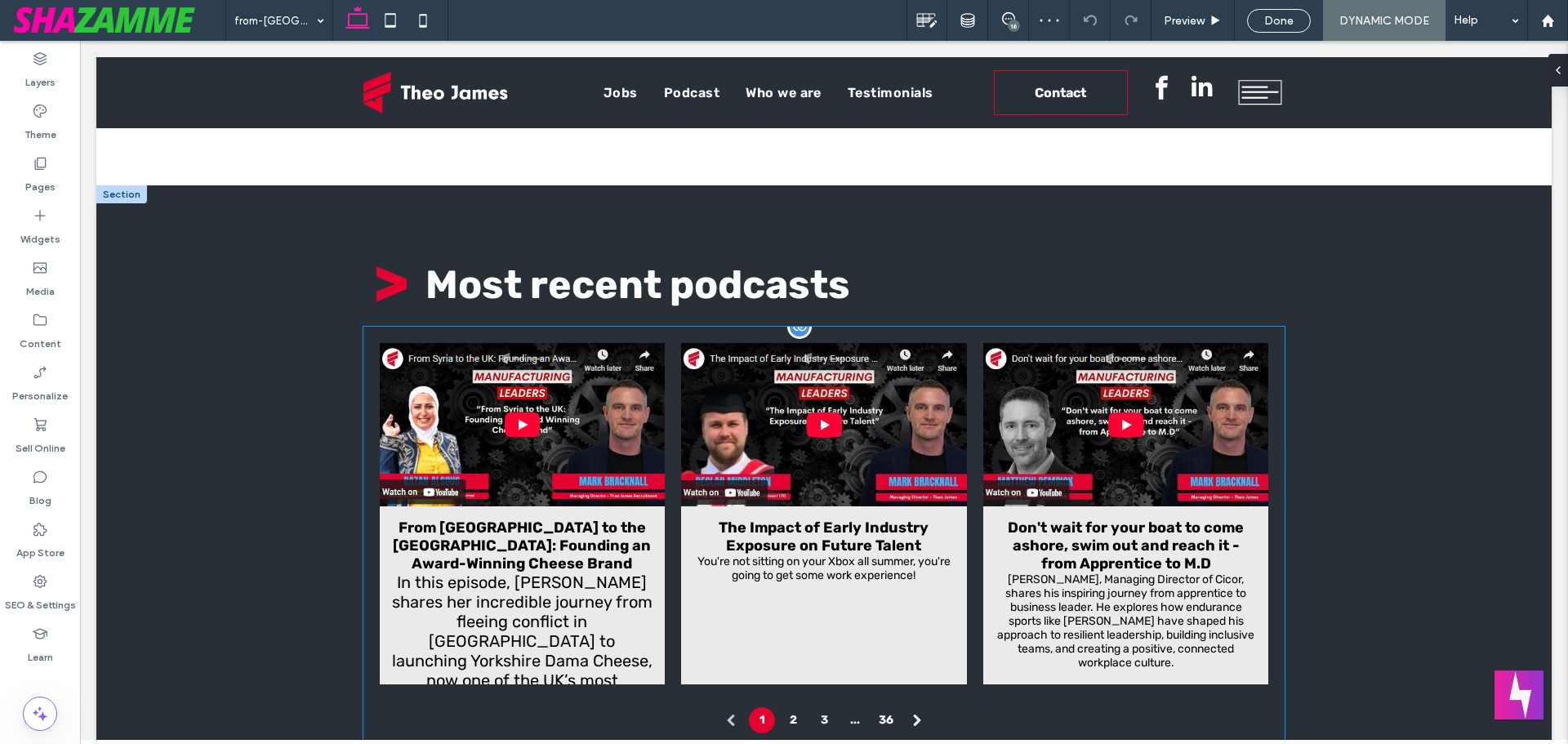
scroll to position [1225, 0]
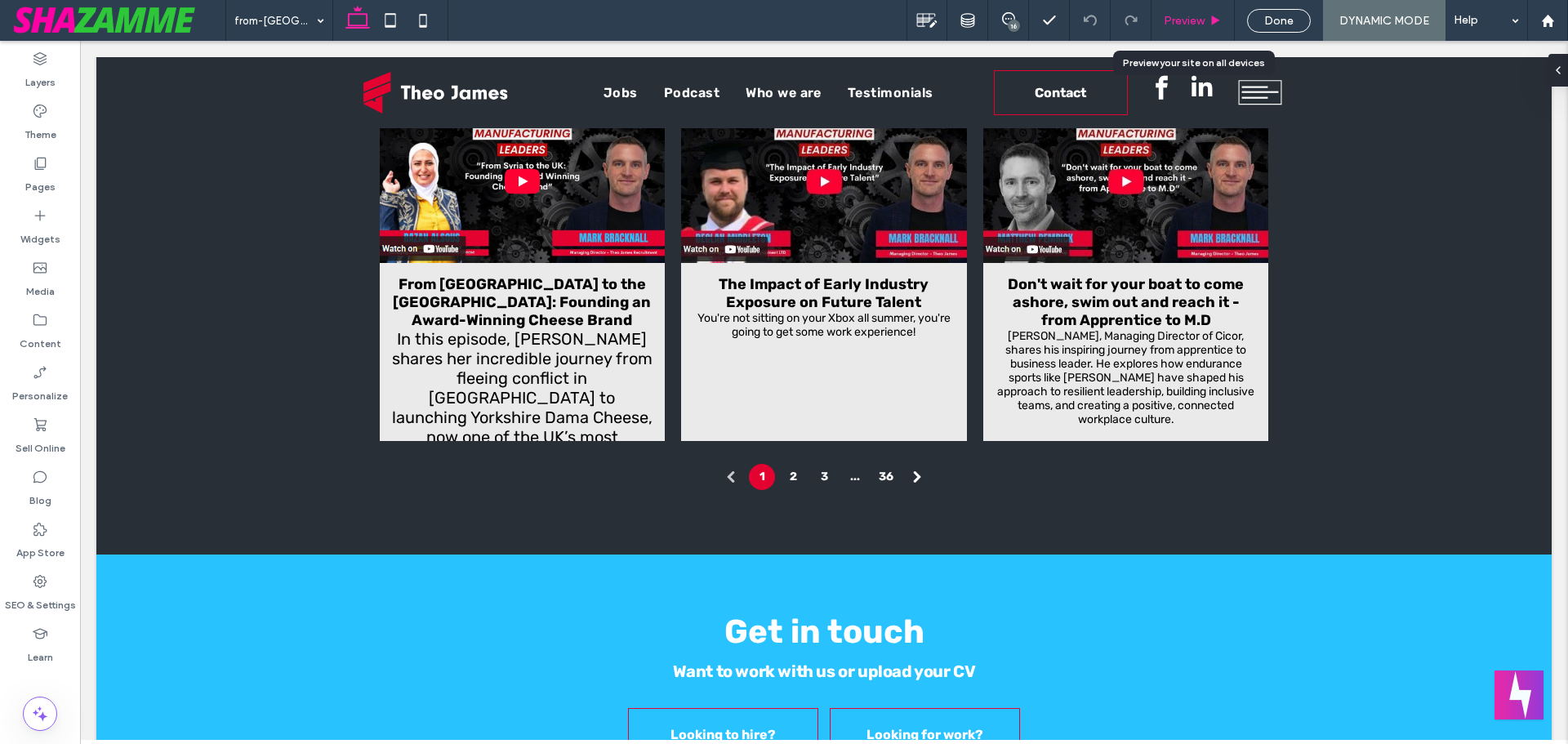
click at [1193, 15] on span "Preview" at bounding box center [1184, 21] width 41 height 14
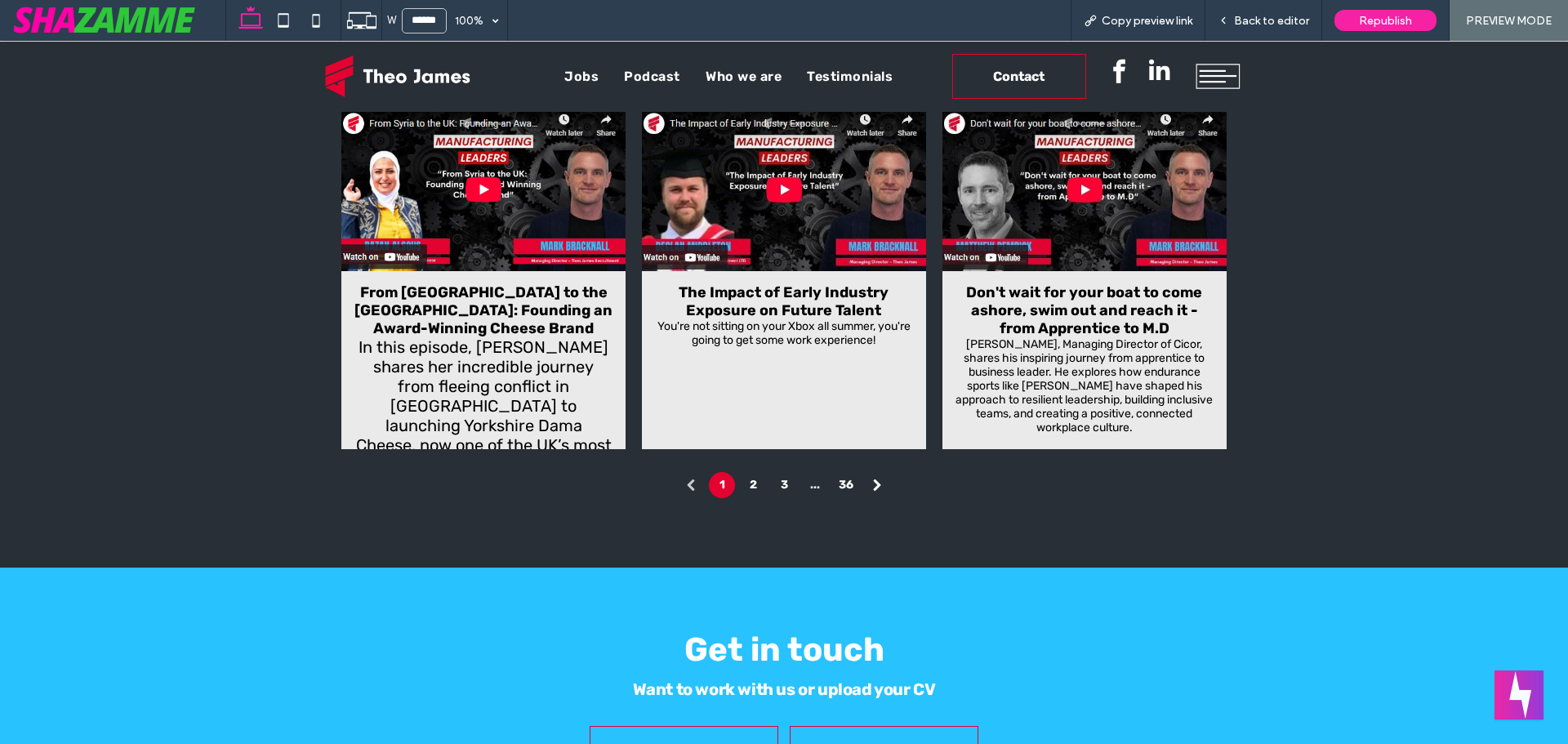
scroll to position [1238, 0]
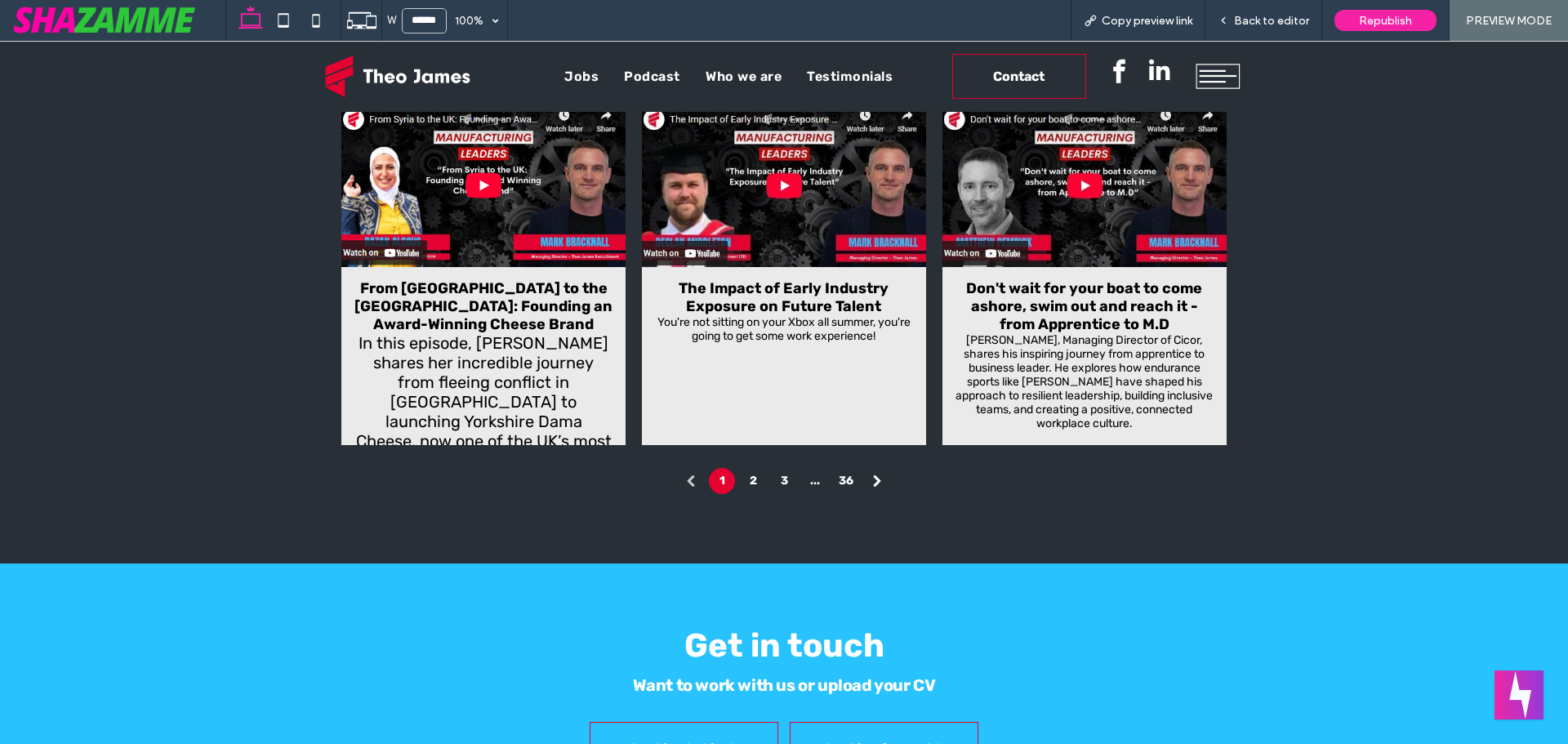
click at [748, 467] on link "2" at bounding box center [753, 481] width 27 height 27
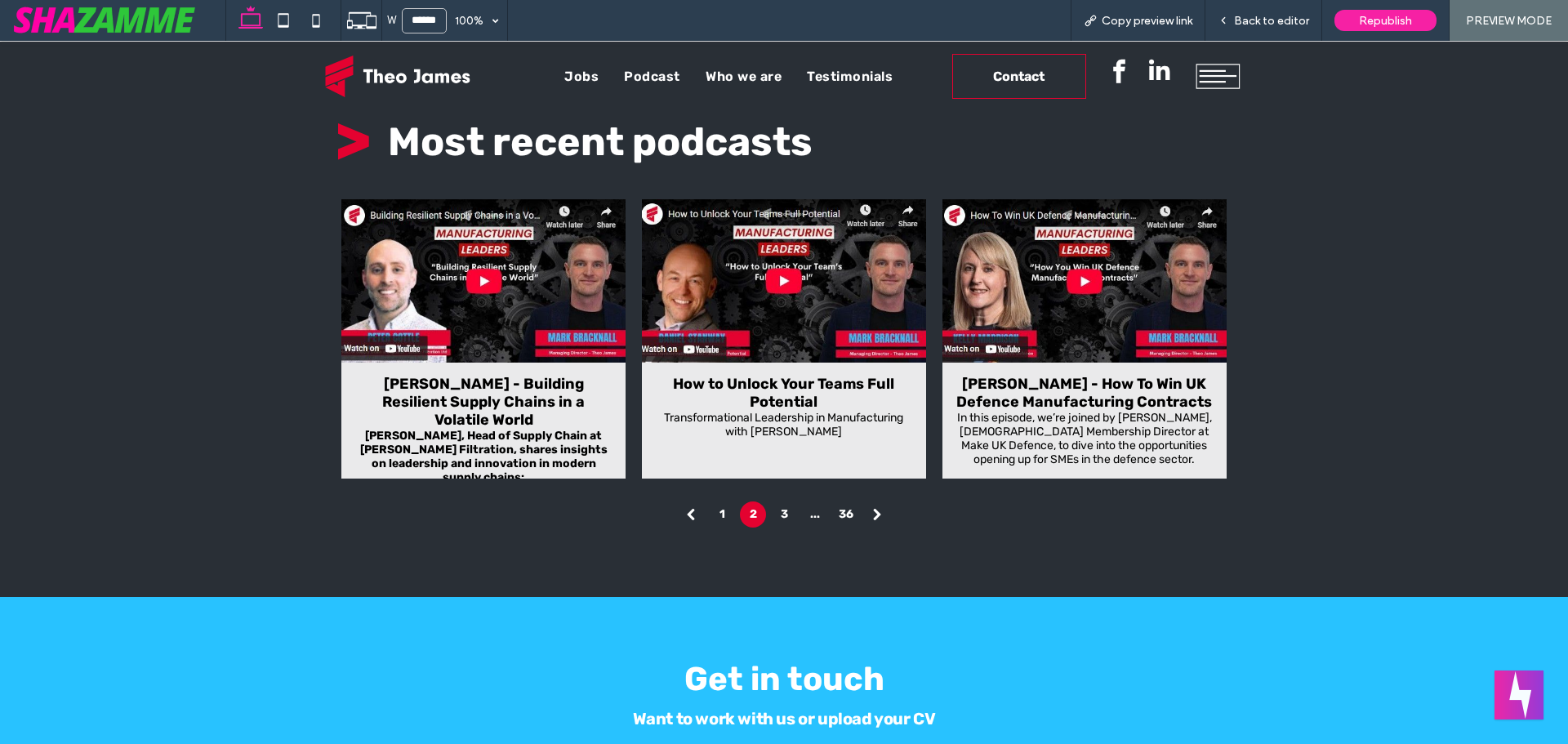
scroll to position [1144, 0]
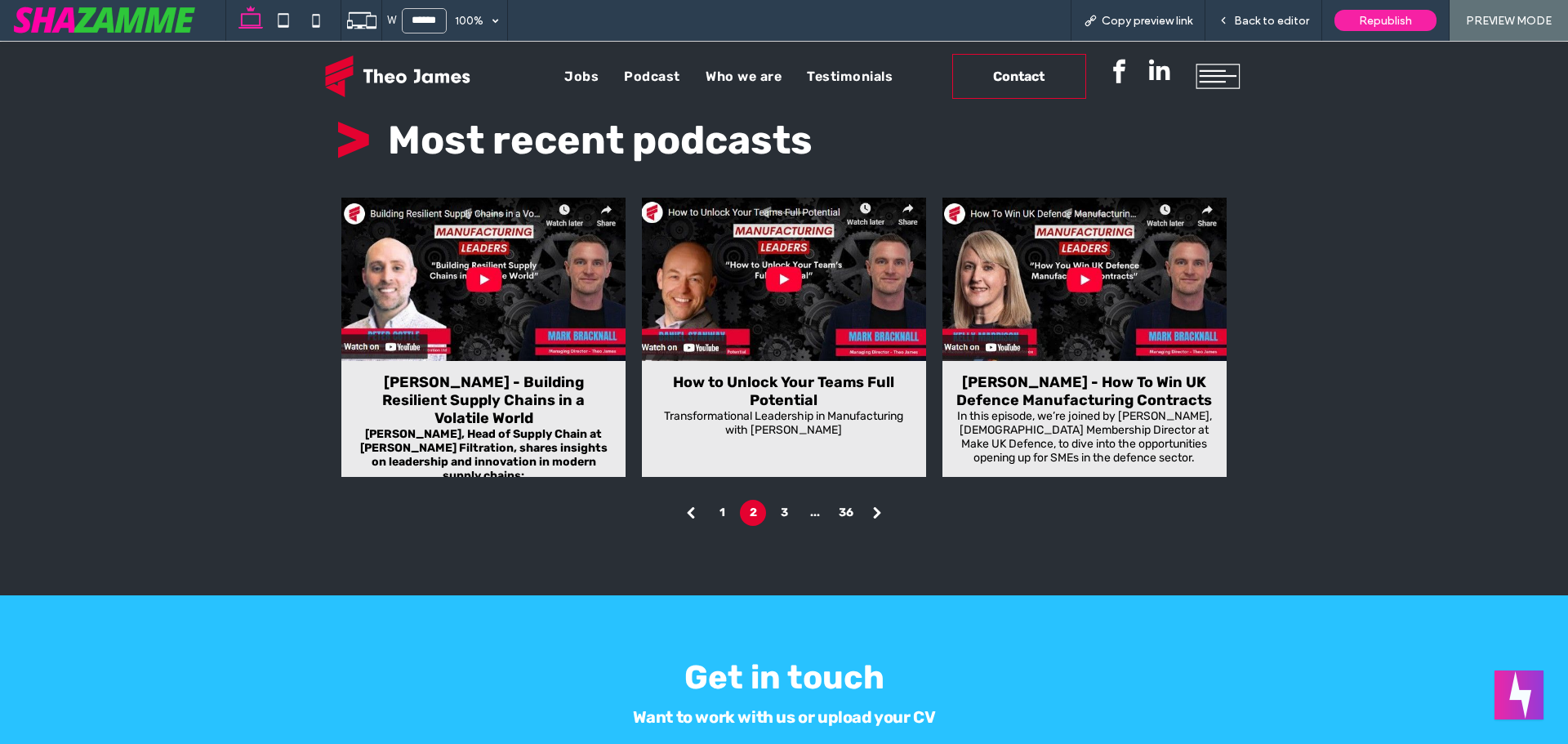
click at [713, 500] on link "1" at bounding box center [722, 513] width 27 height 27
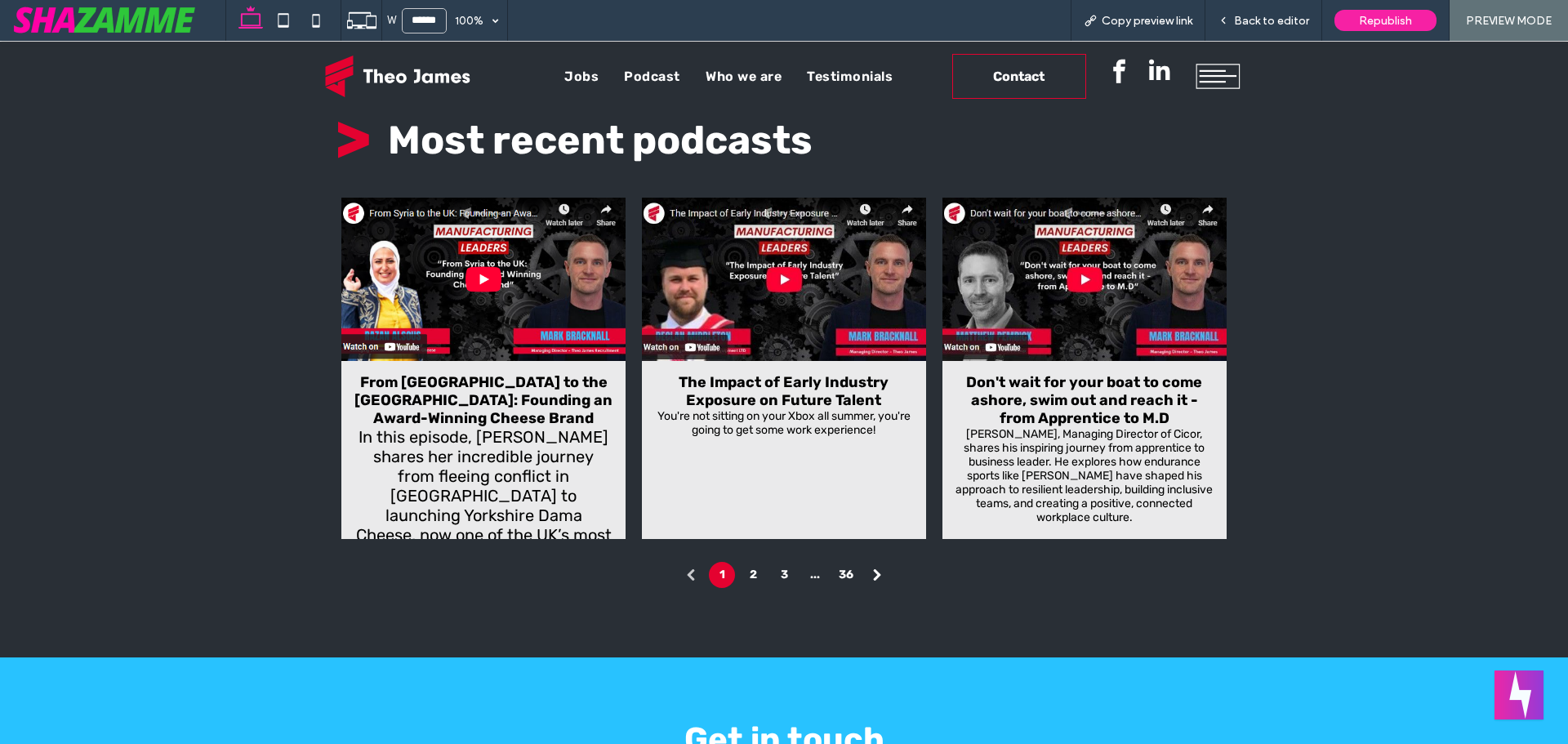
click at [750, 562] on link "2" at bounding box center [753, 575] width 27 height 27
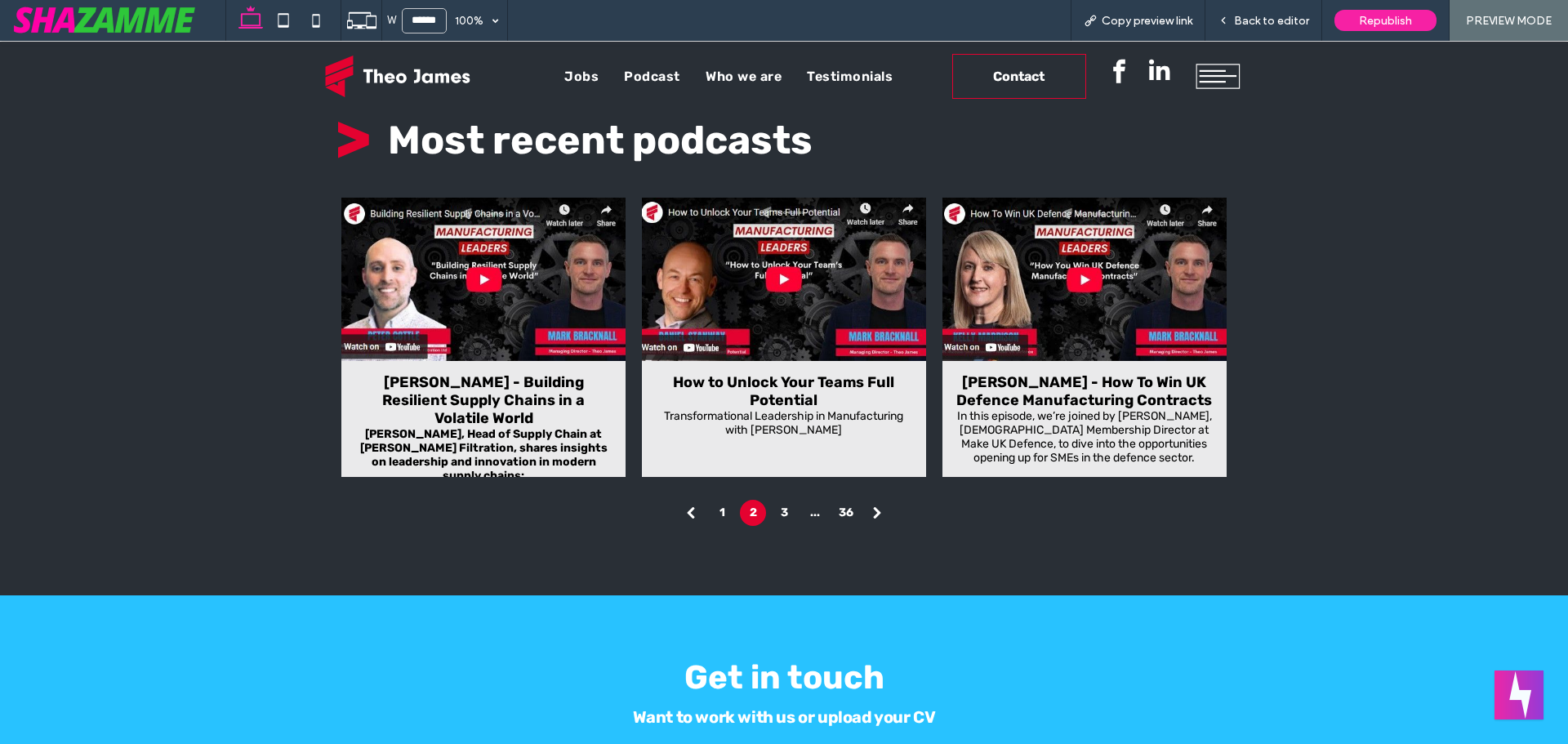
click at [776, 500] on link "3" at bounding box center [784, 513] width 27 height 27
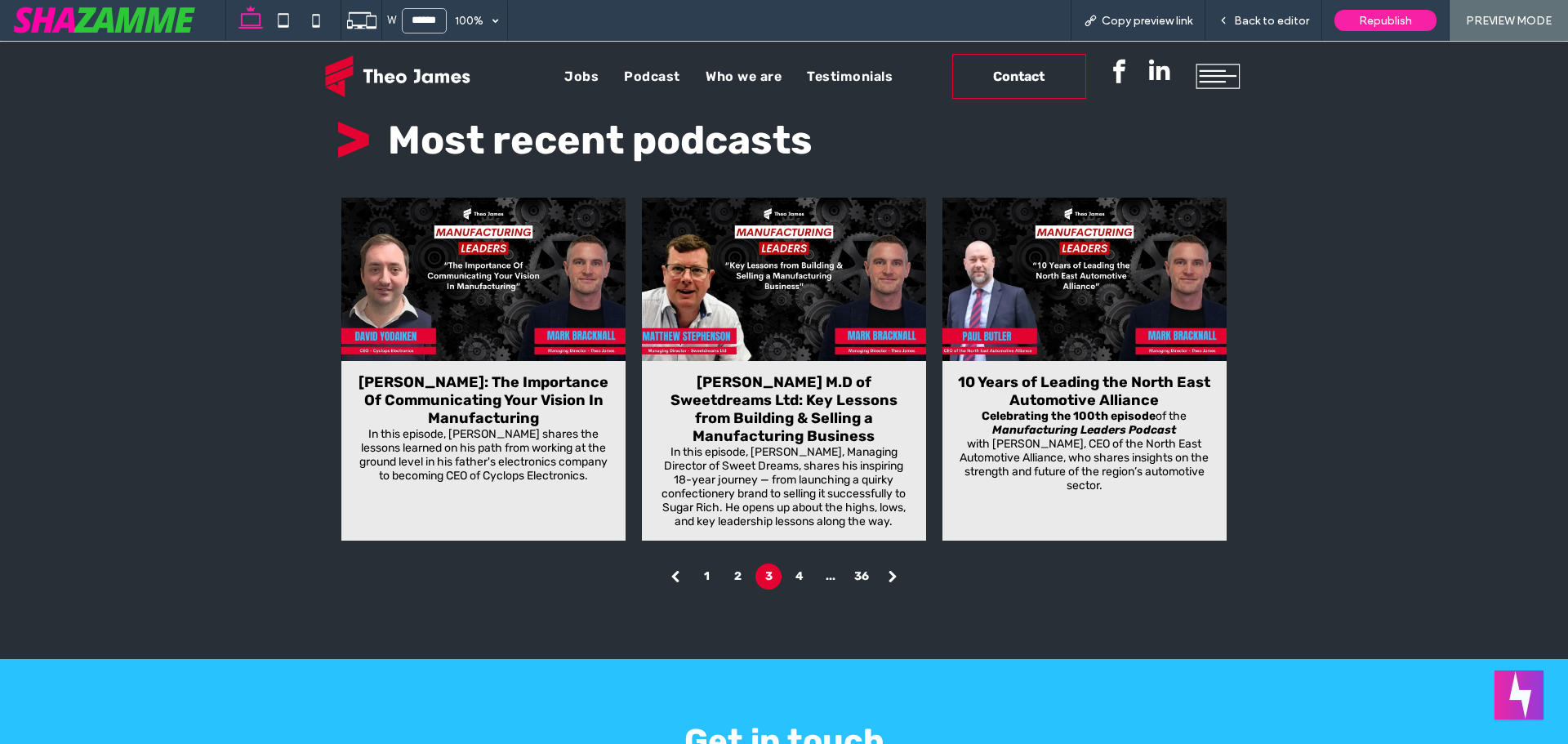
click at [702, 564] on link "1" at bounding box center [707, 577] width 27 height 27
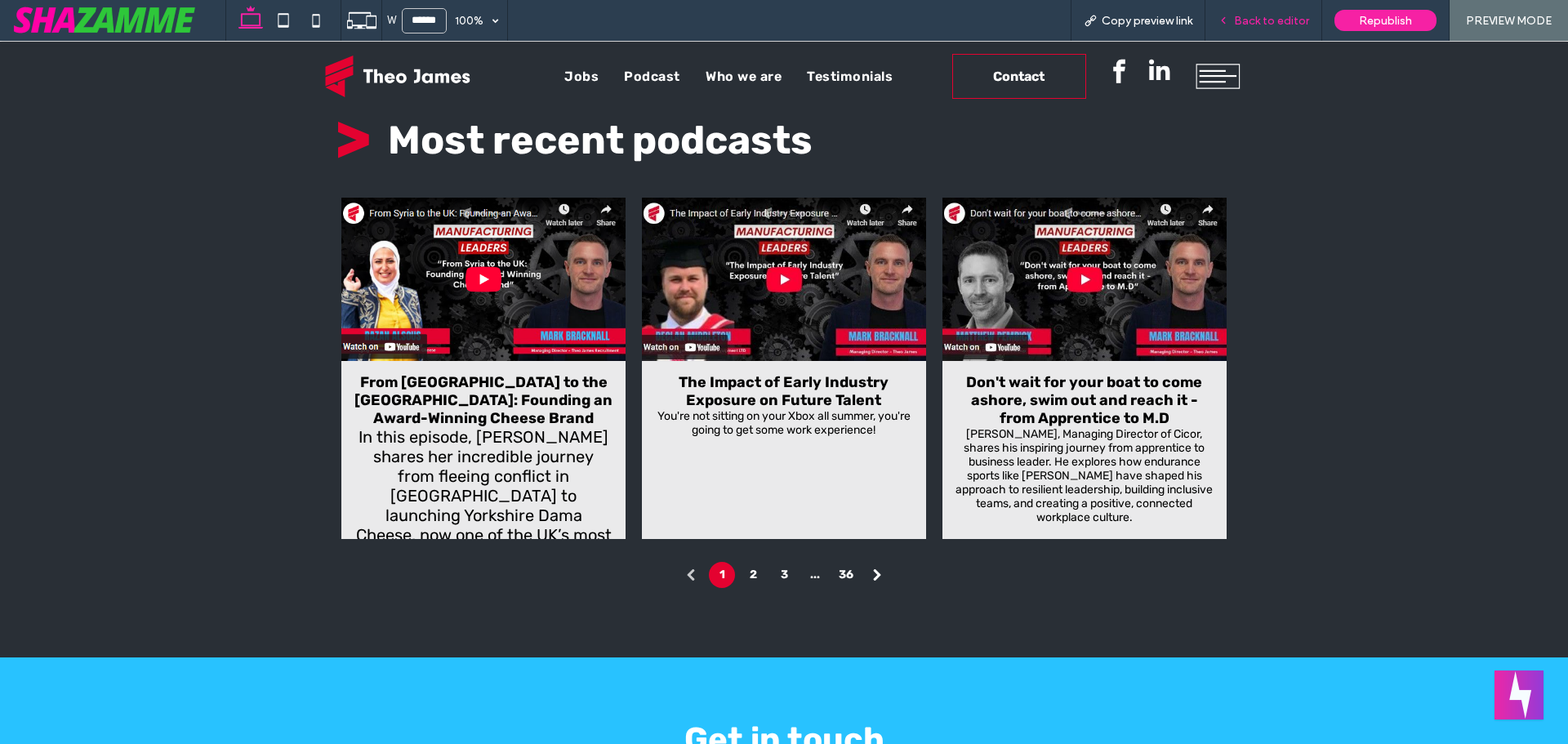
click at [1272, 17] on span "Back to editor" at bounding box center [1271, 21] width 75 height 14
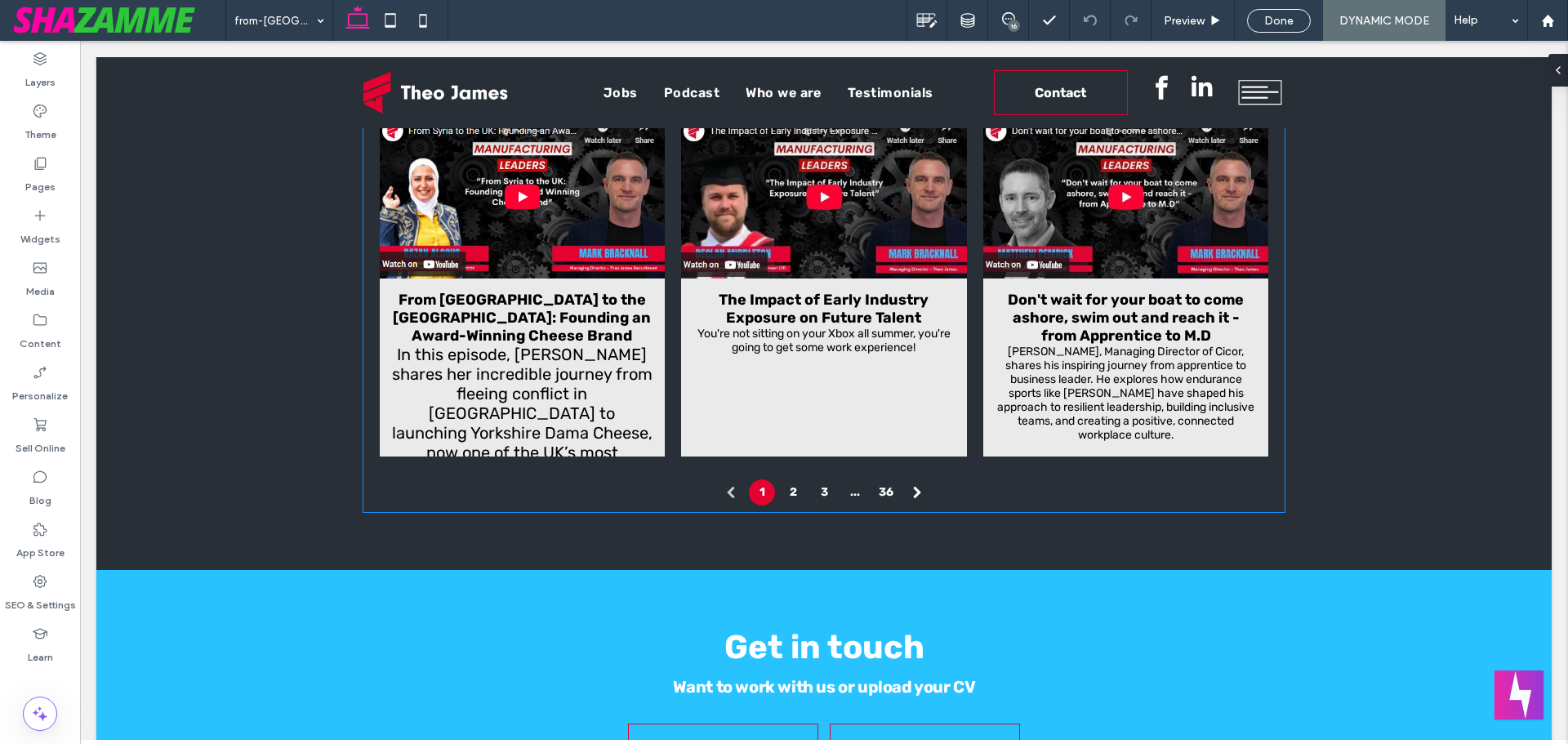
scroll to position [1213, 0]
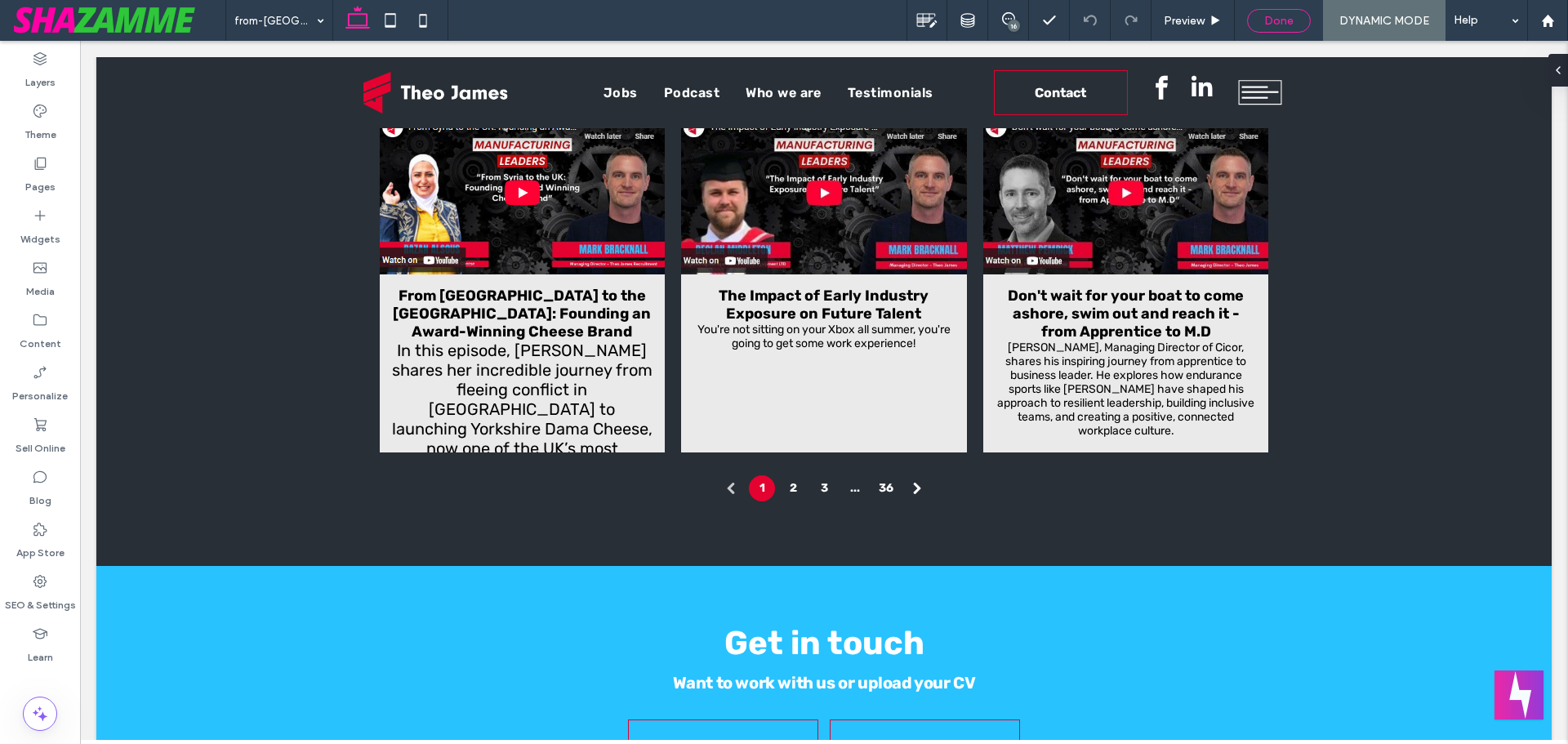
click at [1274, 15] on span "Done" at bounding box center [1278, 21] width 29 height 14
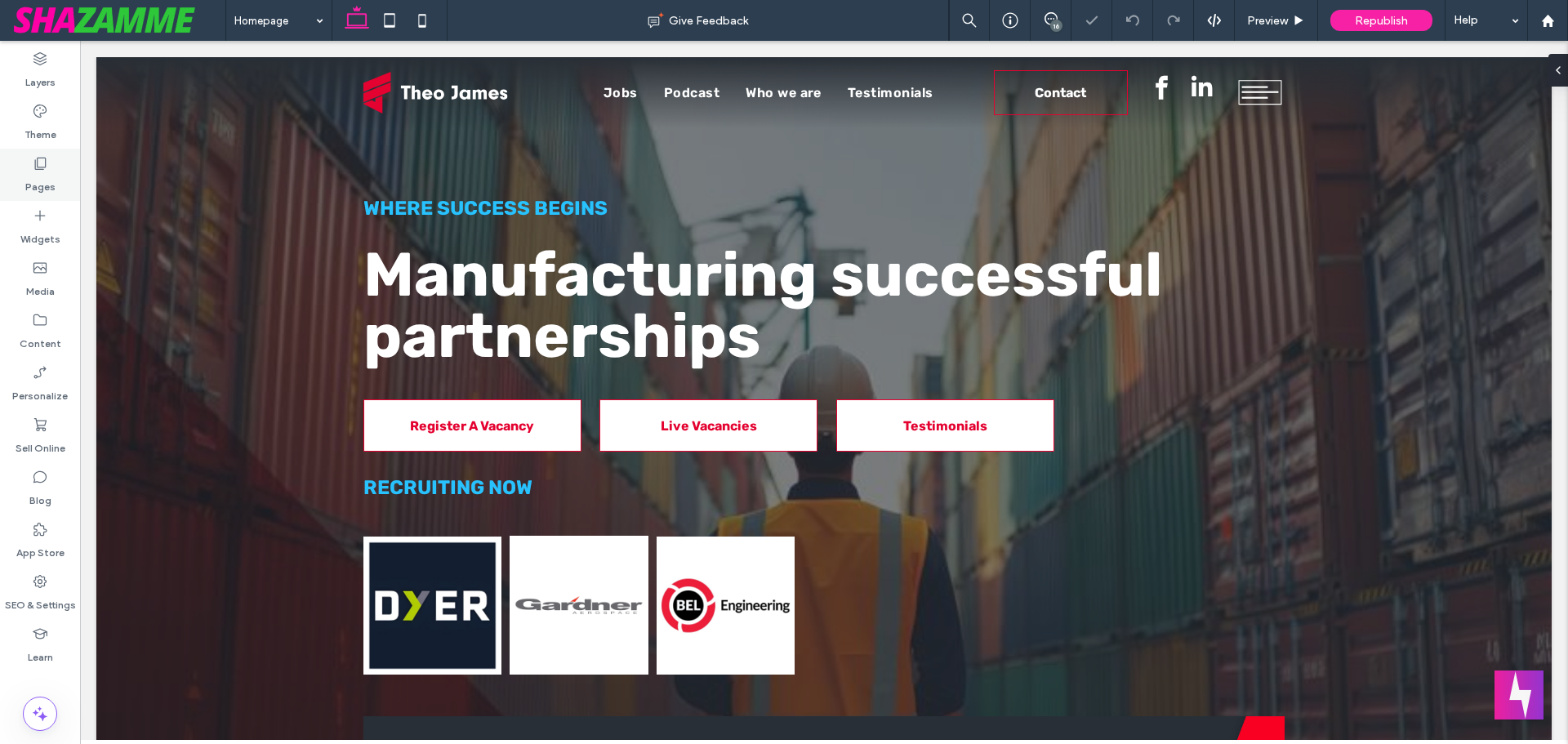
click at [44, 183] on label "Pages" at bounding box center [41, 183] width 30 height 23
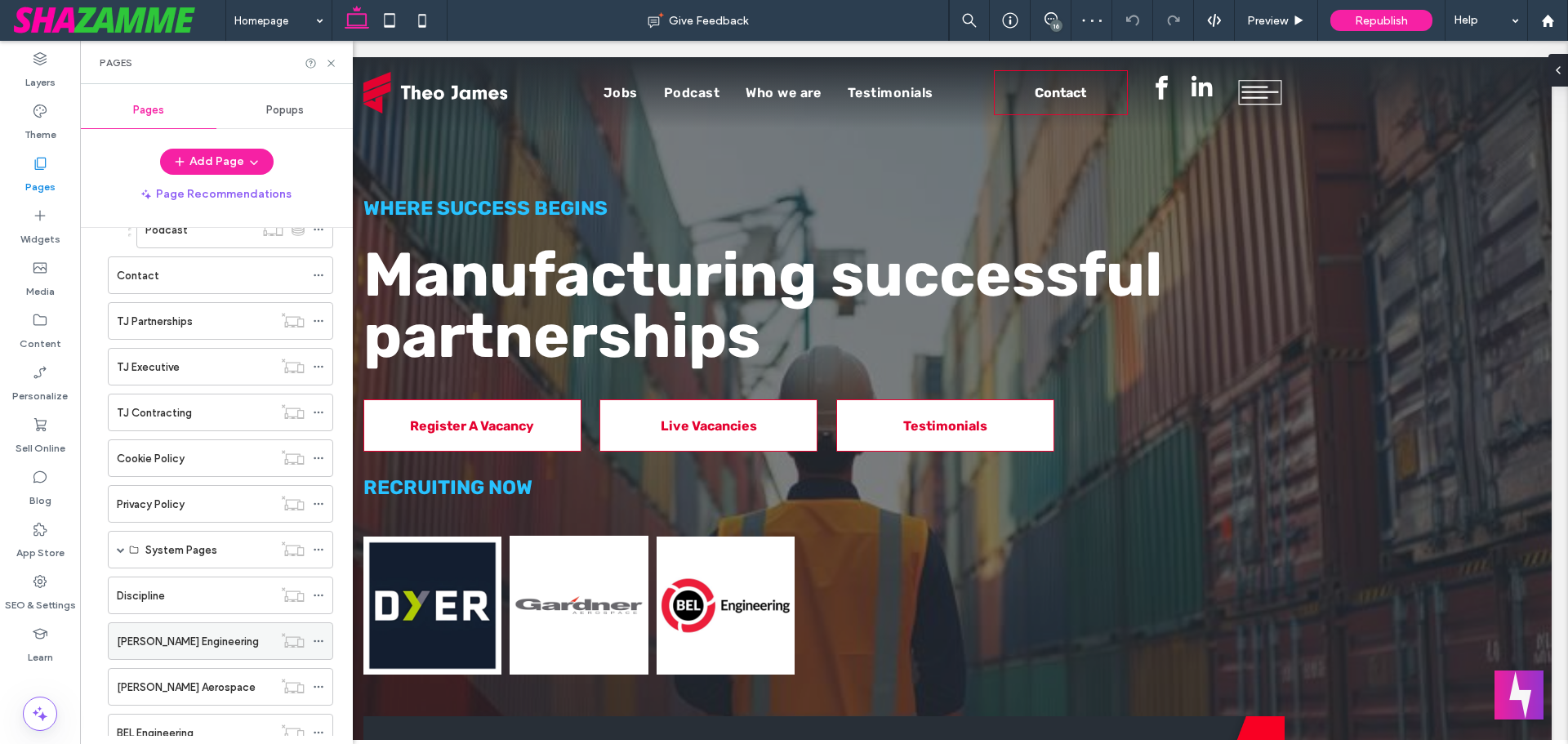
scroll to position [550, 0]
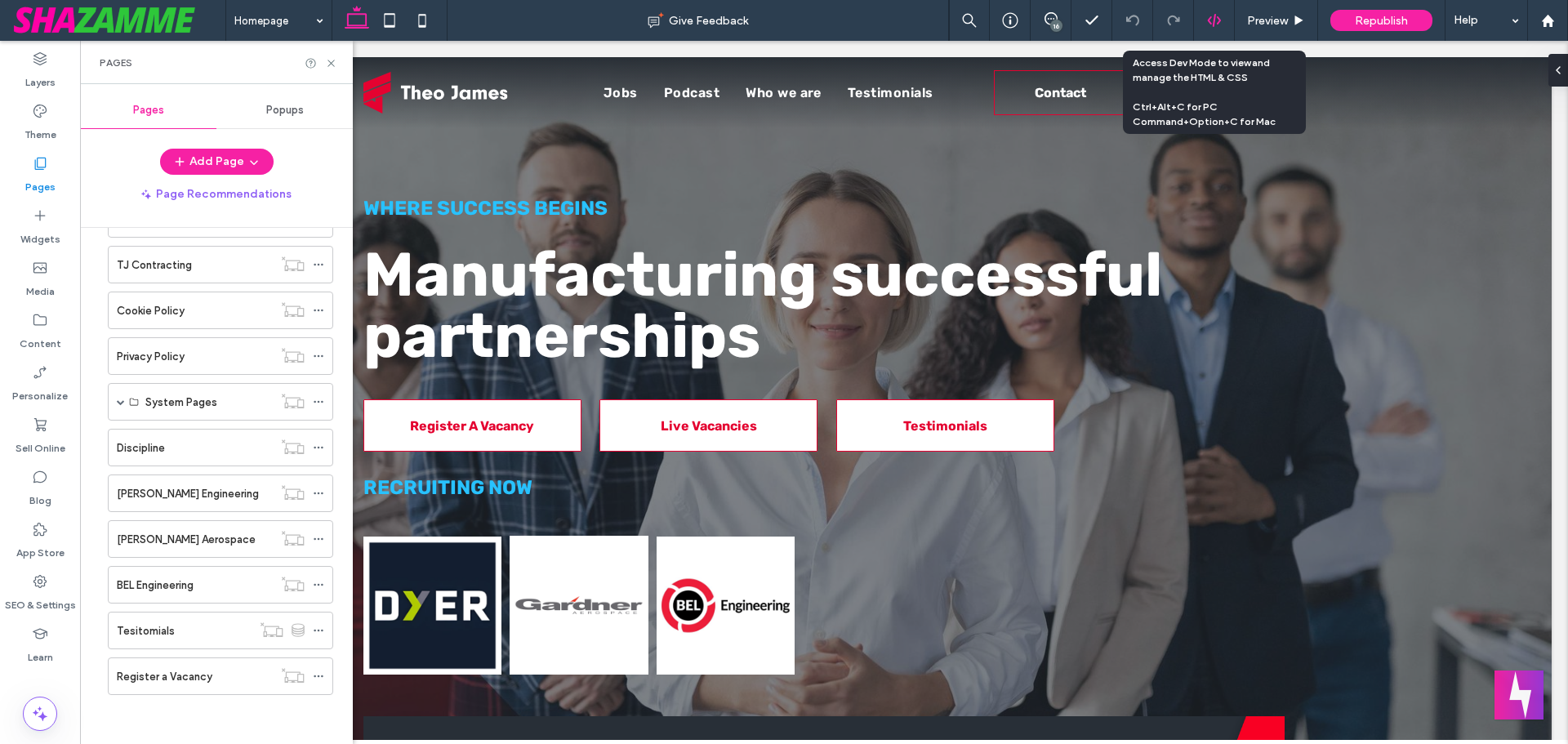
click at [1215, 14] on div at bounding box center [1214, 20] width 41 height 41
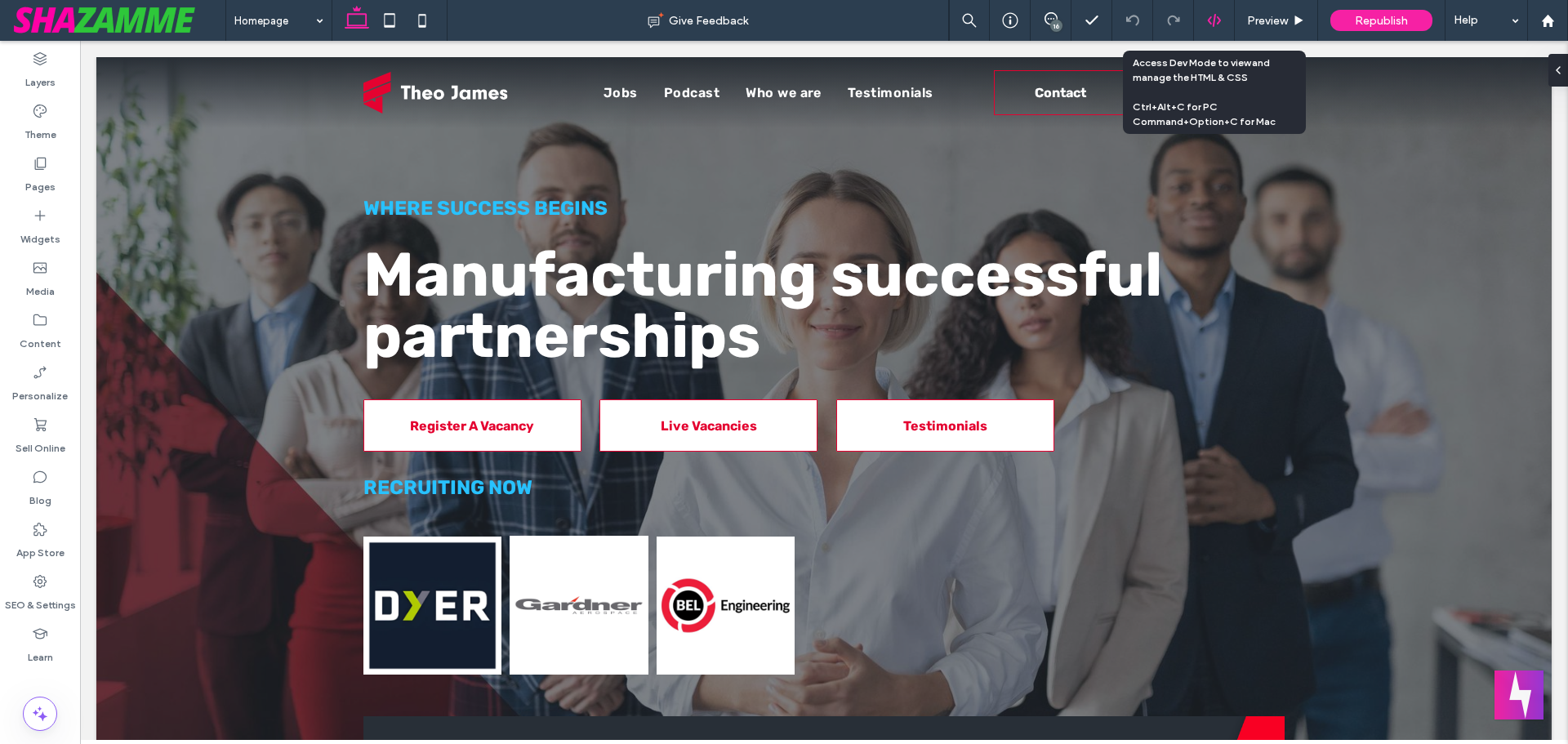
click at [1205, 20] on div at bounding box center [1214, 20] width 40 height 15
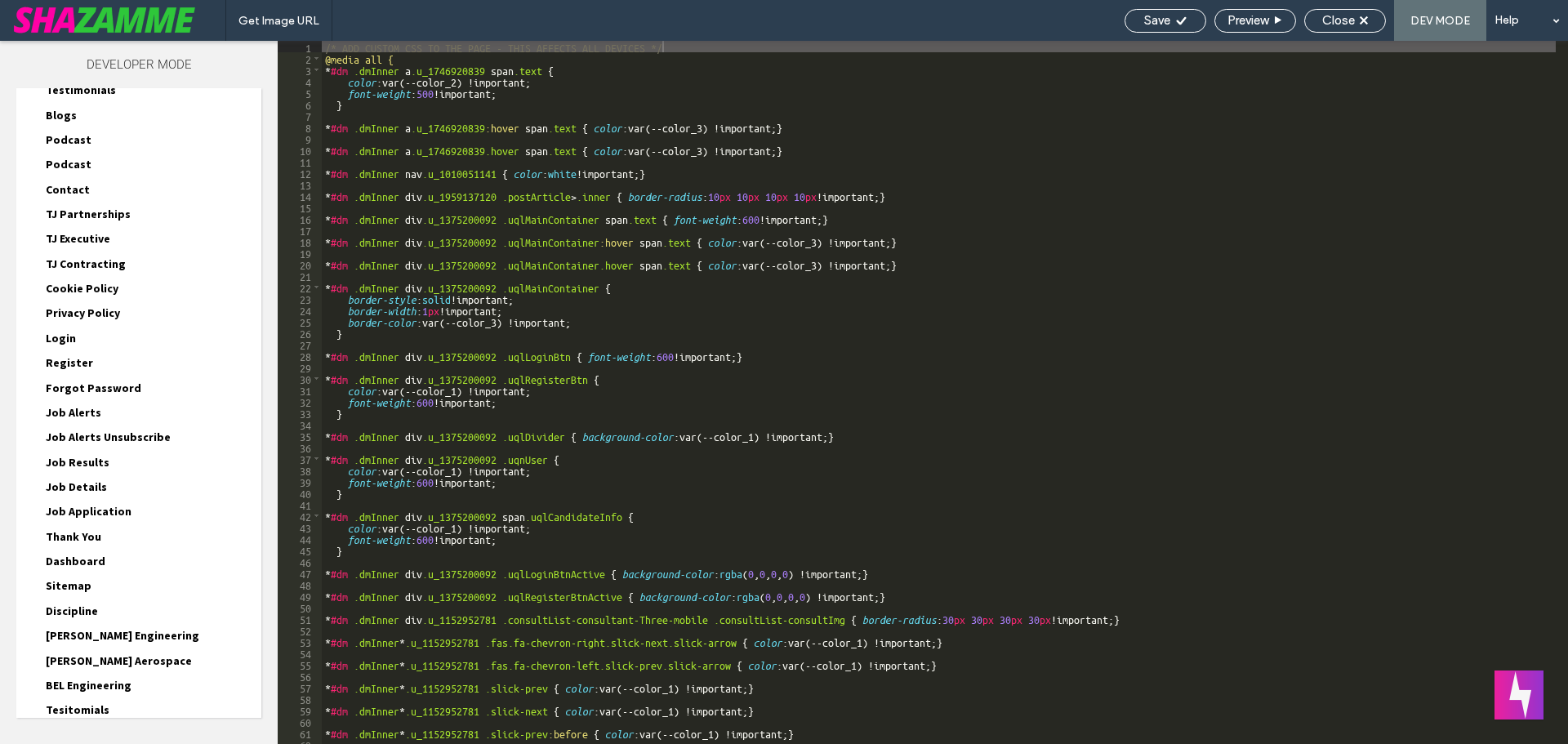
scroll to position [274, 0]
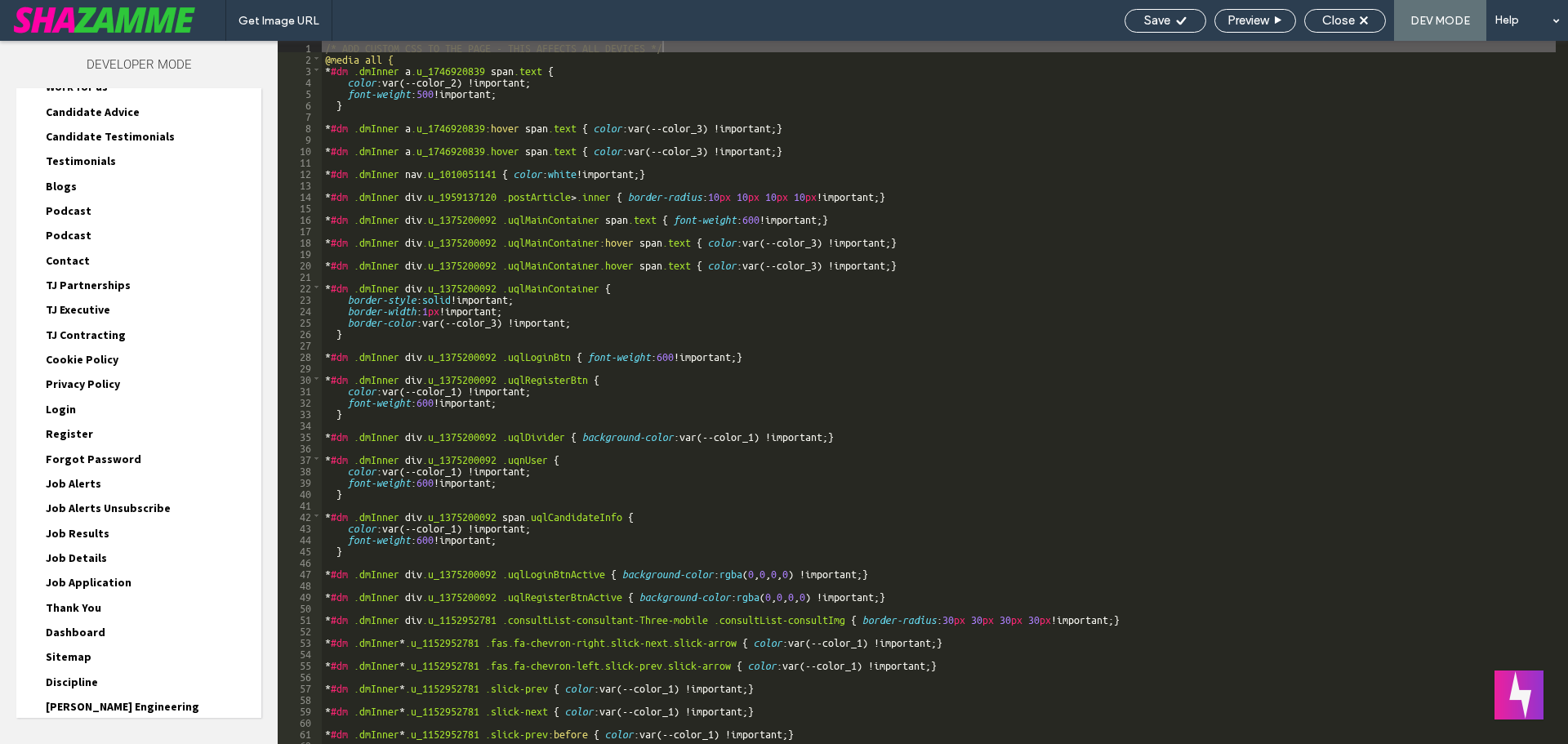
click at [71, 229] on span "Podcast" at bounding box center [69, 235] width 46 height 15
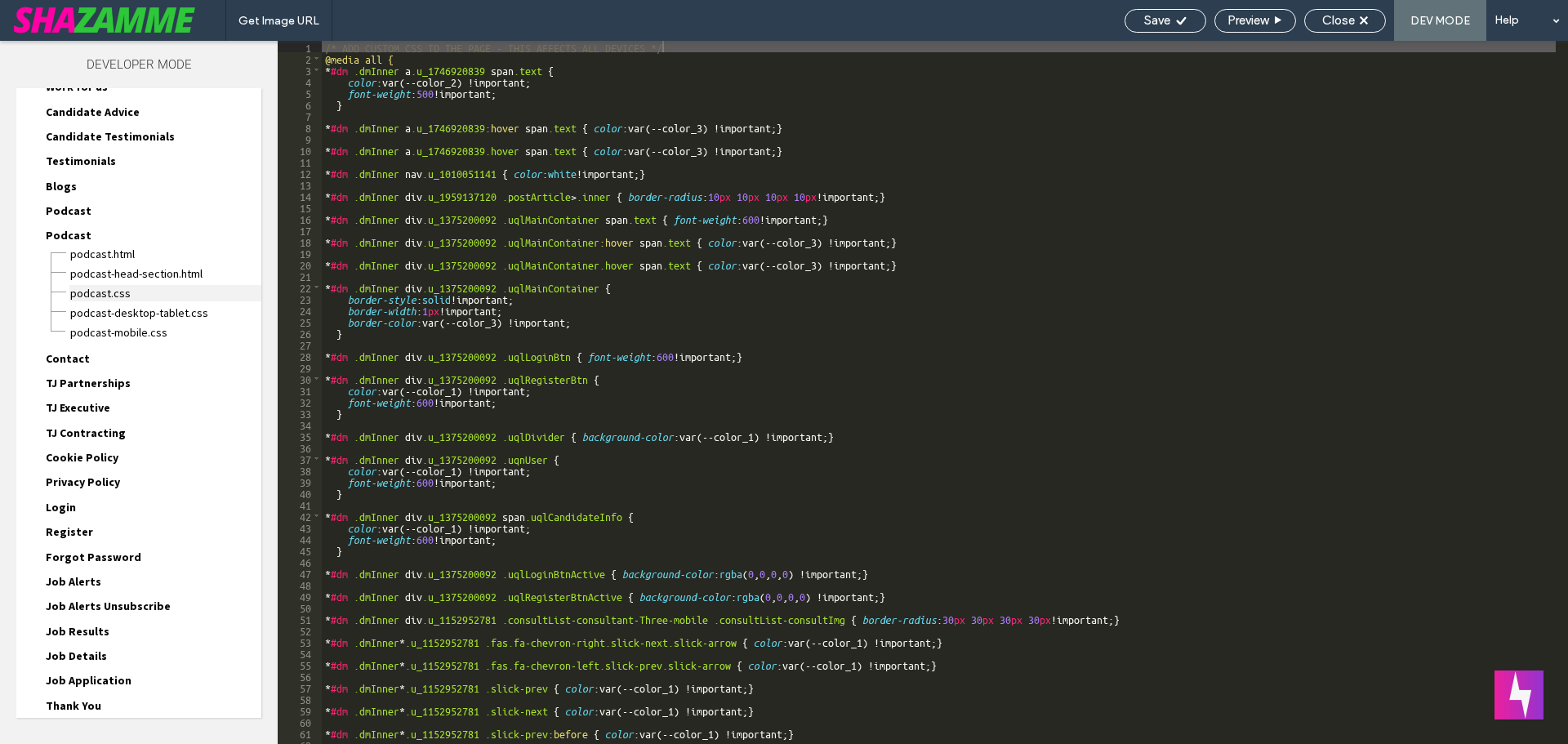
click at [108, 292] on span "Podcast.css" at bounding box center [165, 292] width 192 height 16
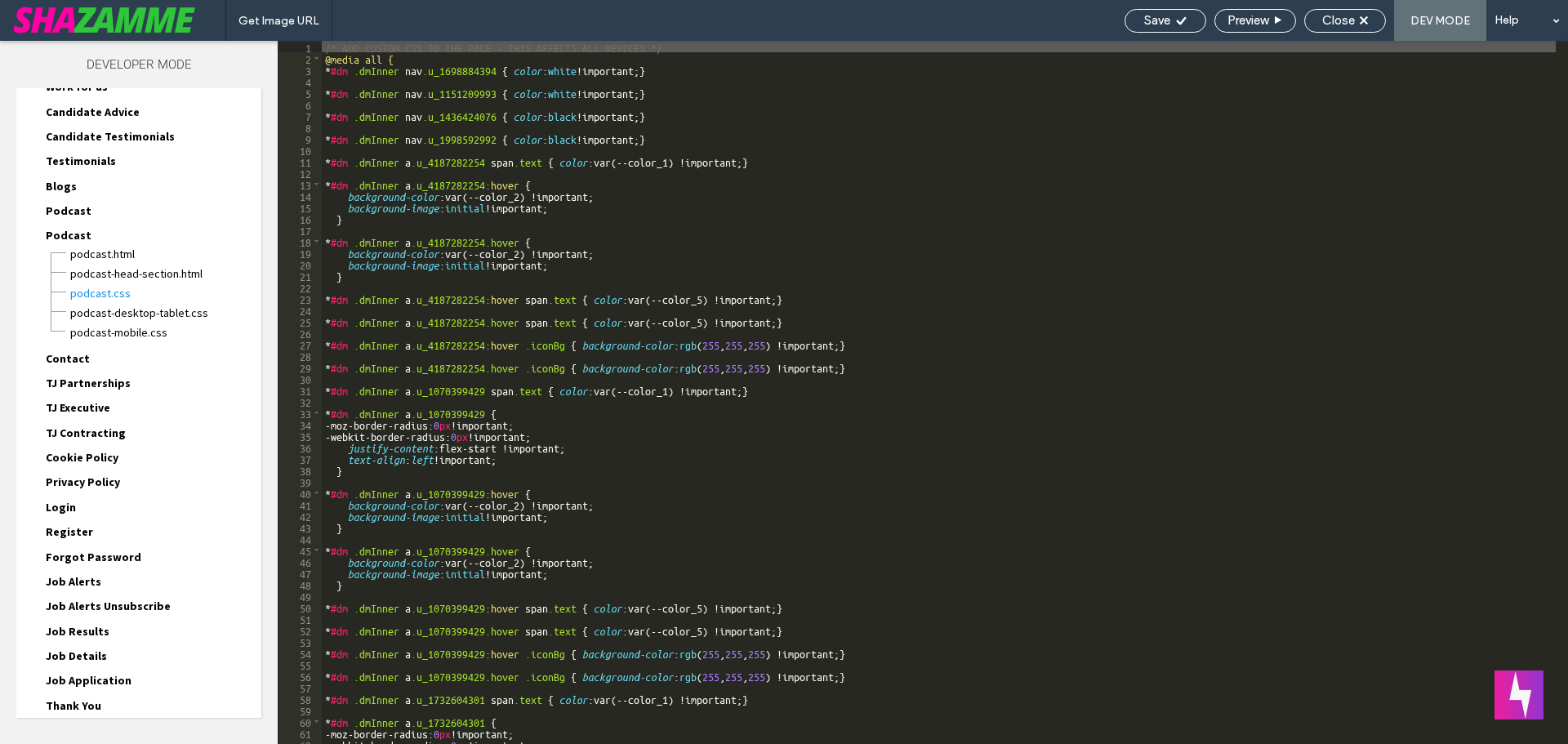
click at [75, 210] on span "Podcast" at bounding box center [69, 210] width 46 height 15
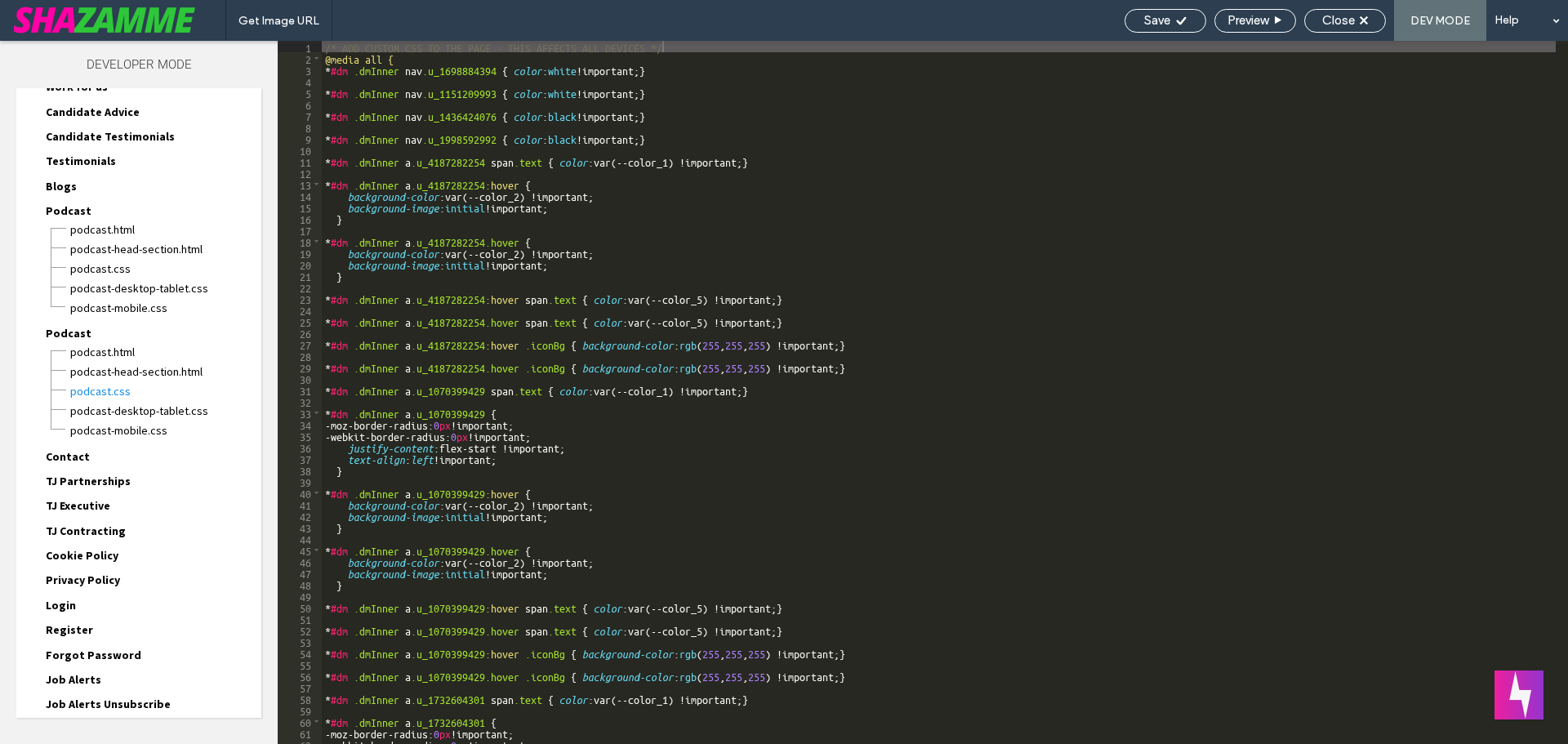
click at [112, 276] on div "Podcast.html Podcast-head-section.html Podcast.css Podcast-desktop-tablet.css P…" at bounding box center [165, 267] width 192 height 98
click at [1346, 19] on span "Close" at bounding box center [1338, 20] width 33 height 15
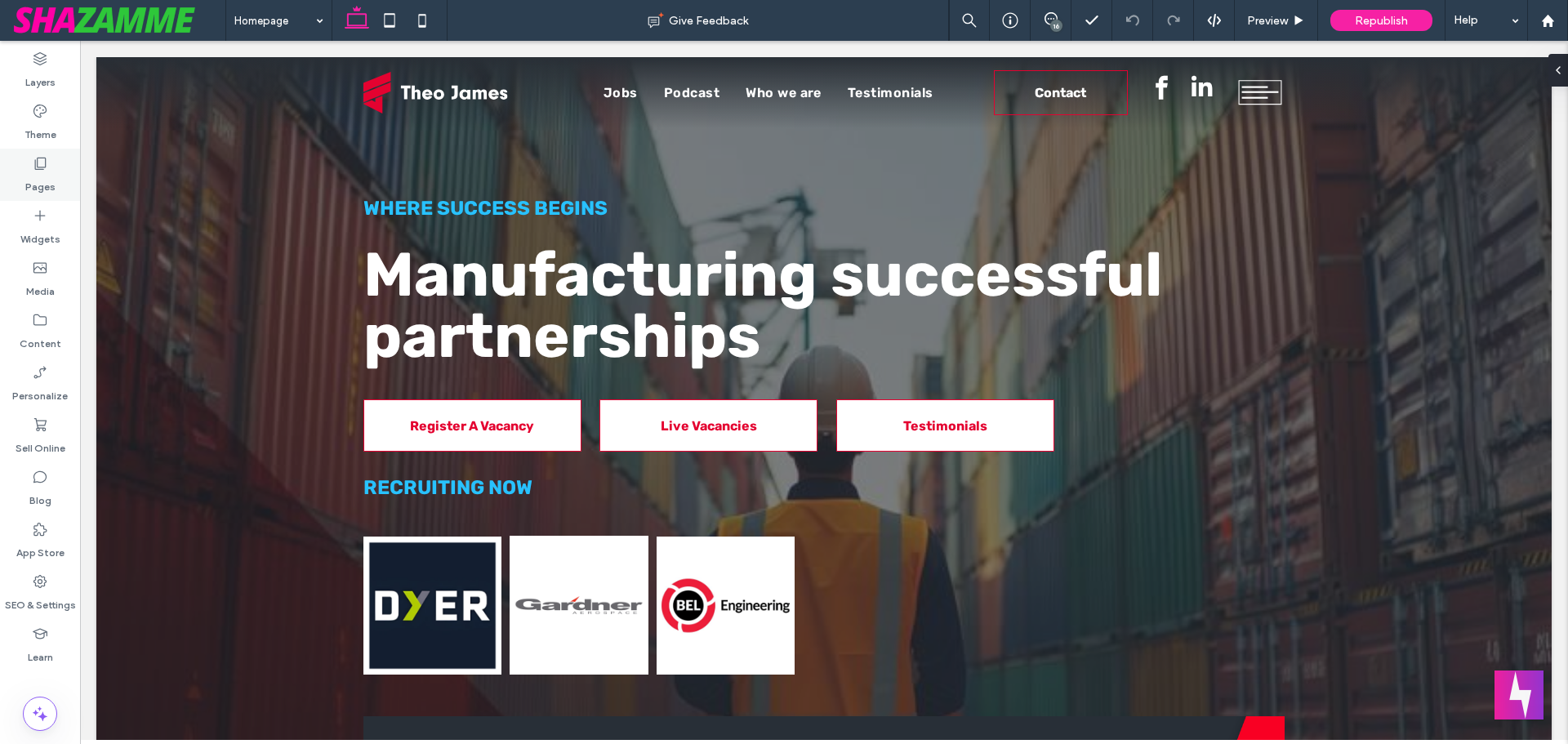
click at [47, 156] on icon at bounding box center [40, 163] width 16 height 16
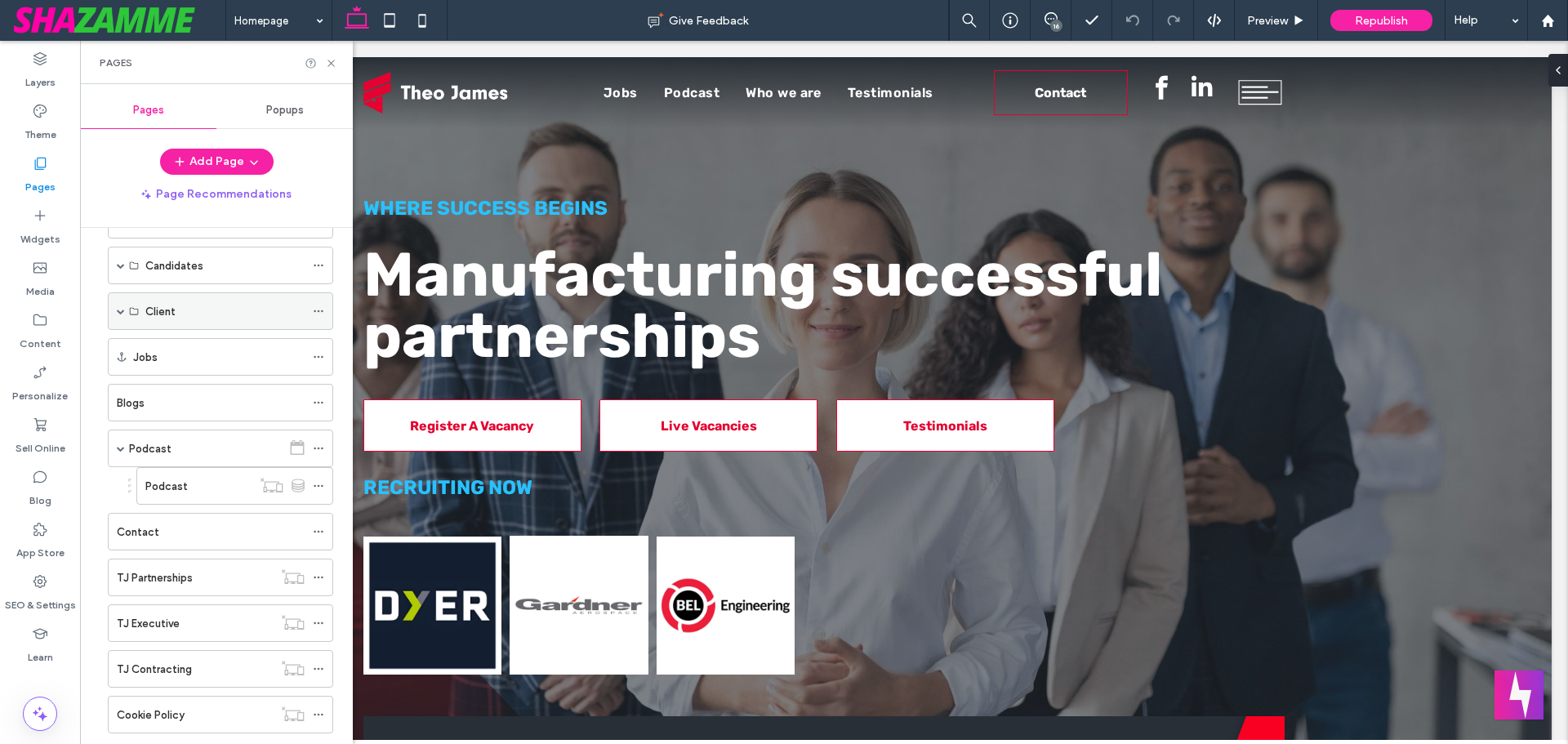
scroll to position [245, 0]
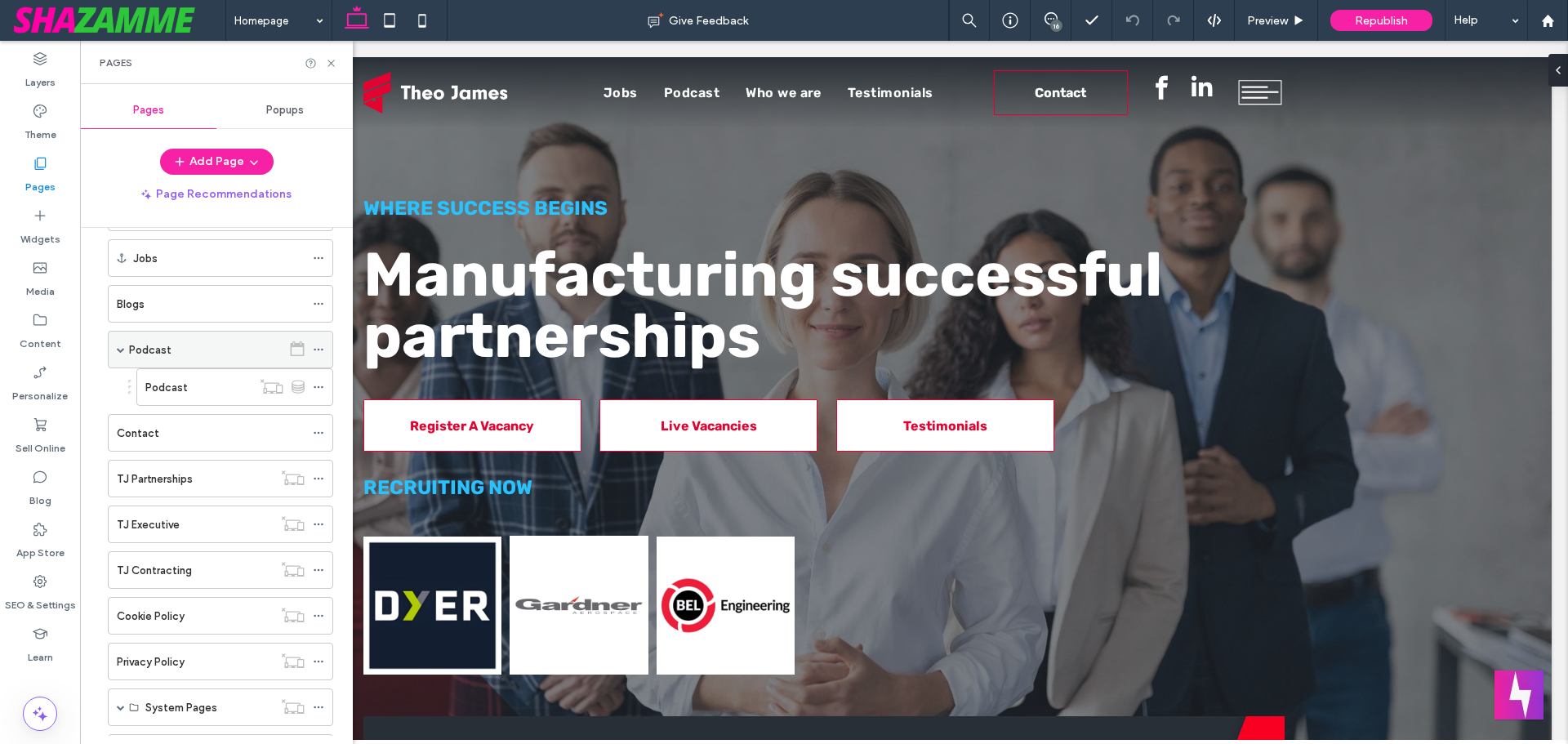
click at [208, 354] on div "Podcast" at bounding box center [205, 349] width 153 height 17
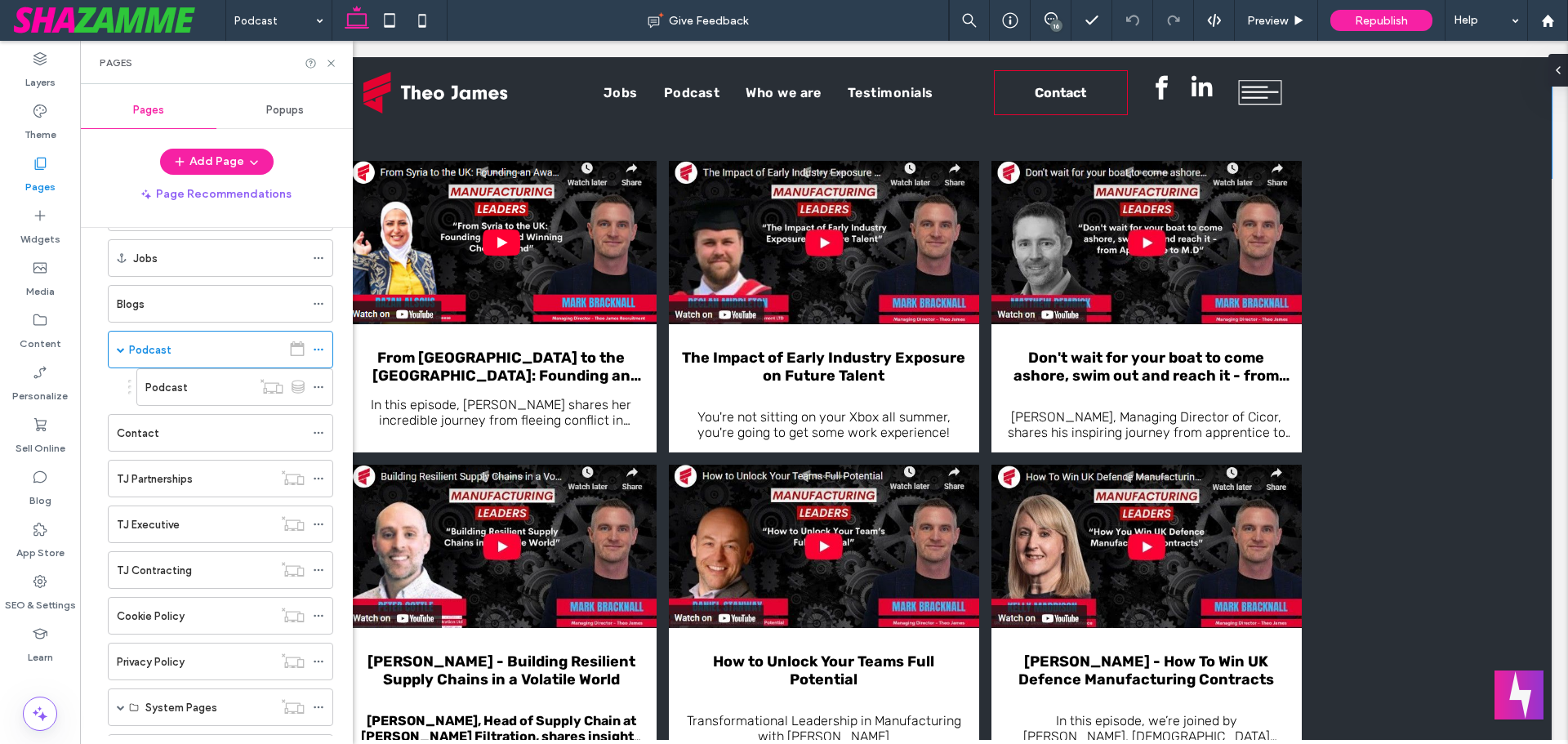
scroll to position [1388, 0]
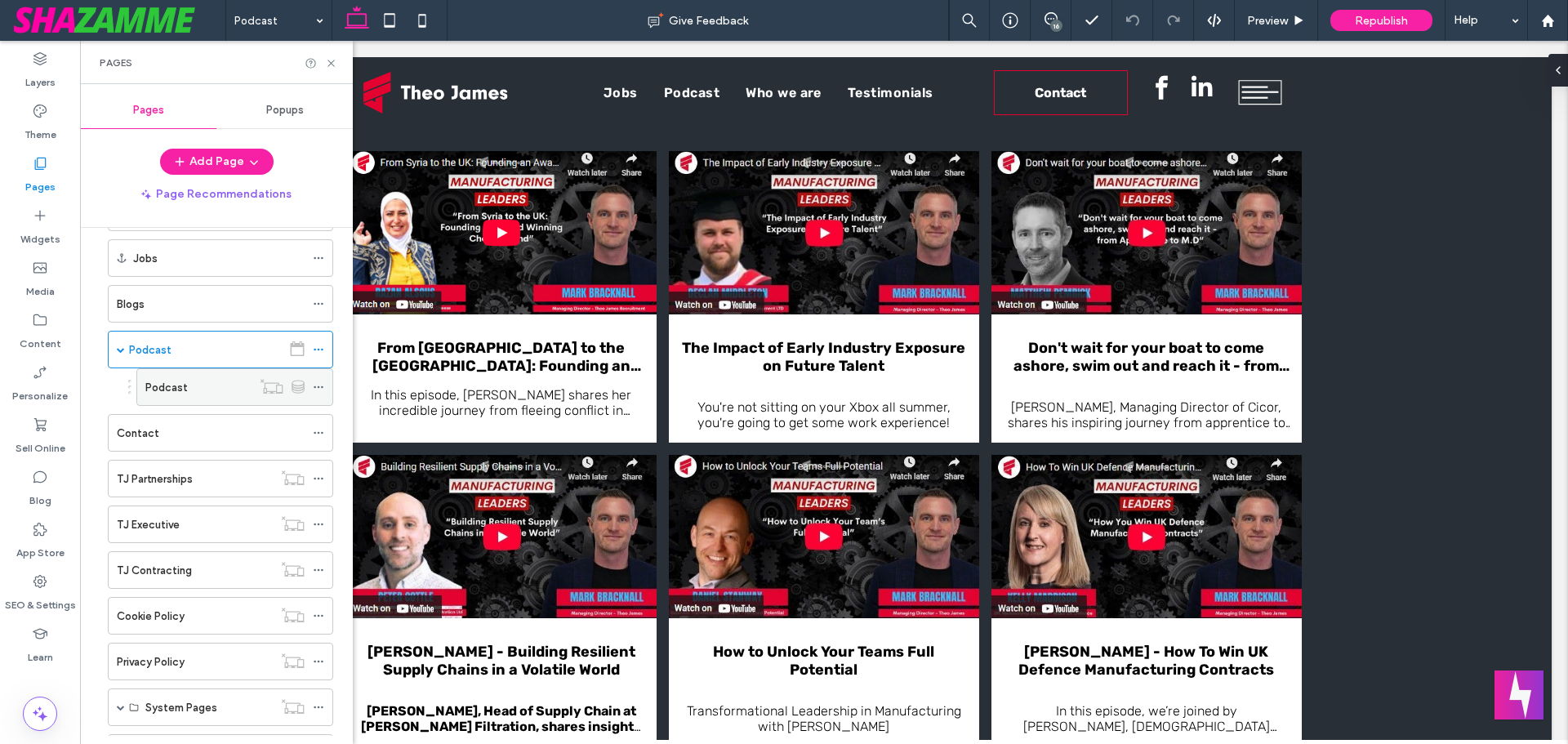
click at [193, 399] on div "Podcast" at bounding box center [198, 387] width 106 height 36
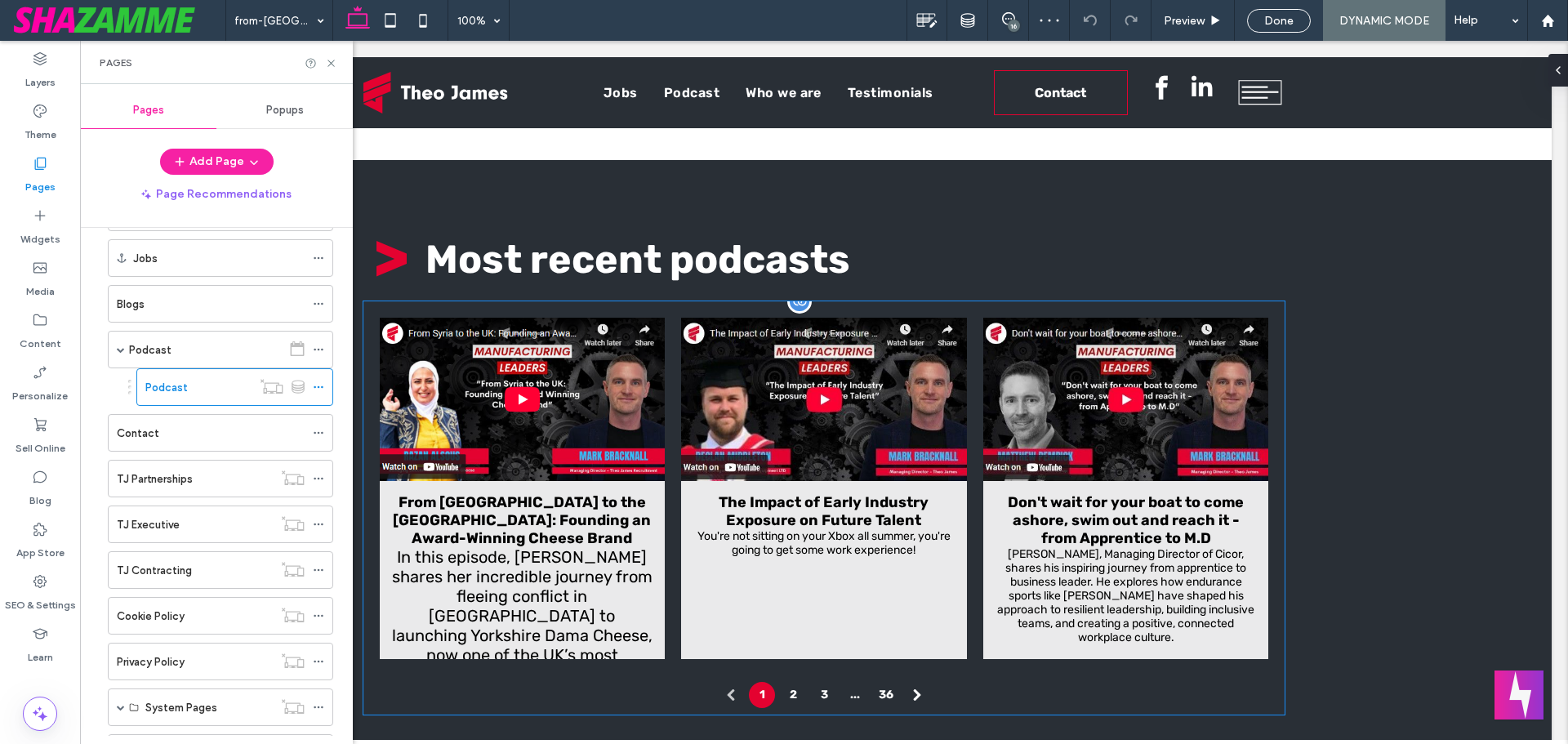
scroll to position [1143, 0]
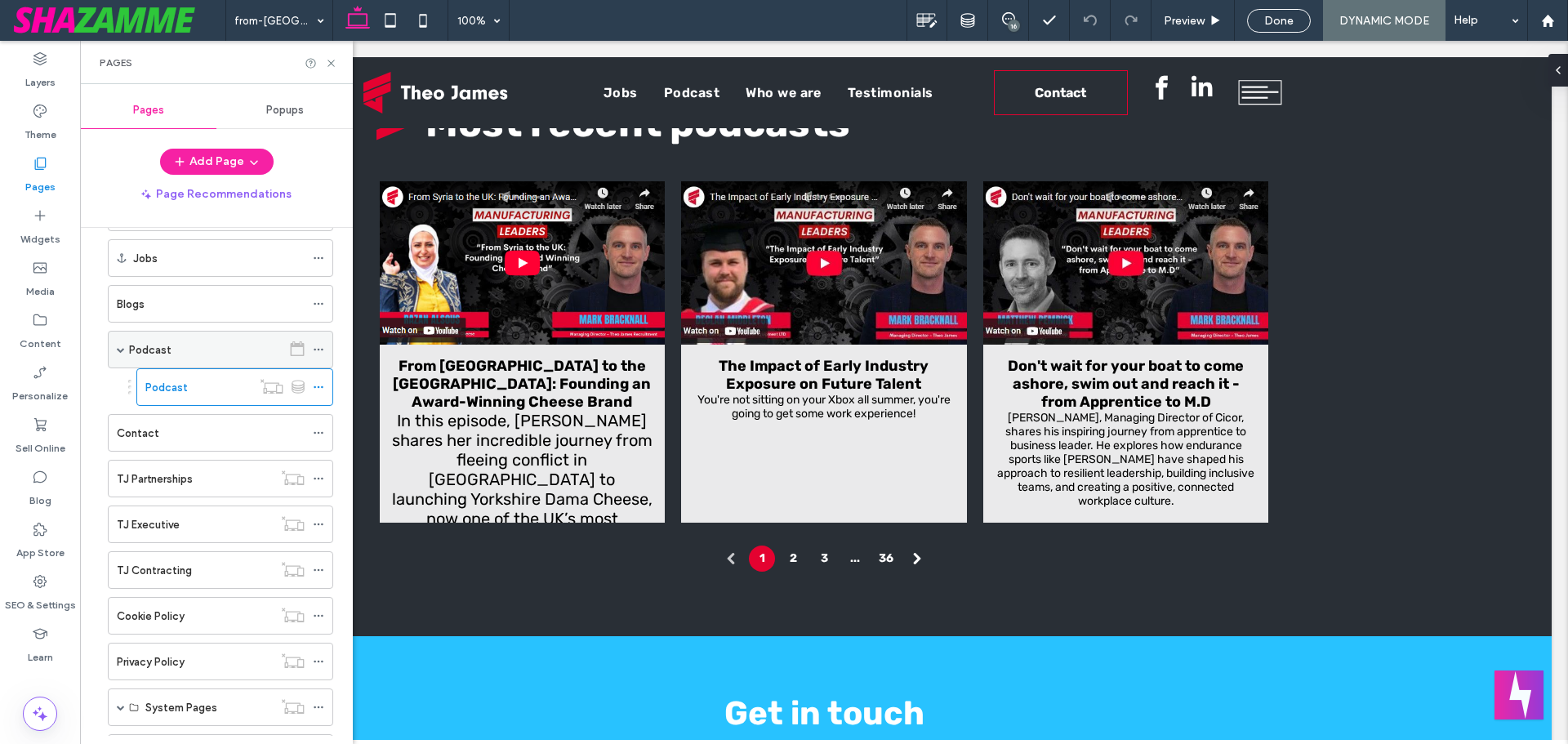
click at [147, 358] on label "Podcast" at bounding box center [150, 350] width 42 height 28
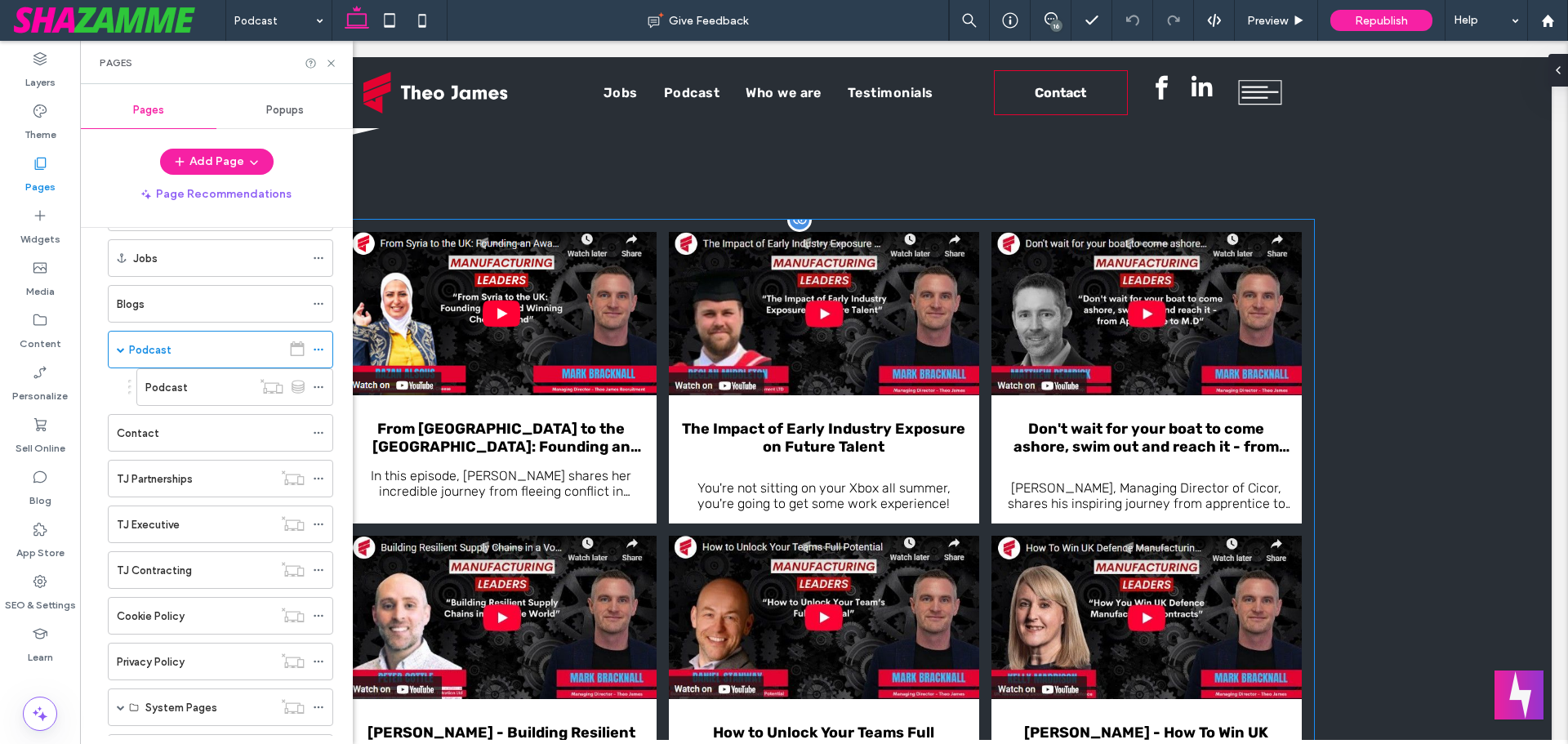
scroll to position [1306, 0]
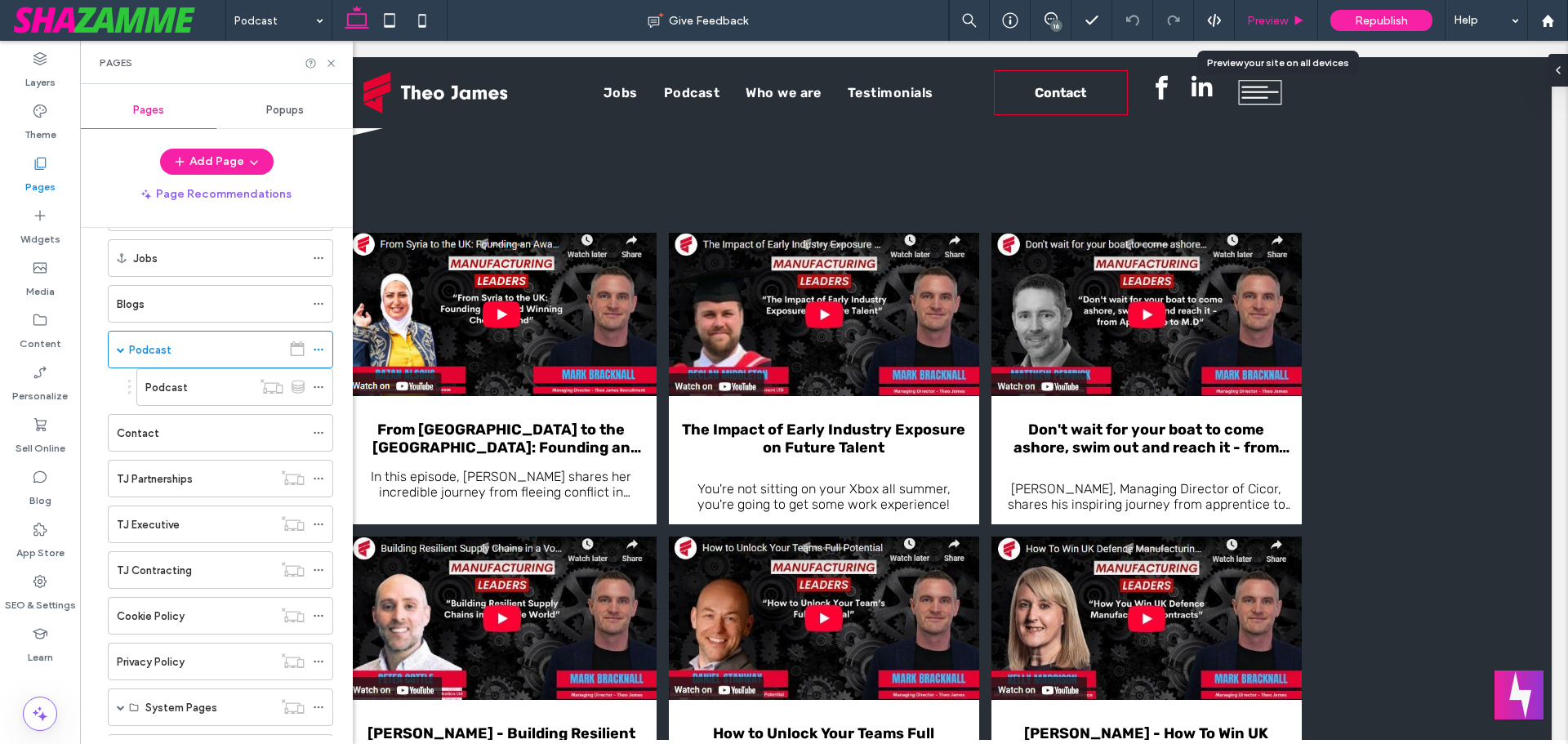
click at [1273, 24] on span "Preview" at bounding box center [1267, 21] width 41 height 14
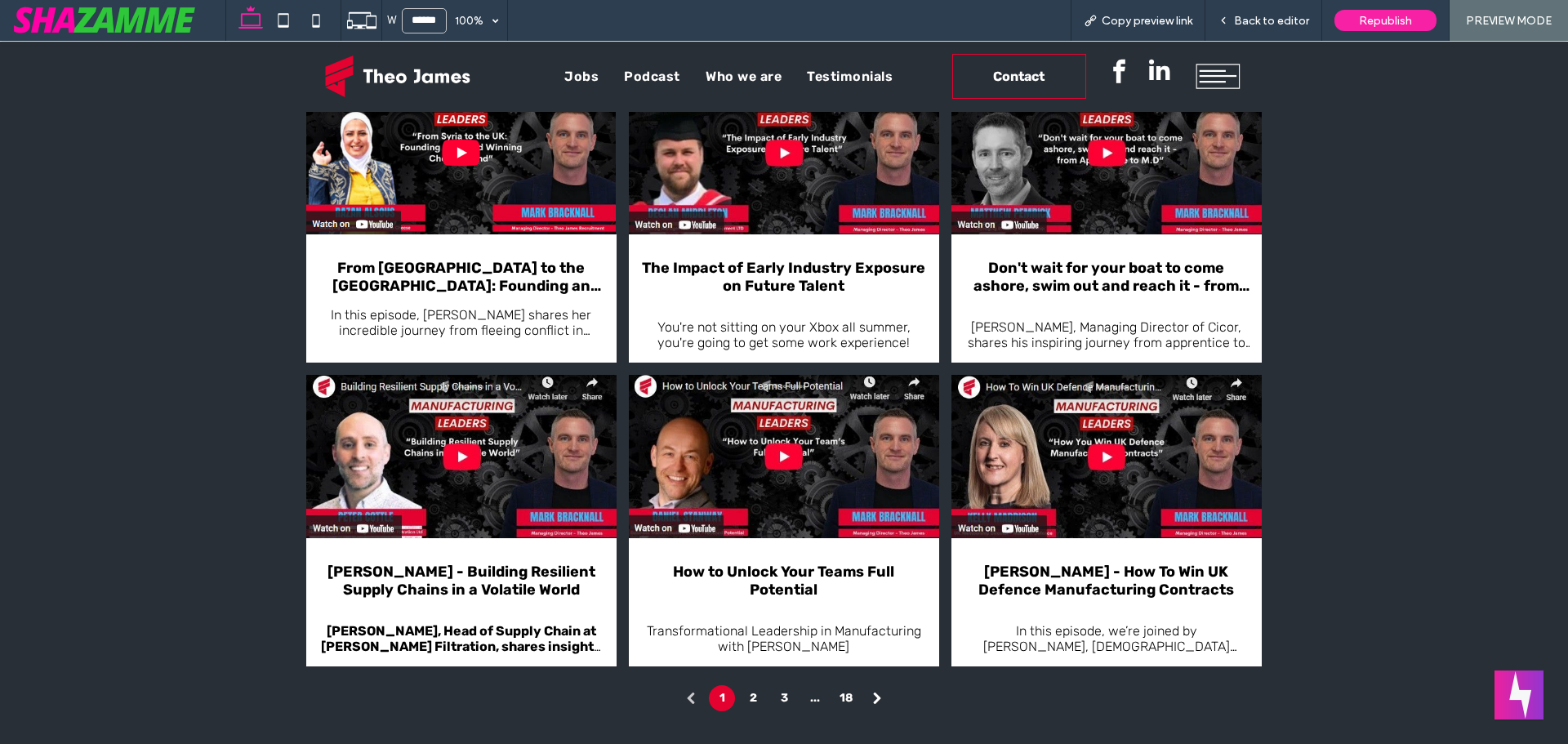
scroll to position [1484, 0]
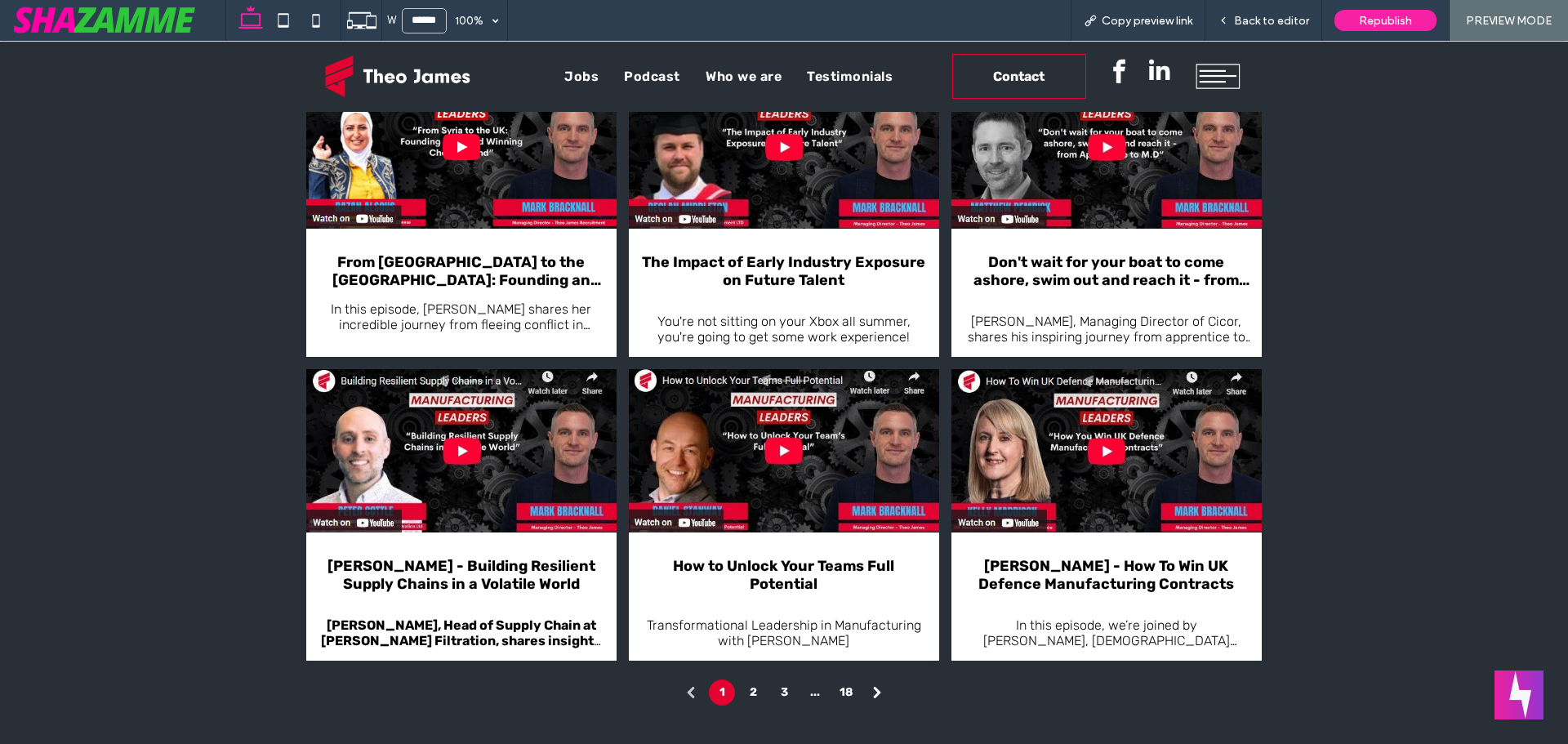
click at [743, 687] on link "2" at bounding box center [753, 693] width 27 height 27
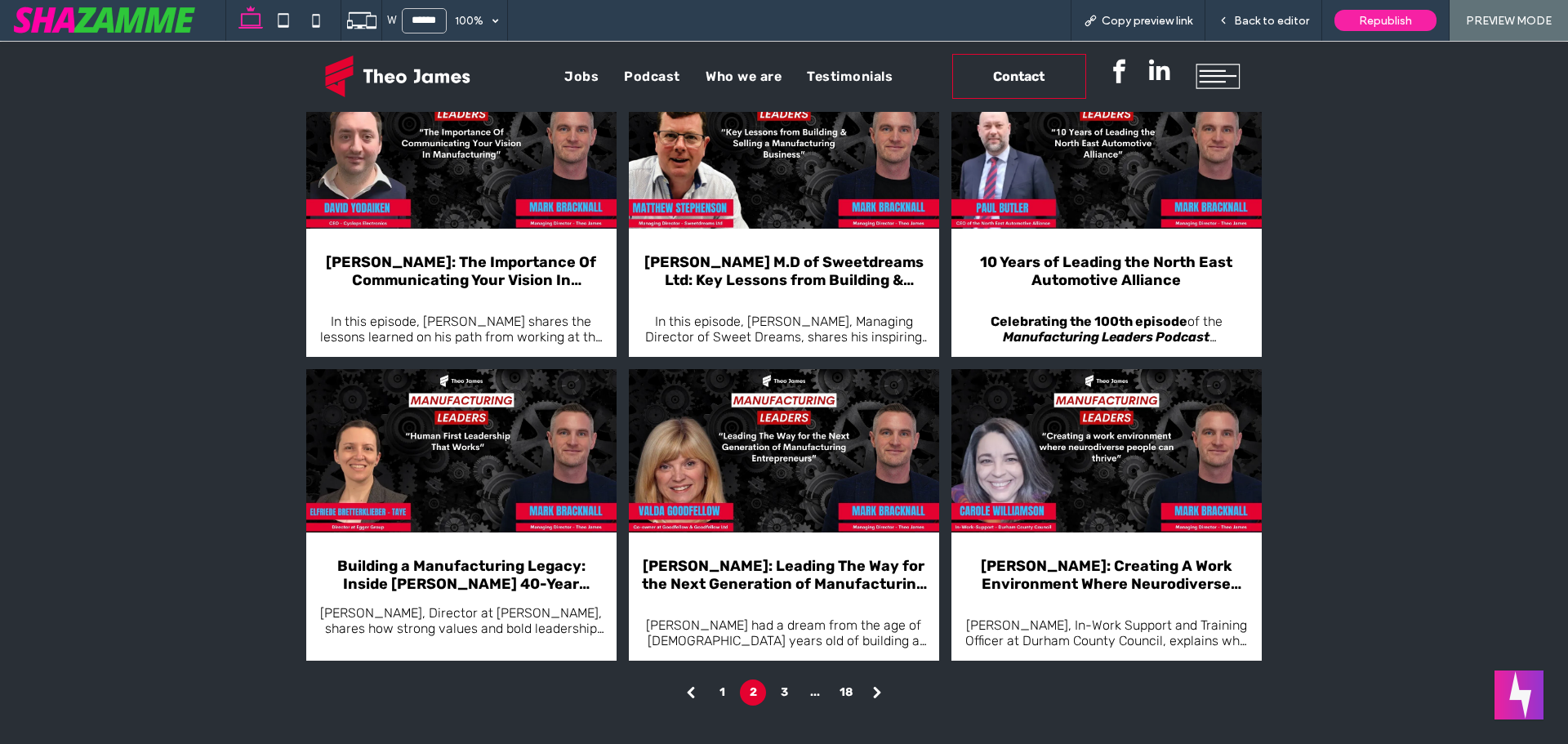
click at [717, 683] on link "1" at bounding box center [722, 693] width 27 height 27
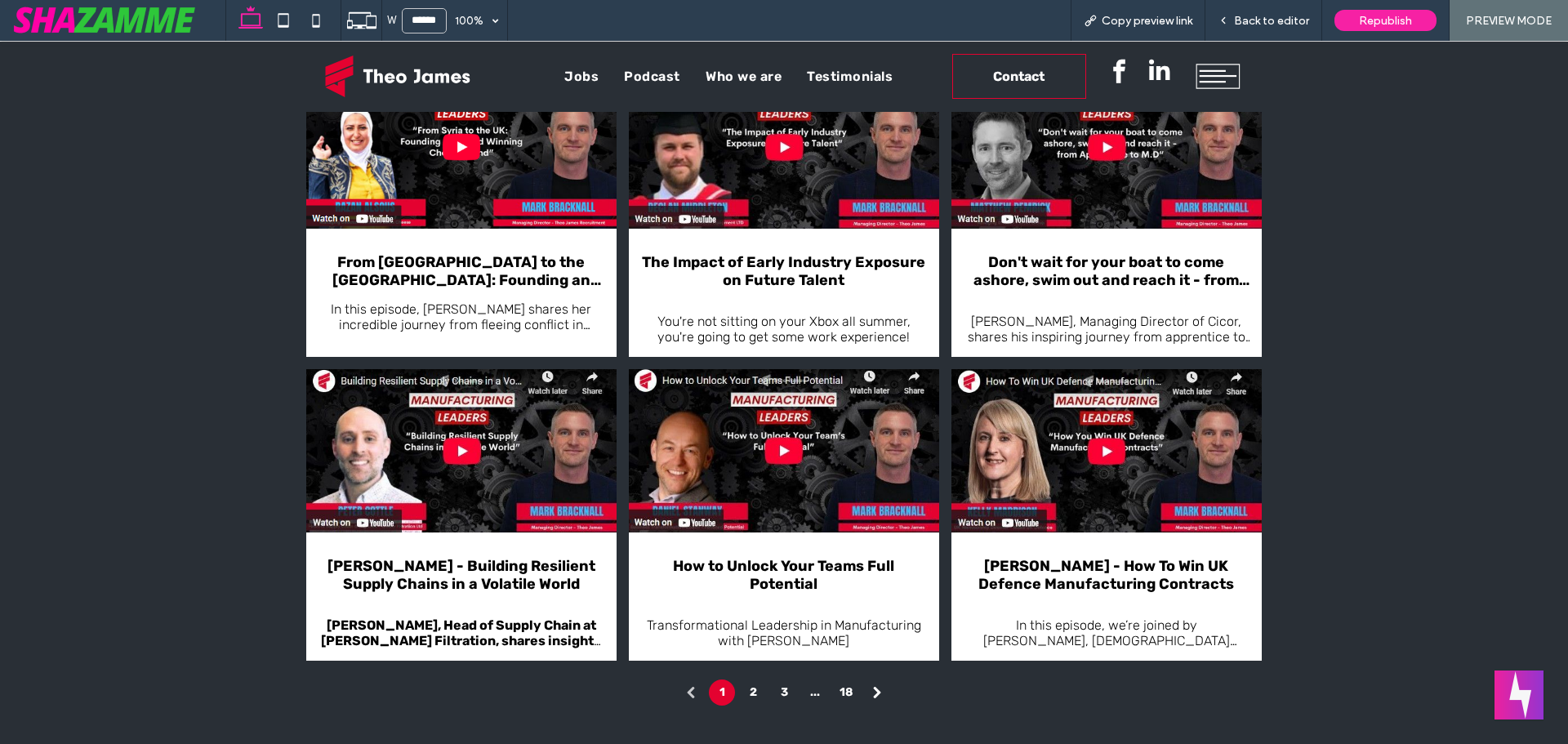
click at [745, 687] on link "2" at bounding box center [753, 693] width 27 height 27
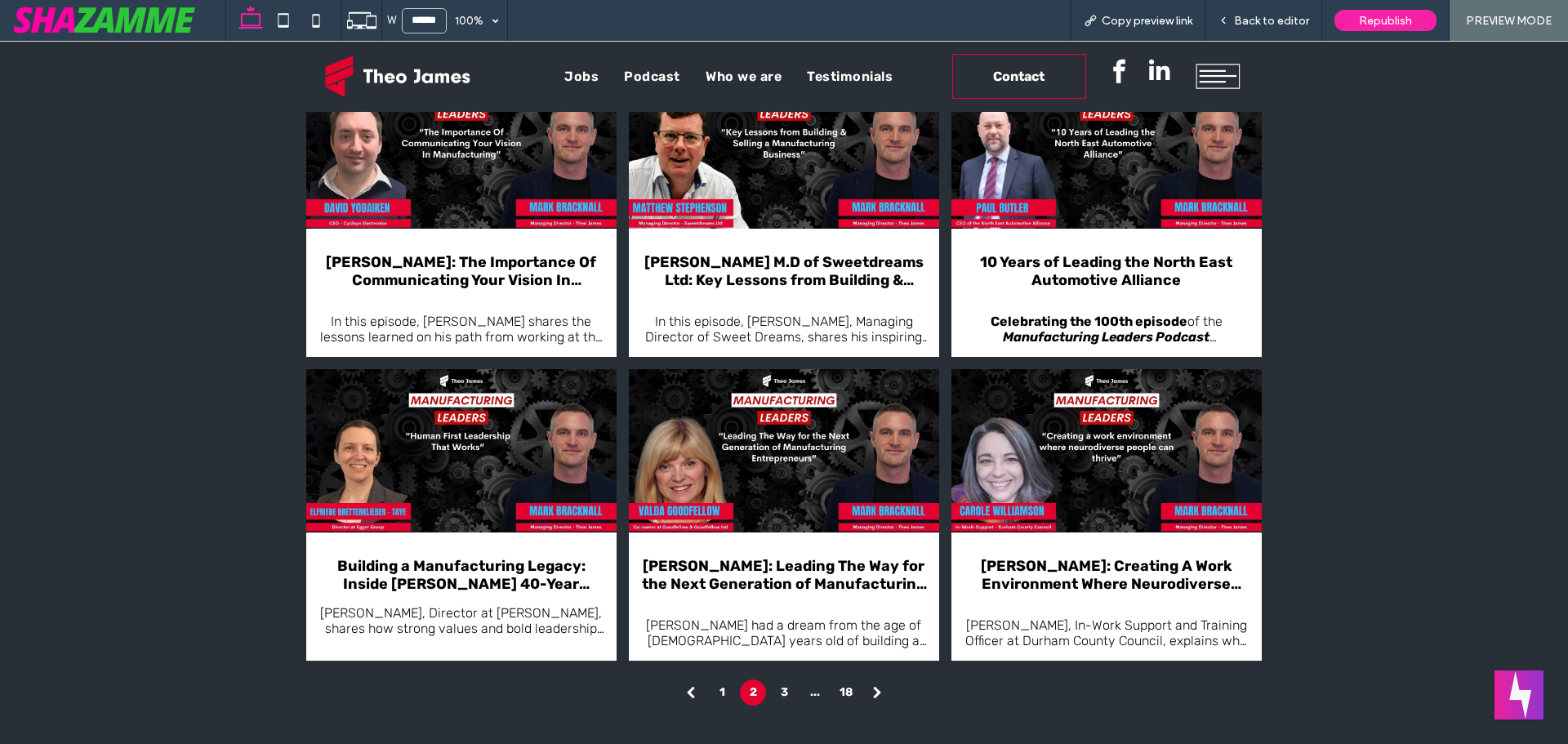
click at [772, 685] on link "3" at bounding box center [784, 693] width 27 height 27
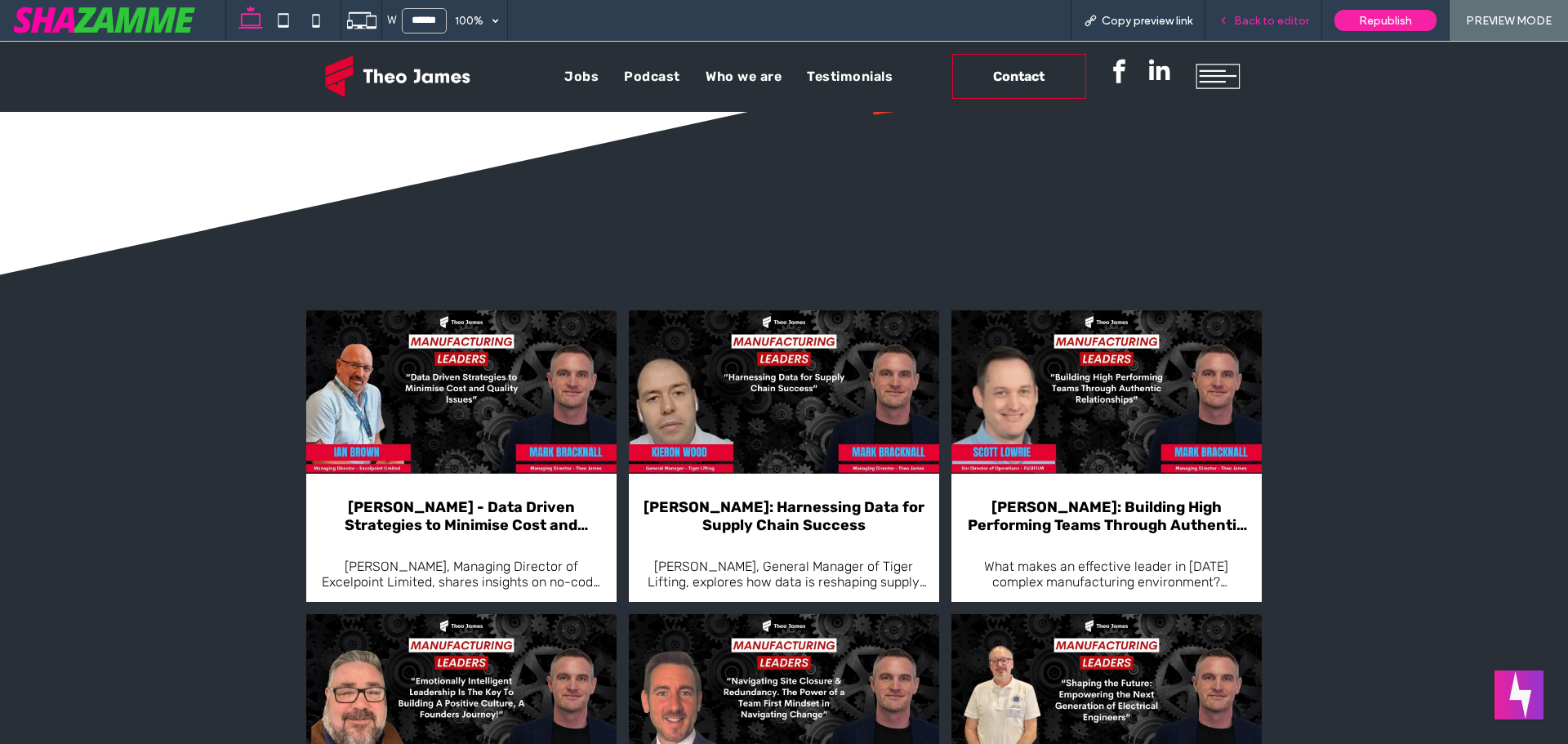
click at [1269, 14] on span "Back to editor" at bounding box center [1271, 21] width 75 height 14
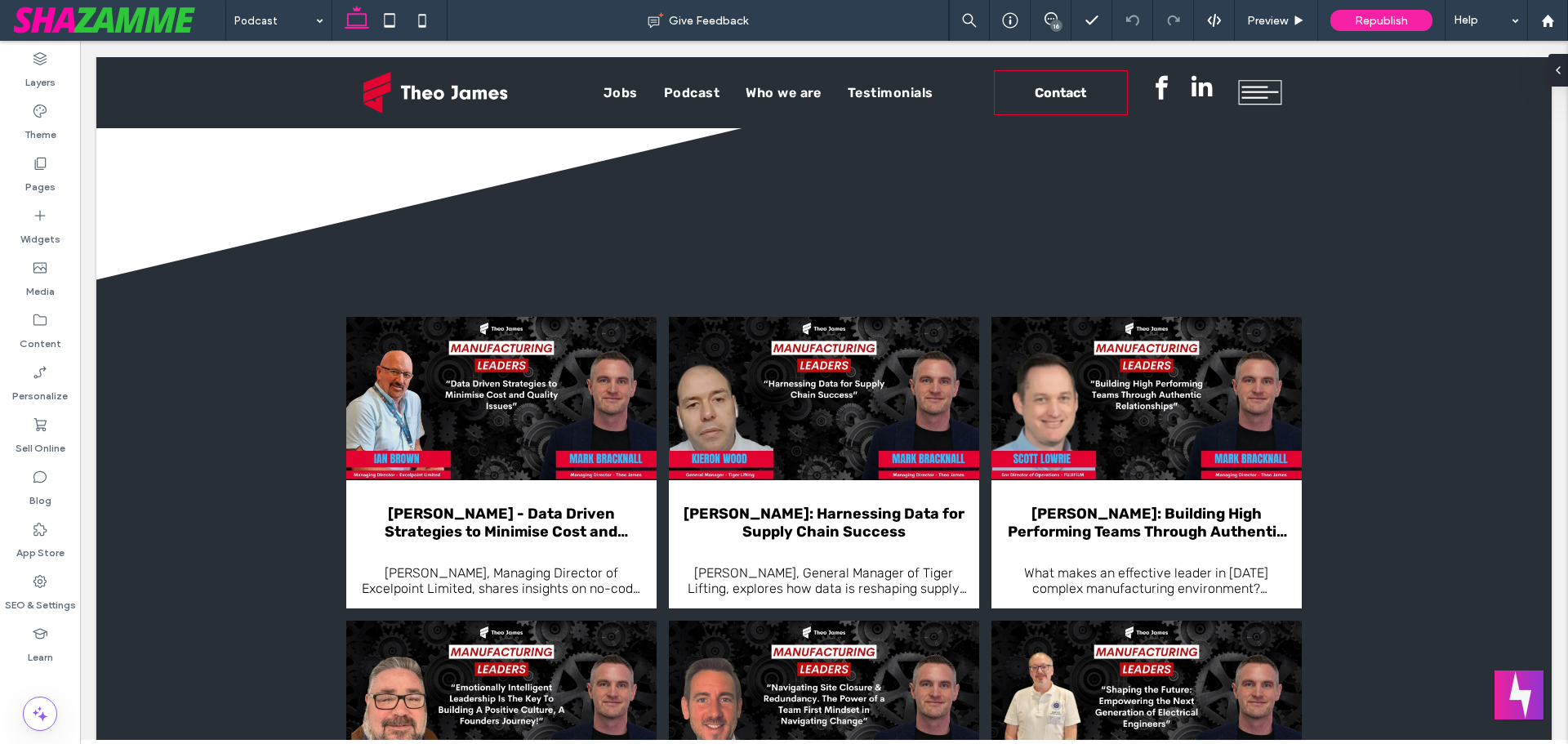
scroll to position [1221, 0]
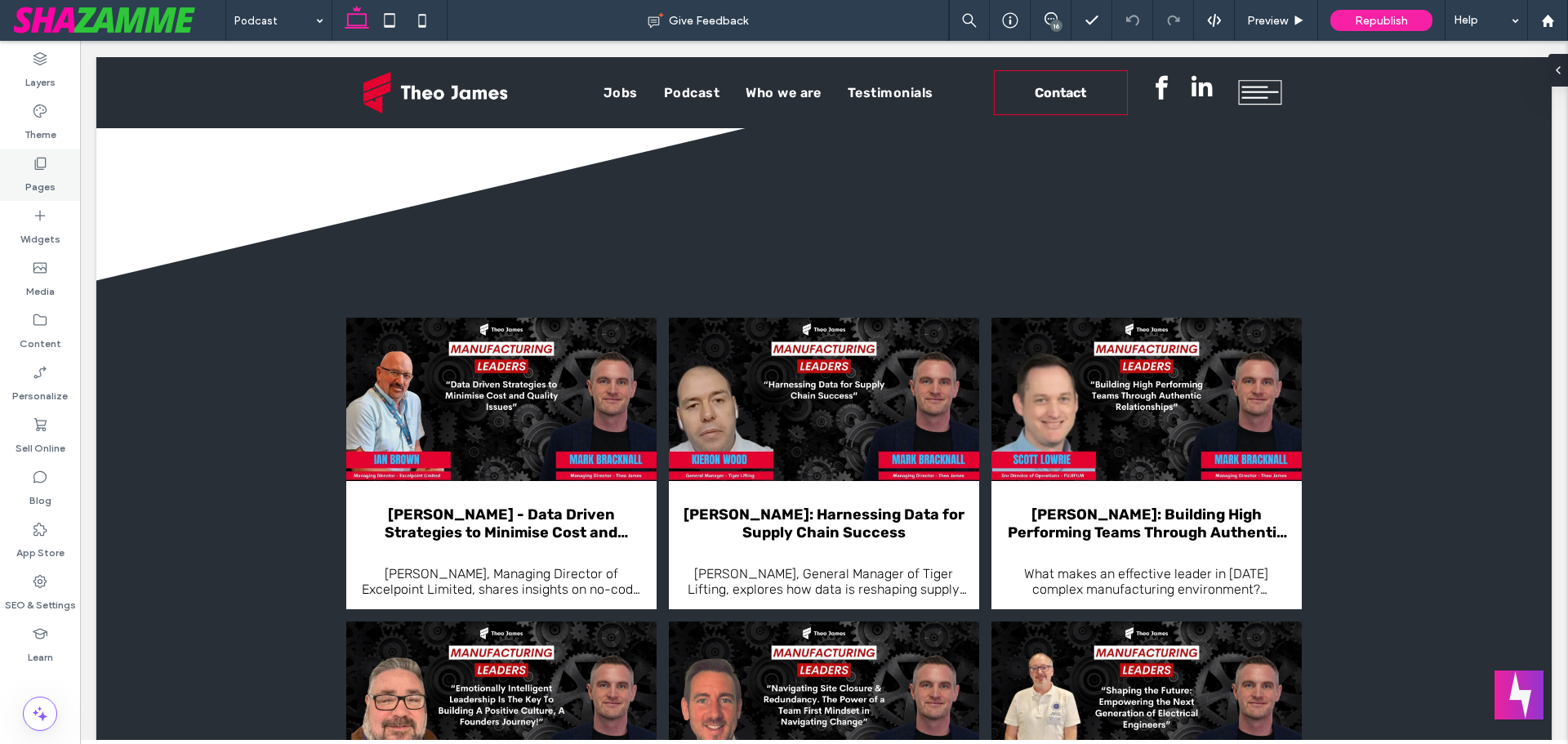
click at [16, 196] on div "Pages" at bounding box center [40, 174] width 80 height 52
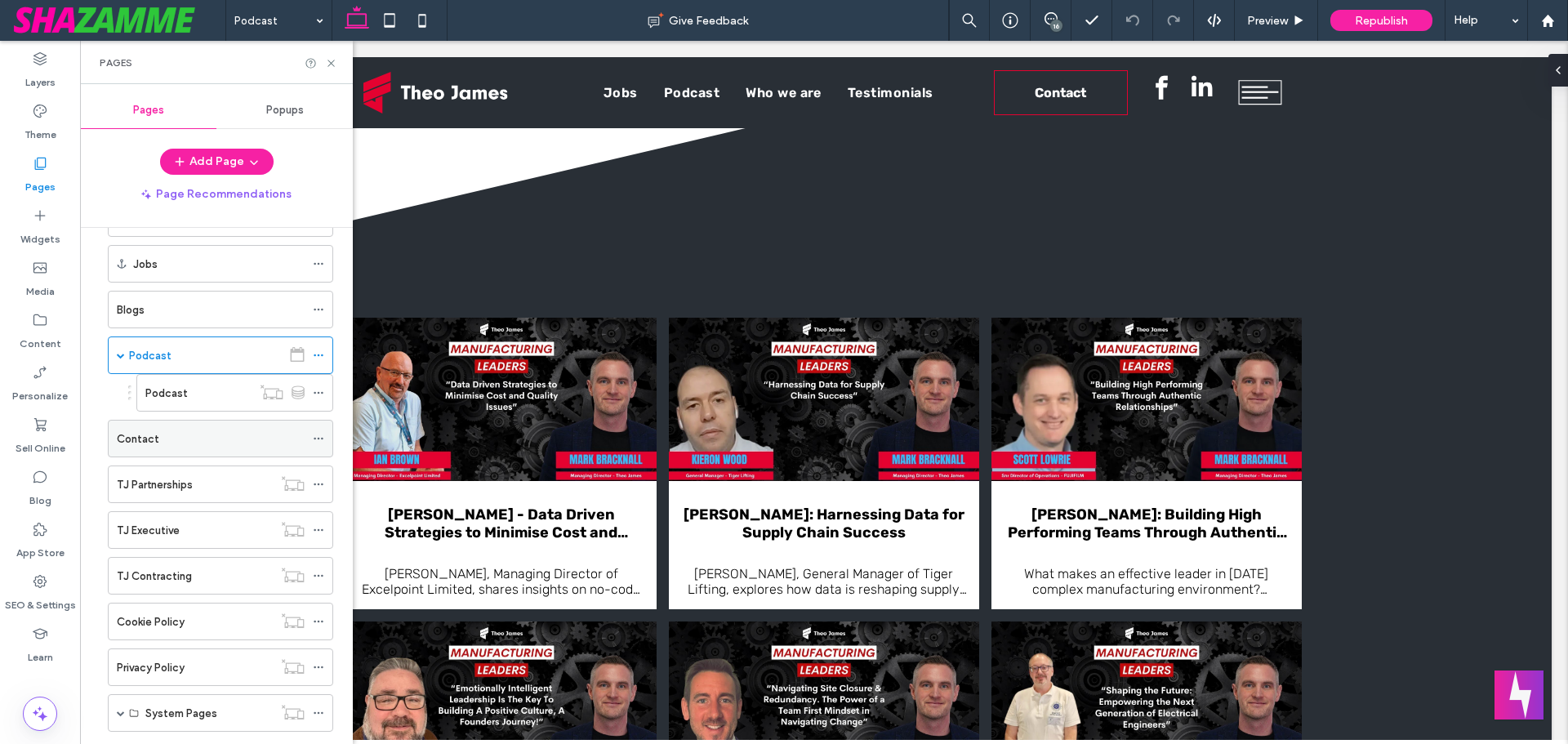
scroll to position [245, 0]
click at [194, 383] on div "Podcast" at bounding box center [198, 387] width 106 height 17
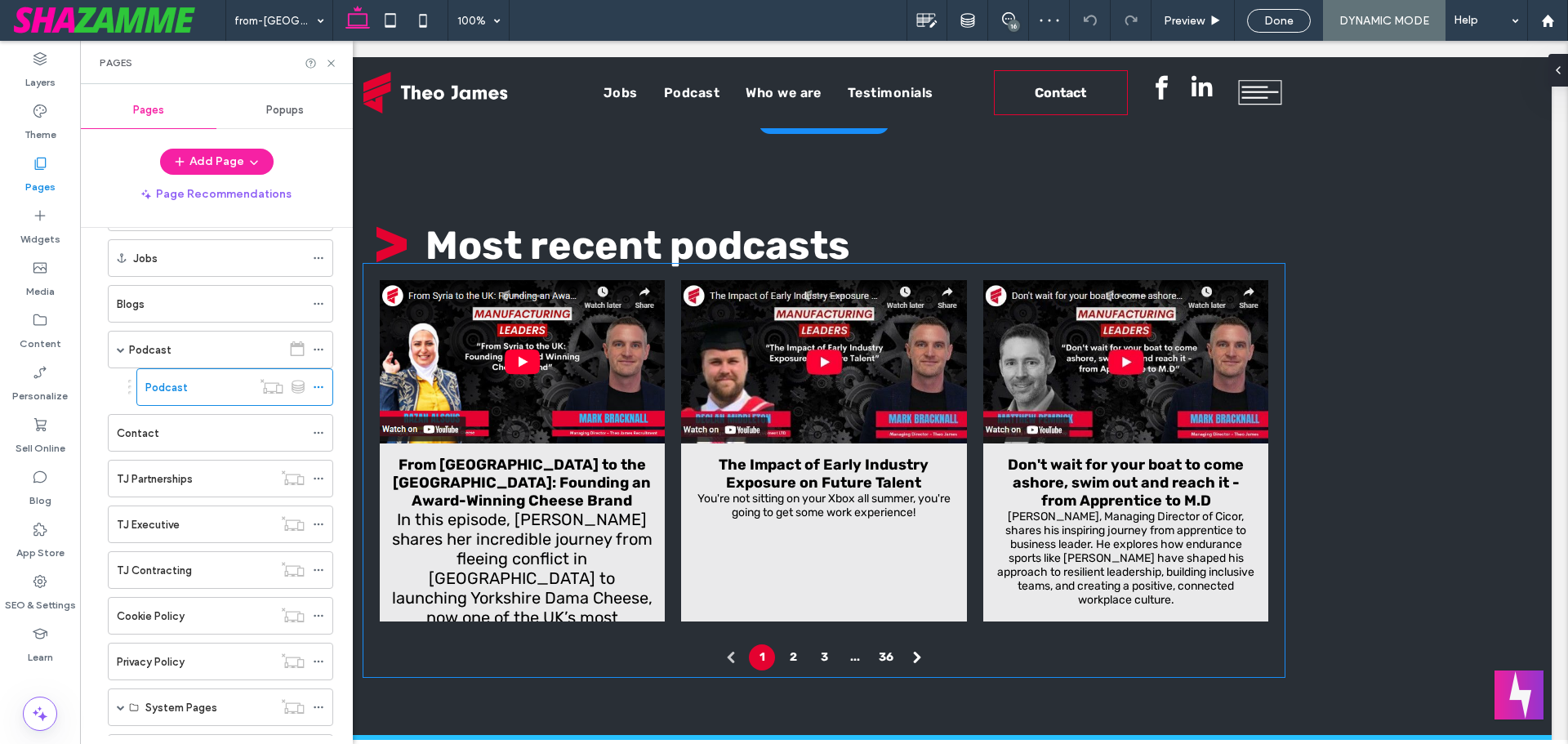
scroll to position [1061, 0]
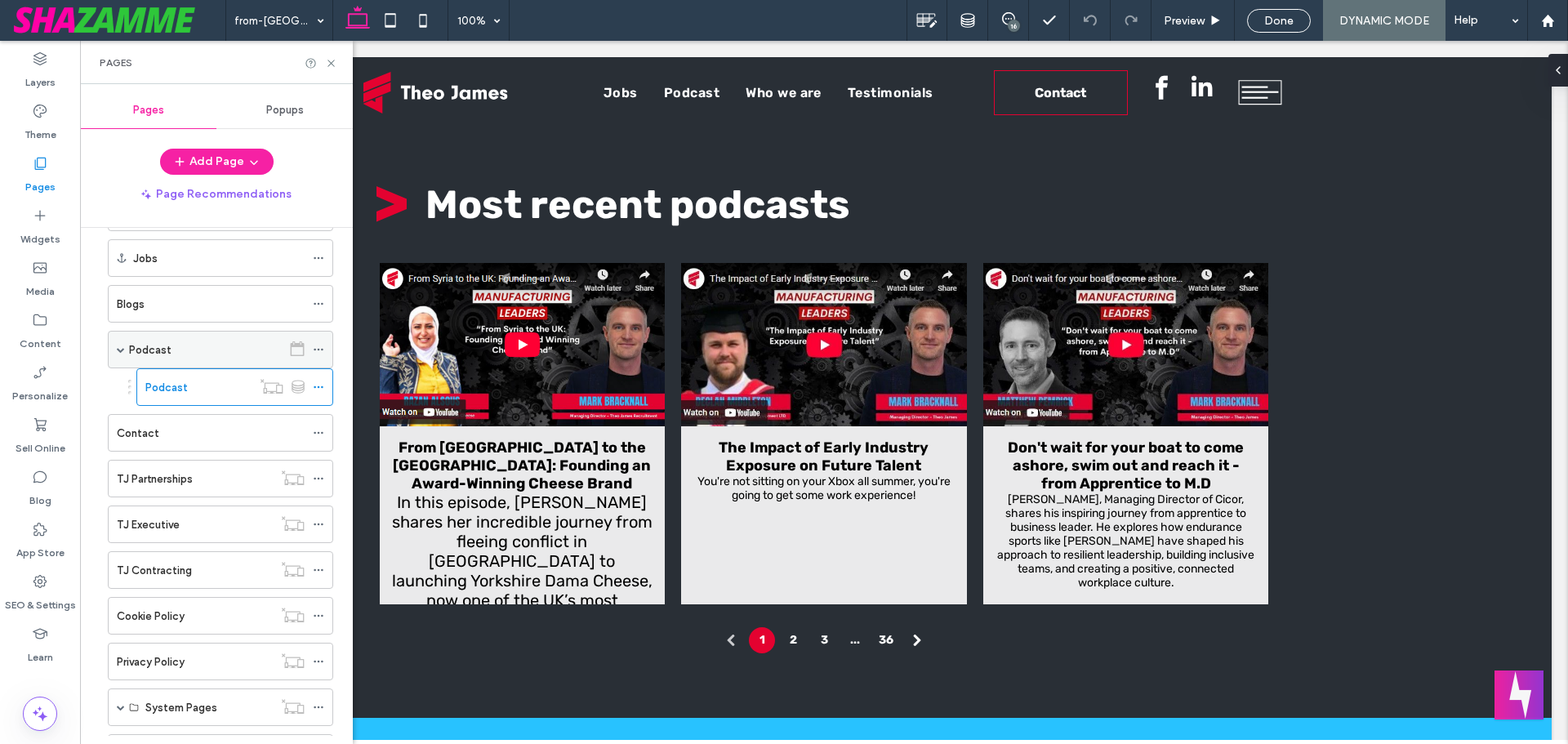
click at [217, 357] on div "Podcast" at bounding box center [205, 349] width 153 height 17
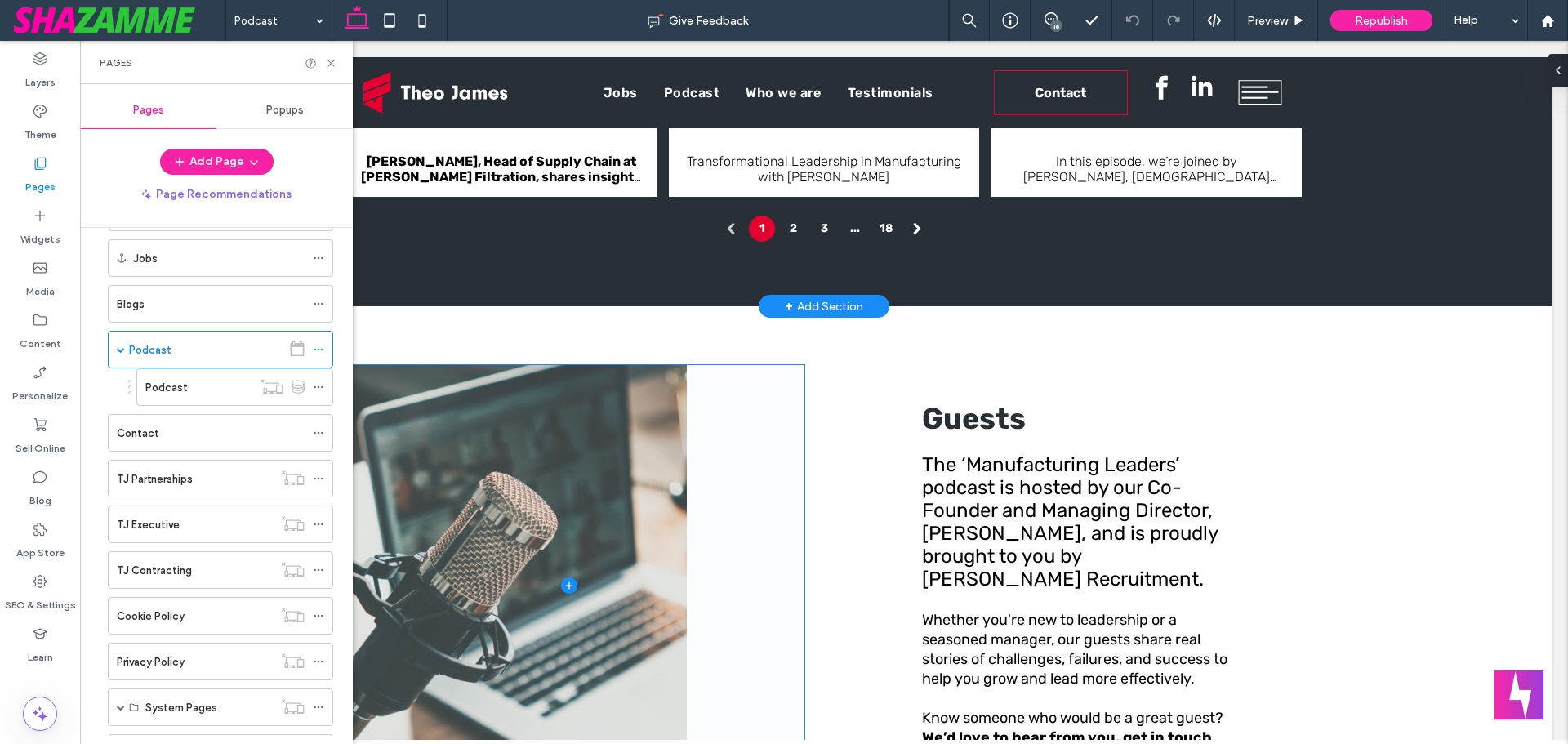
scroll to position [1796, 0]
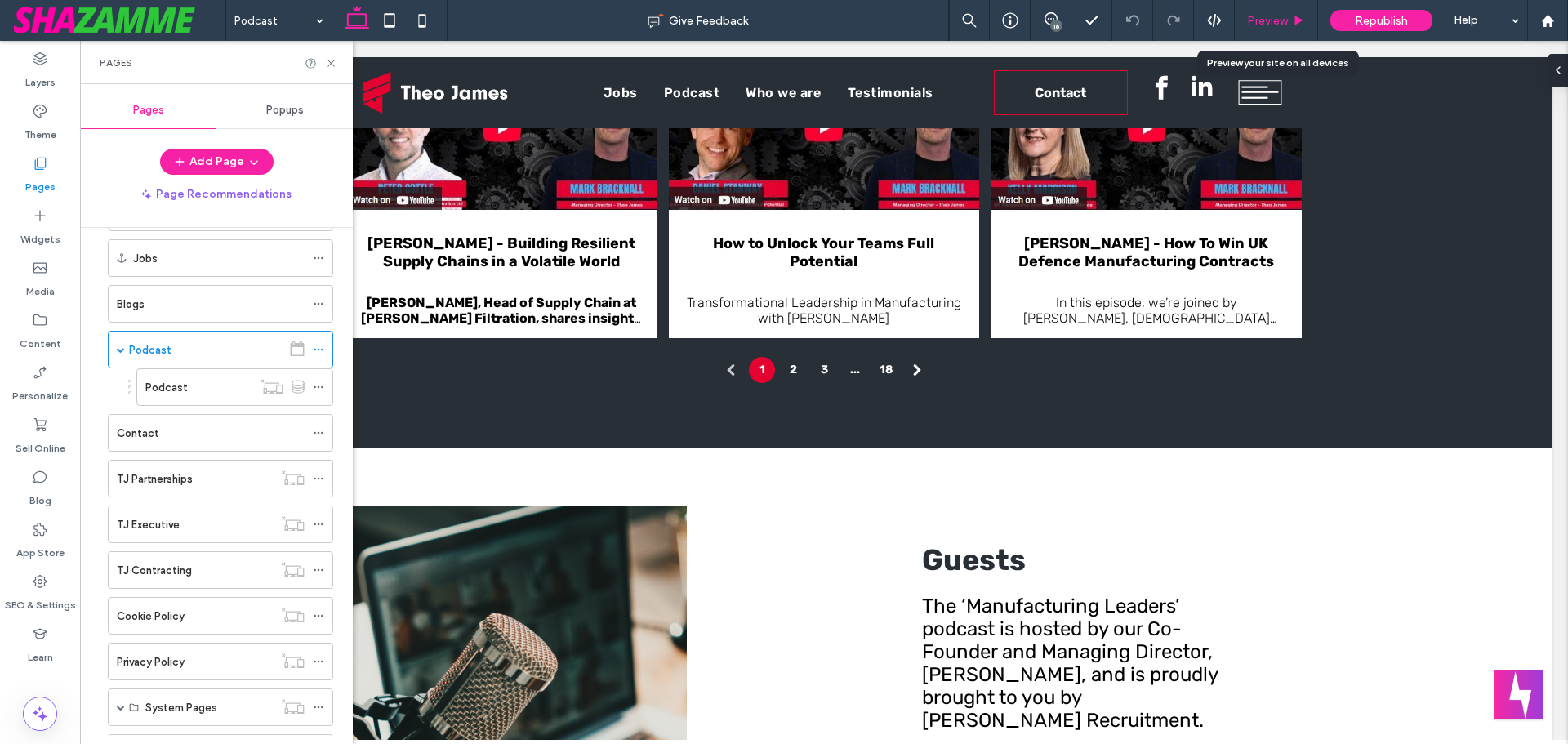
click at [1269, 7] on div "Preview" at bounding box center [1276, 20] width 83 height 41
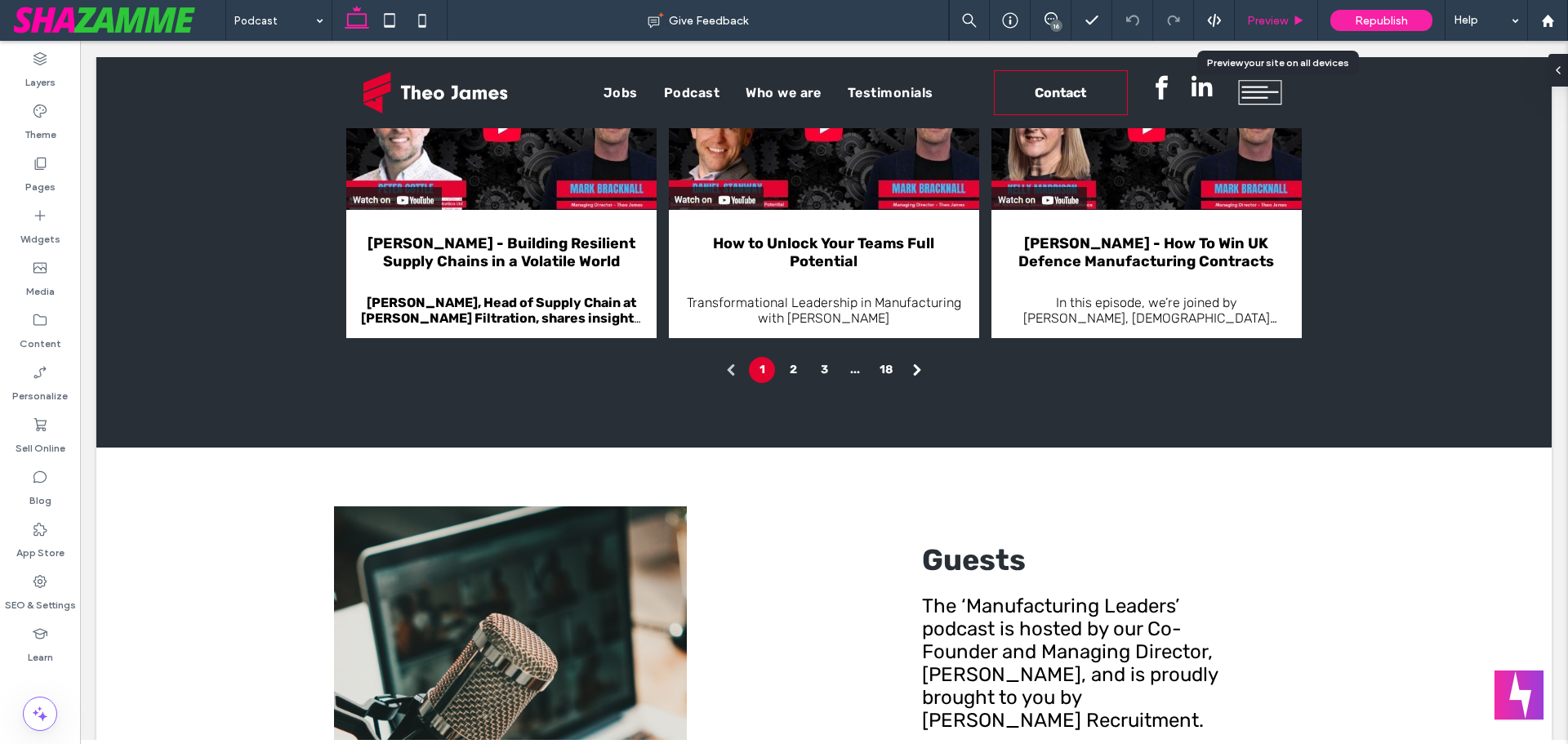
click at [1268, 18] on span "Preview" at bounding box center [1267, 21] width 41 height 14
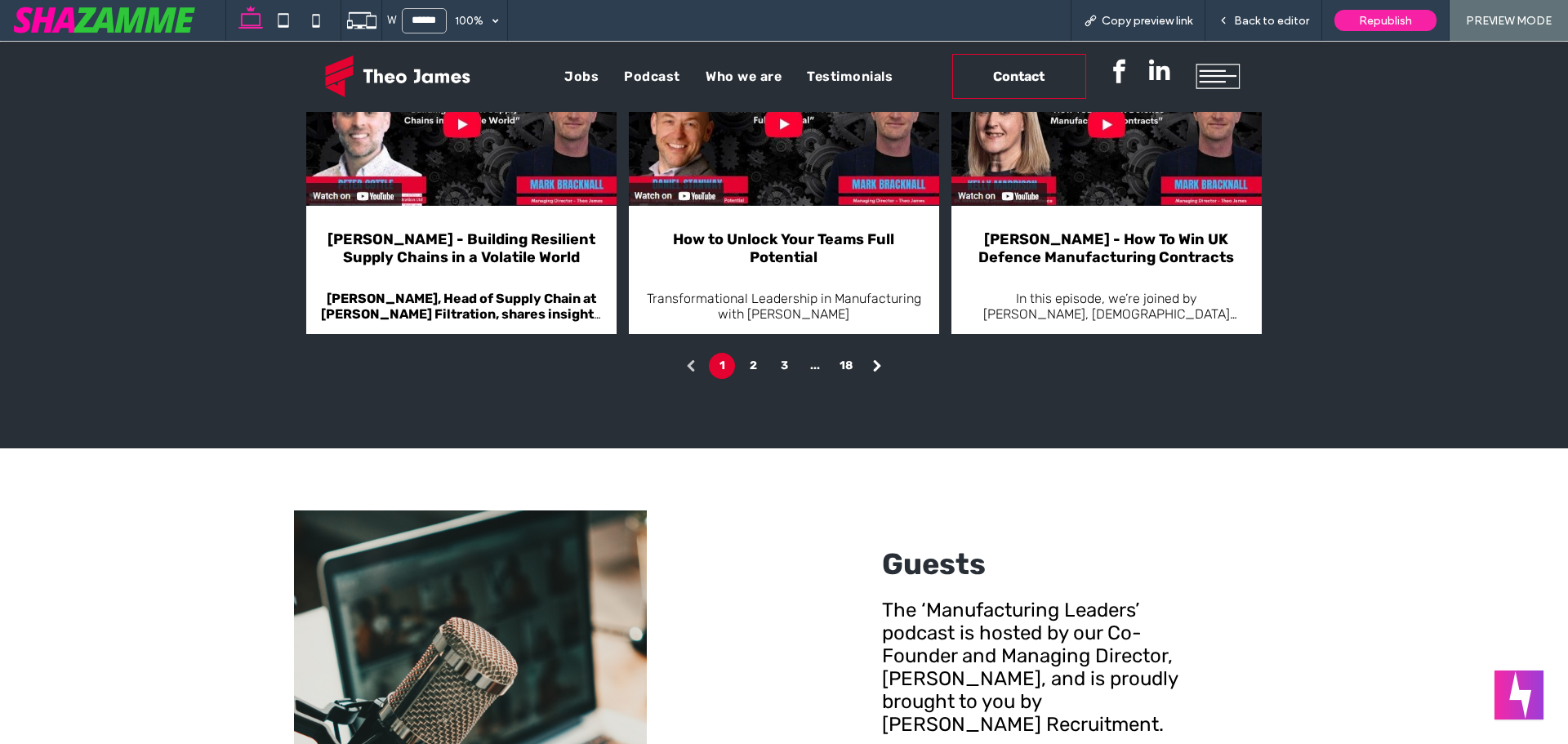
scroll to position [1814, 0]
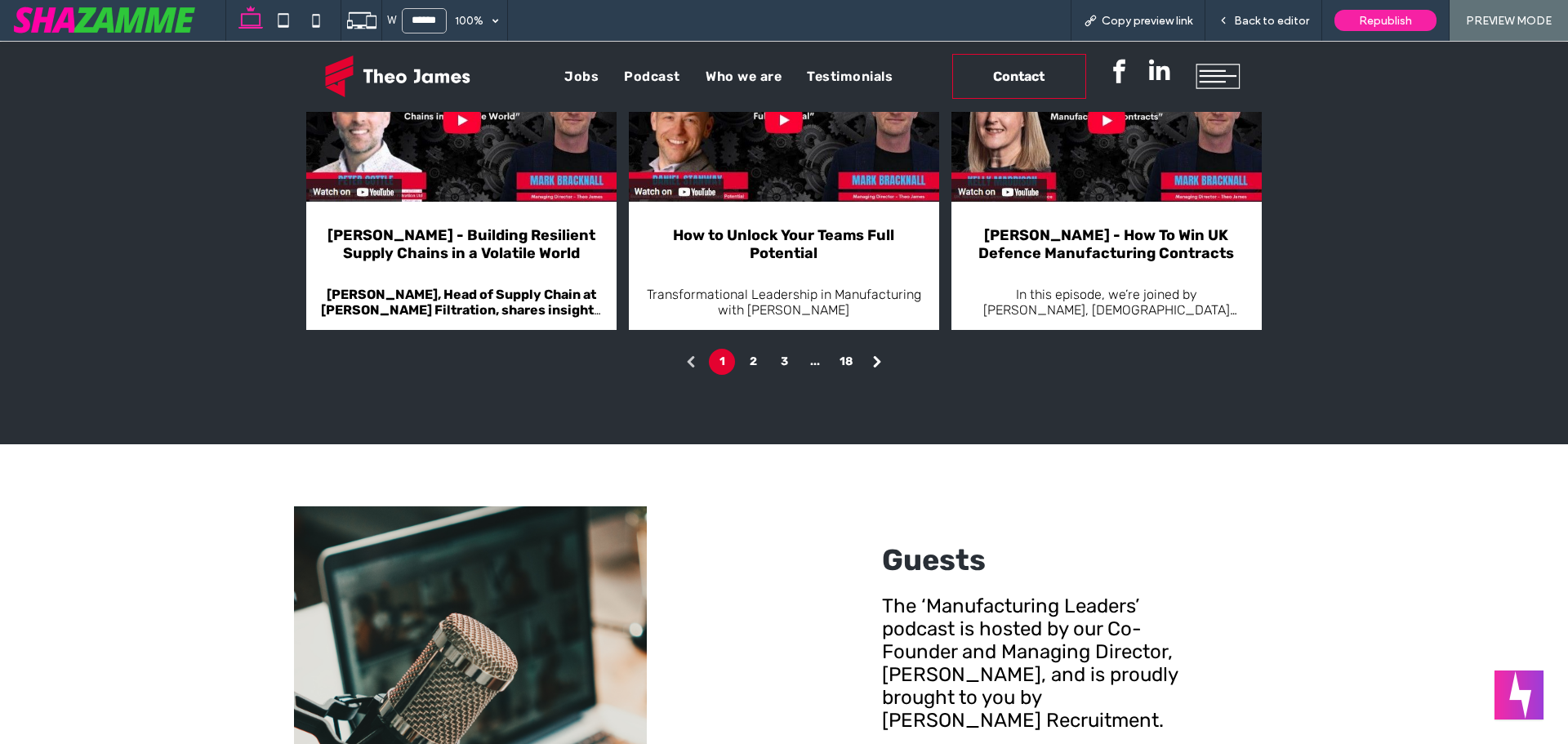
click at [744, 359] on link "2" at bounding box center [753, 362] width 27 height 27
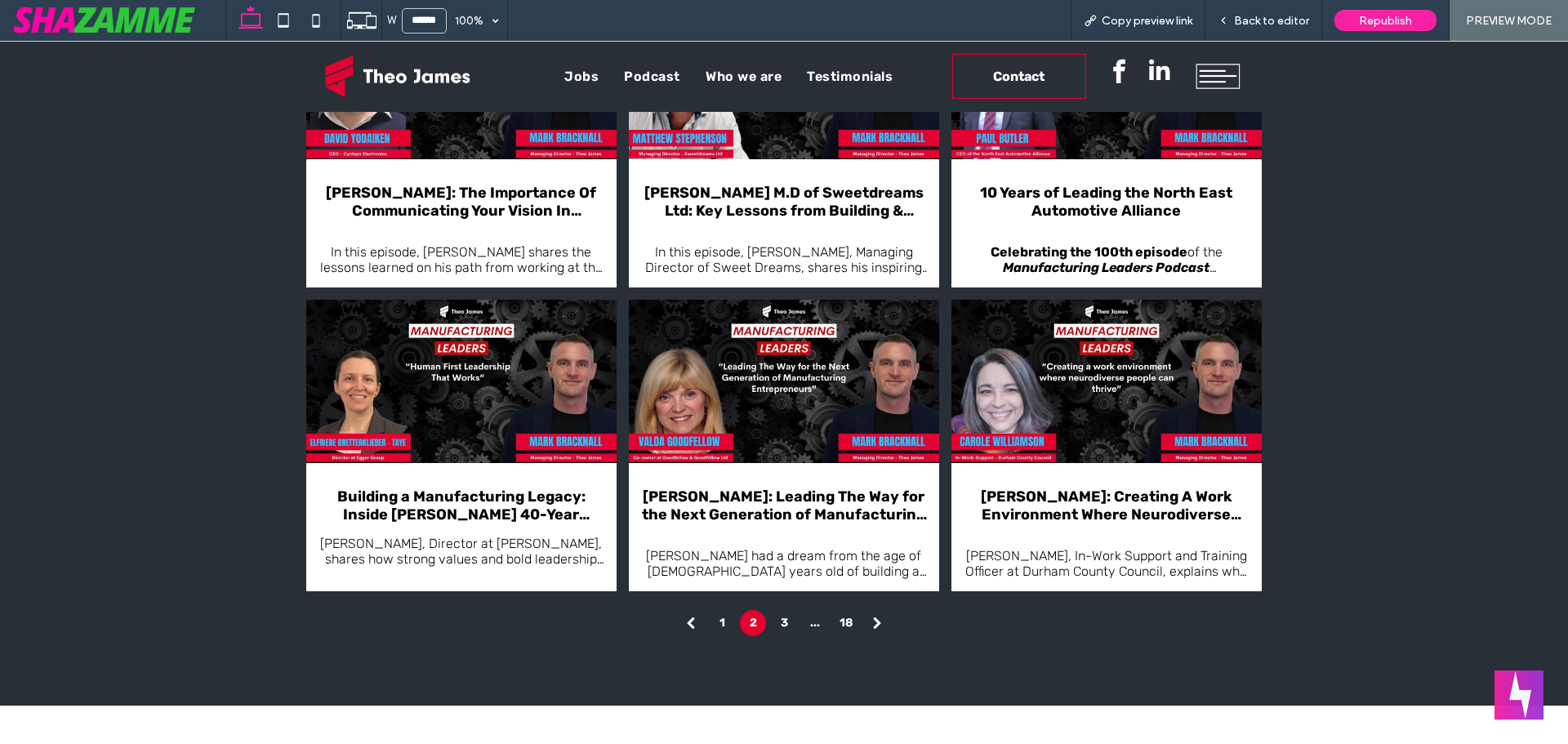
scroll to position [1530, 0]
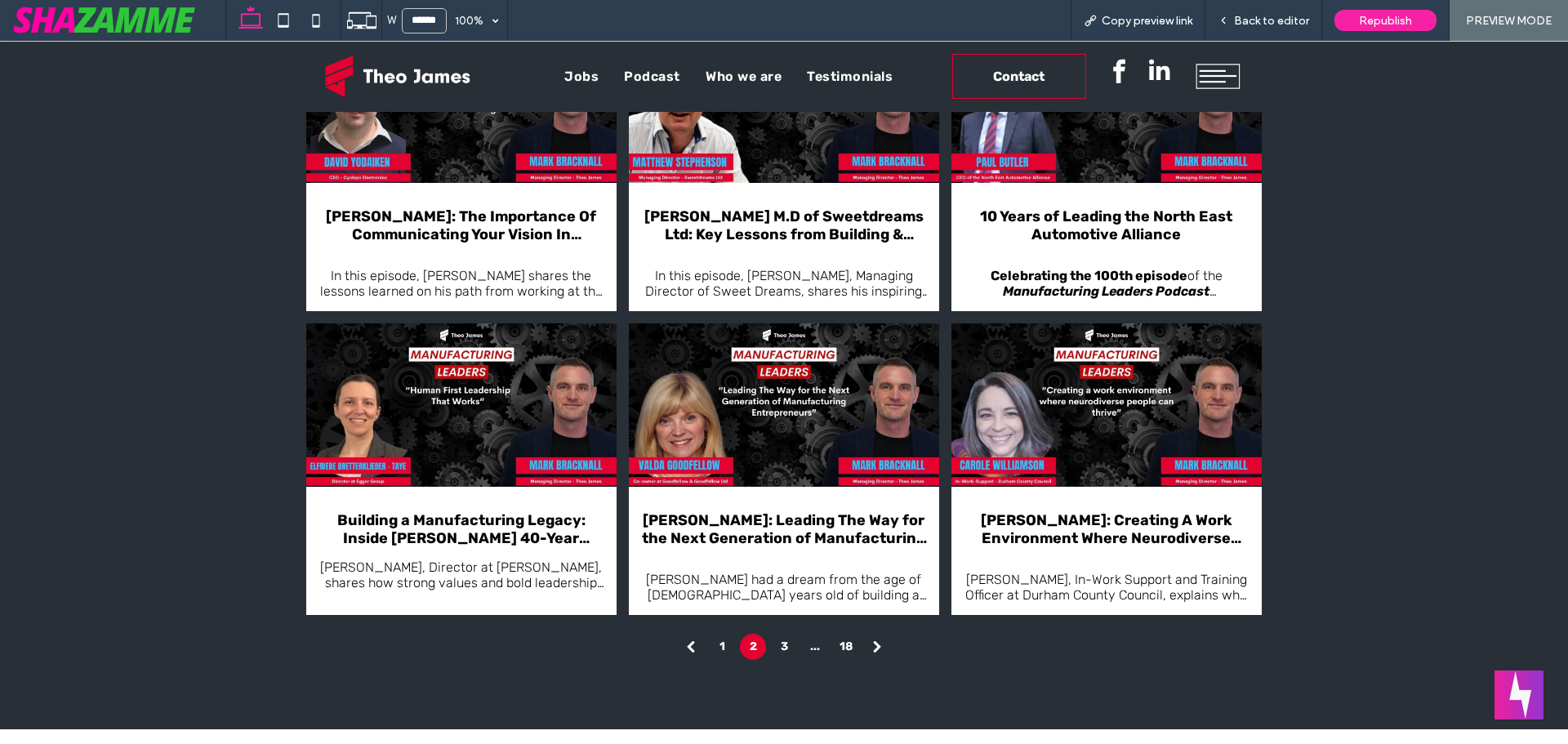
drag, startPoint x: 514, startPoint y: 580, endPoint x: 506, endPoint y: 586, distance: 10.0
drag, startPoint x: 506, startPoint y: 586, endPoint x: 854, endPoint y: 313, distance: 442.3
click at [854, 313] on li "Matthew Stephenson M.D of Sweetdreams Ltd: Key Lessons from Building & Selling …" at bounding box center [783, 165] width 323 height 304
click at [1283, 19] on span "Back to editor" at bounding box center [1271, 21] width 75 height 14
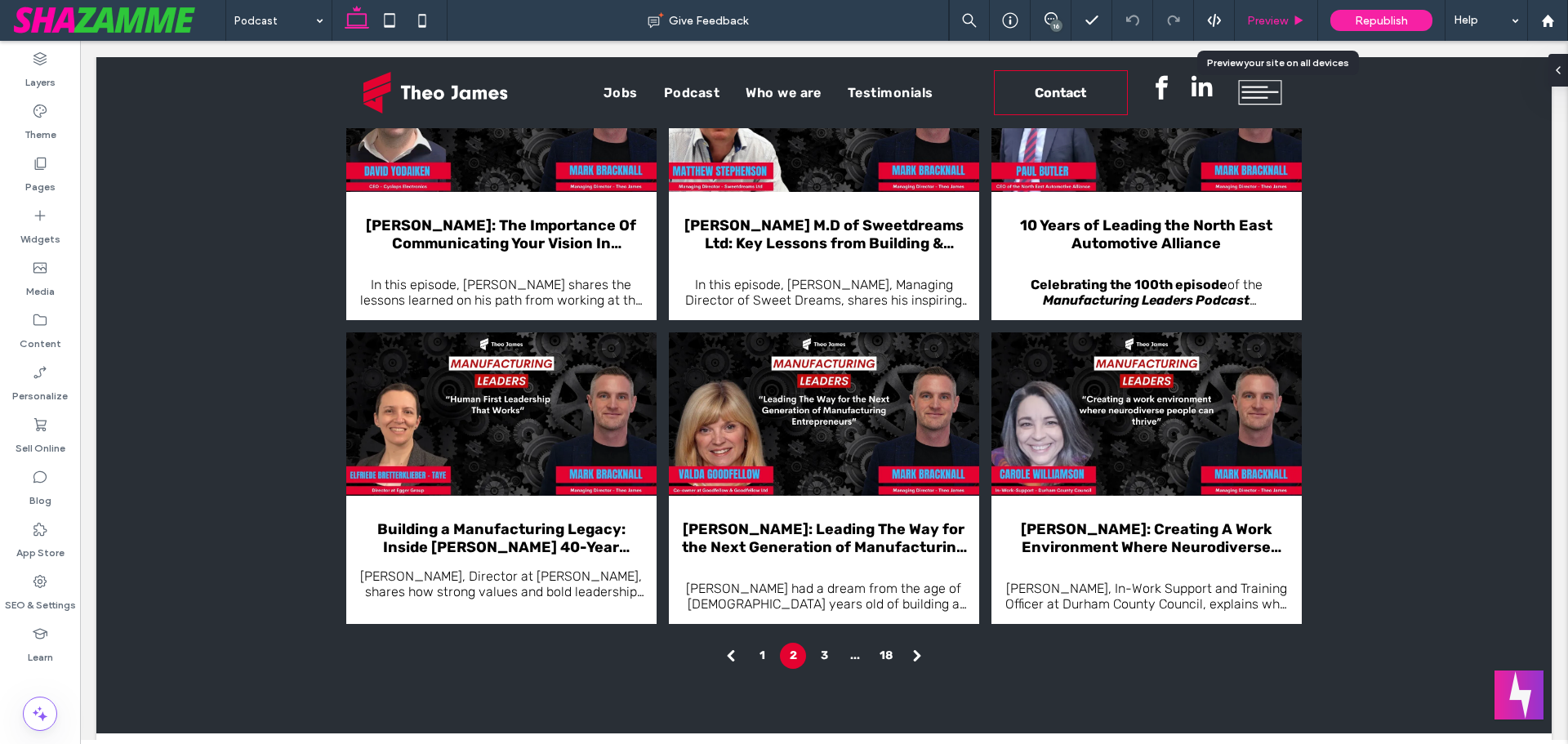
scroll to position [1510, 0]
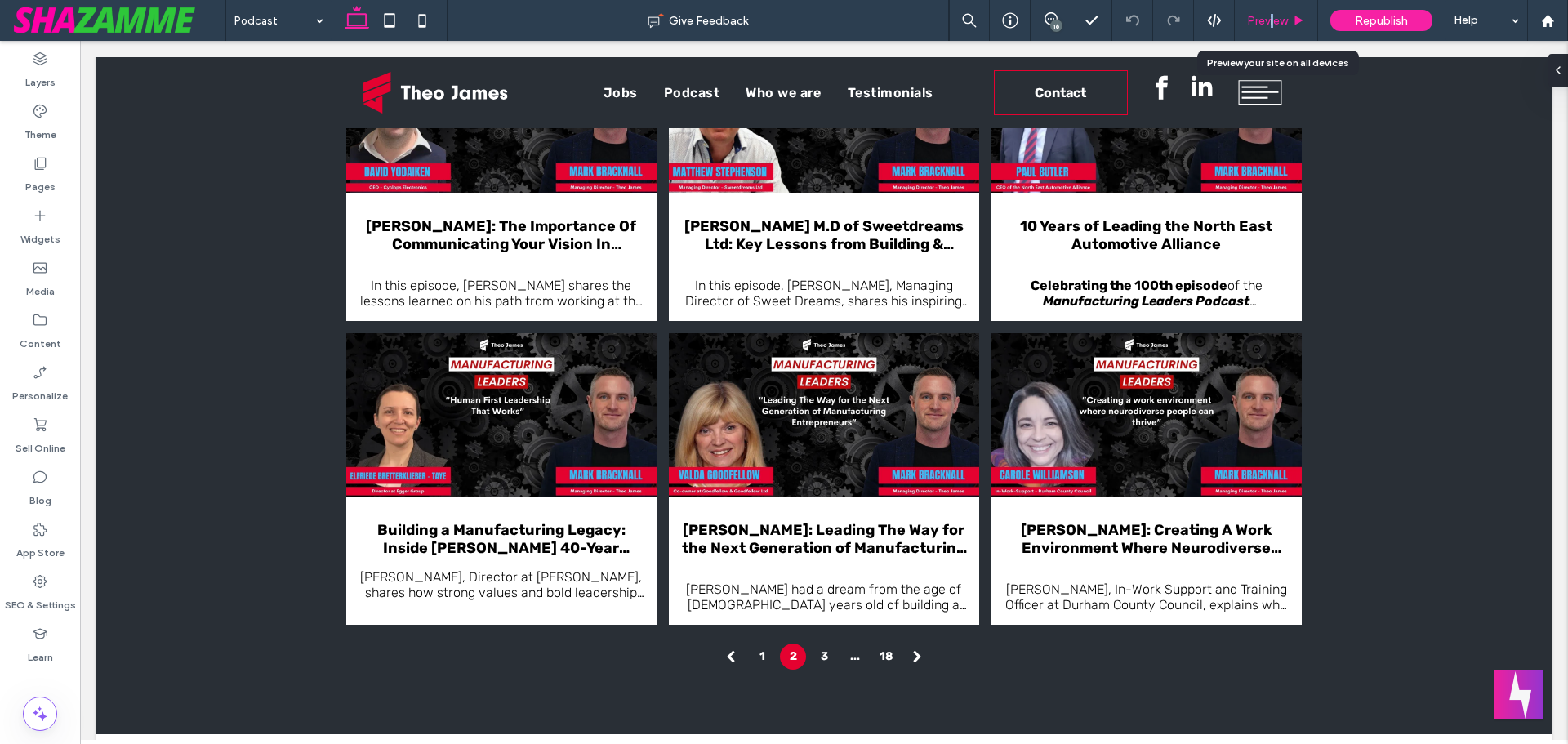
click at [1272, 11] on div "Preview" at bounding box center [1276, 20] width 83 height 41
click at [1268, 14] on span "Preview" at bounding box center [1267, 21] width 41 height 14
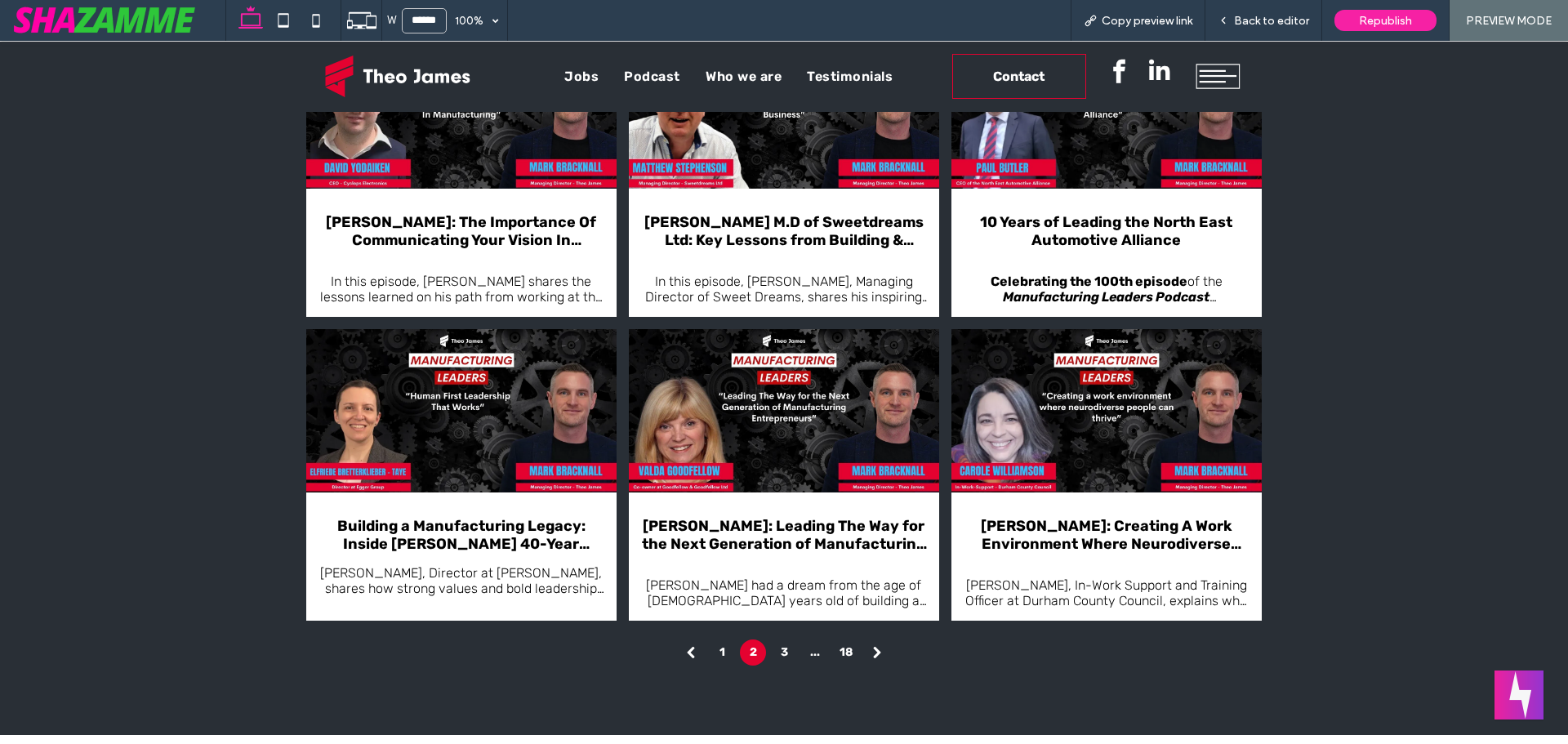
scroll to position [1528, 0]
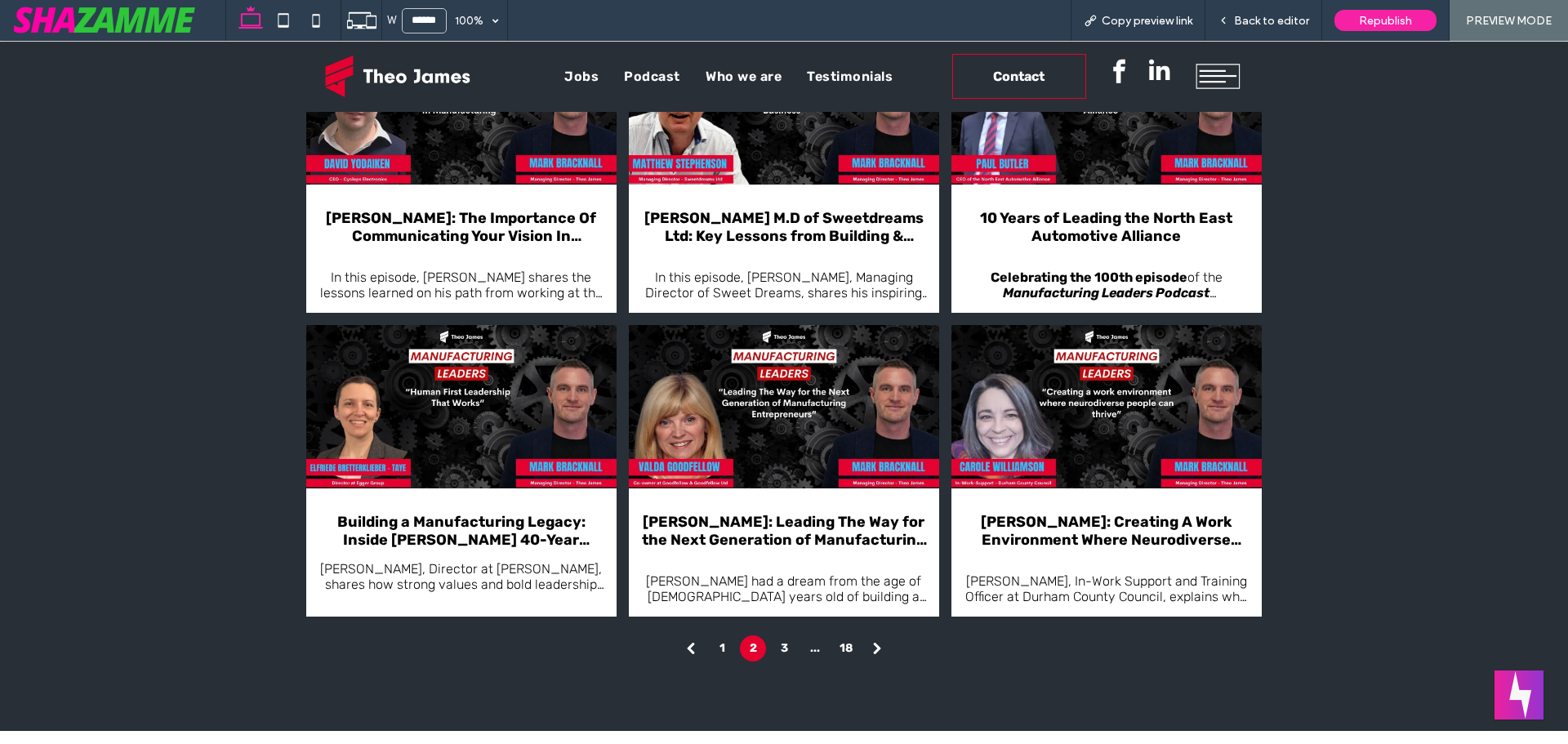
click at [712, 642] on link "1" at bounding box center [722, 649] width 27 height 27
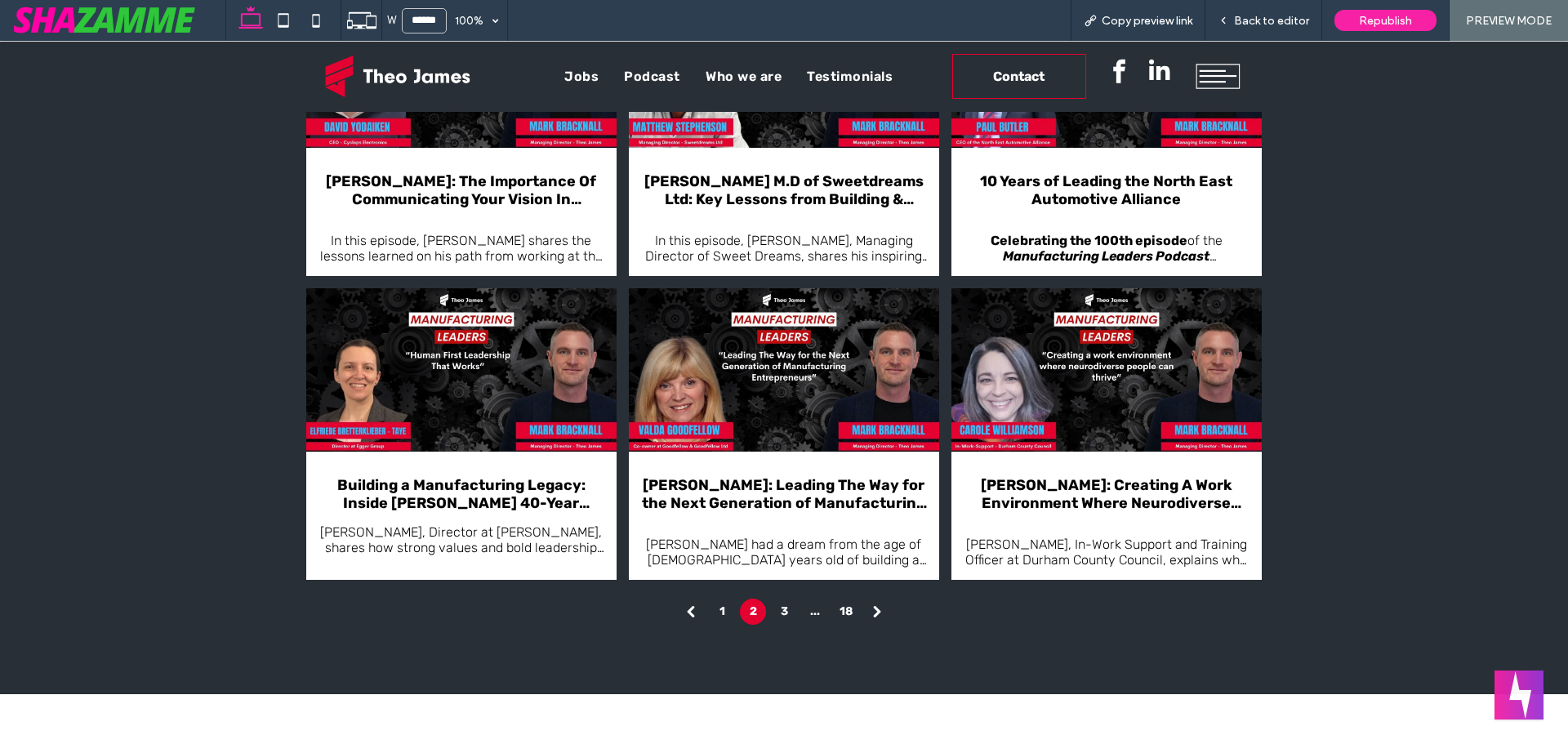
scroll to position [1530, 0]
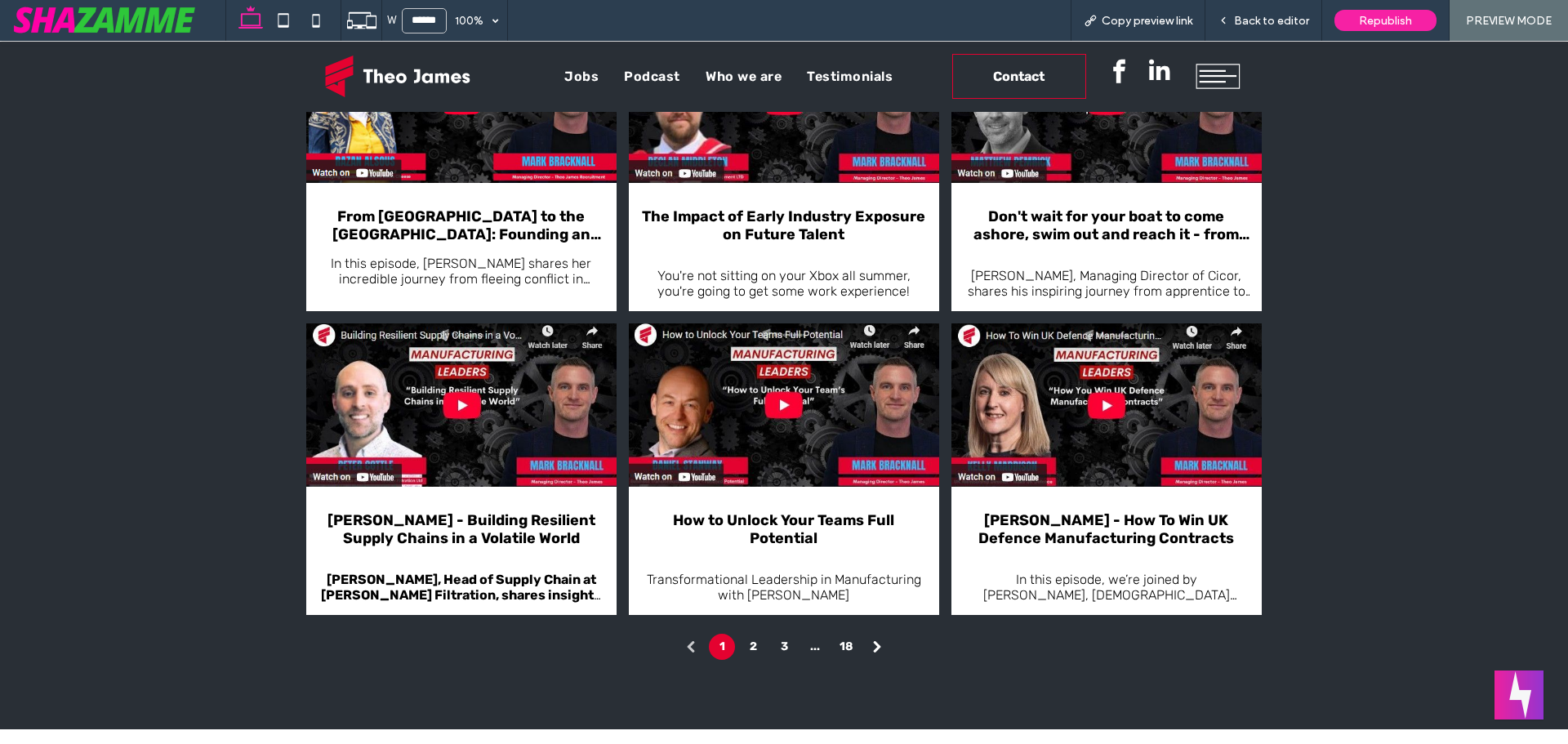
click at [744, 641] on link "2" at bounding box center [753, 647] width 27 height 27
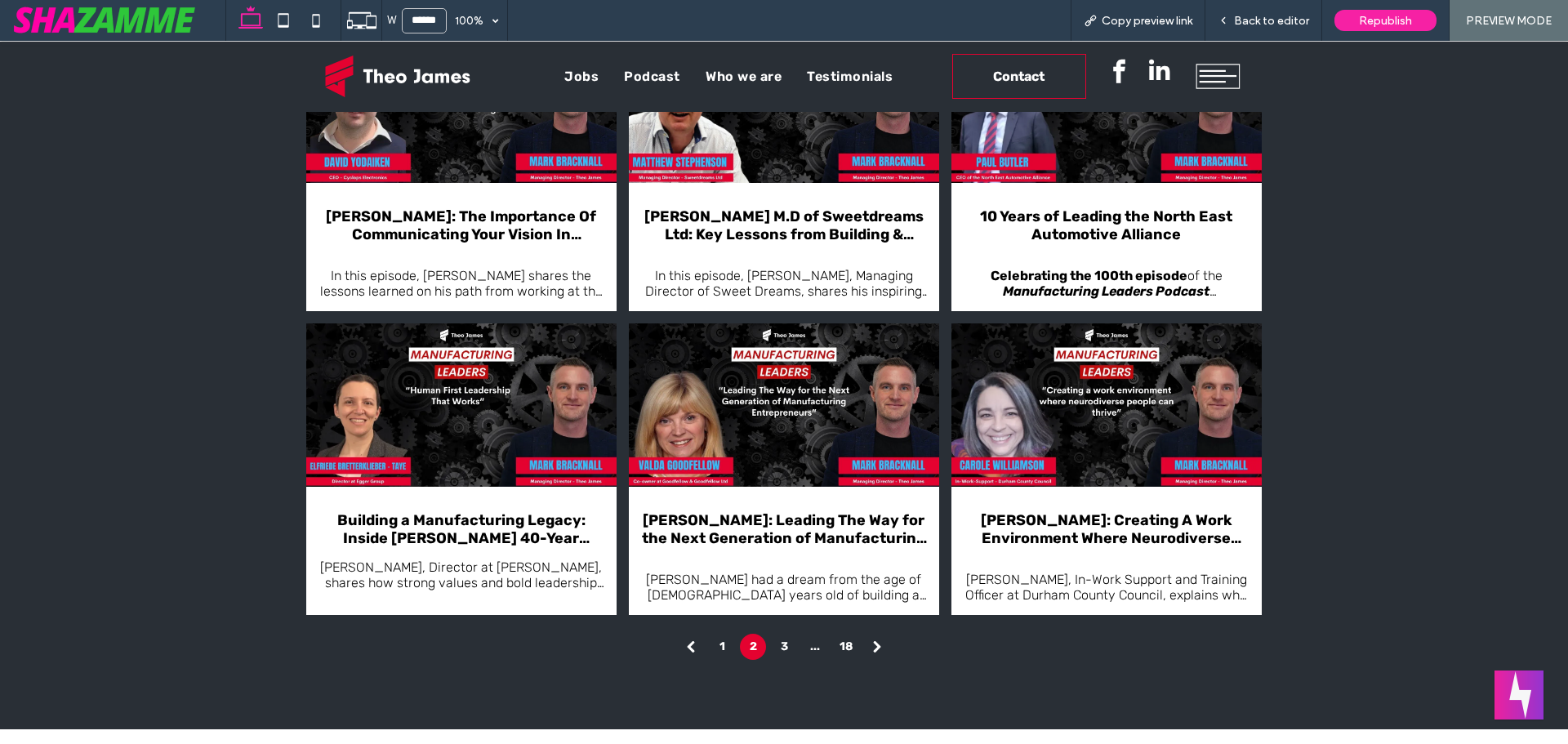
click at [777, 643] on link "3" at bounding box center [784, 647] width 27 height 27
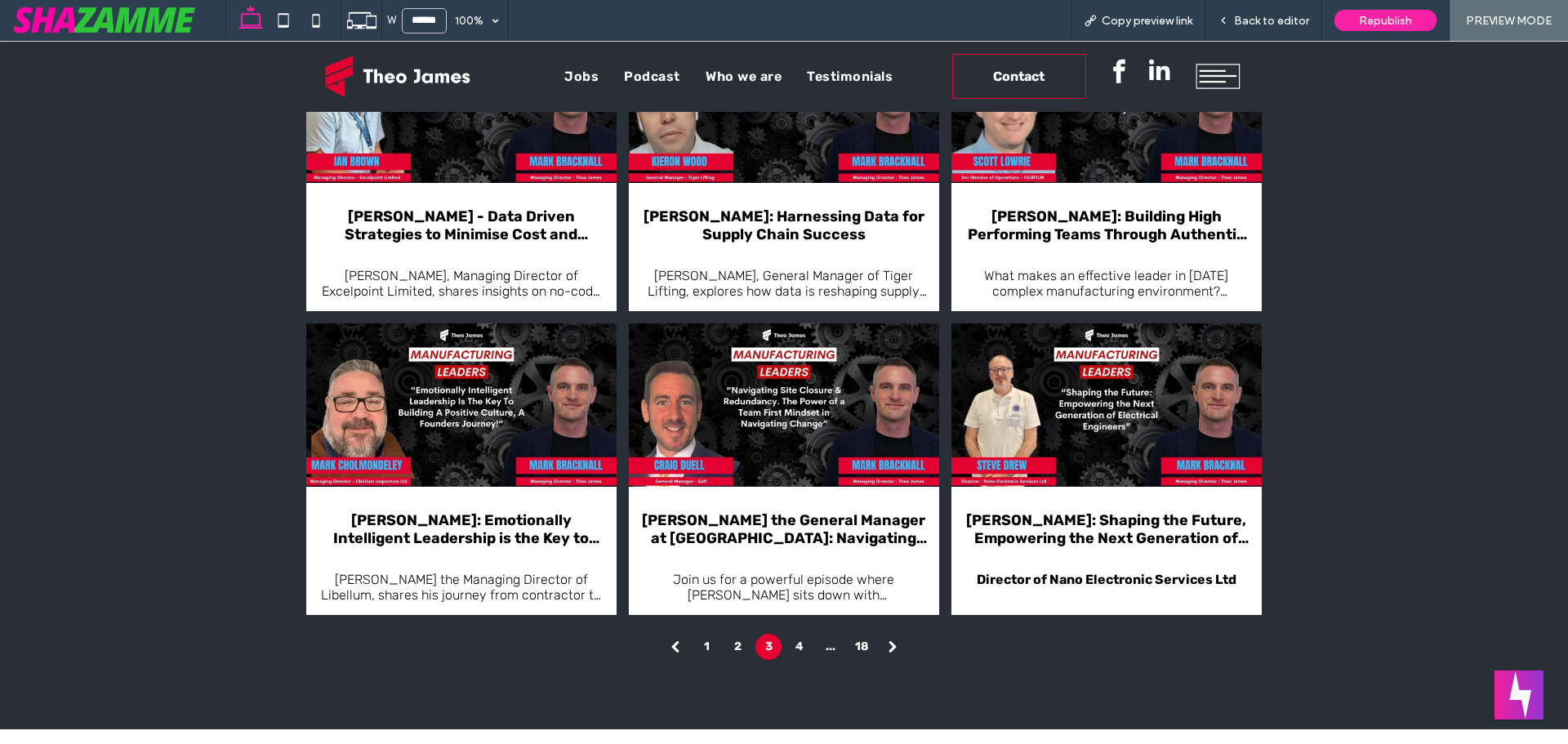
drag, startPoint x: 894, startPoint y: 717, endPoint x: 803, endPoint y: 707, distance: 91.5
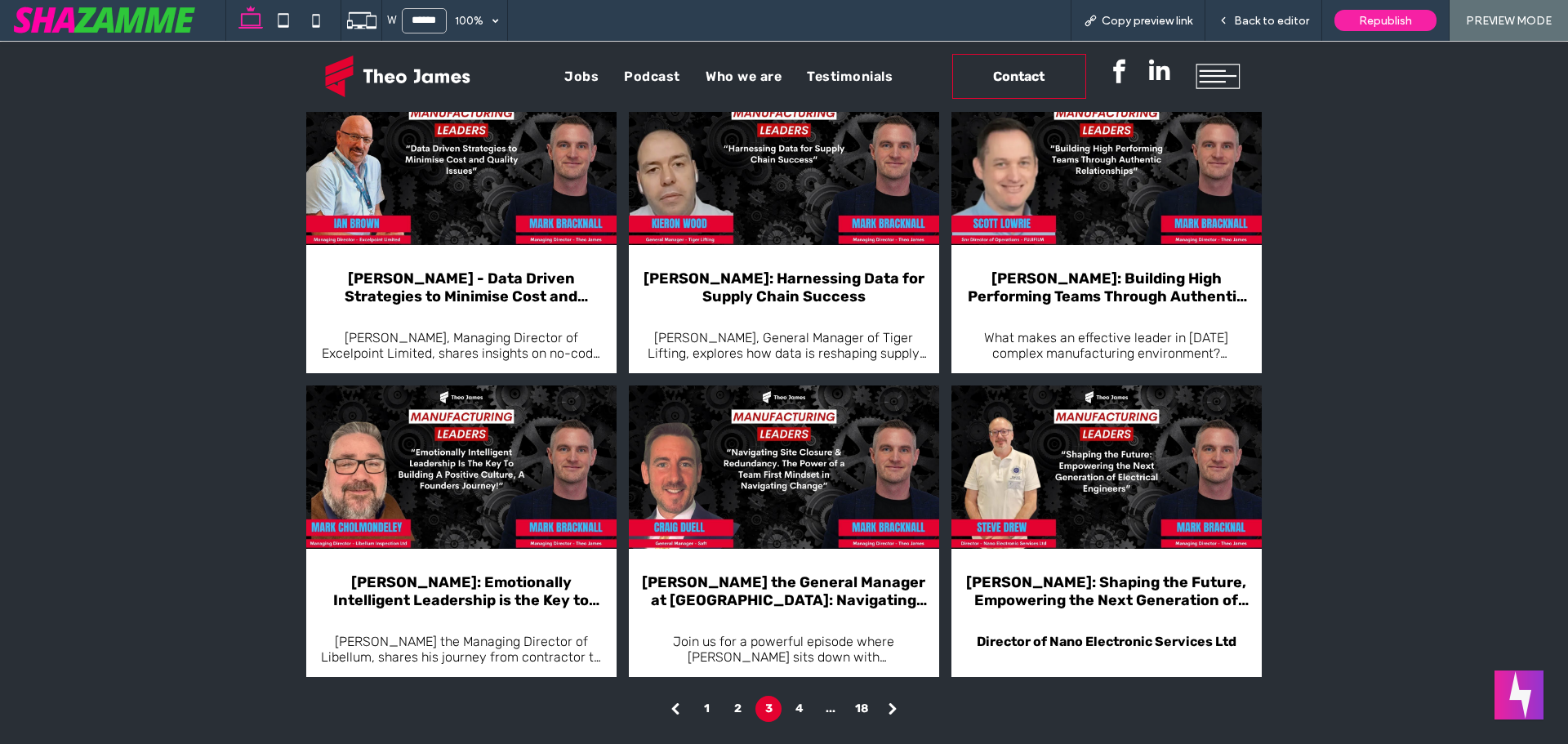
scroll to position [1447, 0]
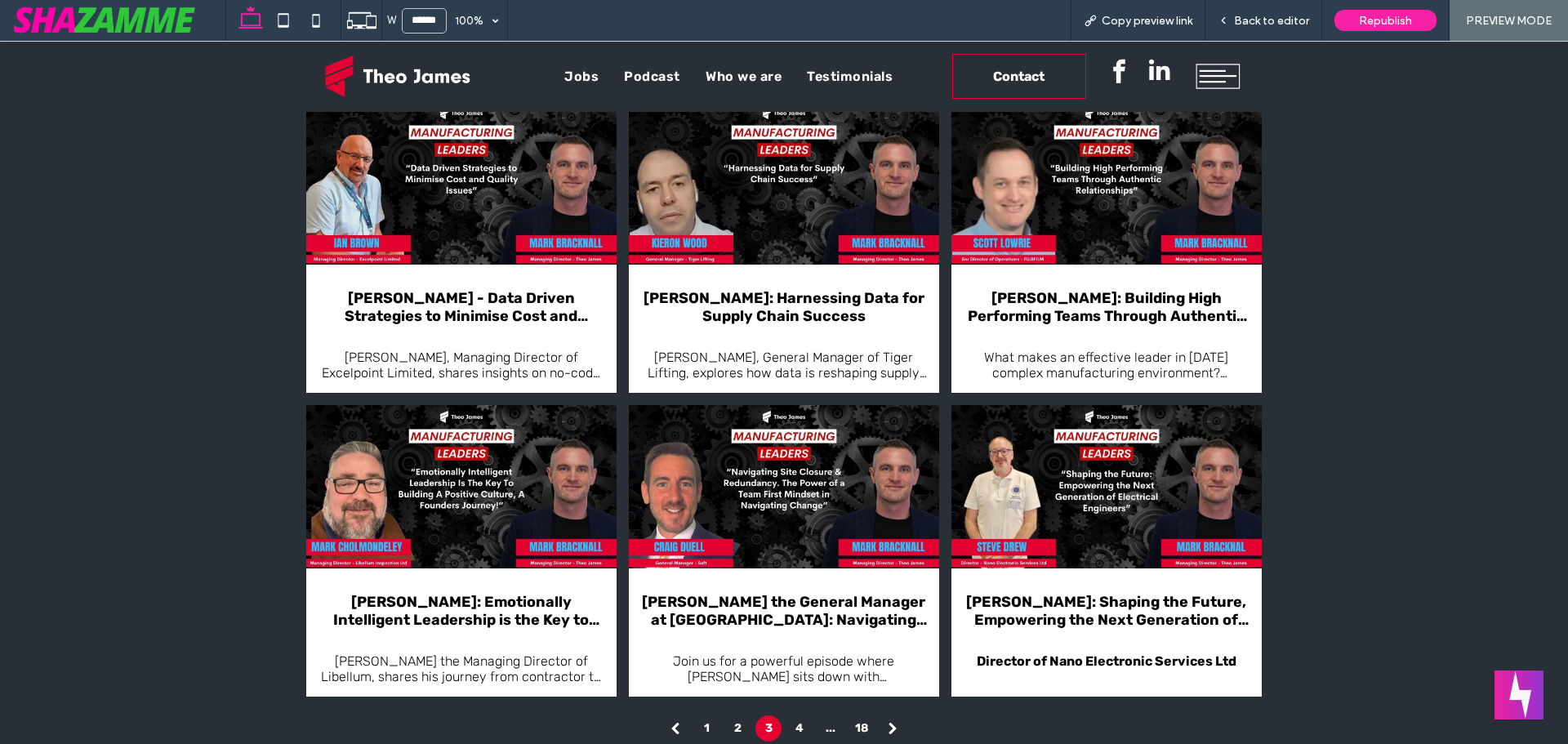
click at [384, 80] on img at bounding box center [398, 76] width 145 height 42
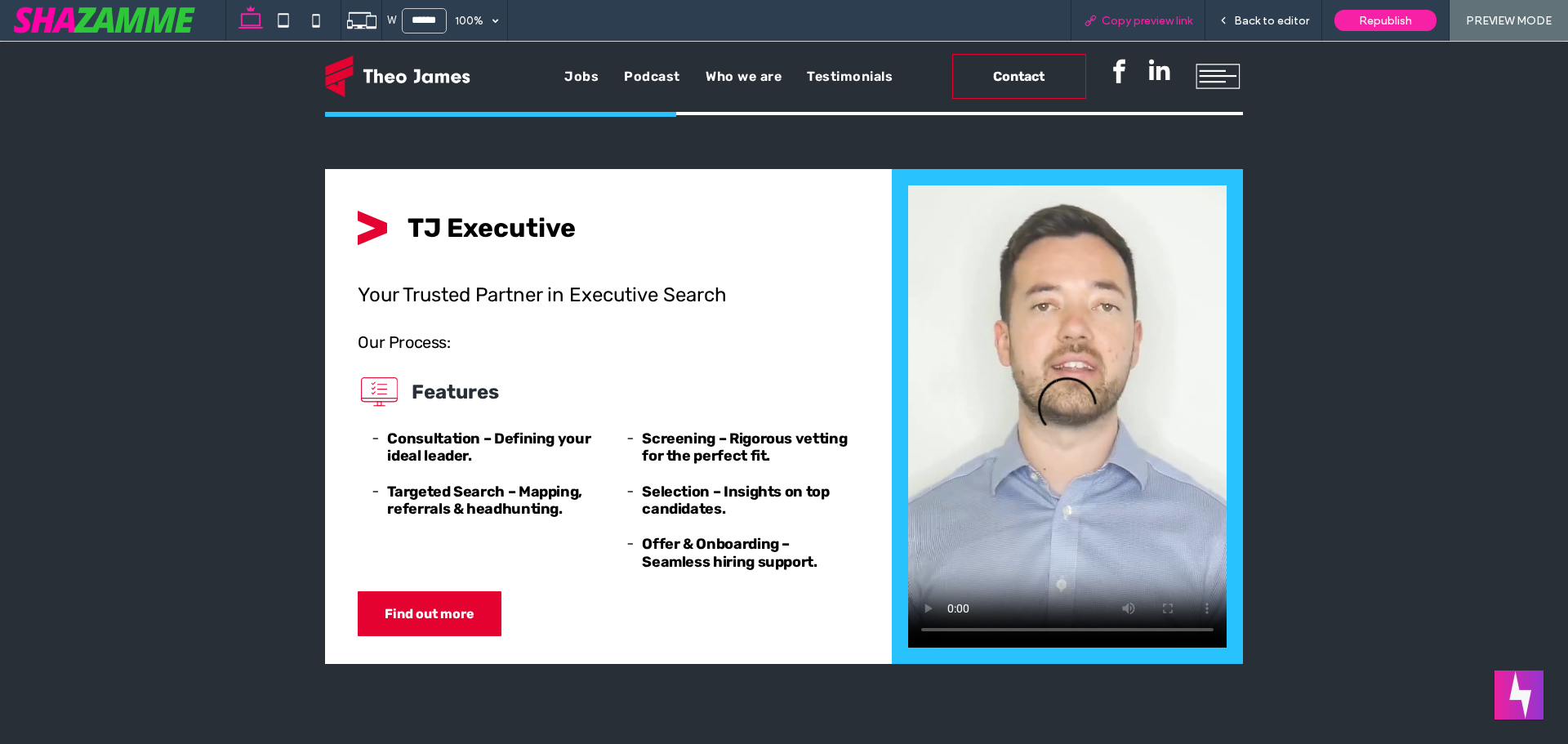
scroll to position [1715, 0]
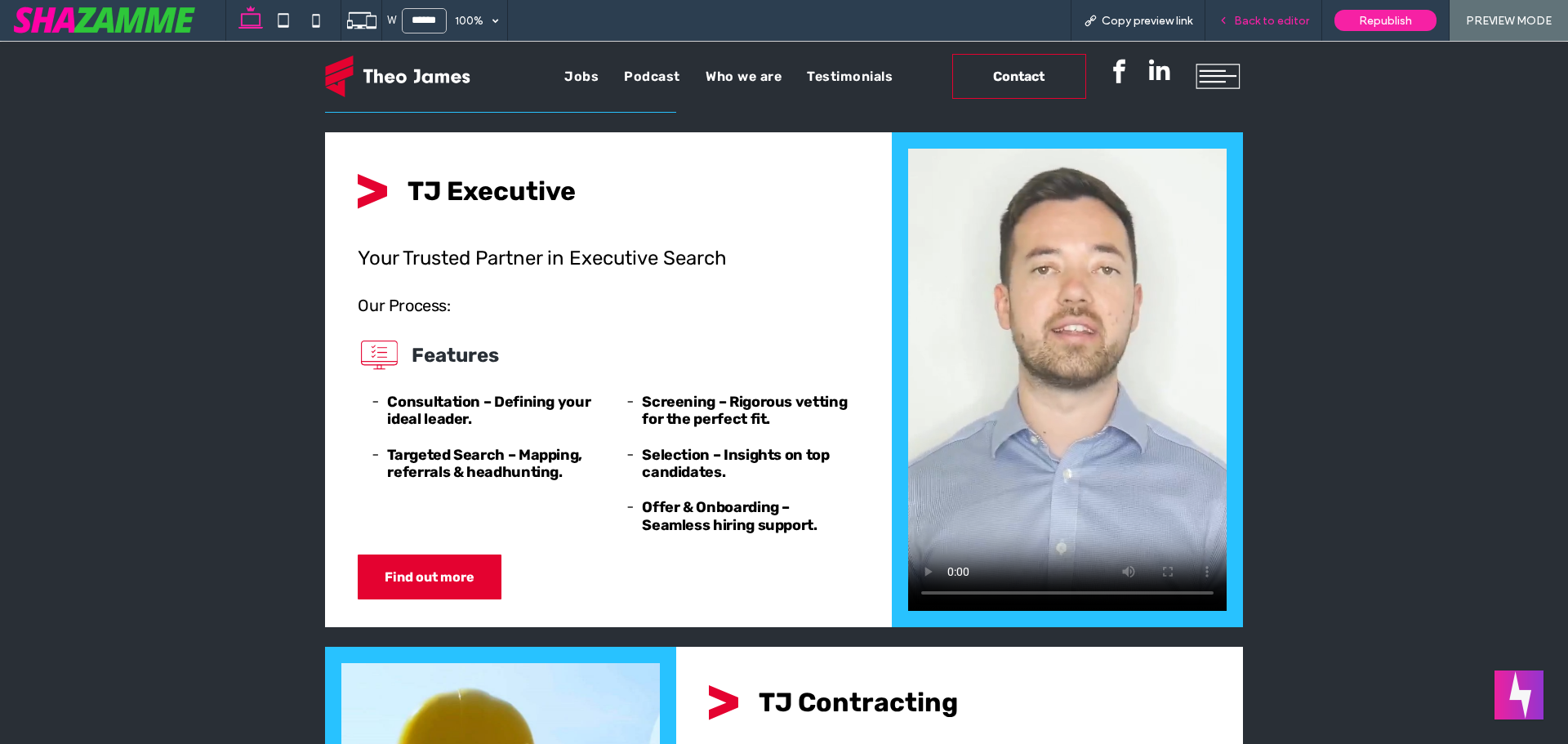
click at [1285, 32] on div "Back to editor" at bounding box center [1264, 20] width 117 height 41
click at [1275, 16] on span "Back to editor" at bounding box center [1271, 21] width 75 height 14
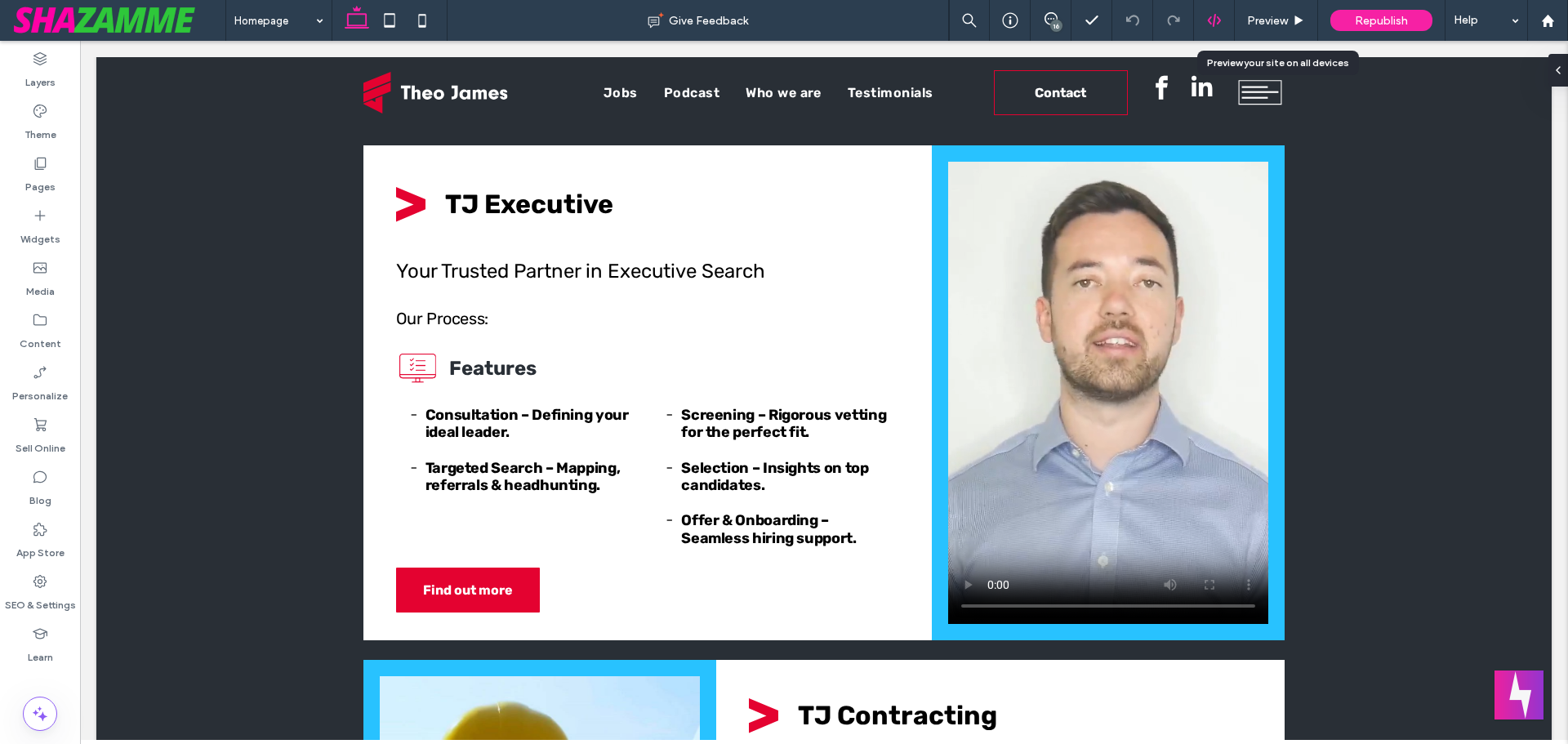
scroll to position [1707, 0]
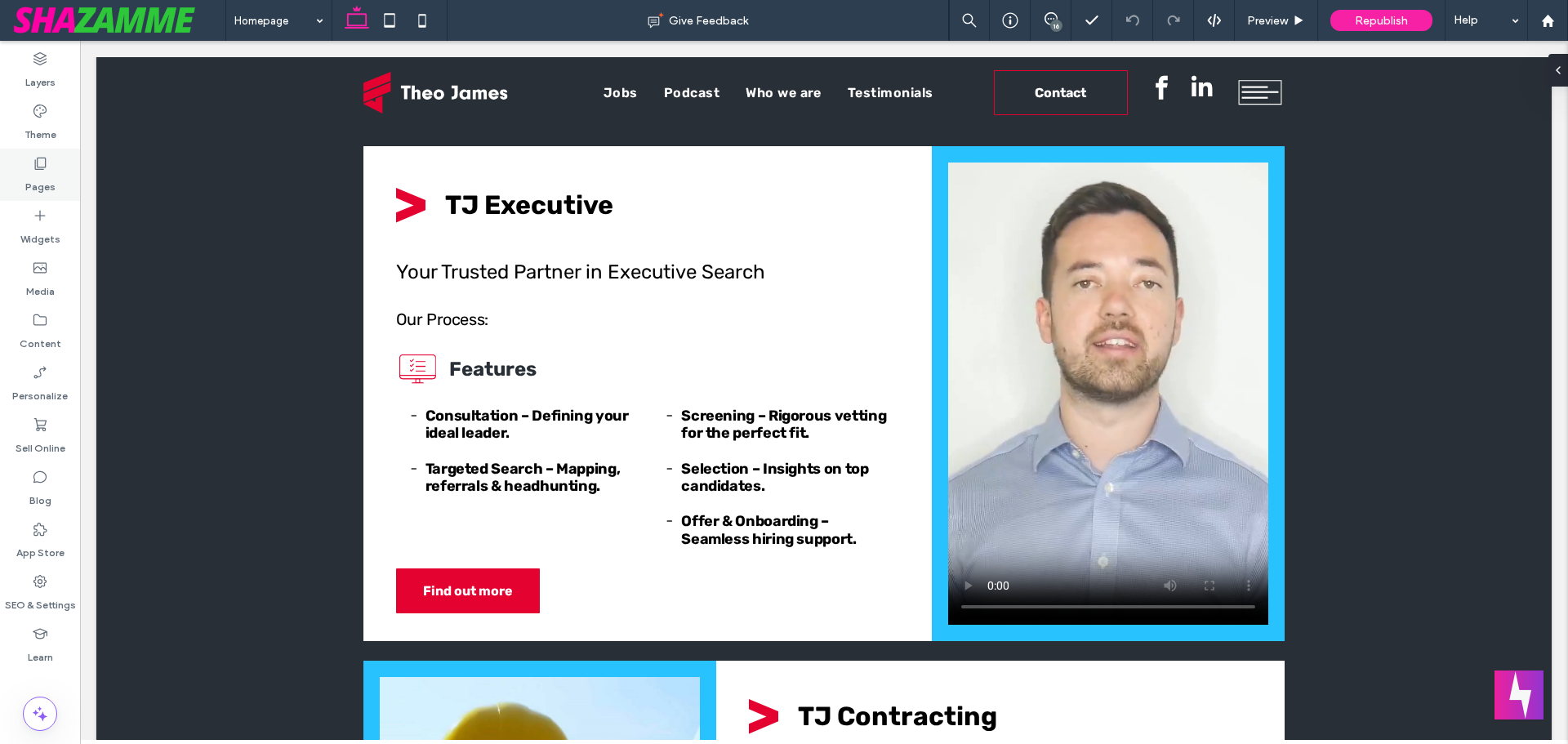
click at [49, 163] on div "Pages" at bounding box center [40, 174] width 80 height 52
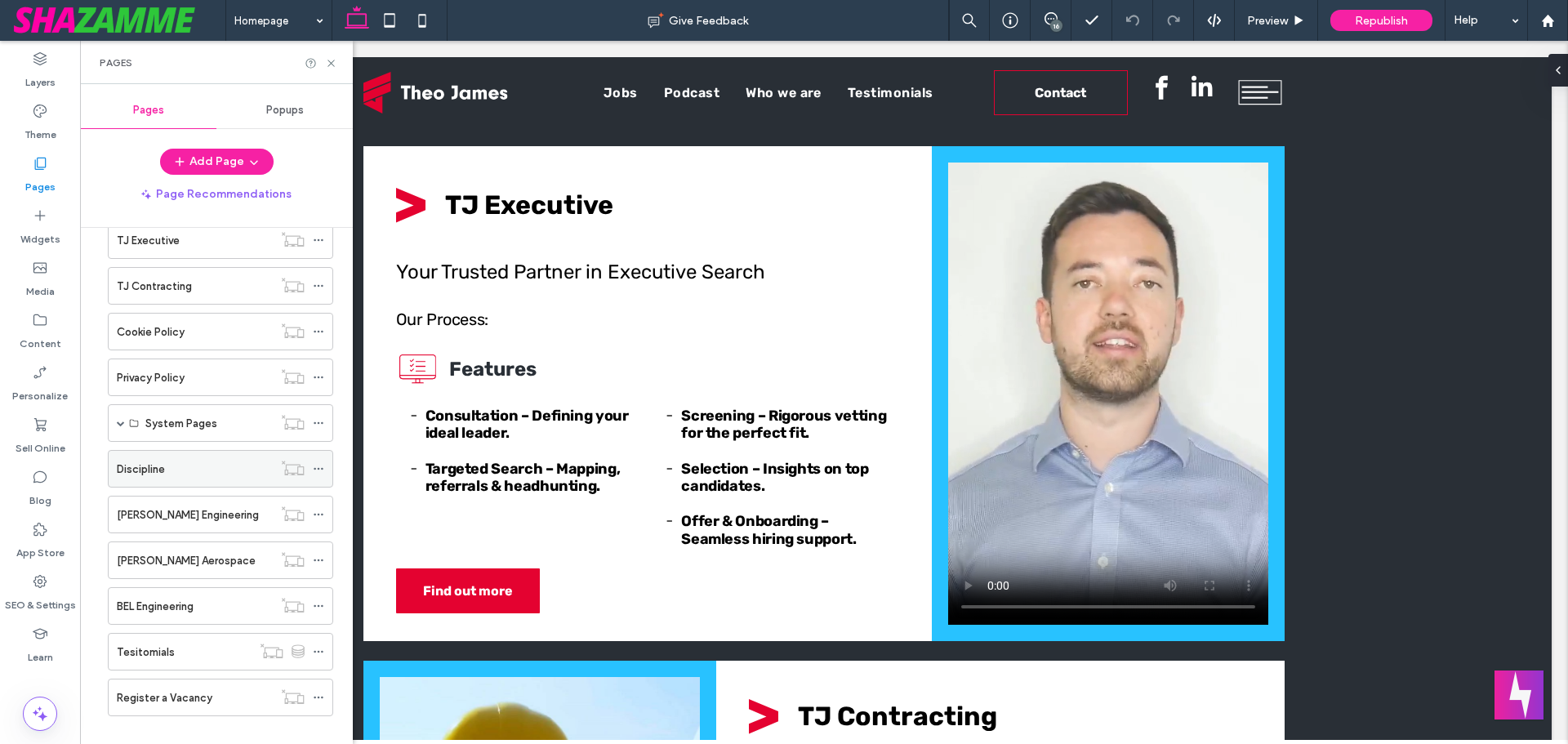
scroll to position [550, 0]
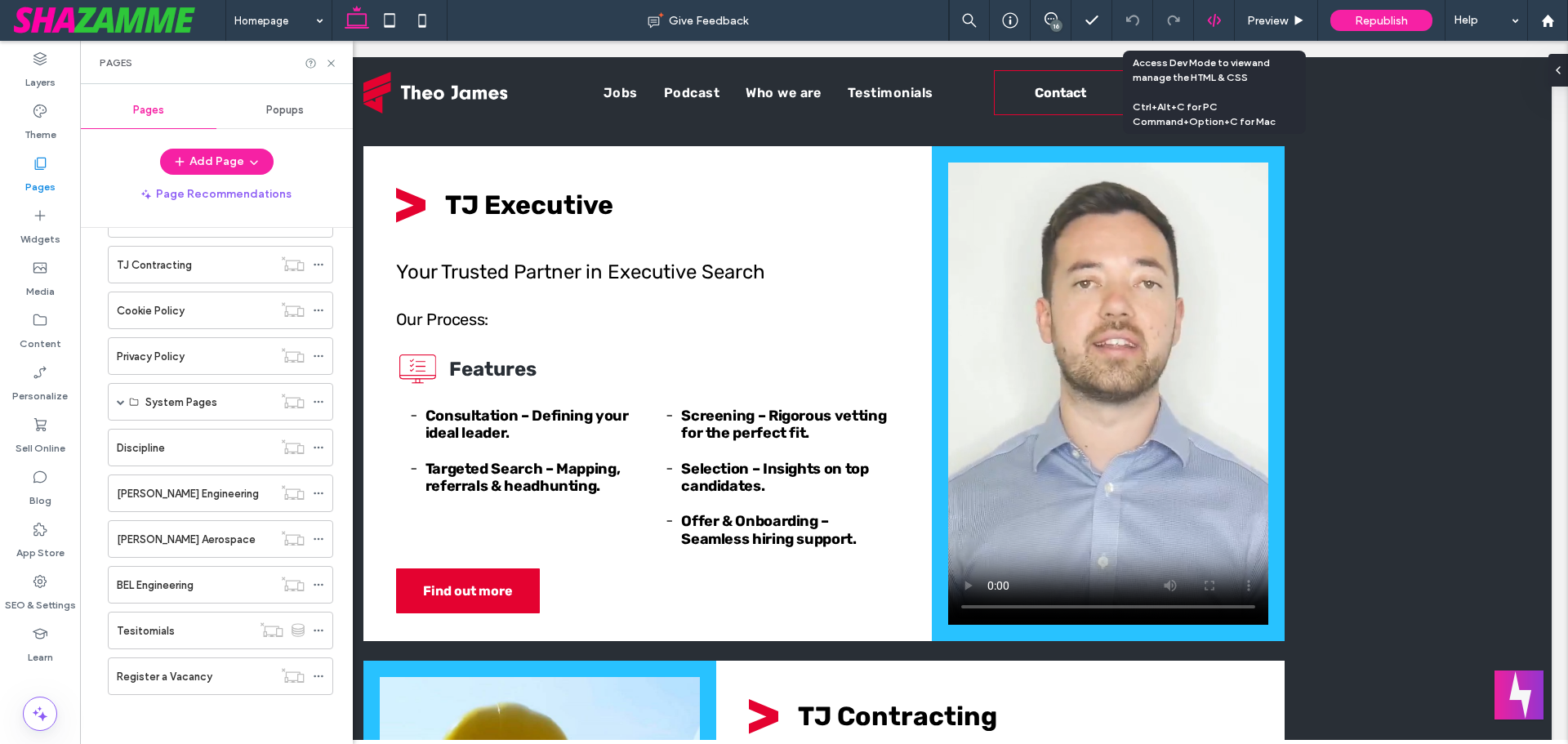
click at [1215, 24] on icon at bounding box center [1214, 20] width 15 height 15
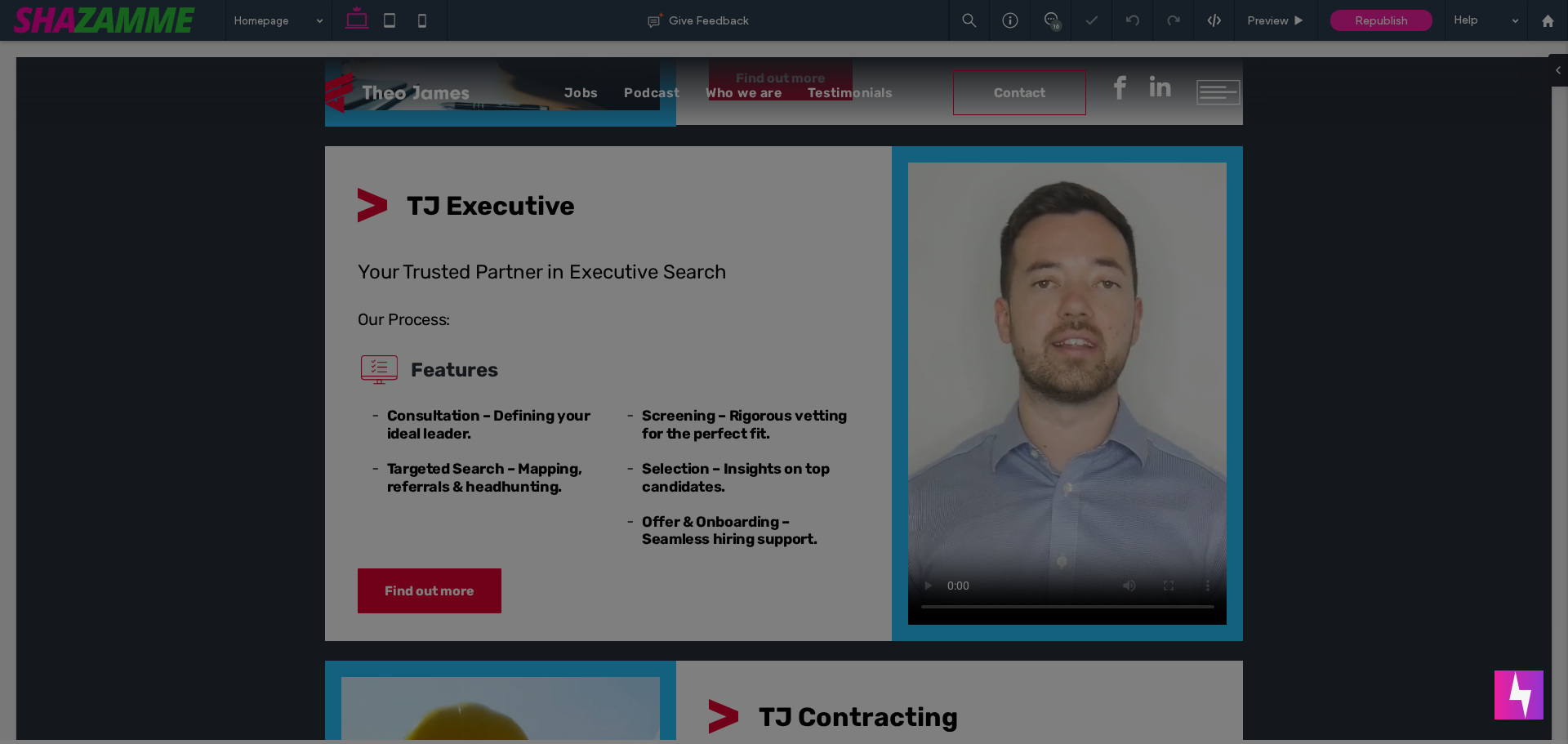
scroll to position [0, 0]
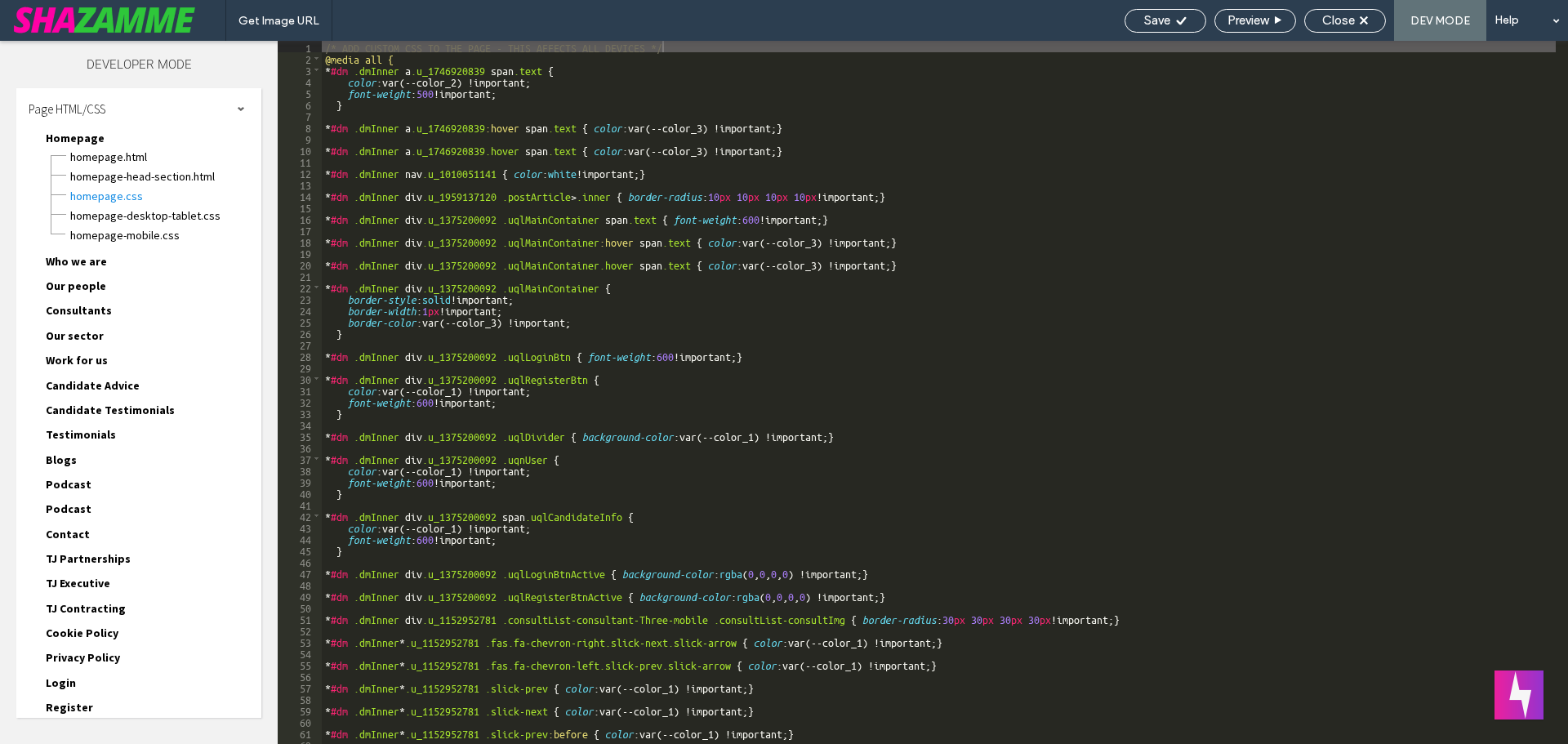
click at [80, 483] on span "Podcast" at bounding box center [69, 484] width 46 height 15
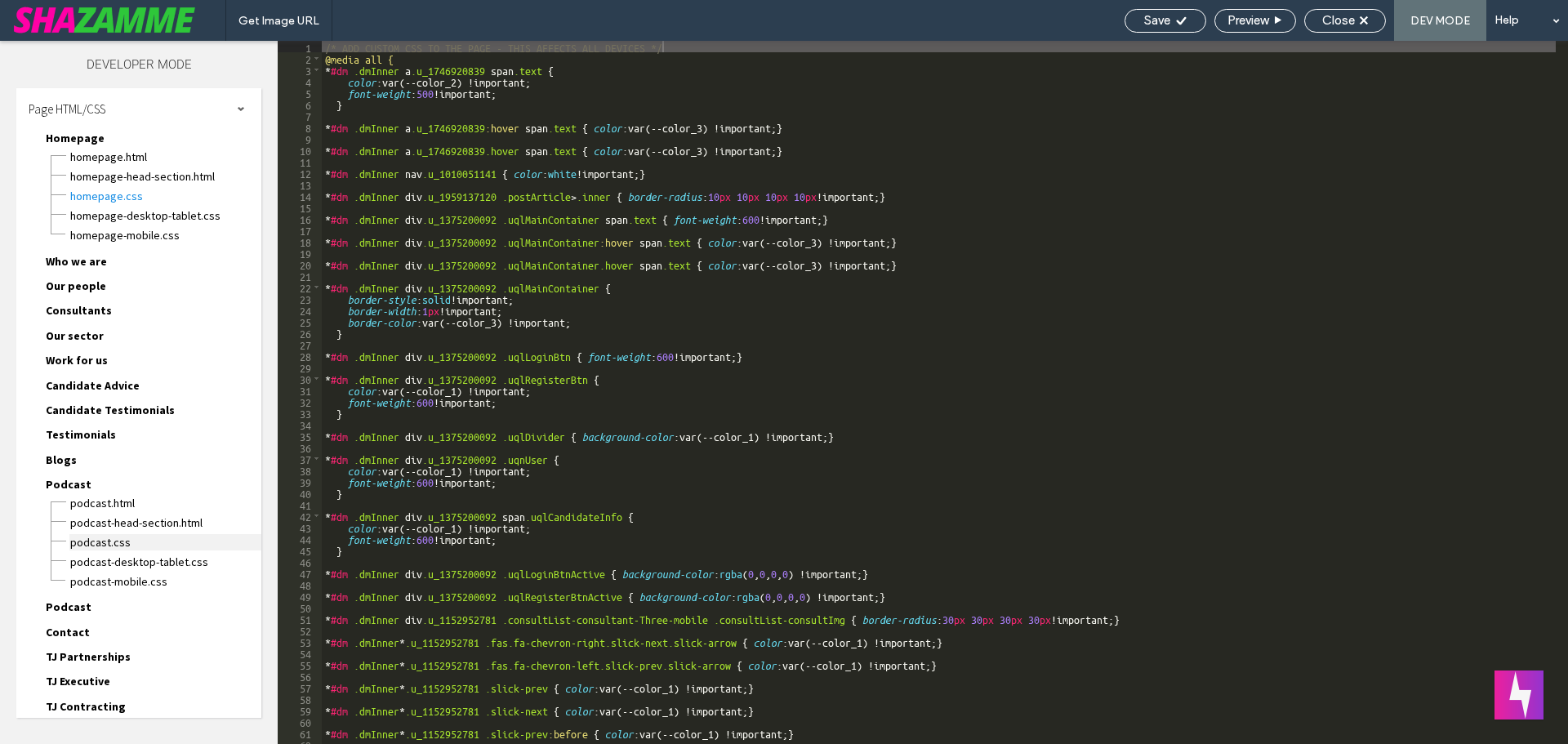
drag, startPoint x: 124, startPoint y: 531, endPoint x: 123, endPoint y: 543, distance: 12.0
click at [123, 535] on div "Podcast.css" at bounding box center [165, 541] width 192 height 19
click at [123, 543] on span "Podcast.css" at bounding box center [165, 542] width 192 height 16
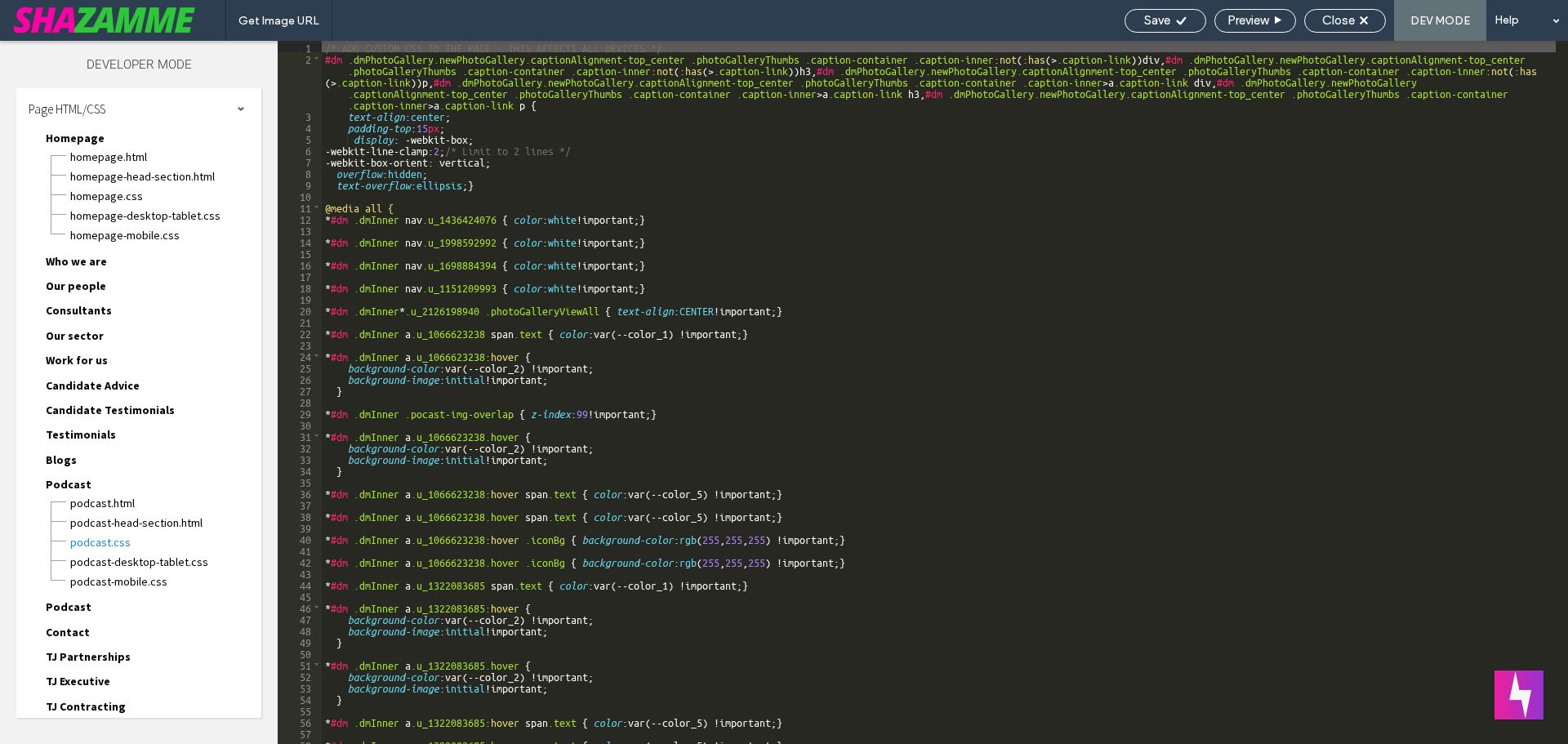
click at [62, 604] on span "Podcast" at bounding box center [69, 606] width 46 height 15
click at [104, 662] on span "Podcast.css" at bounding box center [165, 664] width 192 height 16
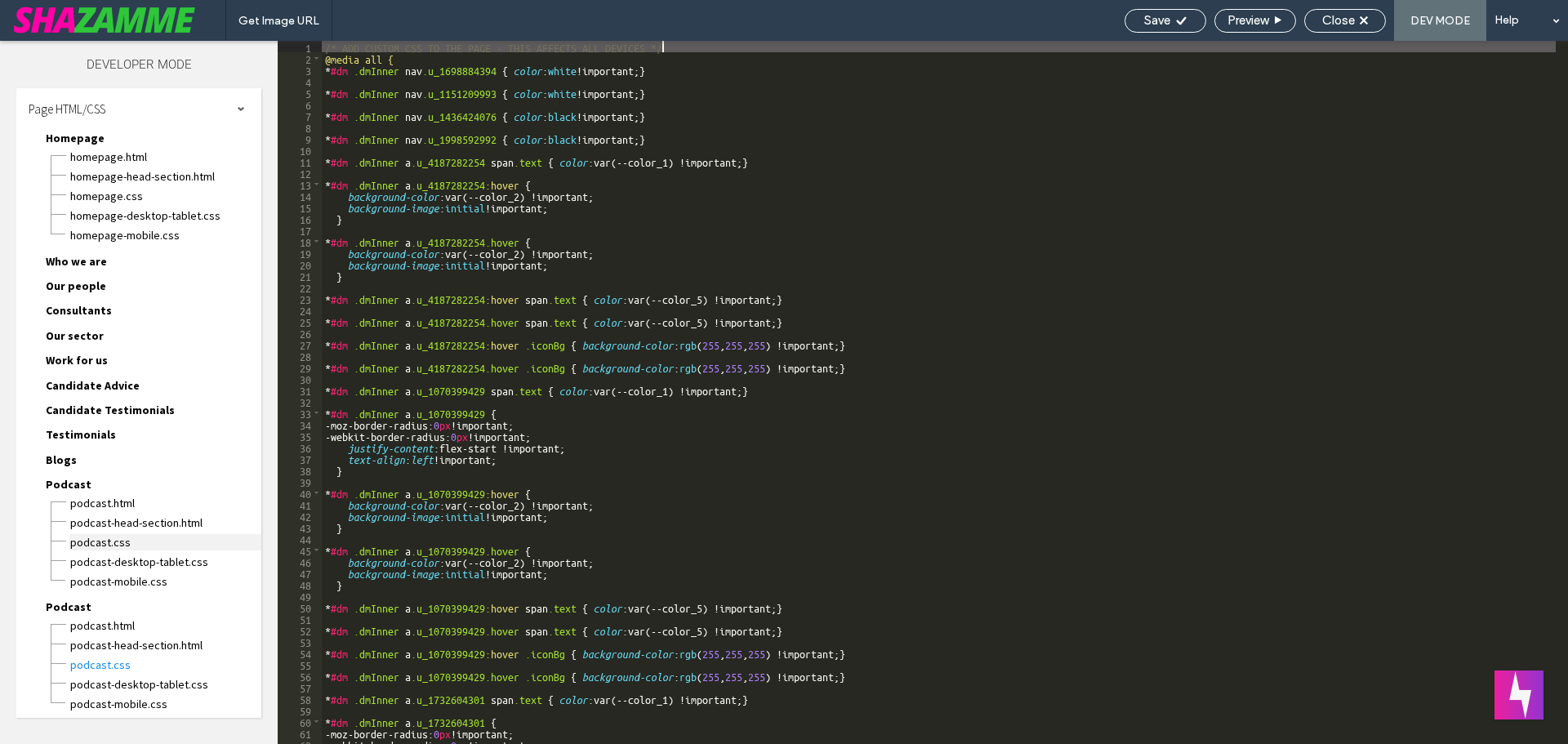
click at [119, 546] on span "Podcast.css" at bounding box center [165, 542] width 192 height 16
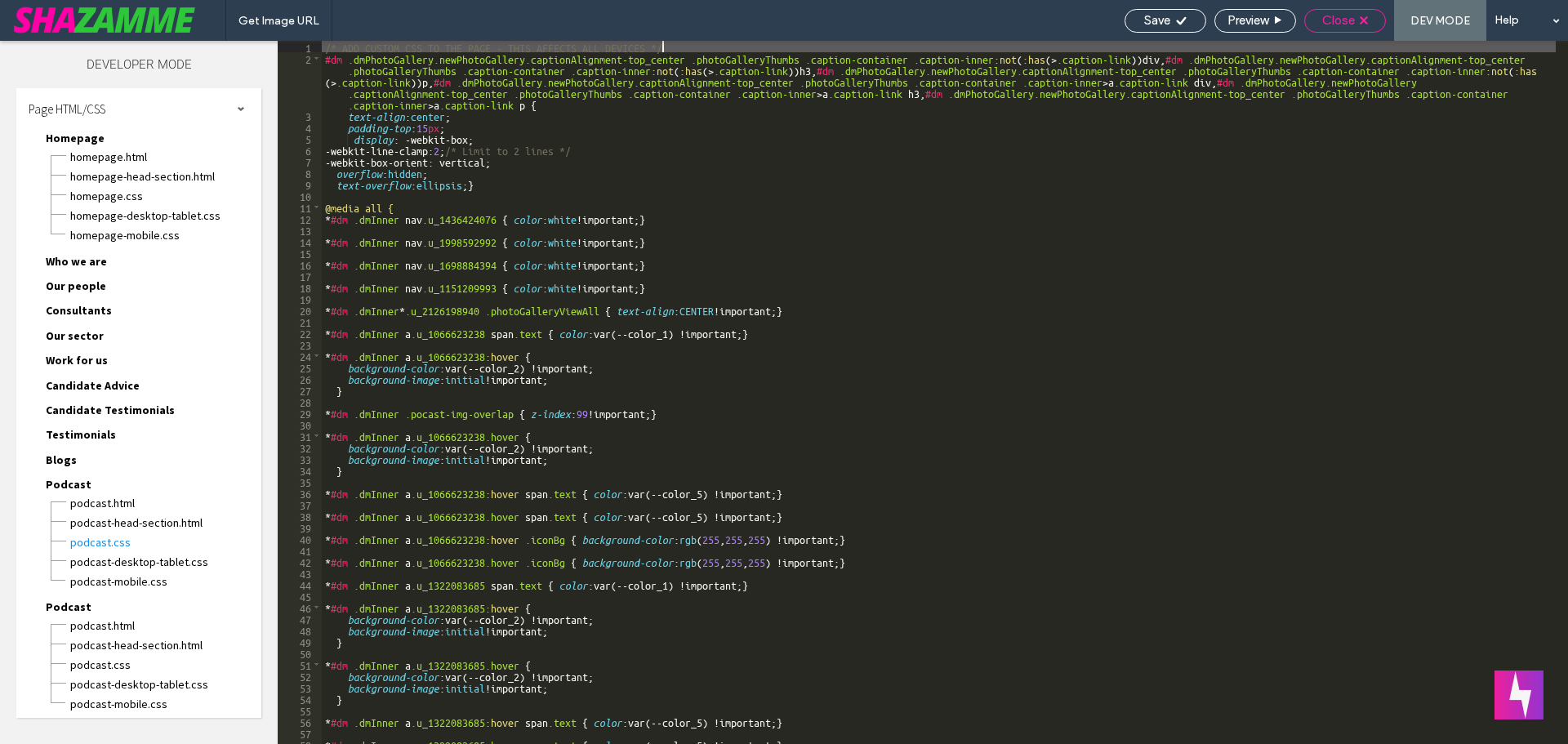
click at [1365, 14] on div "Close" at bounding box center [1345, 20] width 80 height 15
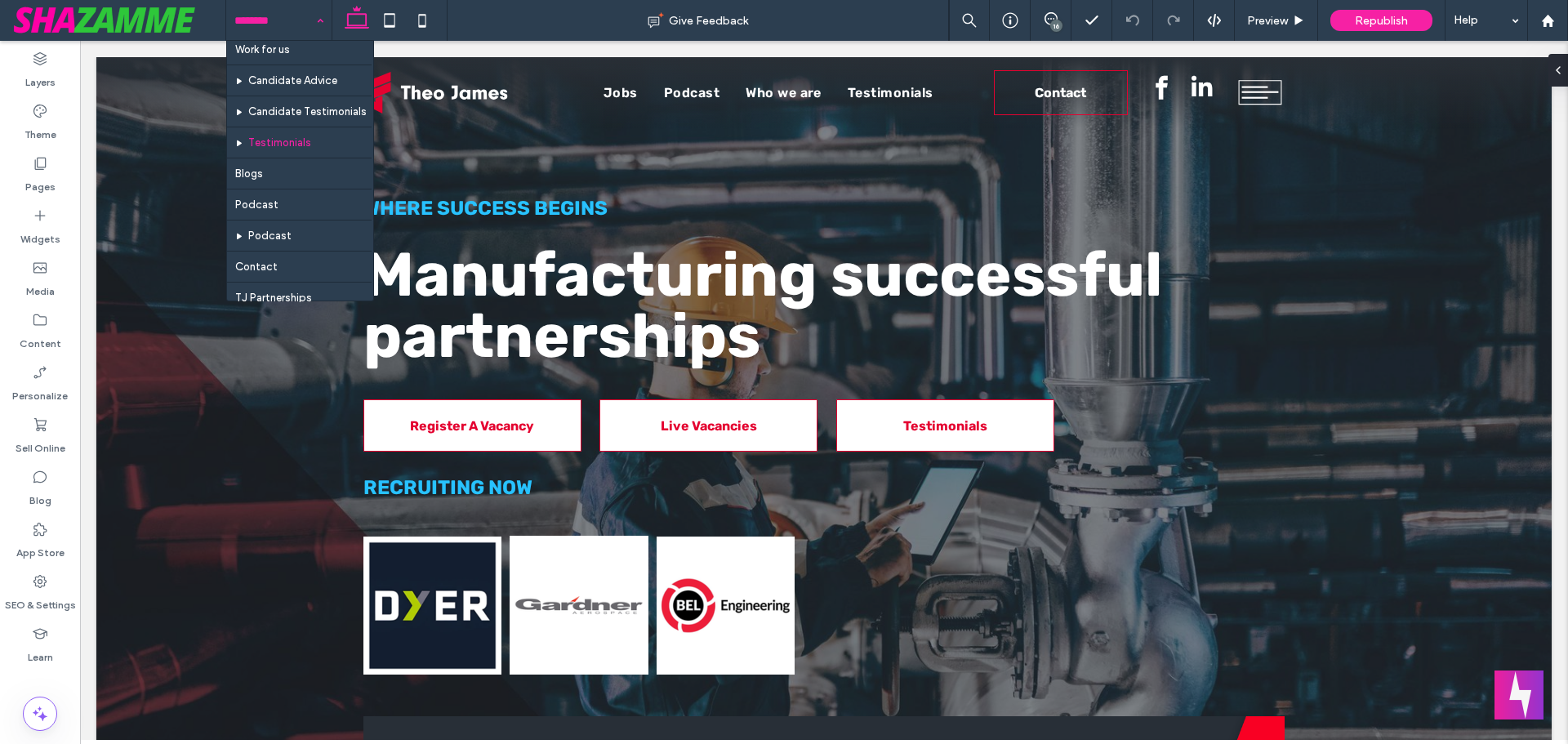
scroll to position [163, 0]
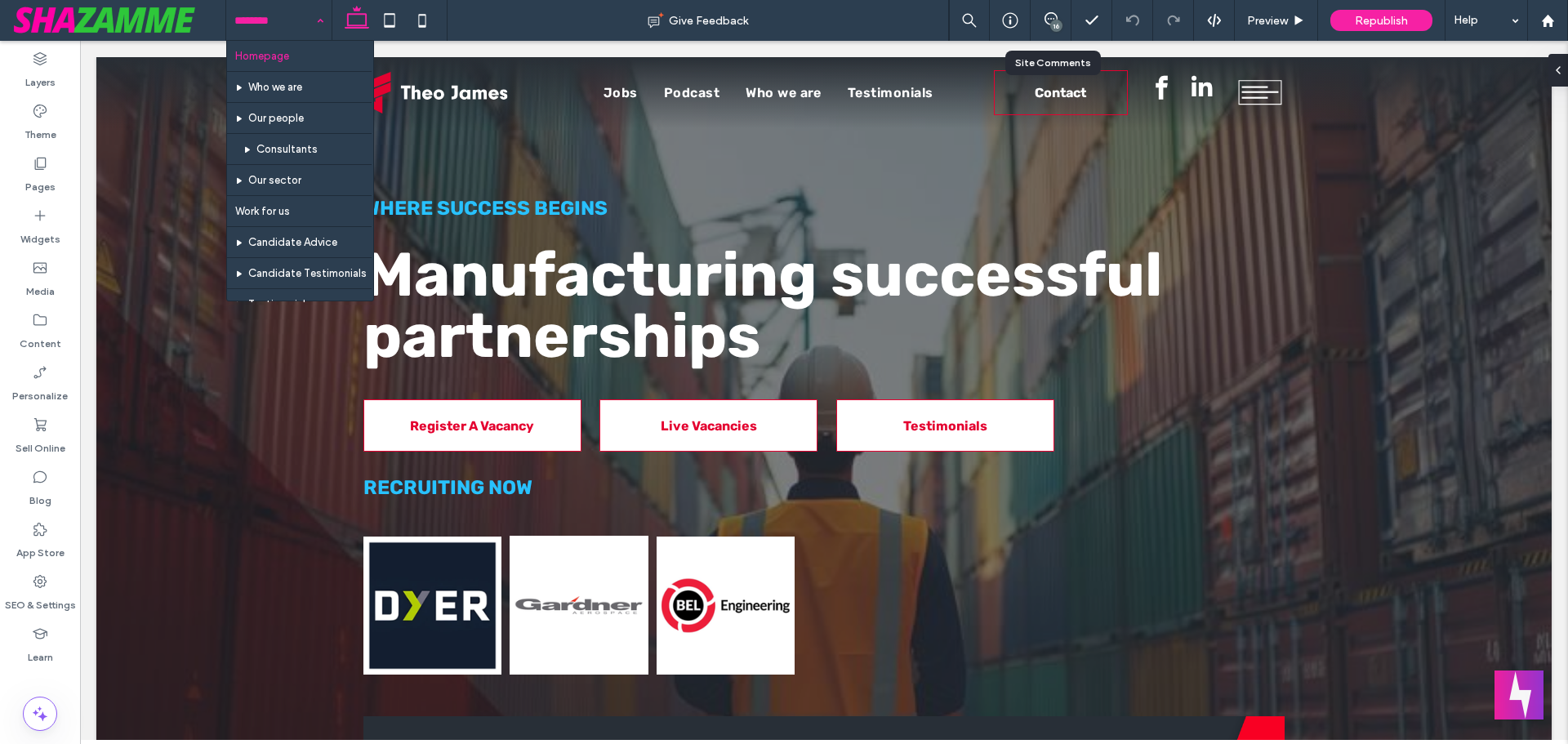
click at [1056, 20] on div "16" at bounding box center [1056, 26] width 12 height 12
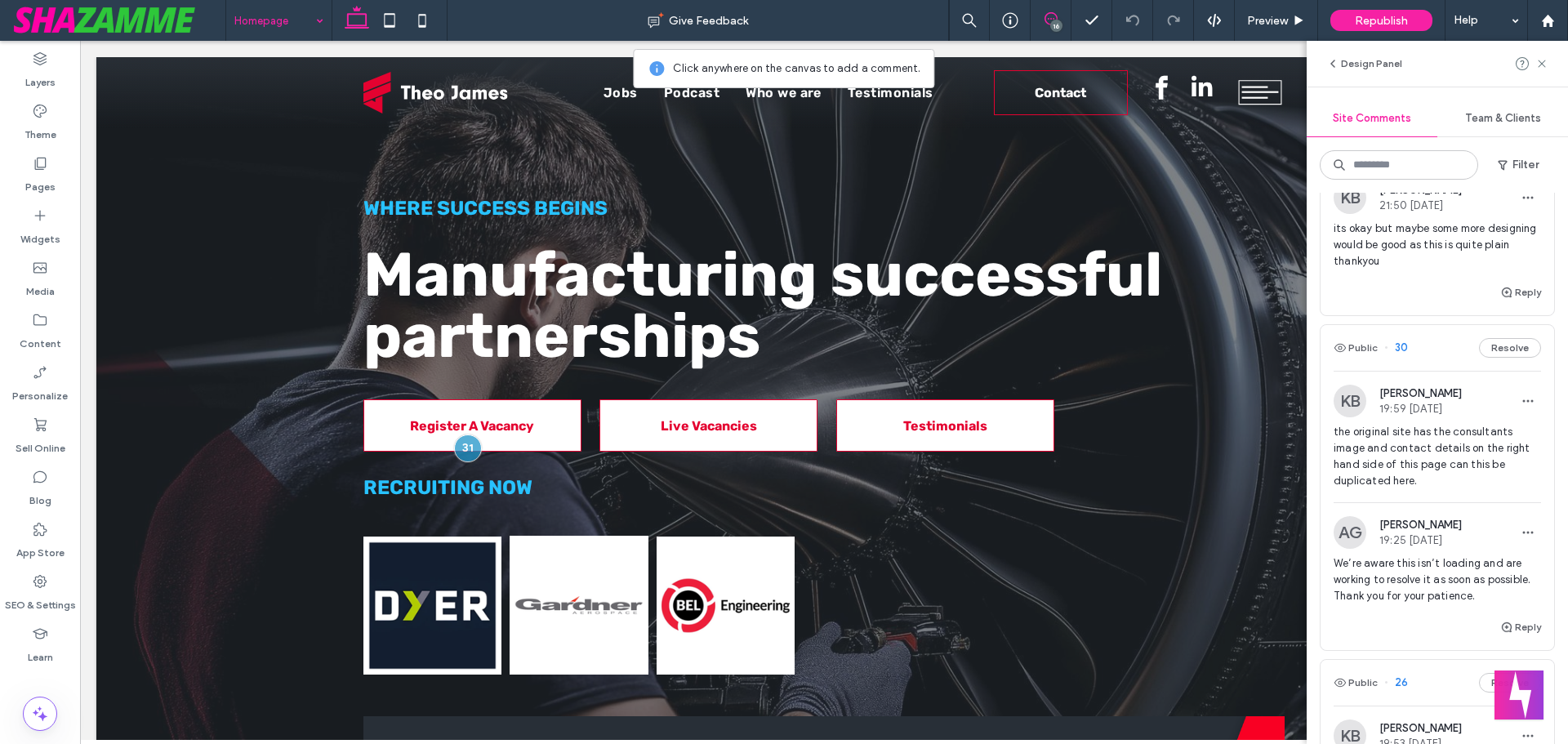
scroll to position [1306, 0]
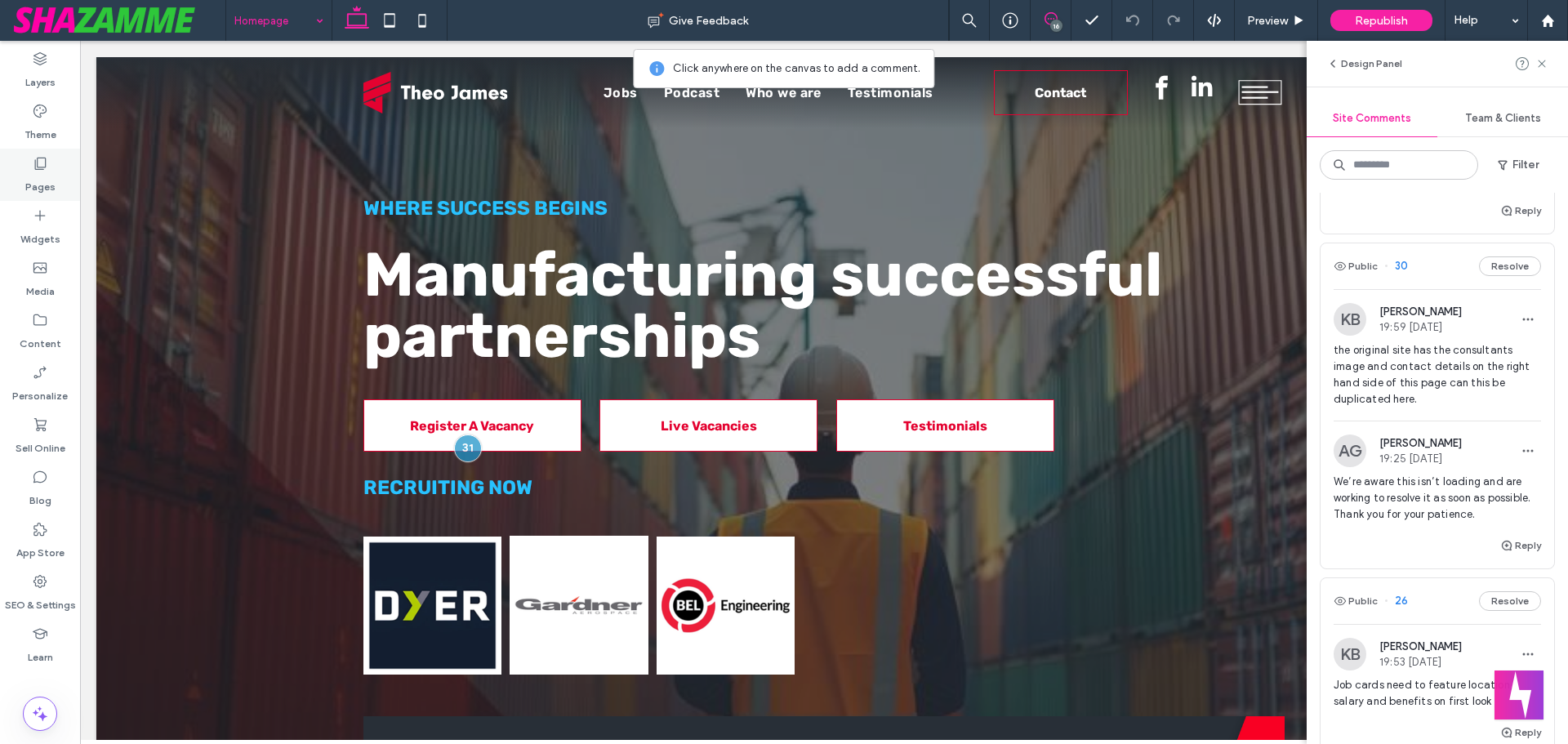
click at [42, 151] on div "Pages" at bounding box center [40, 174] width 80 height 52
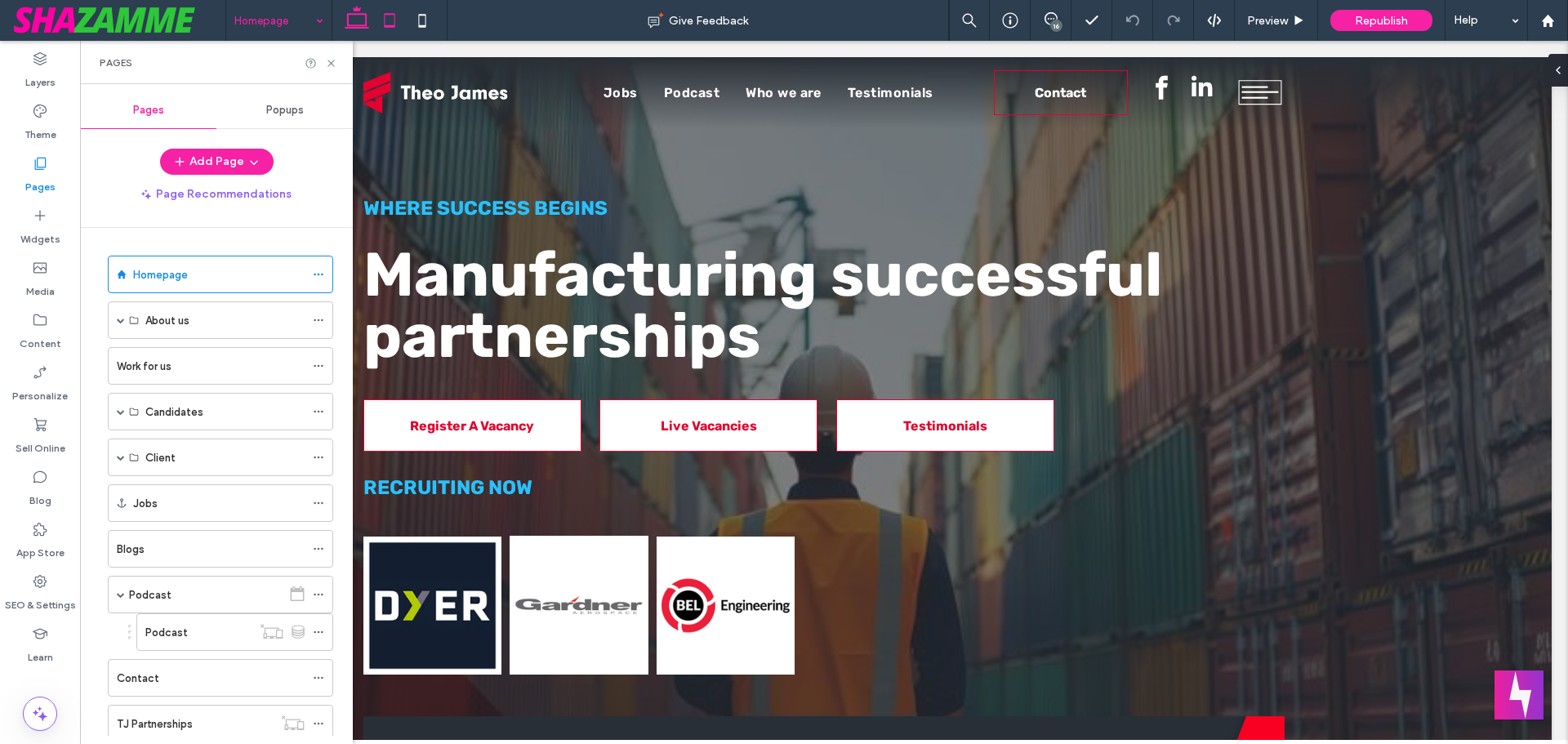
scroll to position [0, 0]
click at [1013, 19] on icon at bounding box center [1010, 20] width 16 height 16
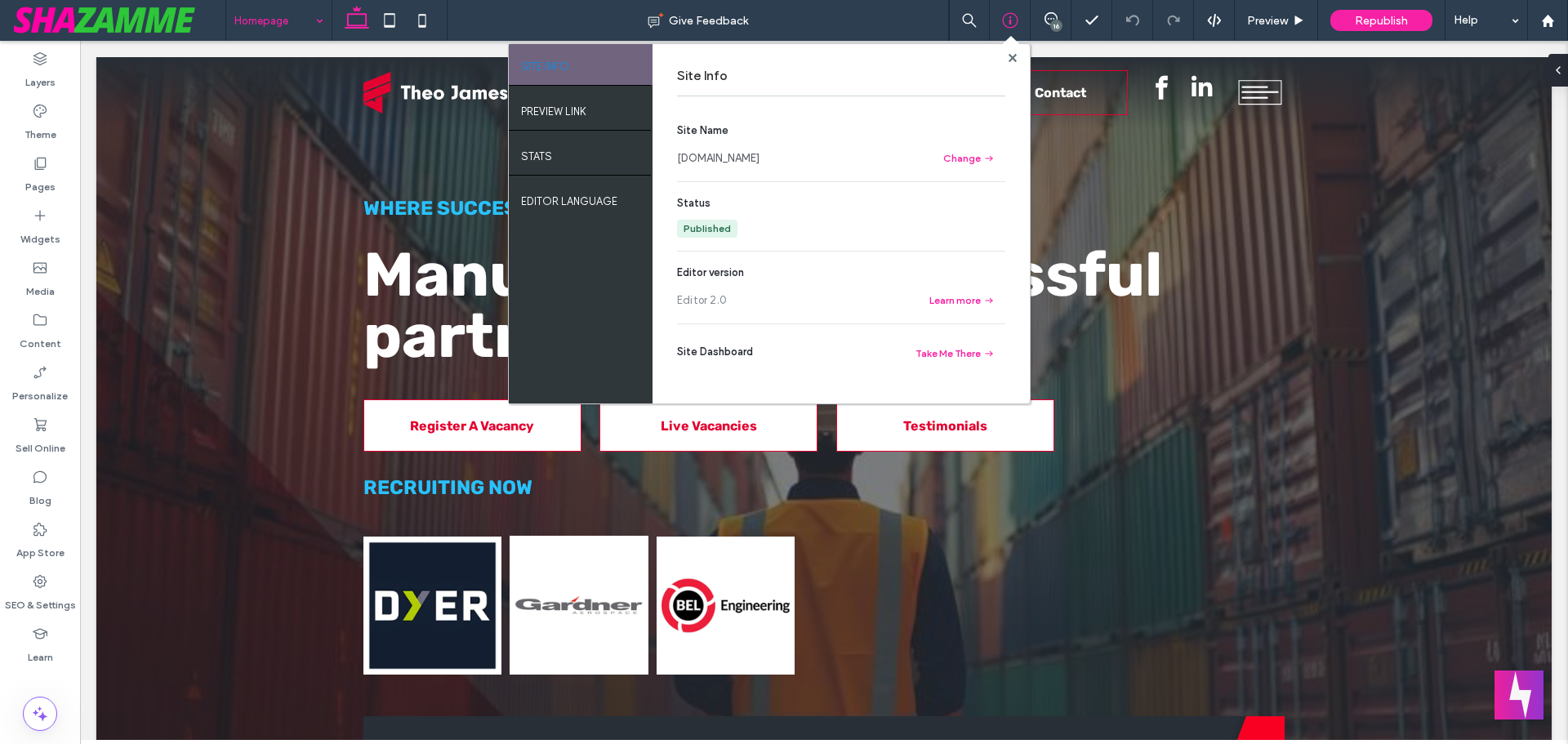
click at [759, 156] on link "theojamesrecruitment.shazamme.site" at bounding box center [718, 158] width 82 height 16
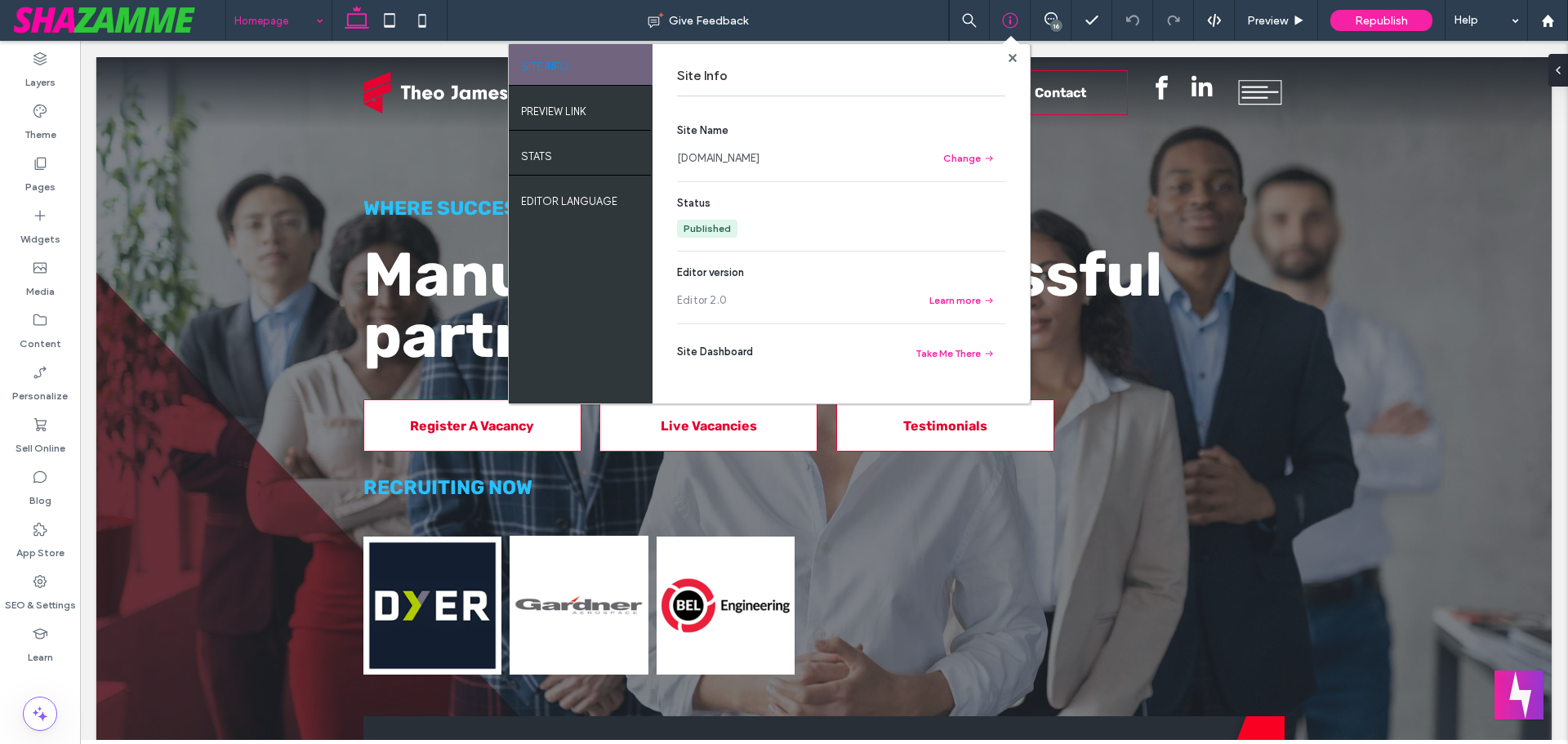
click at [1055, 23] on div "16" at bounding box center [1056, 26] width 12 height 12
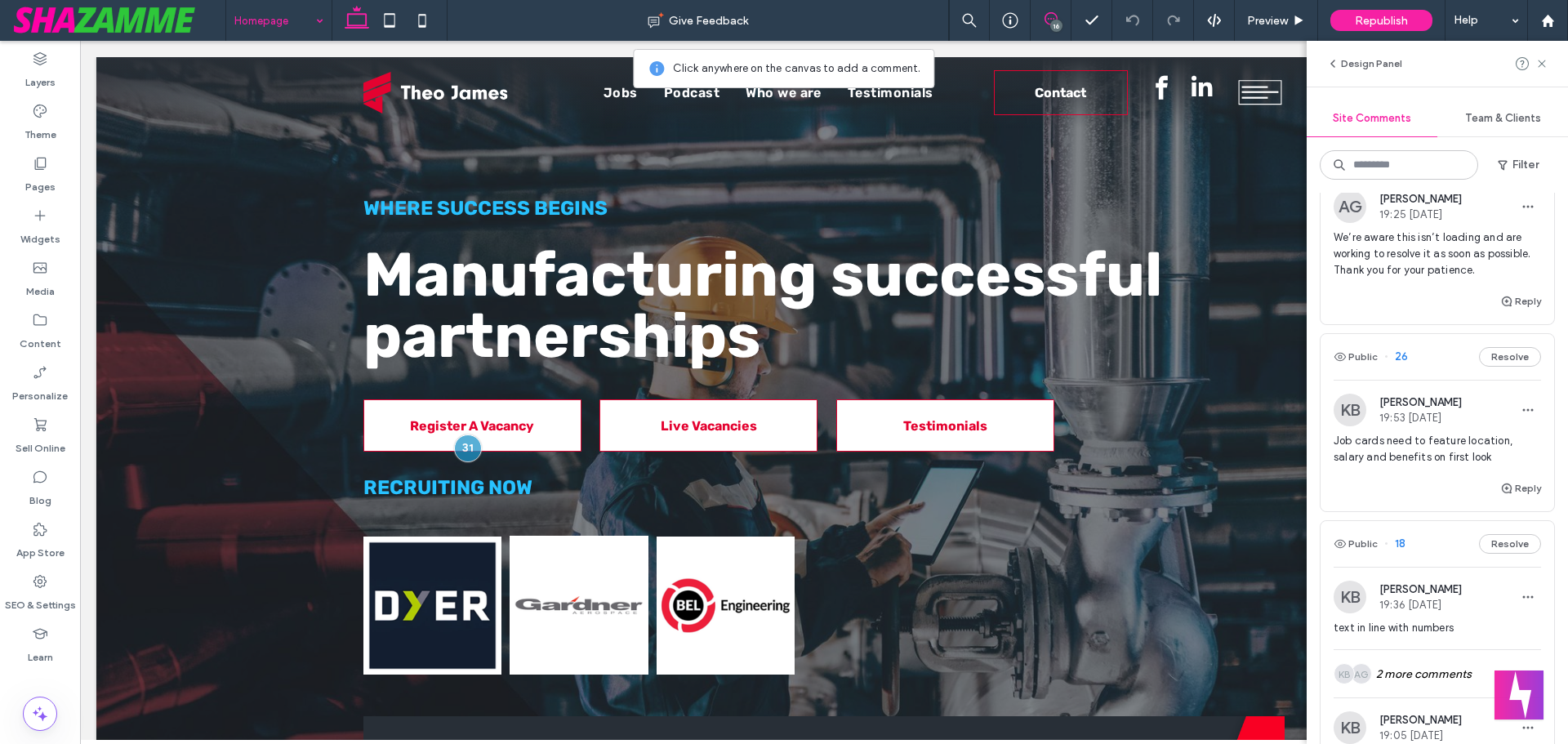
scroll to position [1552, 0]
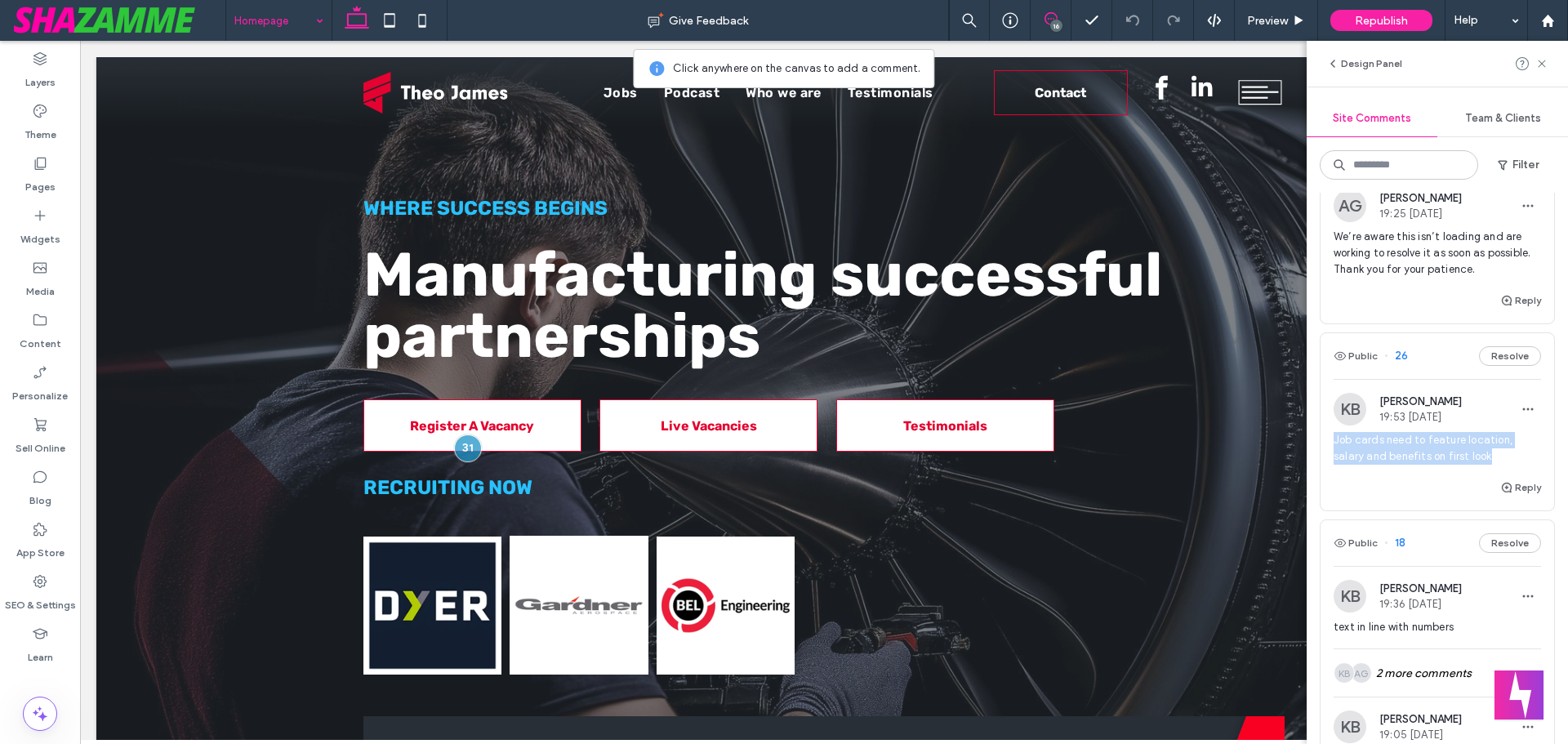
drag, startPoint x: 1335, startPoint y: 509, endPoint x: 1535, endPoint y: 528, distance: 200.9
click at [1535, 478] on div "KB Kate Brown 19:53 Aug 7 2025 Job cards need to feature location, salary and b…" at bounding box center [1437, 435] width 233 height 85
copy span "Job cards need to feature location, salary and benefits on first look"
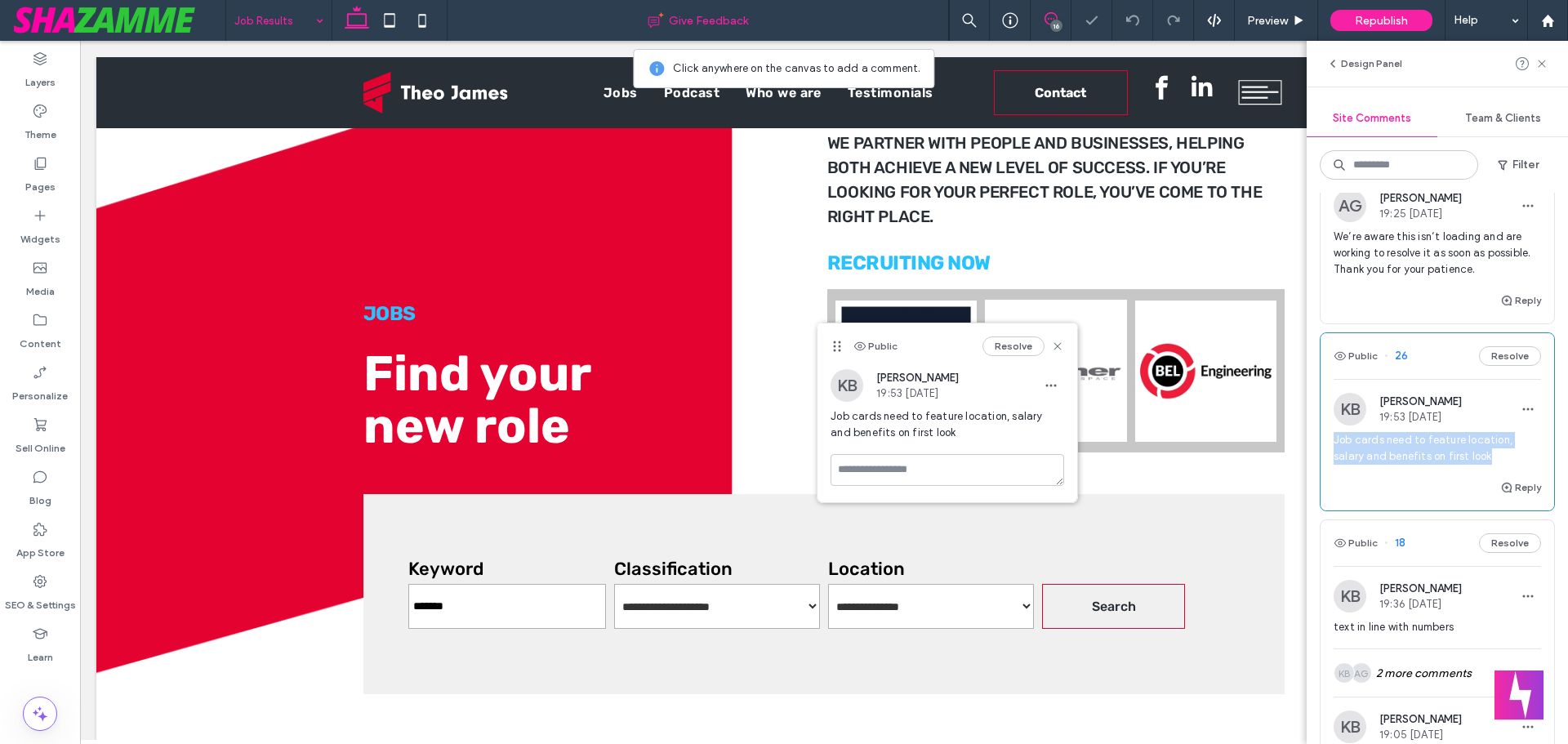
scroll to position [408, 0]
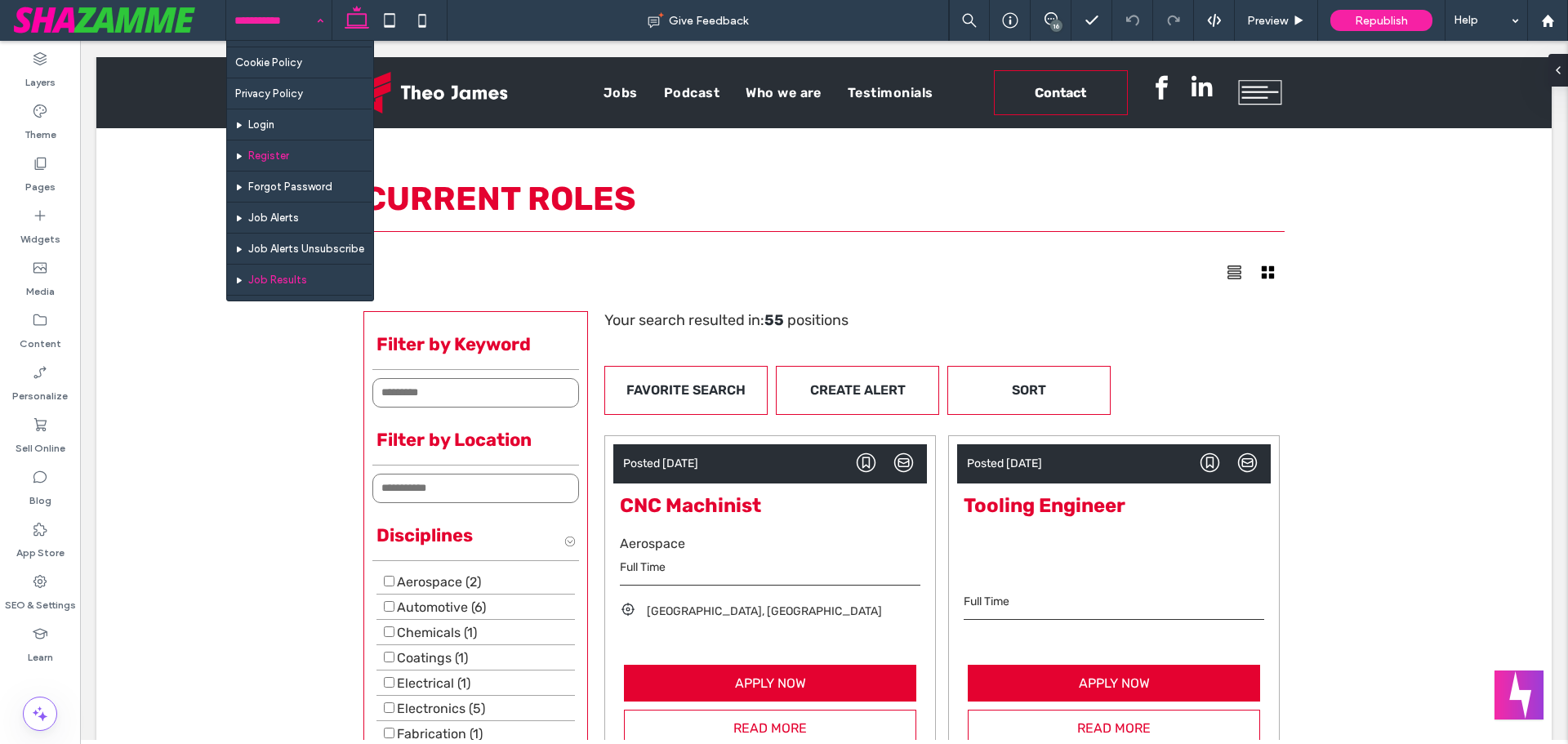
scroll to position [572, 0]
